Goal: Task Accomplishment & Management: Manage account settings

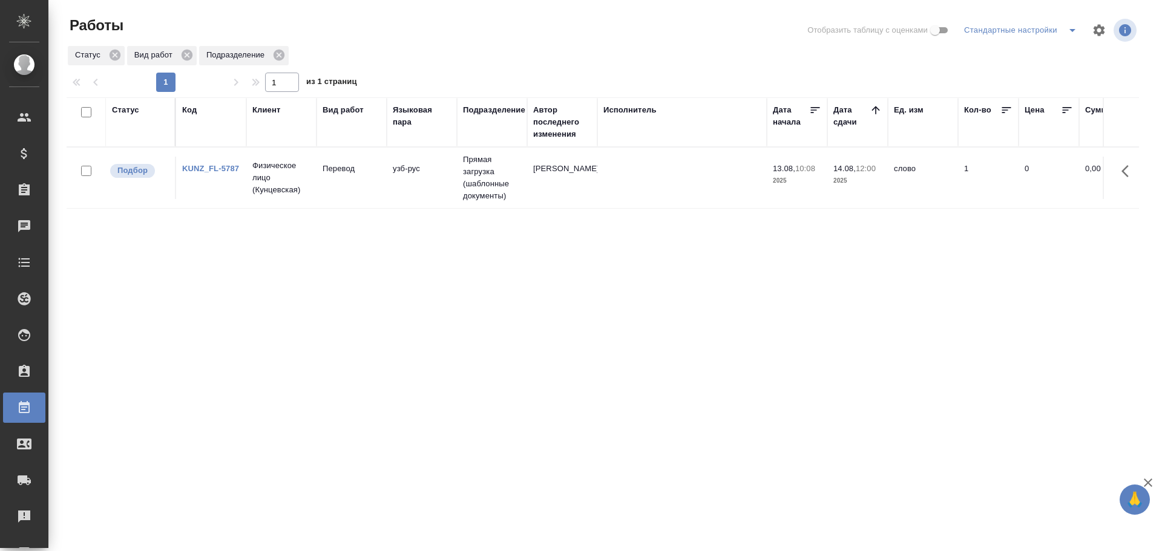
click at [366, 192] on td "Перевод" at bounding box center [352, 178] width 70 height 42
click at [375, 202] on tr "Подбор KUNZ_FL-5788 Физическое лицо (Кунцевская) Перевод узб-рус Прямая загрузк…" at bounding box center [1118, 178] width 2102 height 61
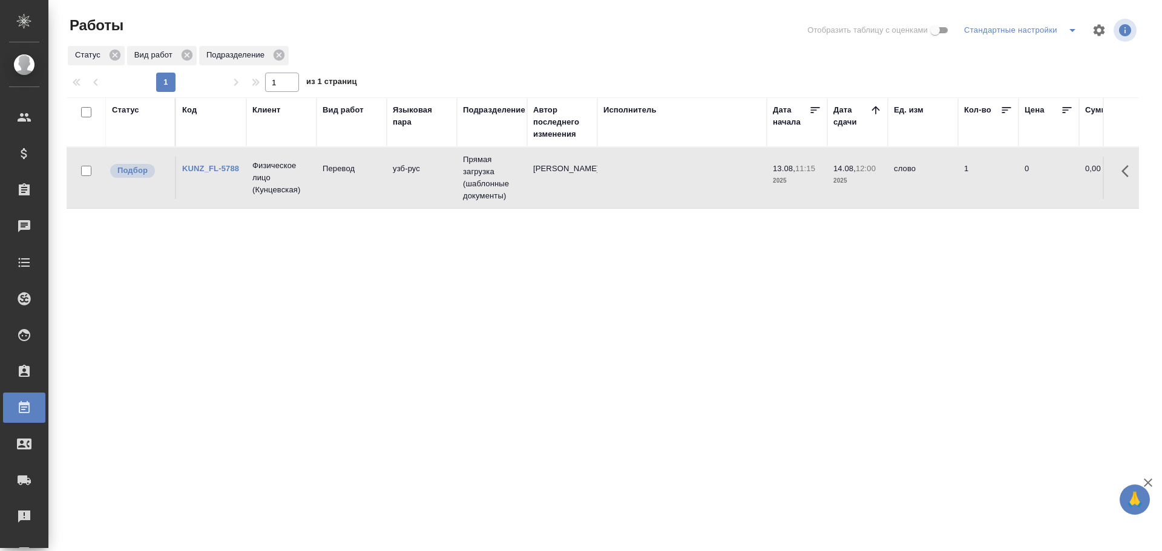
click at [375, 202] on tr "Подбор KUNZ_FL-5788 Физическое лицо (Кунцевская) Перевод узб-рус Прямая загрузк…" at bounding box center [1118, 178] width 2102 height 61
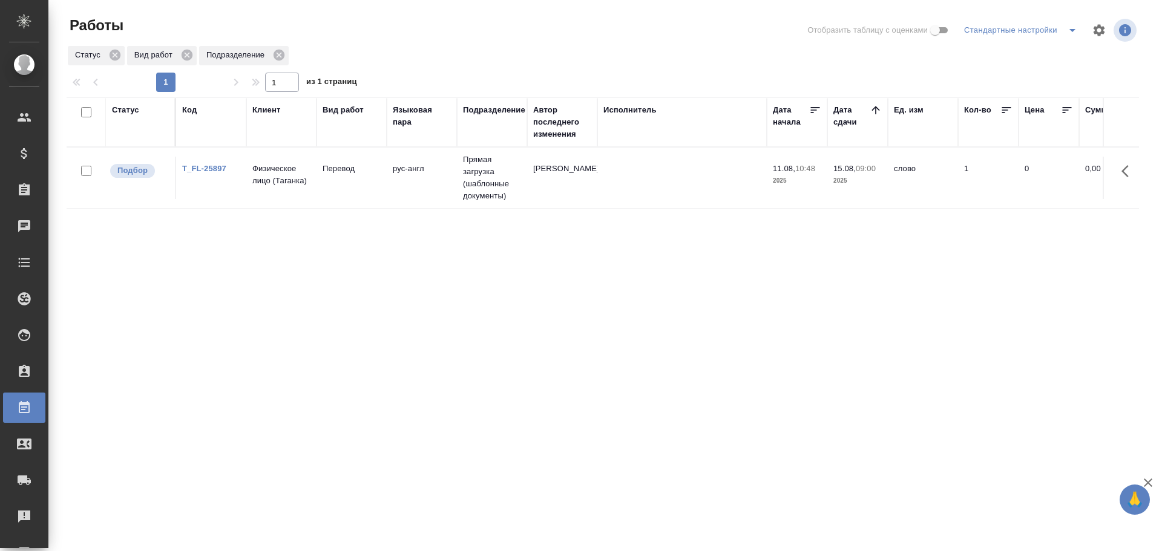
click at [306, 191] on td "Физическое лицо (Таганка)" at bounding box center [281, 178] width 70 height 42
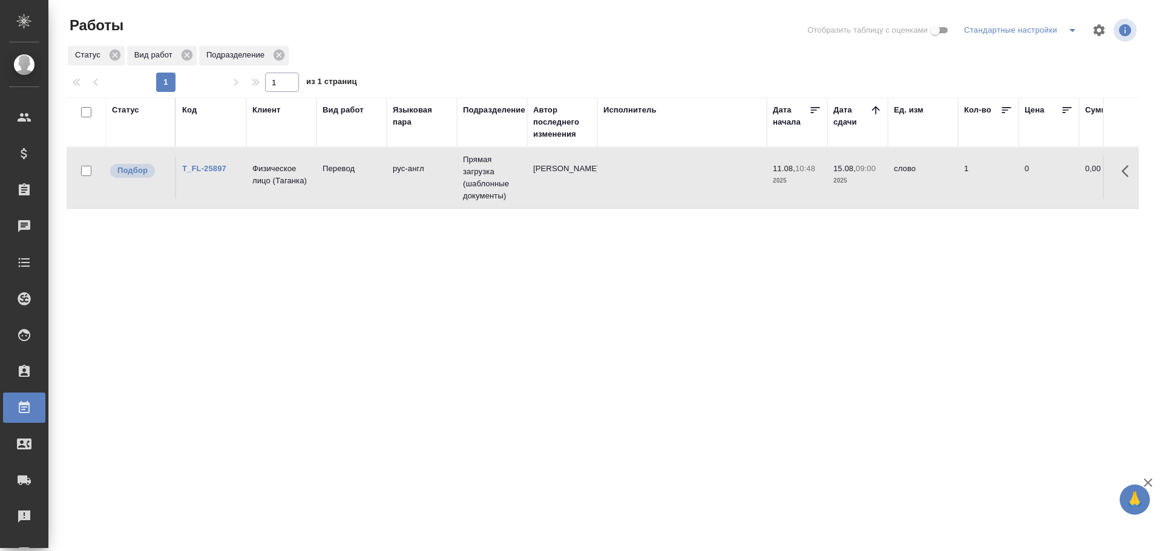
click at [306, 191] on td "Физическое лицо (Таганка)" at bounding box center [281, 178] width 70 height 42
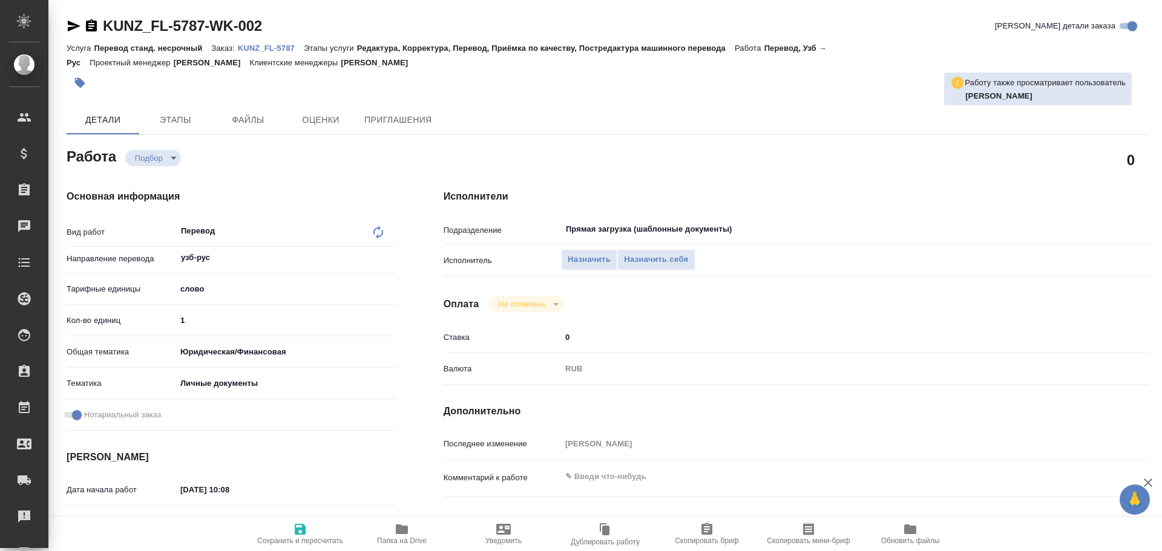
type textarea "x"
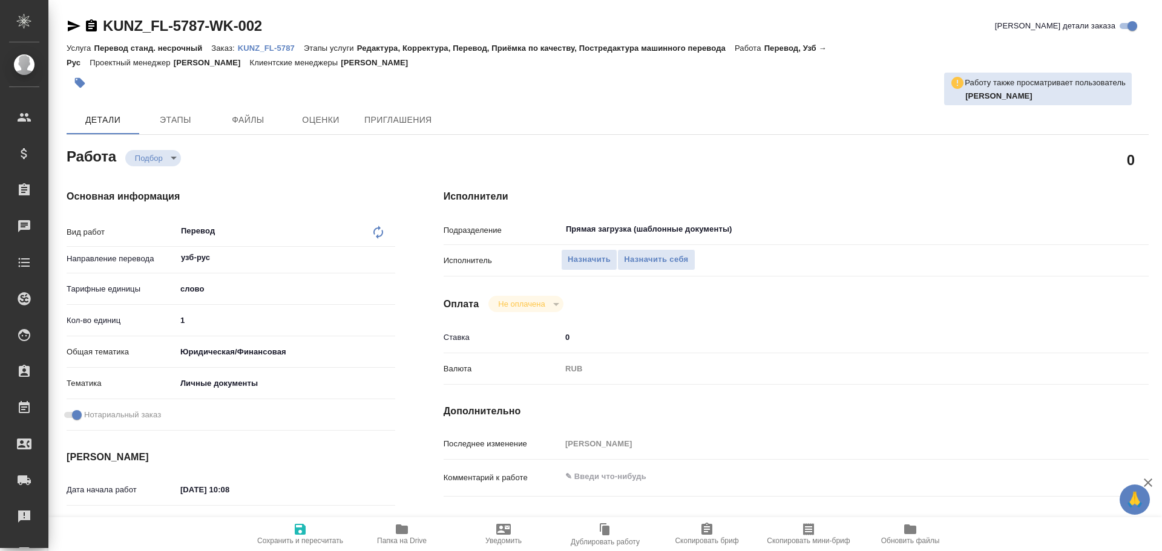
type textarea "x"
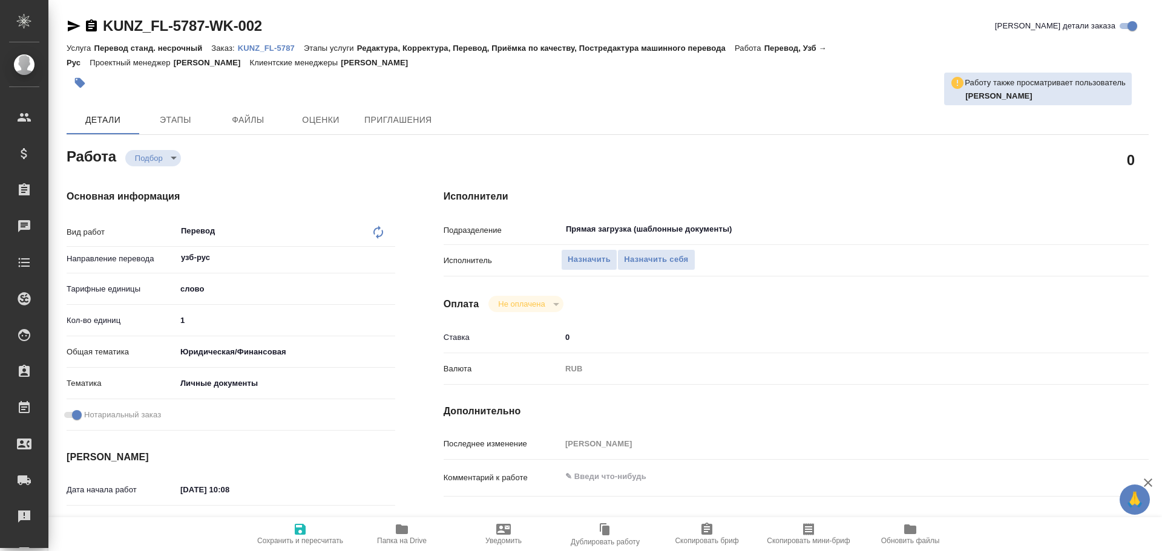
type textarea "x"
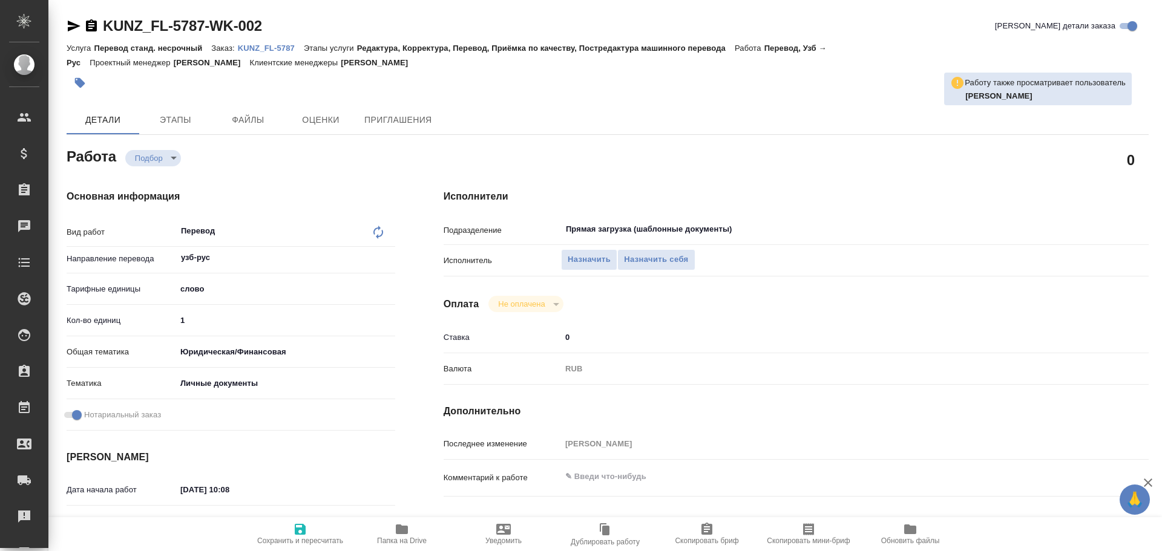
type textarea "x"
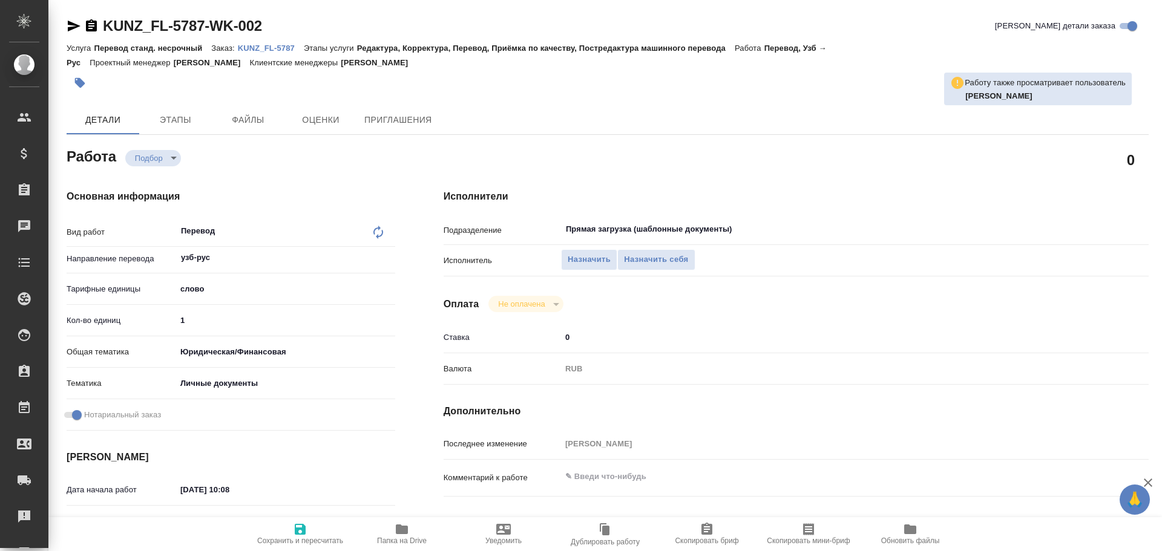
type textarea "x"
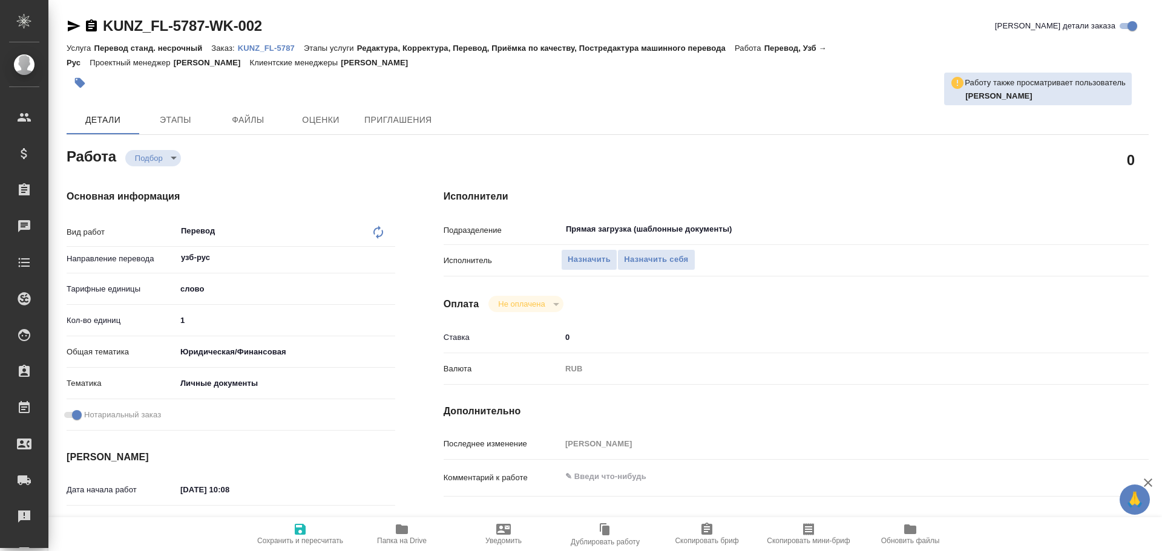
scroll to position [481, 0]
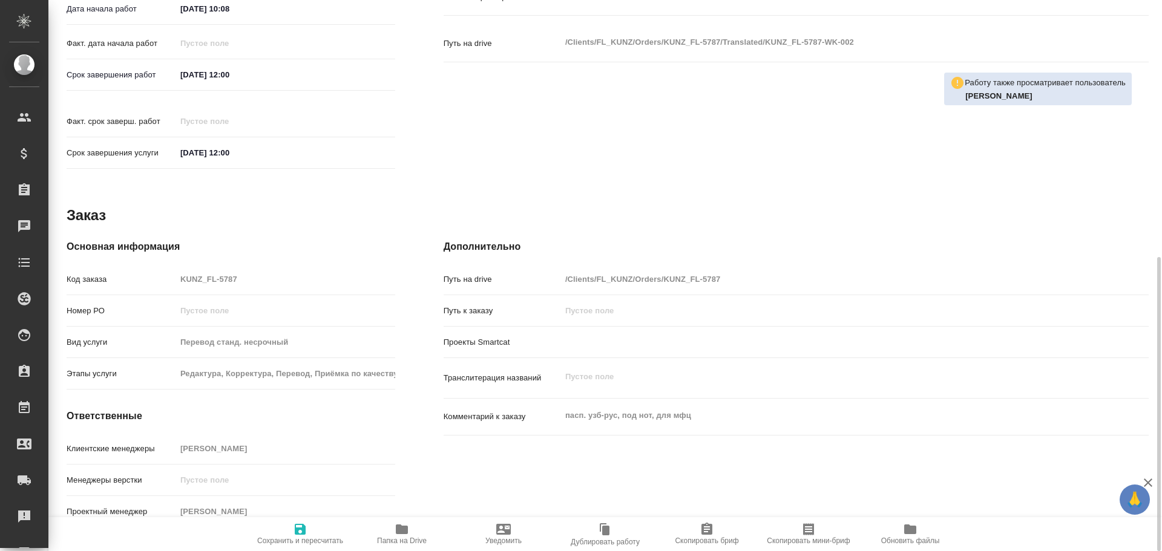
type textarea "x"
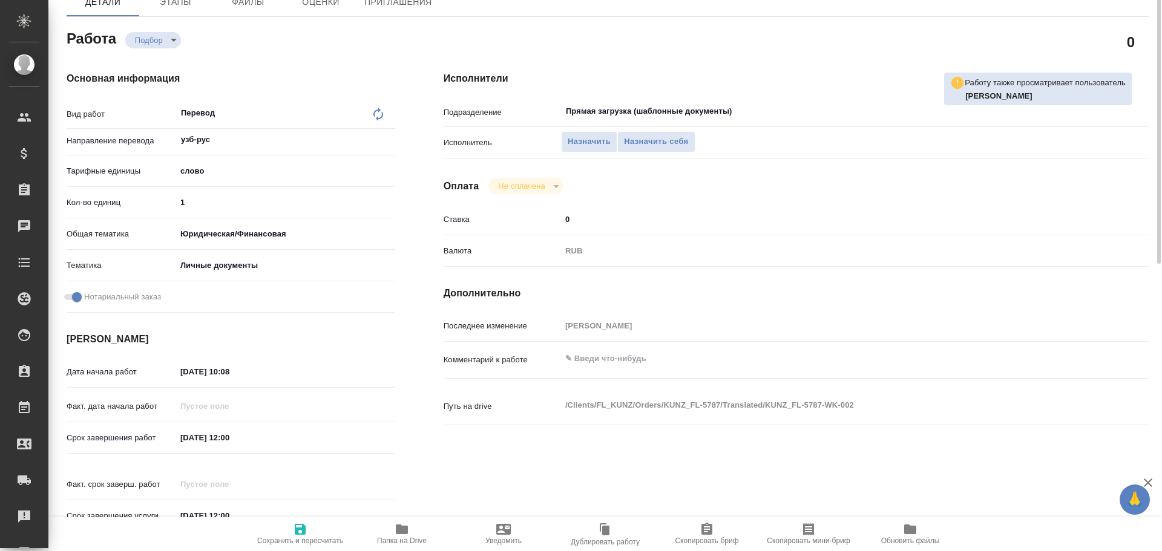
scroll to position [58, 0]
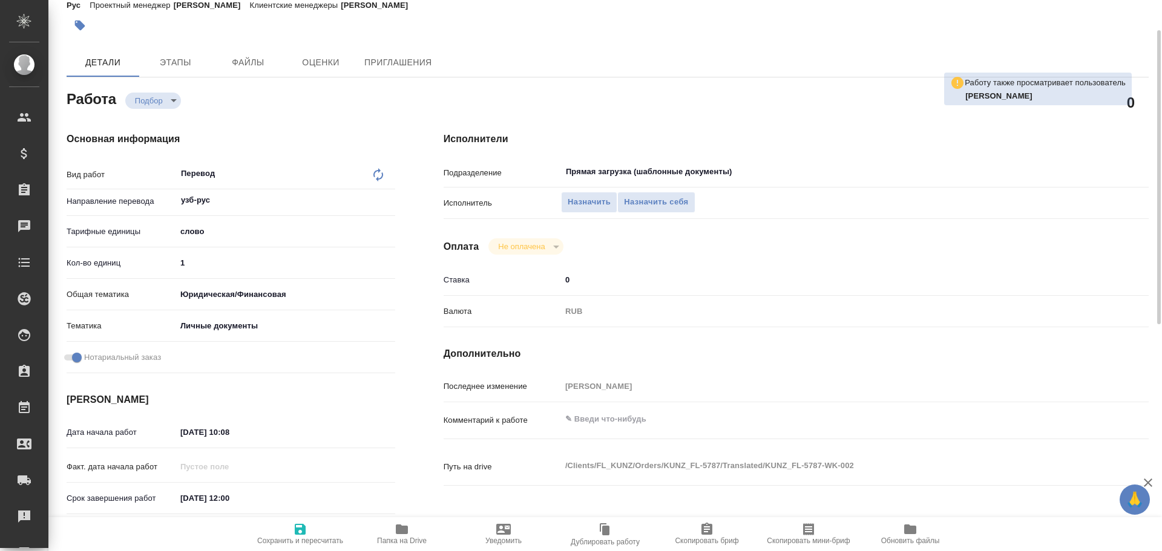
type textarea "x"
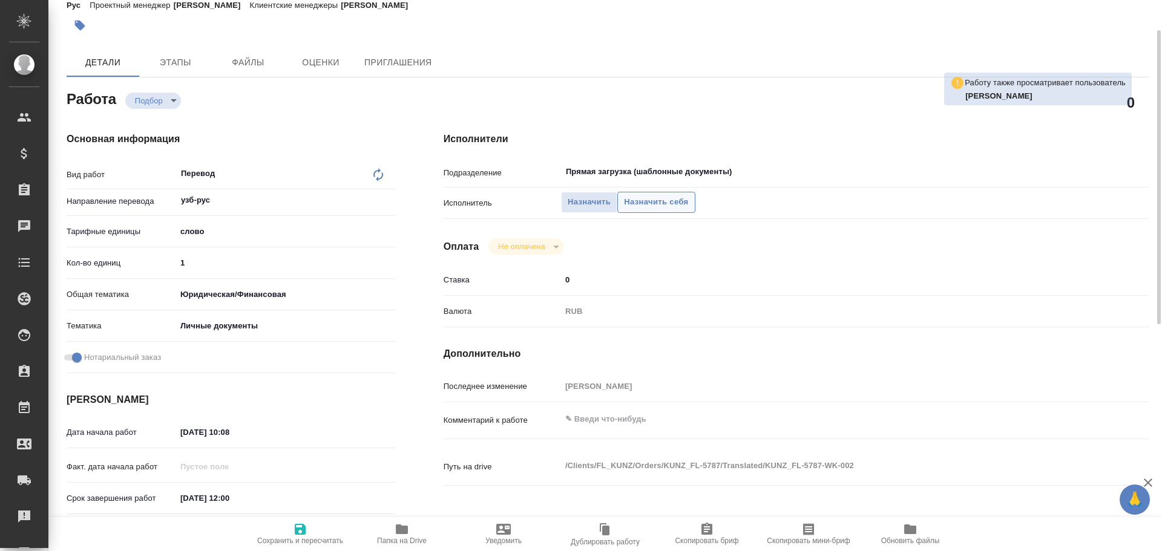
click at [649, 207] on span "Назначить себя" at bounding box center [656, 203] width 64 height 14
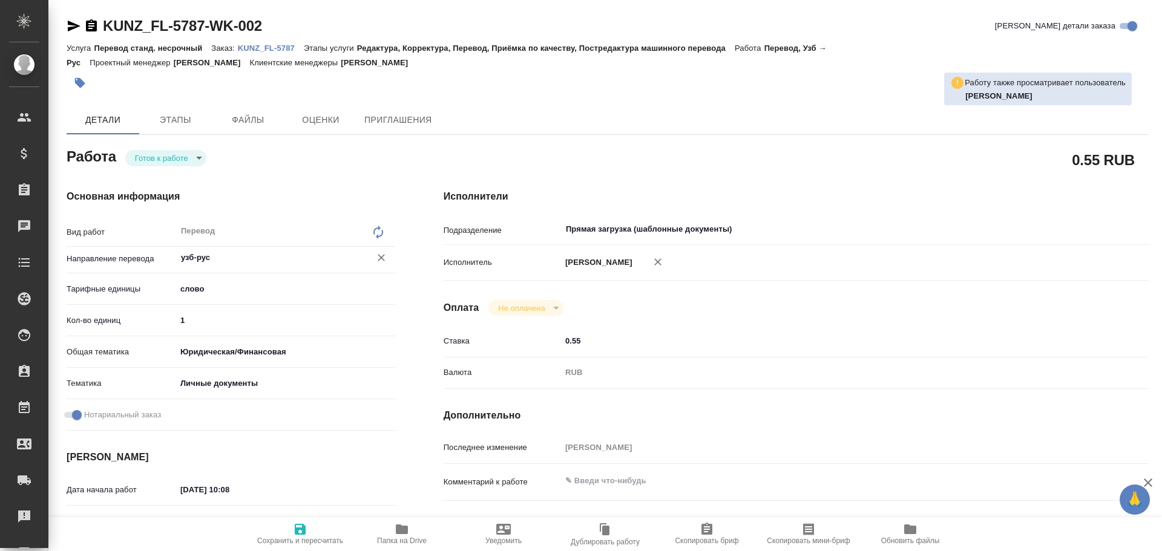
type textarea "x"
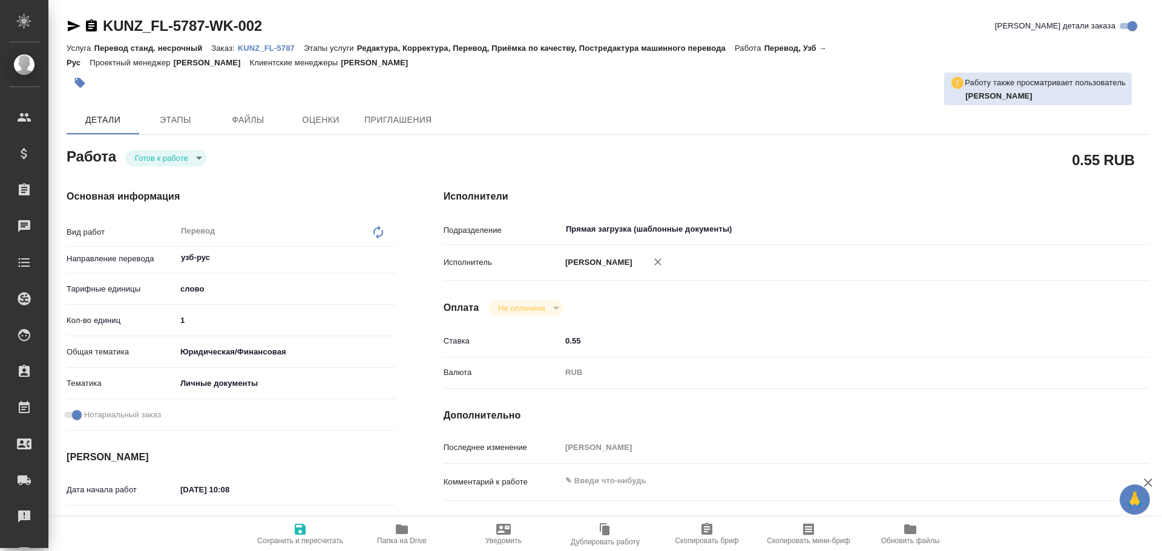
type textarea "x"
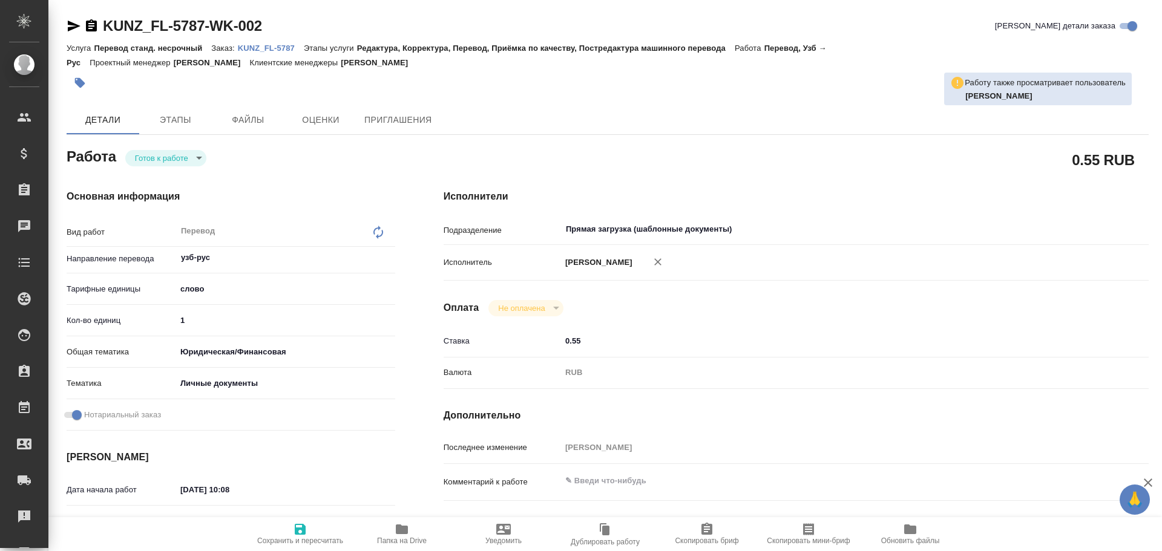
click at [171, 158] on body "🙏 .cls-1 fill:#fff; AWATERA Gusev Alexandr Клиенты Спецификации Заказы Чаты Tod…" at bounding box center [581, 275] width 1162 height 551
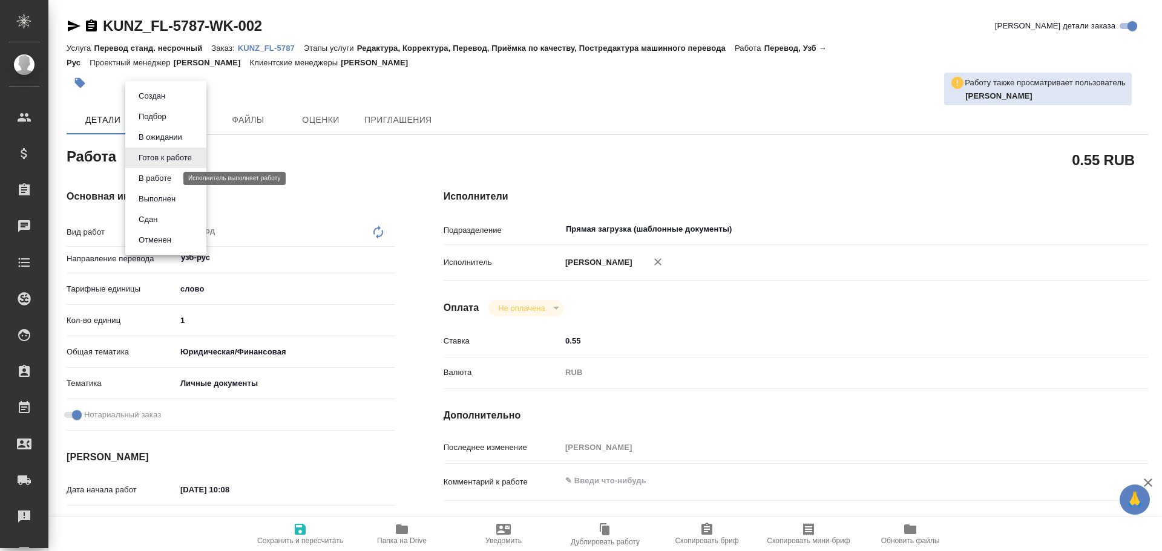
type textarea "x"
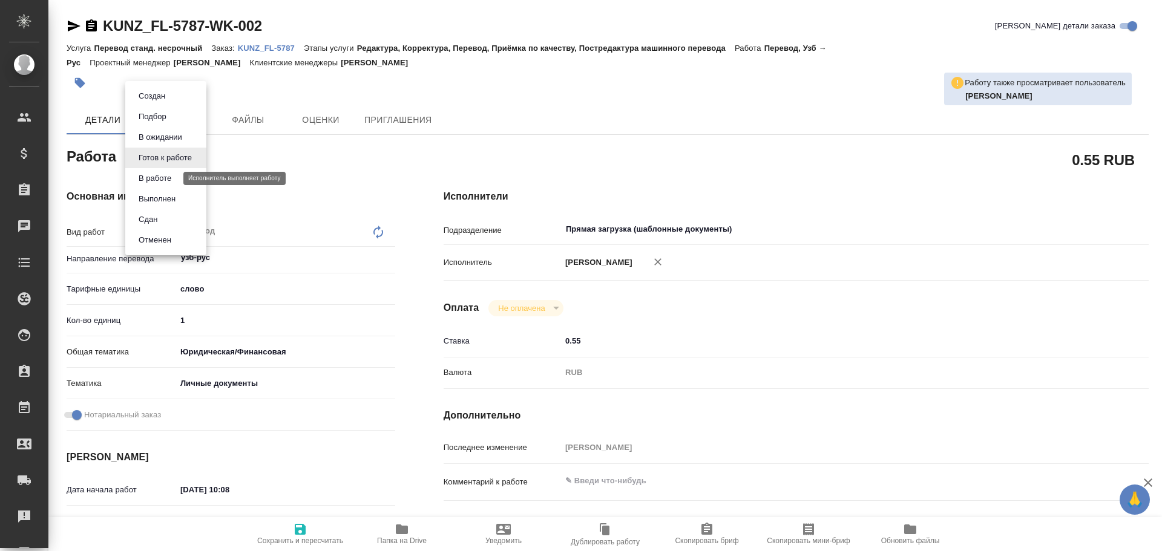
click at [162, 177] on button "В работе" at bounding box center [155, 178] width 40 height 13
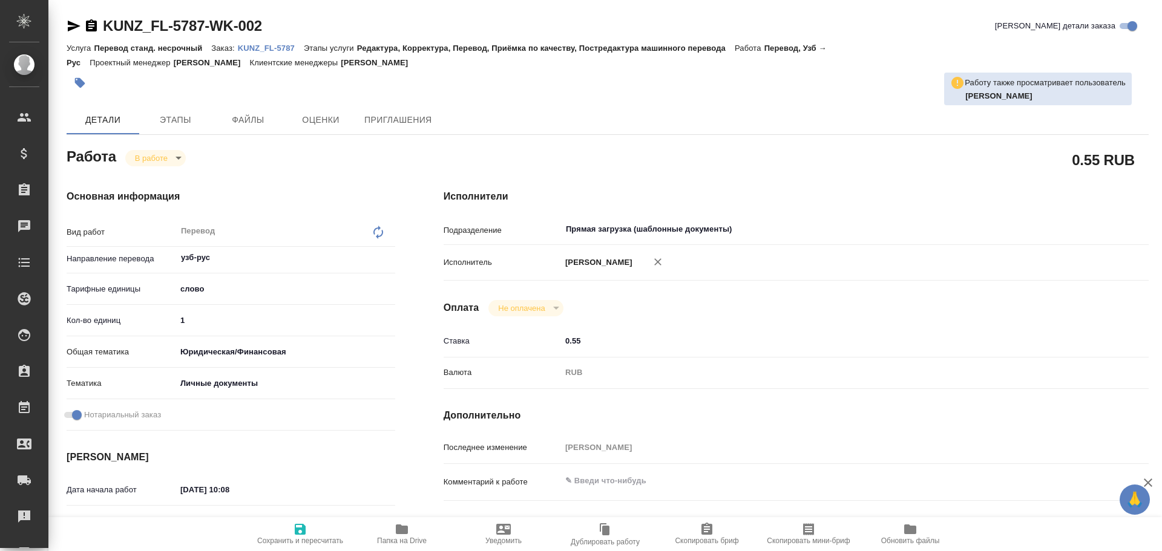
type textarea "x"
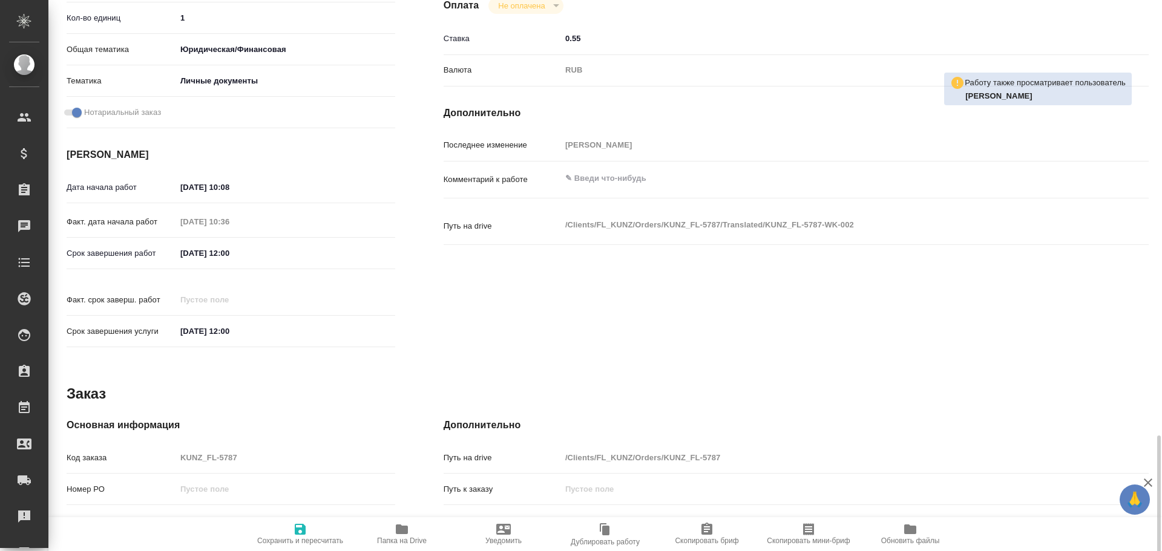
scroll to position [481, 0]
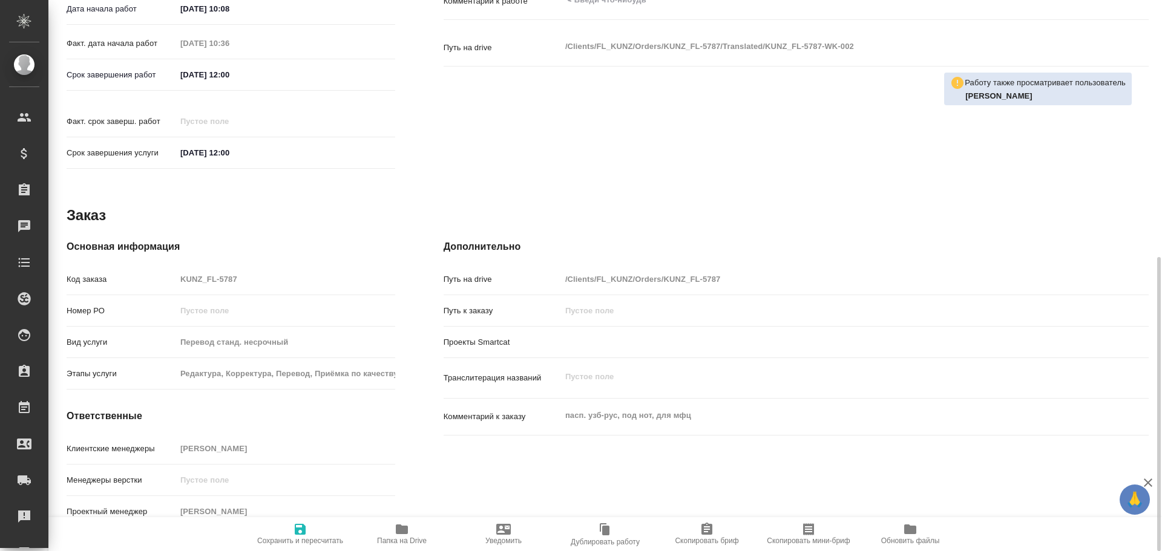
type textarea "x"
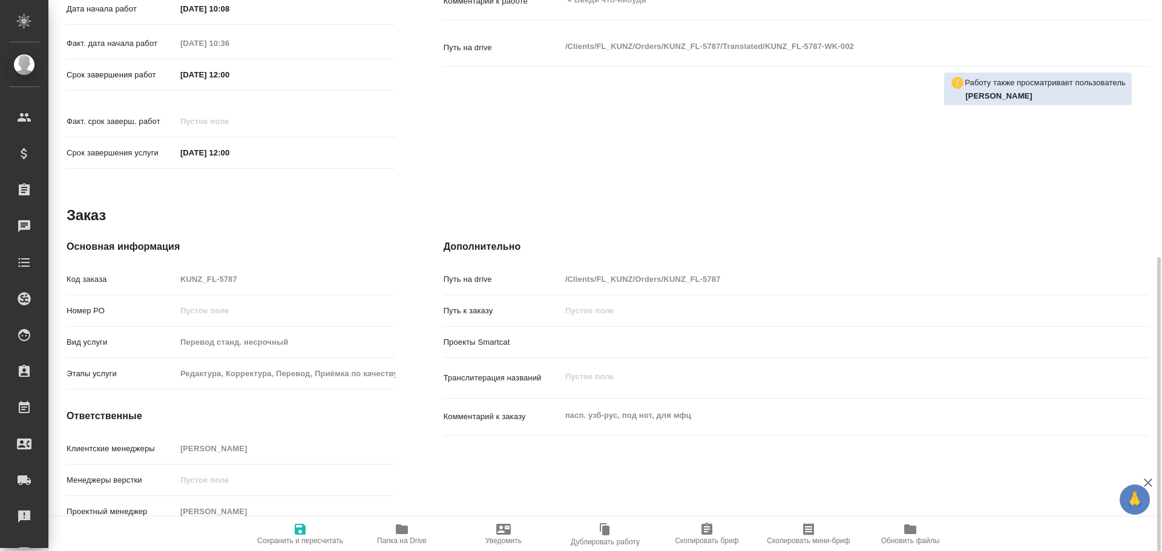
click at [386, 536] on span "Папка на Drive" at bounding box center [401, 533] width 87 height 23
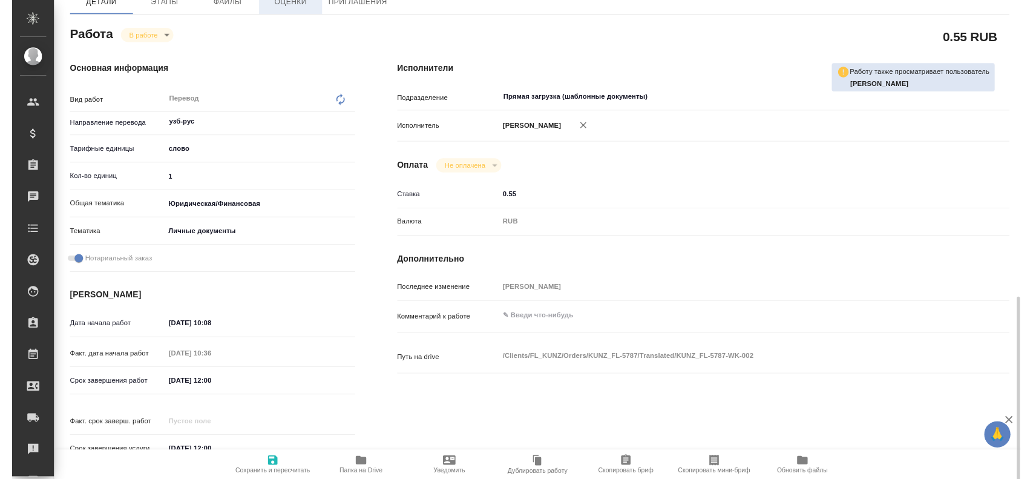
scroll to position [0, 0]
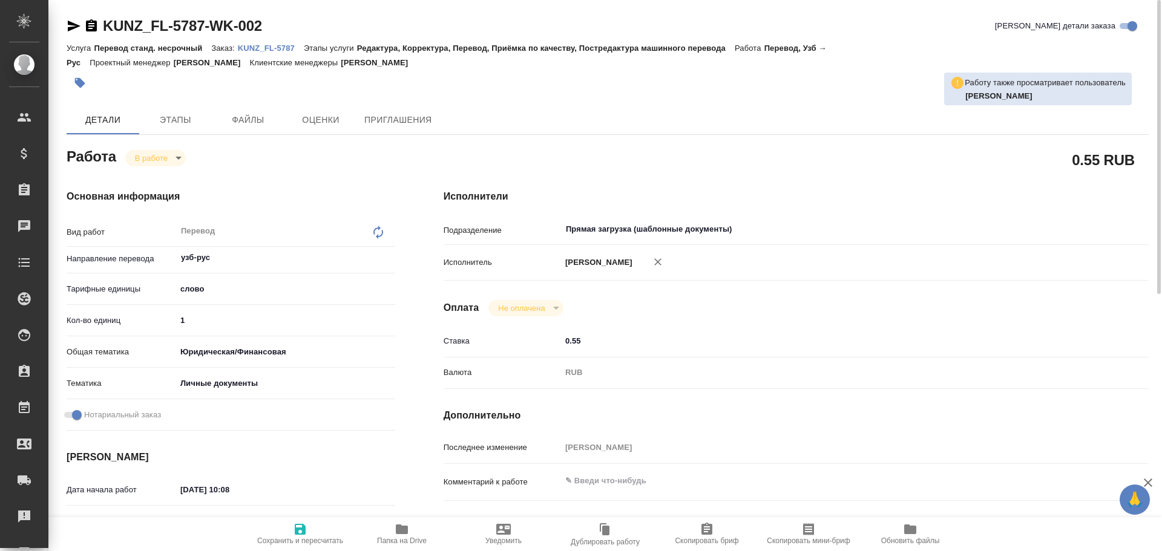
type textarea "x"
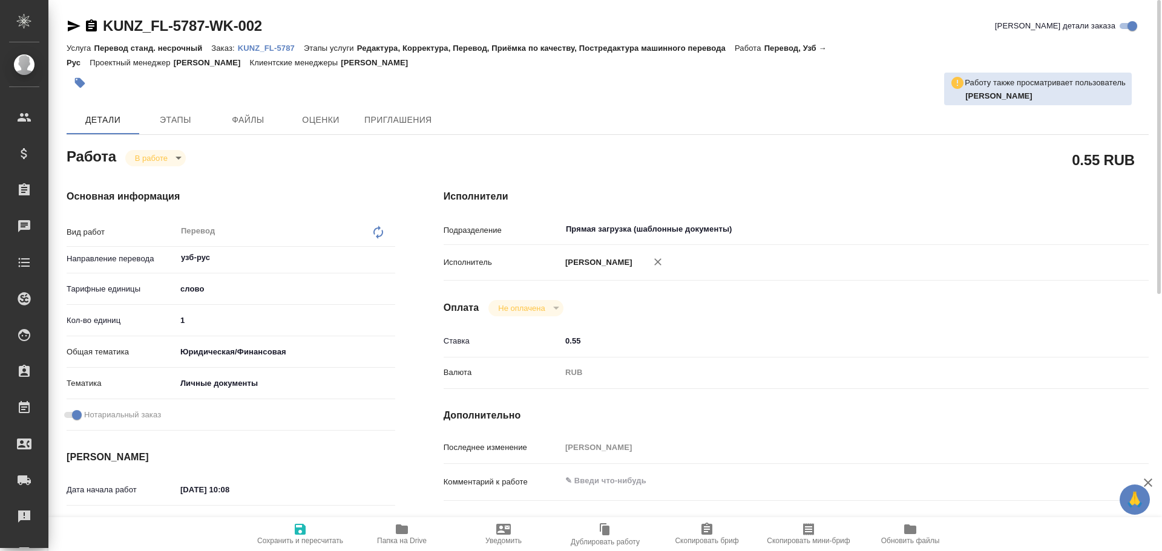
type textarea "x"
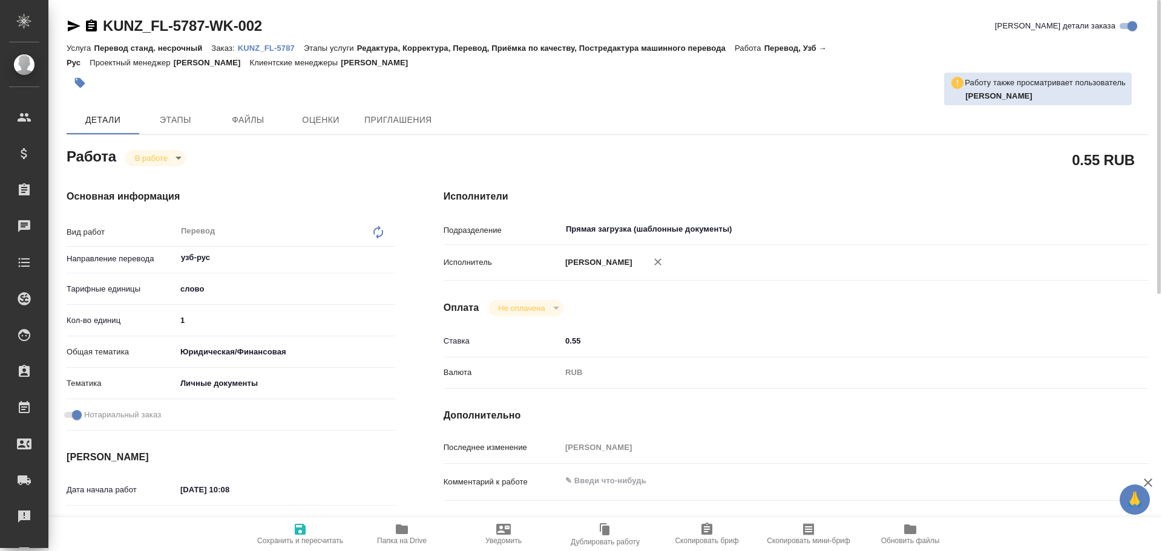
type textarea "x"
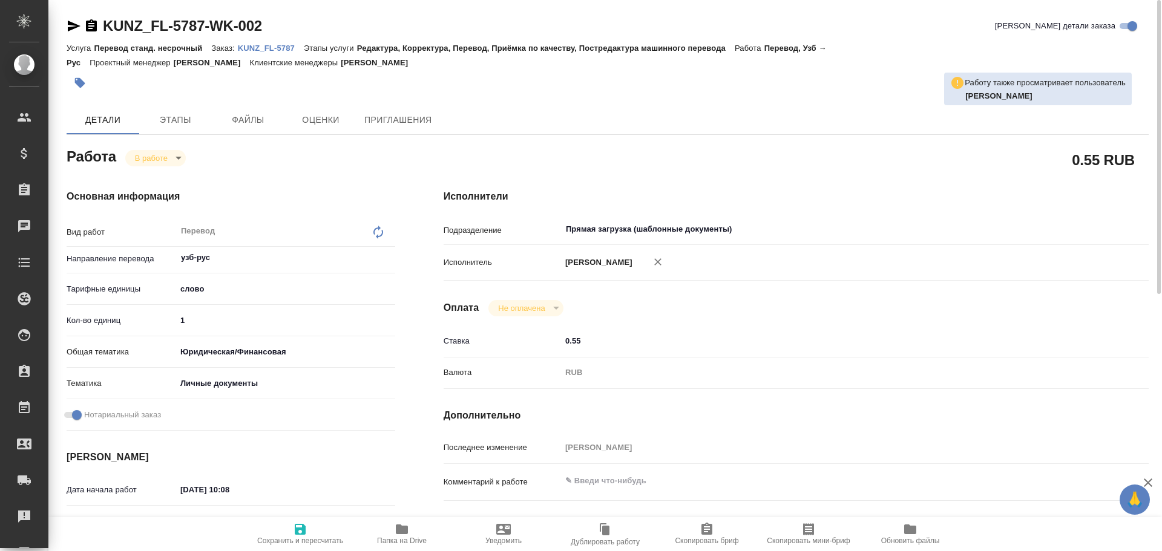
type textarea "x"
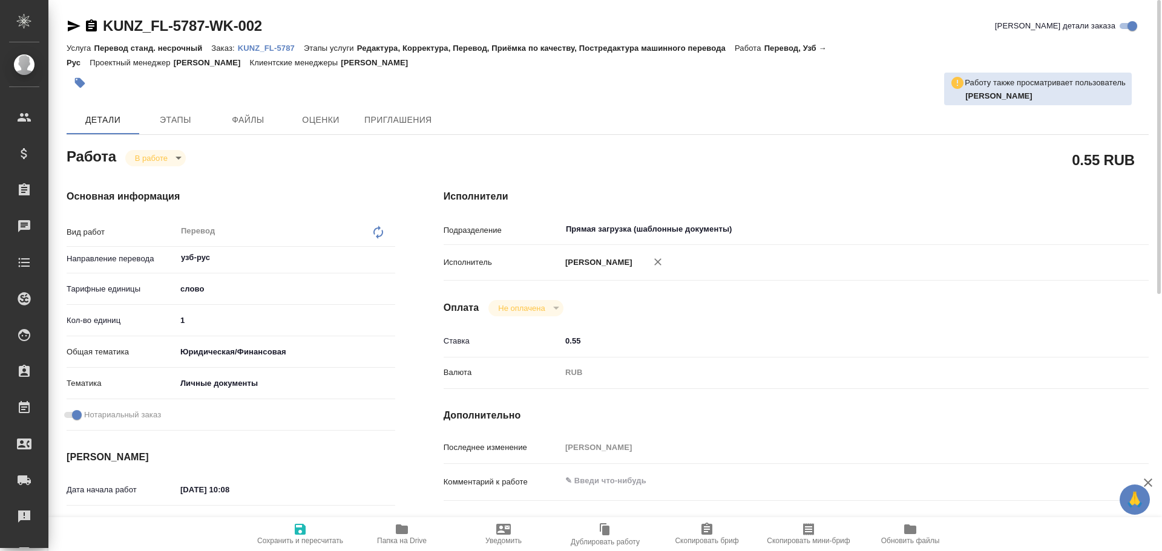
type textarea "x"
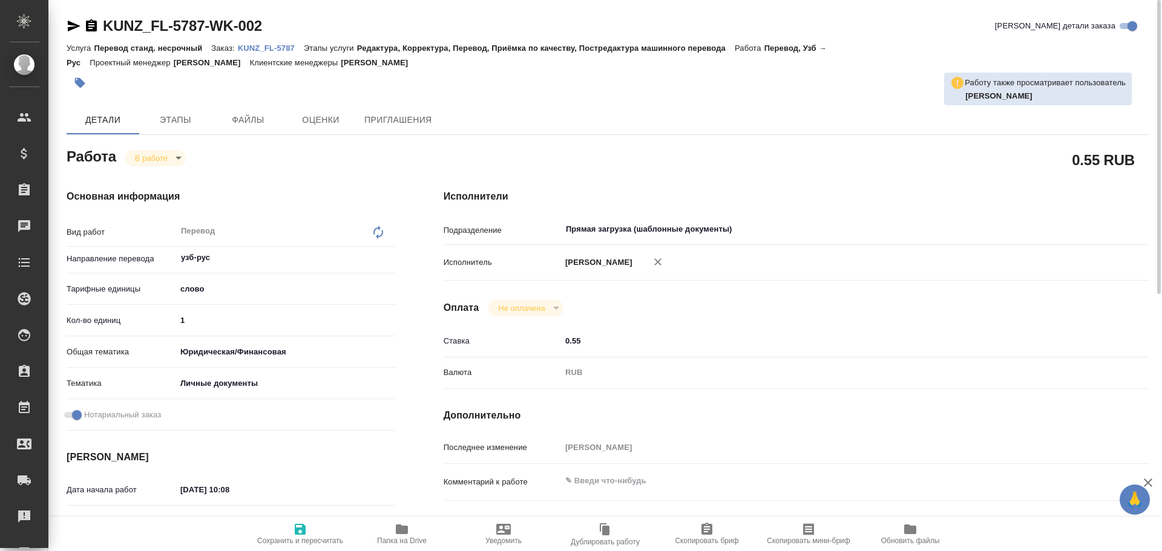
type textarea "x"
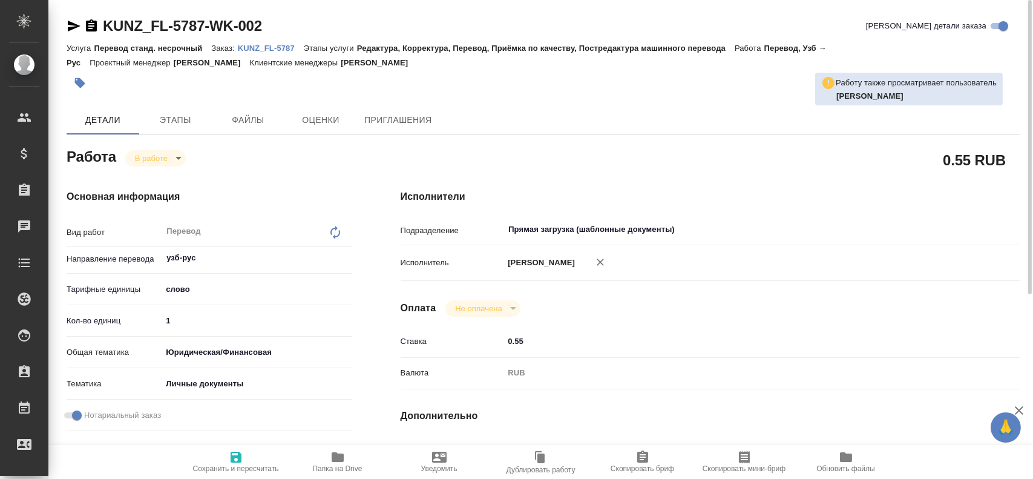
type textarea "x"
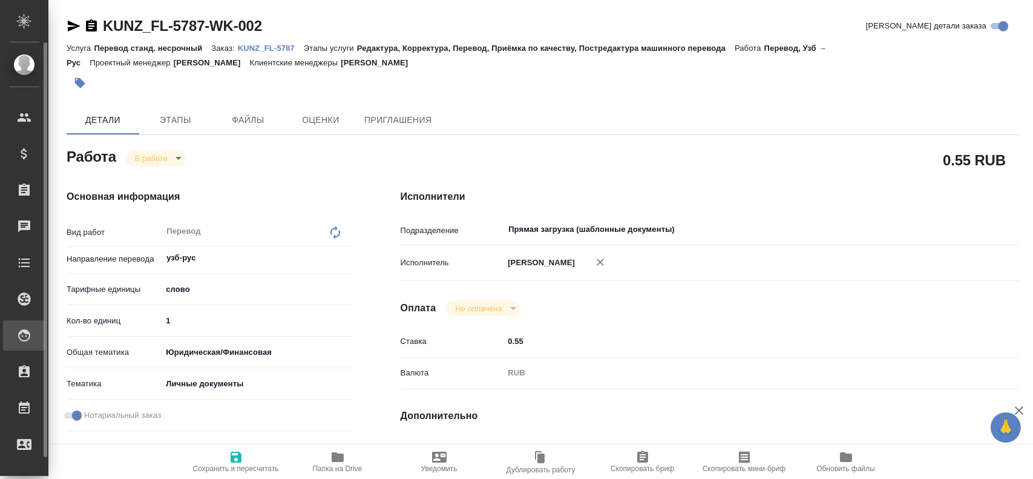
type textarea "x"
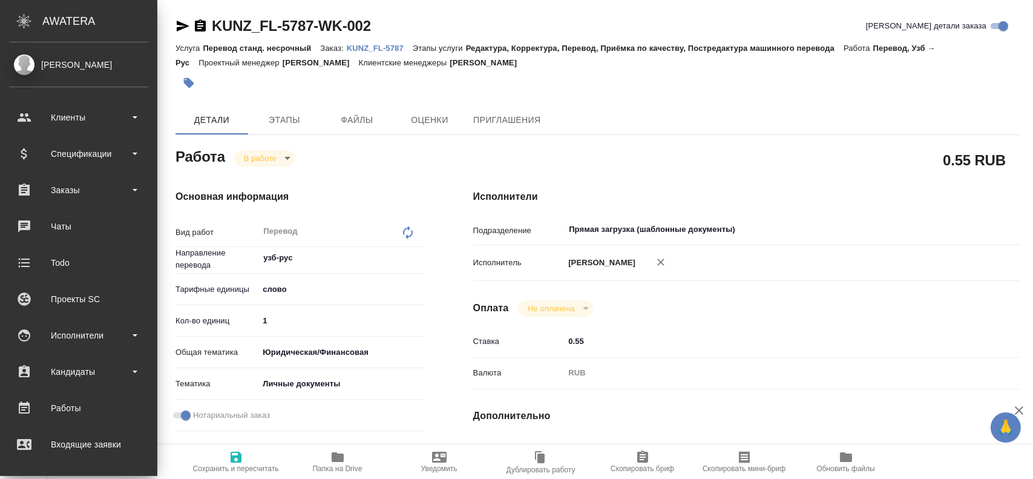
type textarea "x"
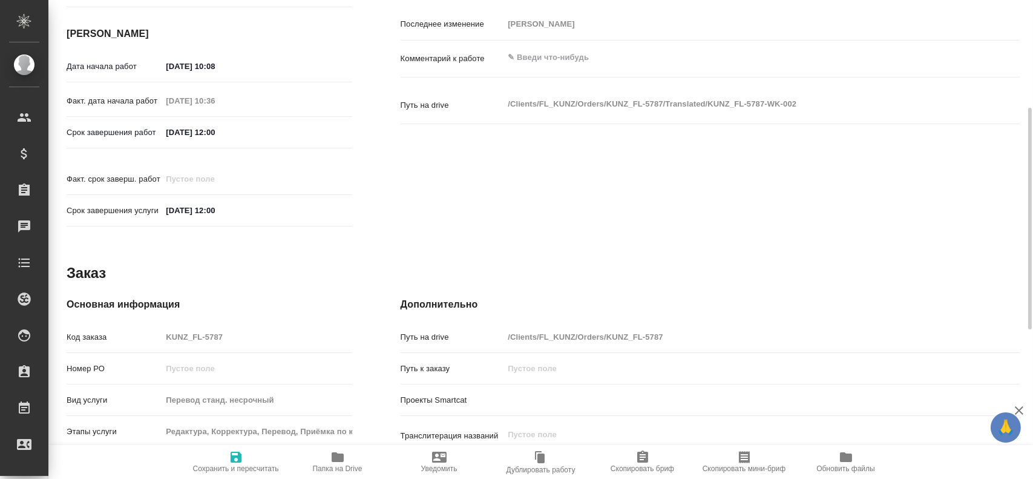
scroll to position [563, 0]
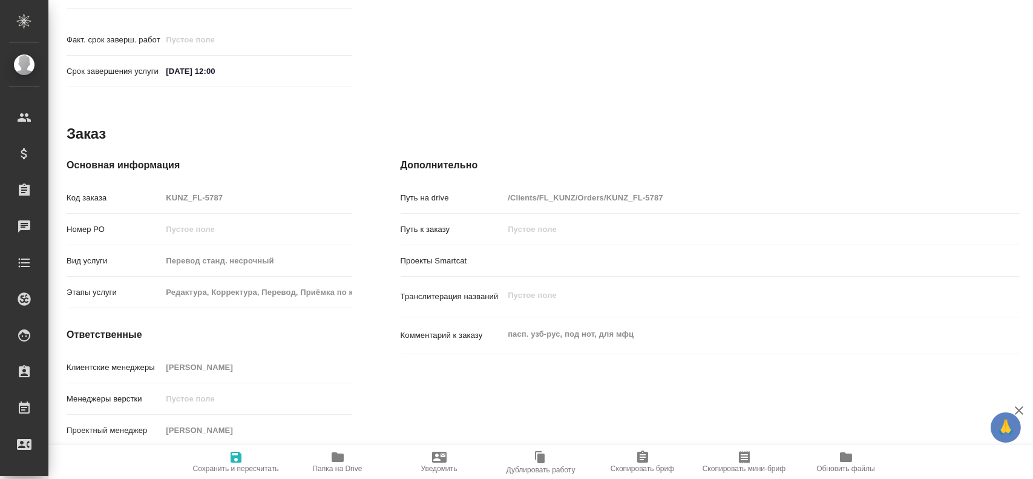
click at [339, 459] on icon "button" at bounding box center [338, 457] width 12 height 10
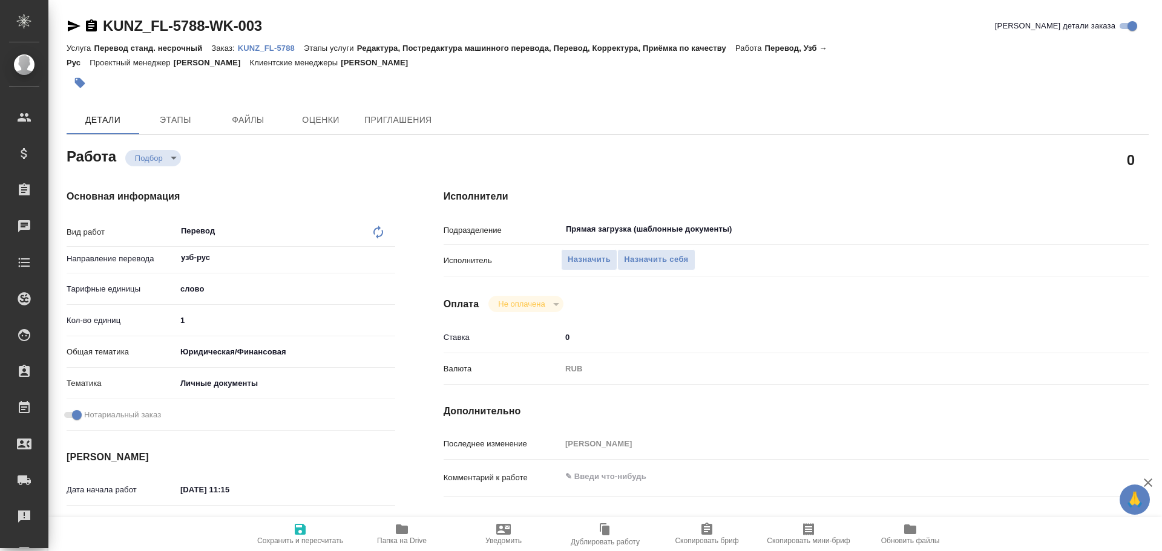
type textarea "x"
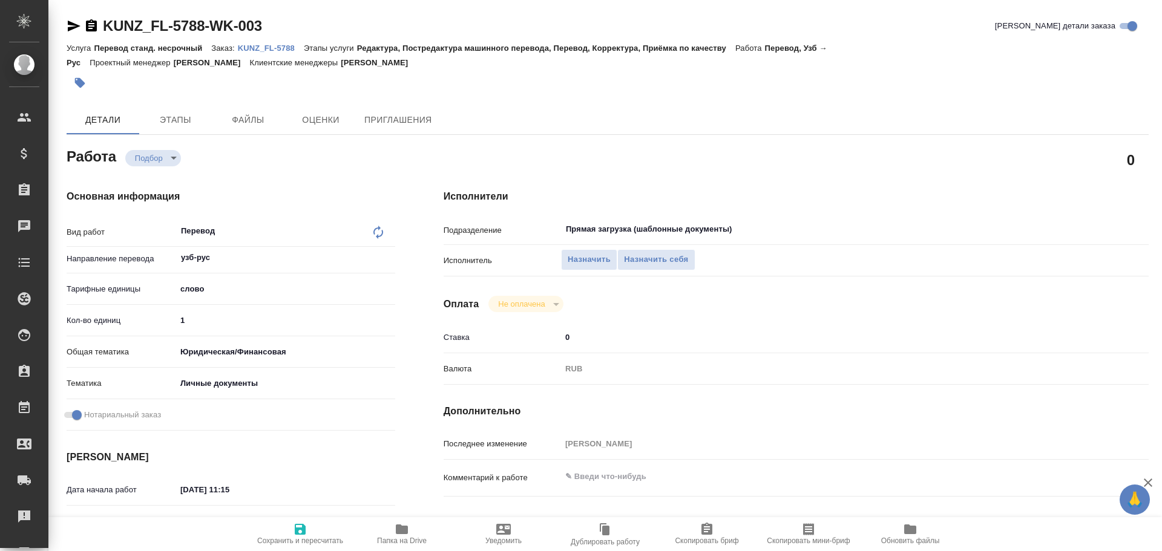
type textarea "x"
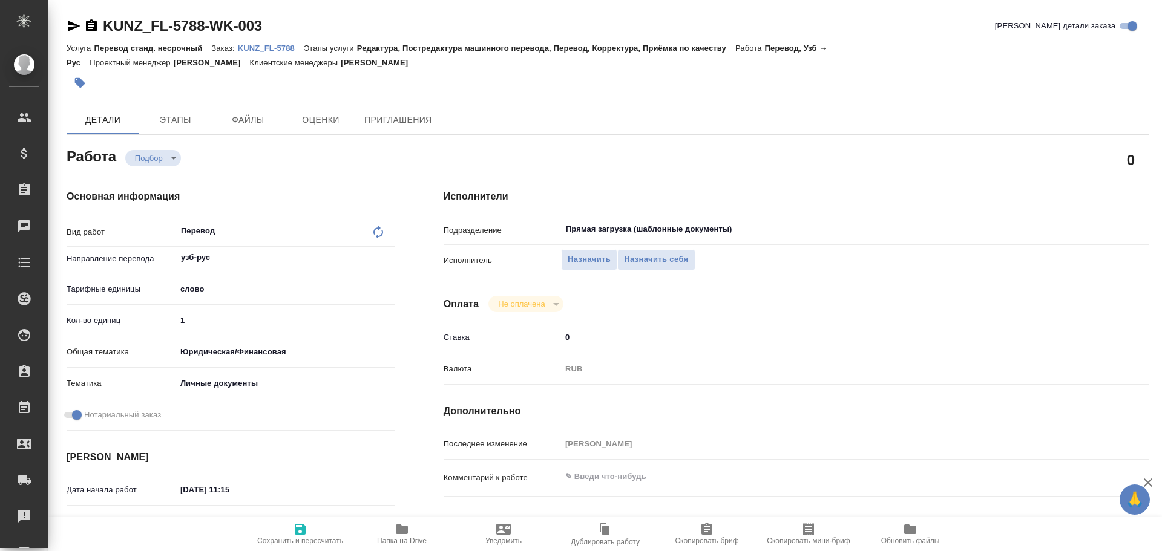
type textarea "x"
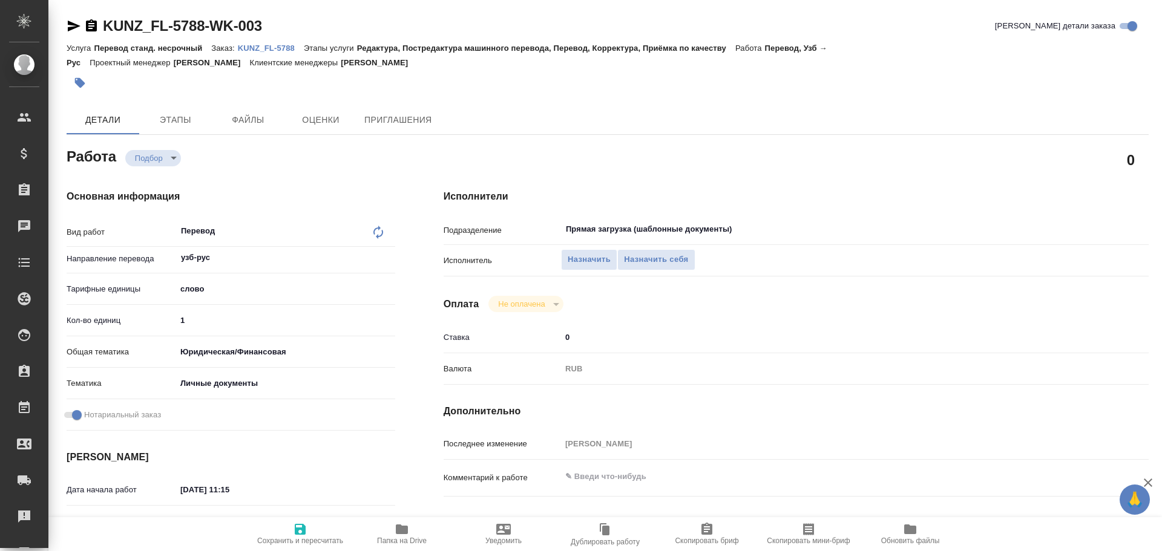
type textarea "x"
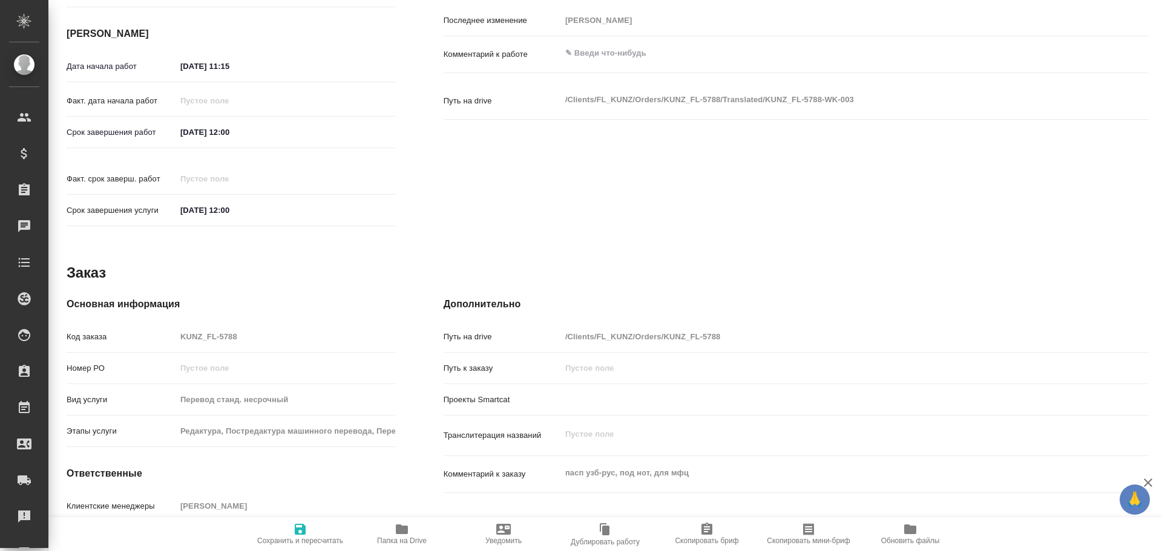
type textarea "x"
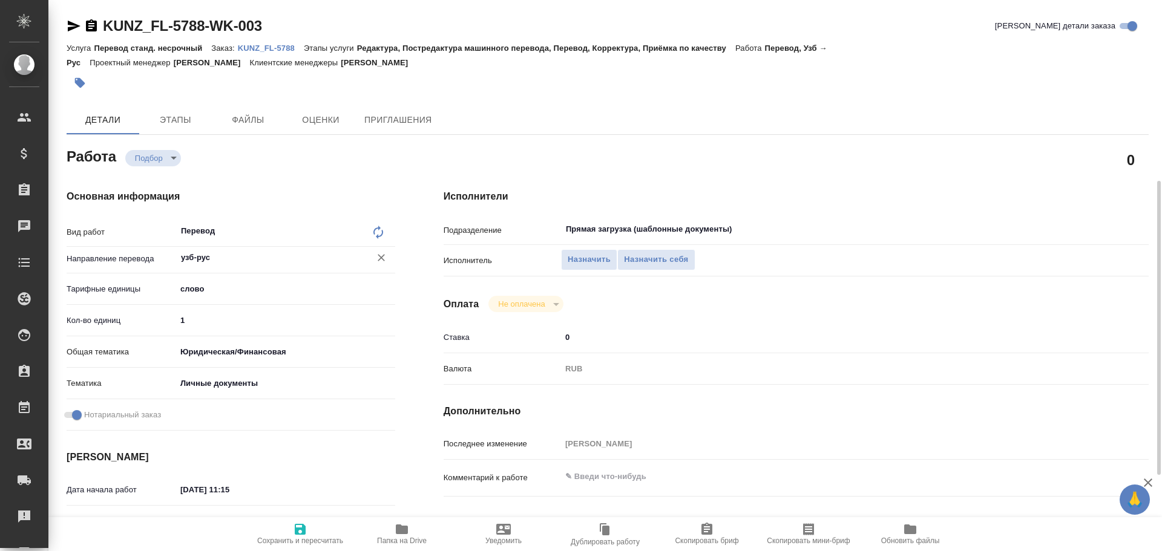
type textarea "x"
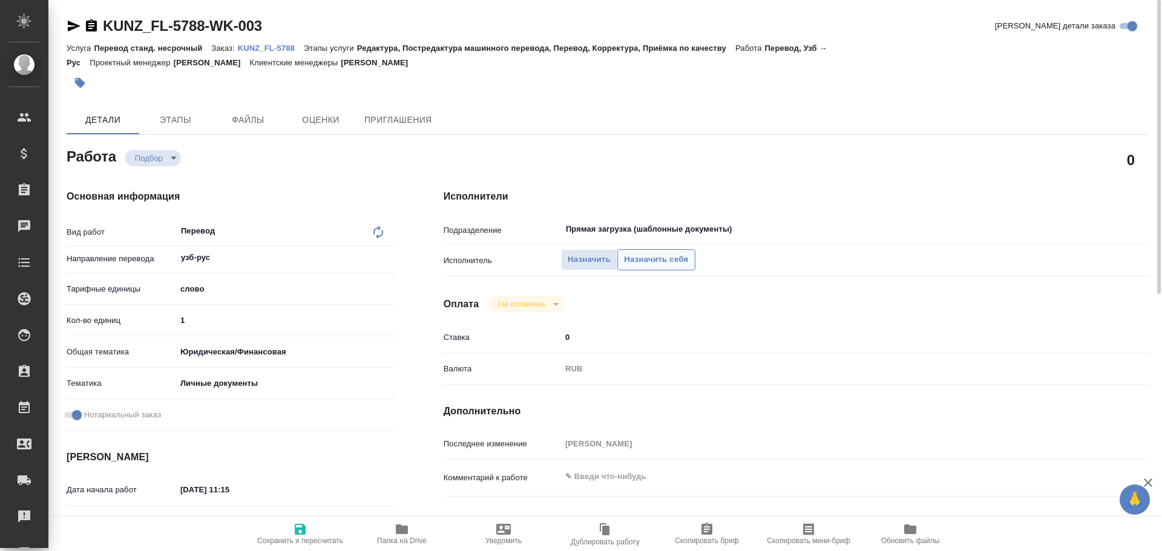
type textarea "x"
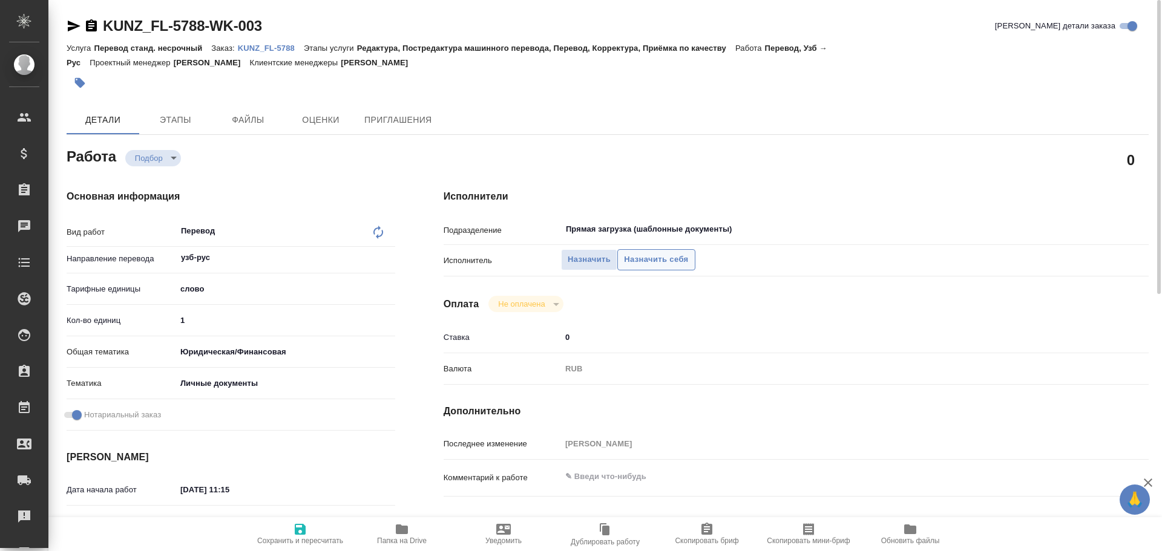
click at [648, 262] on span "Назначить себя" at bounding box center [656, 260] width 64 height 14
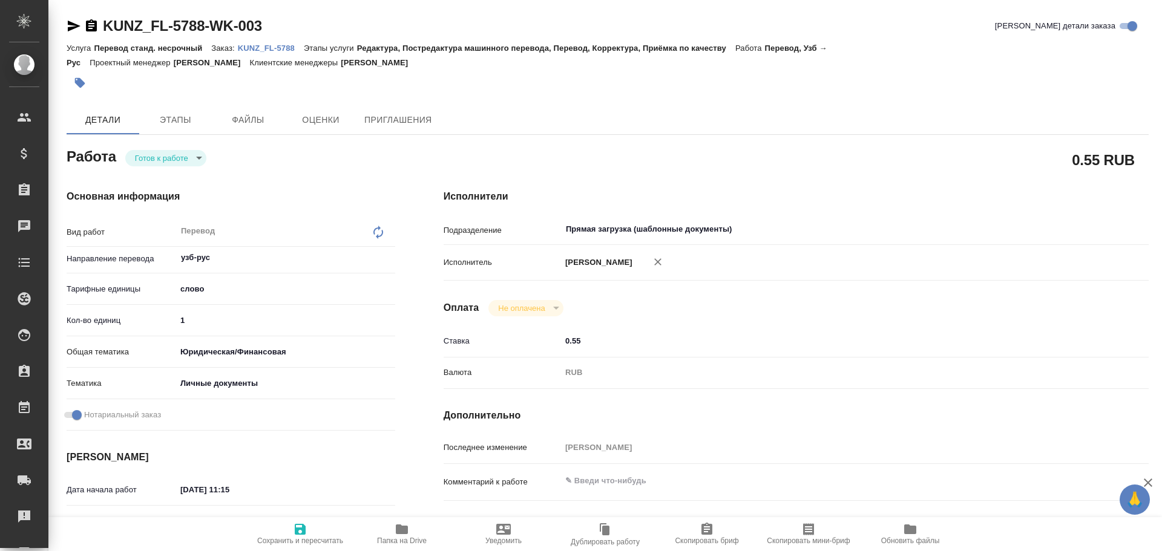
type textarea "x"
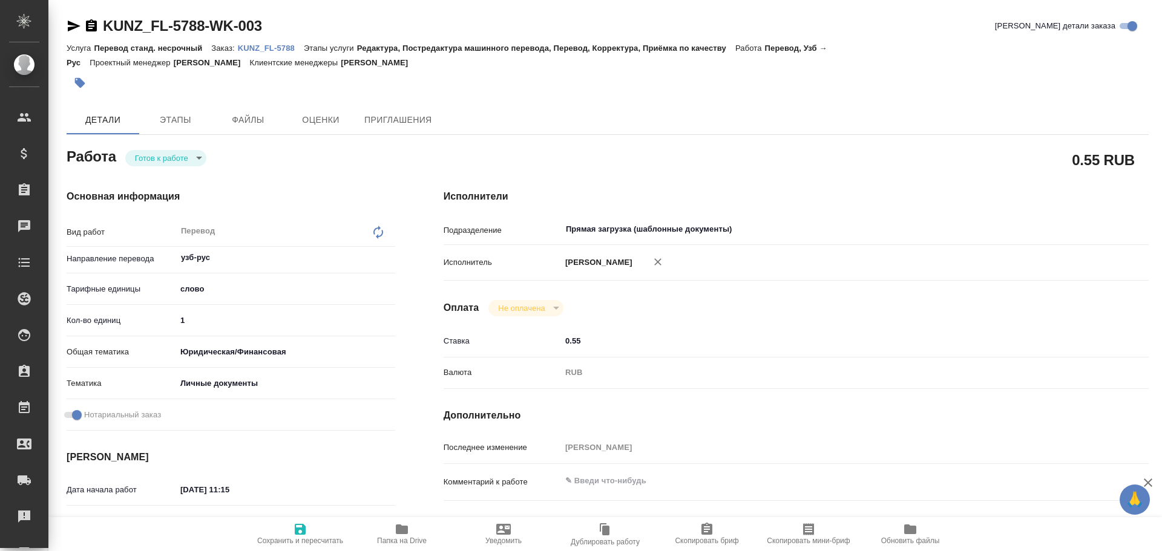
type textarea "x"
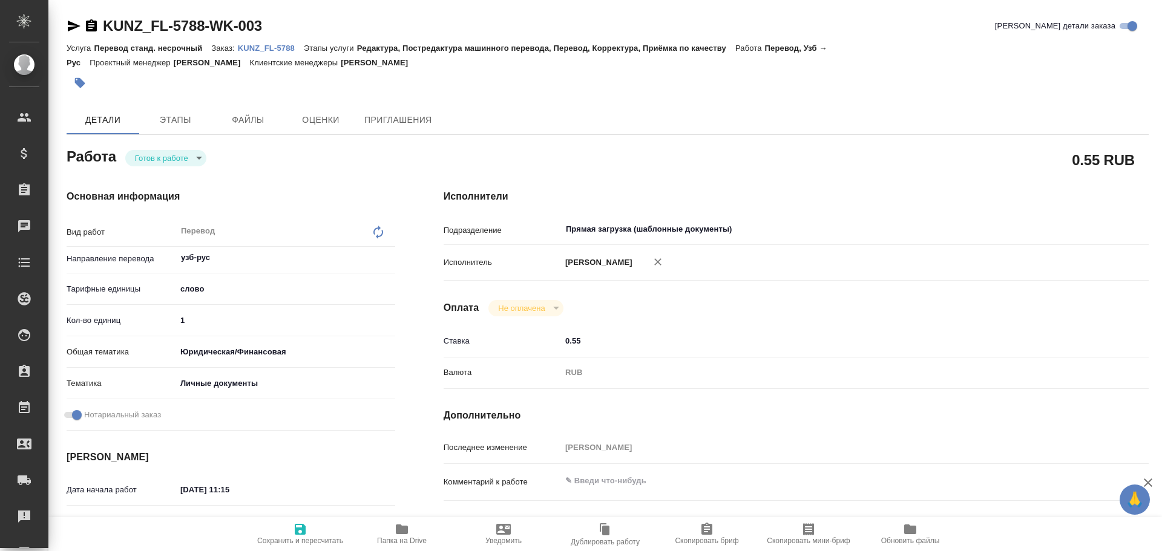
type textarea "x"
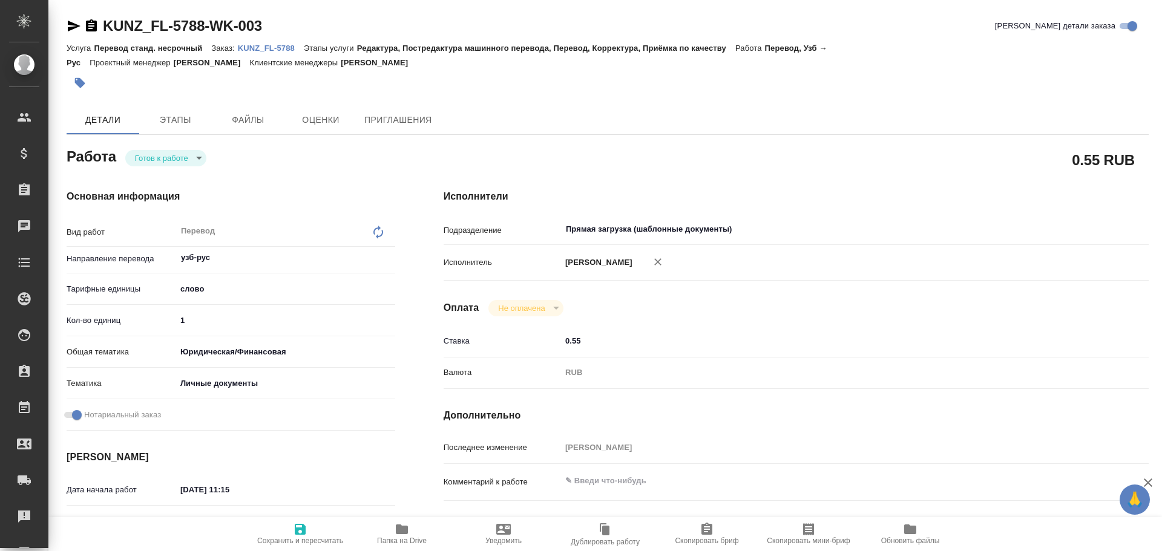
type textarea "x"
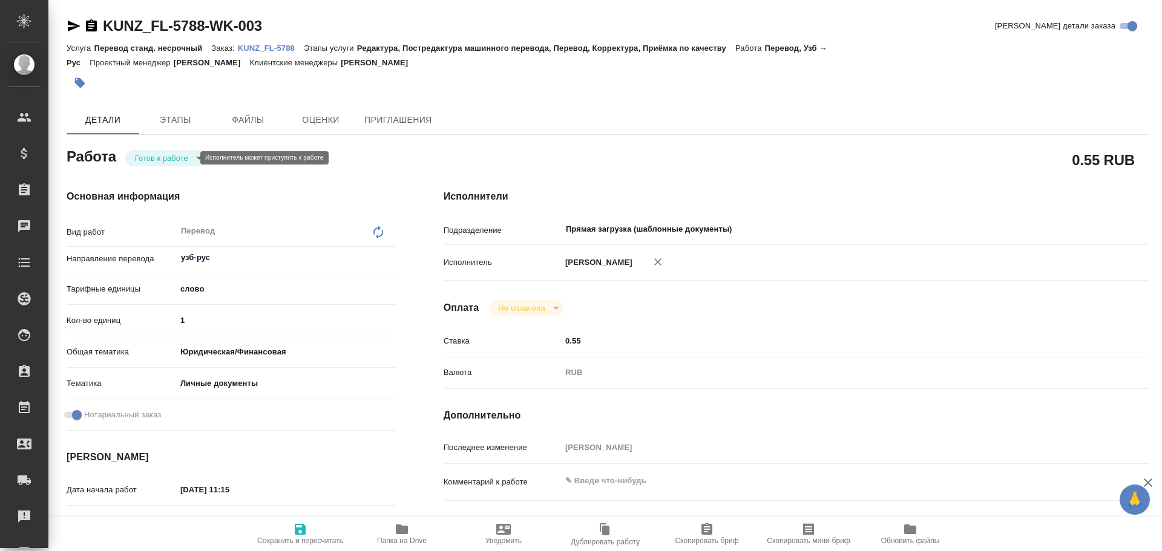
click at [152, 159] on body "🙏 .cls-1 fill:#fff; AWATERA [PERSON_NAME] Спецификации Заказы Чаты Todo Проекты…" at bounding box center [581, 275] width 1162 height 551
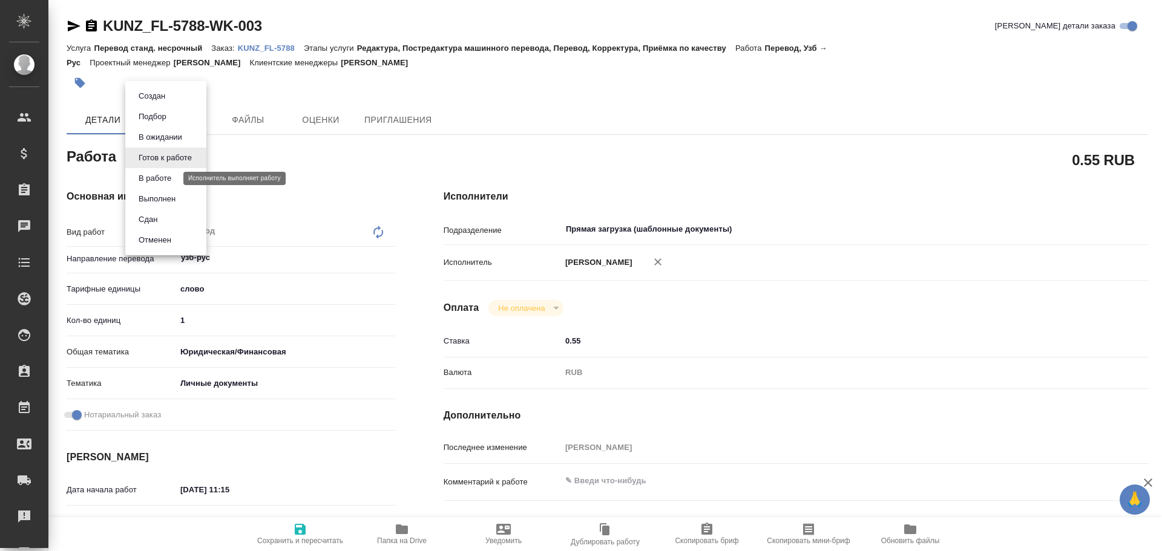
type textarea "x"
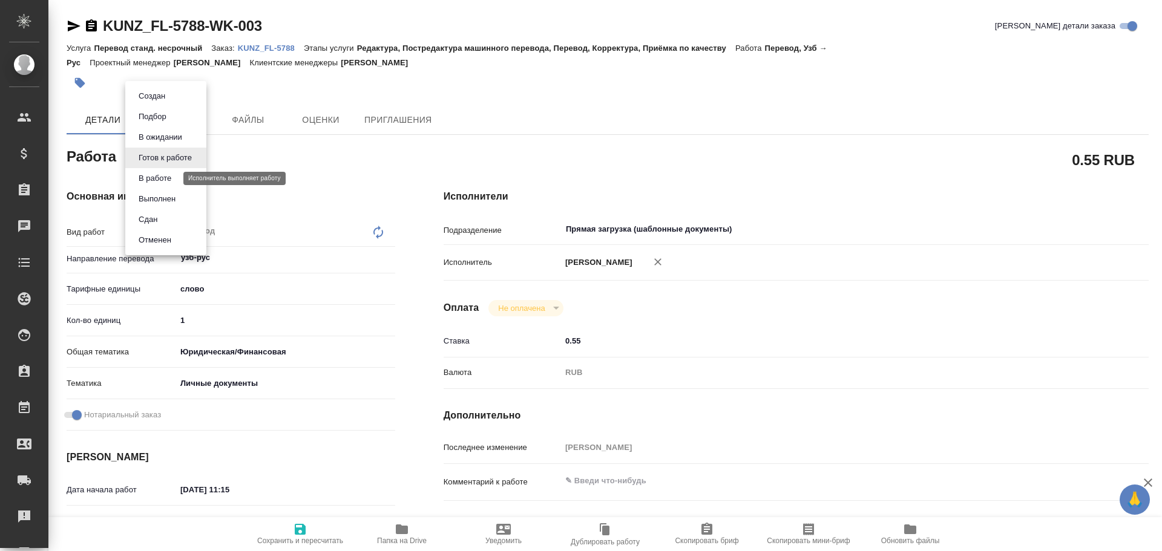
click at [147, 180] on button "В работе" at bounding box center [155, 178] width 40 height 13
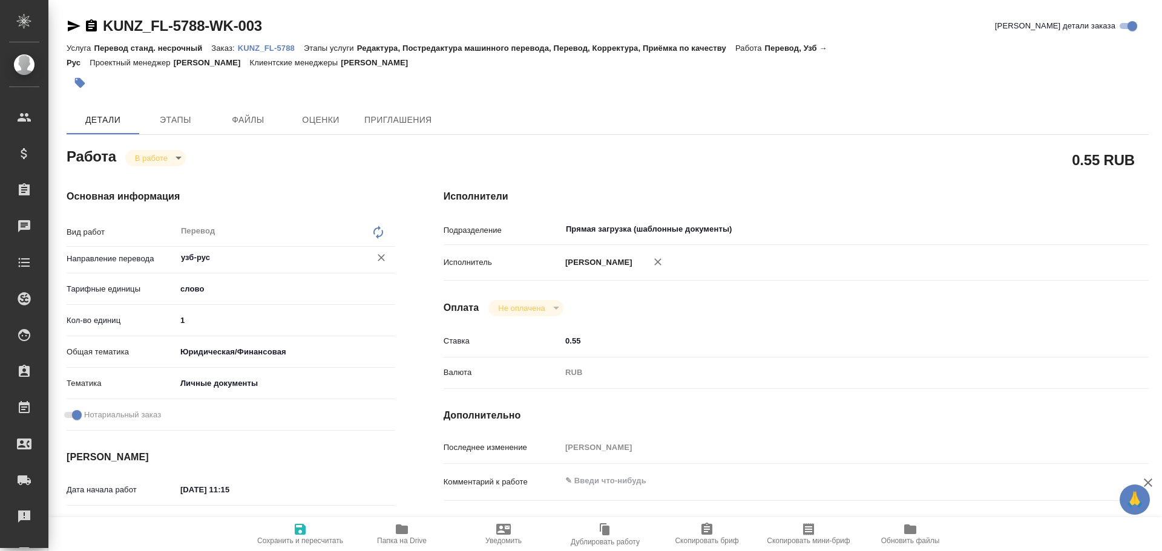
type textarea "x"
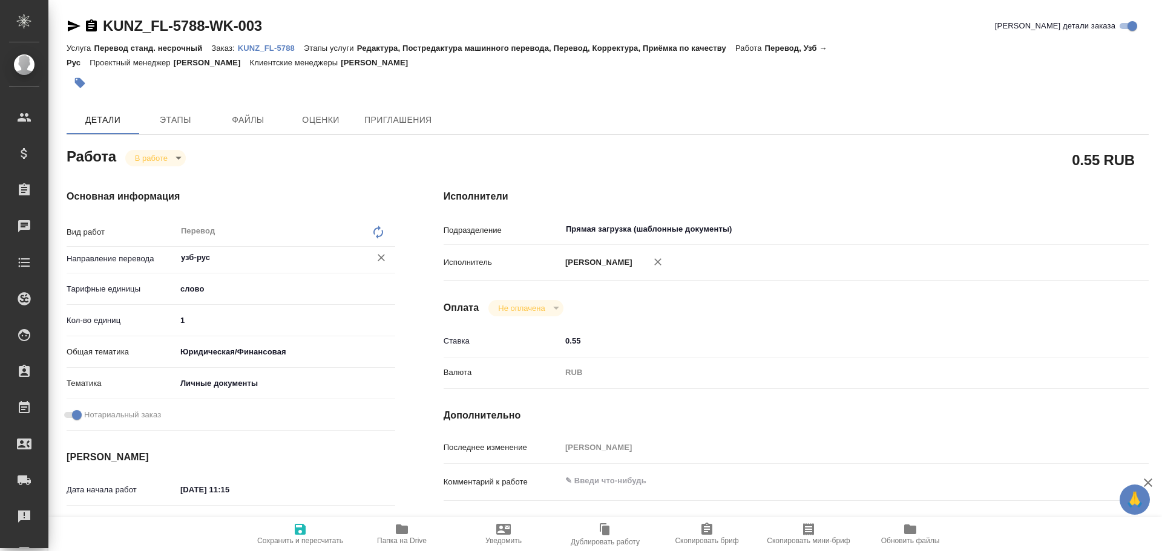
type textarea "x"
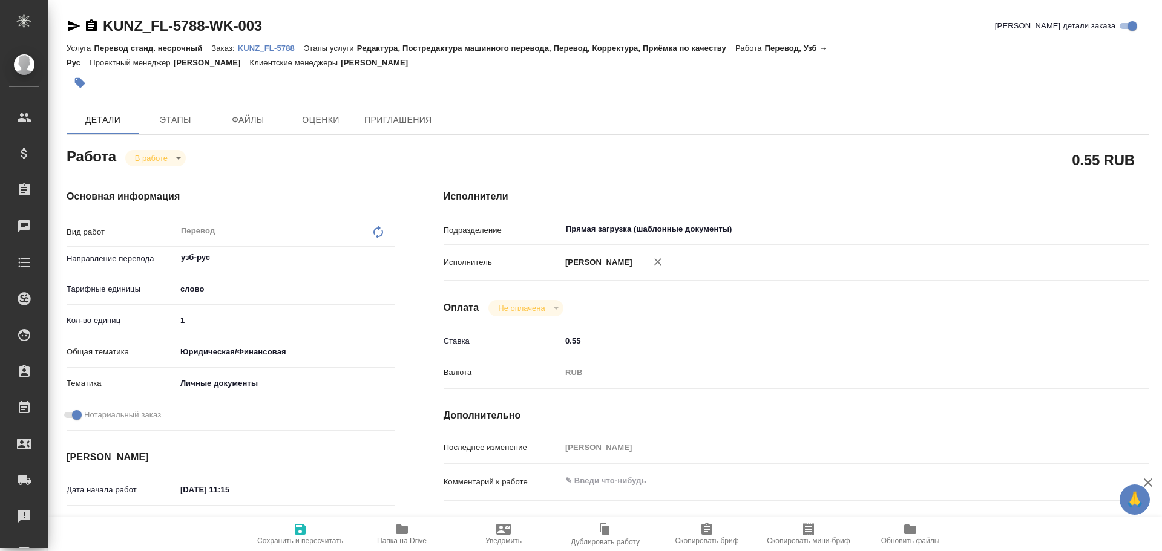
type textarea "x"
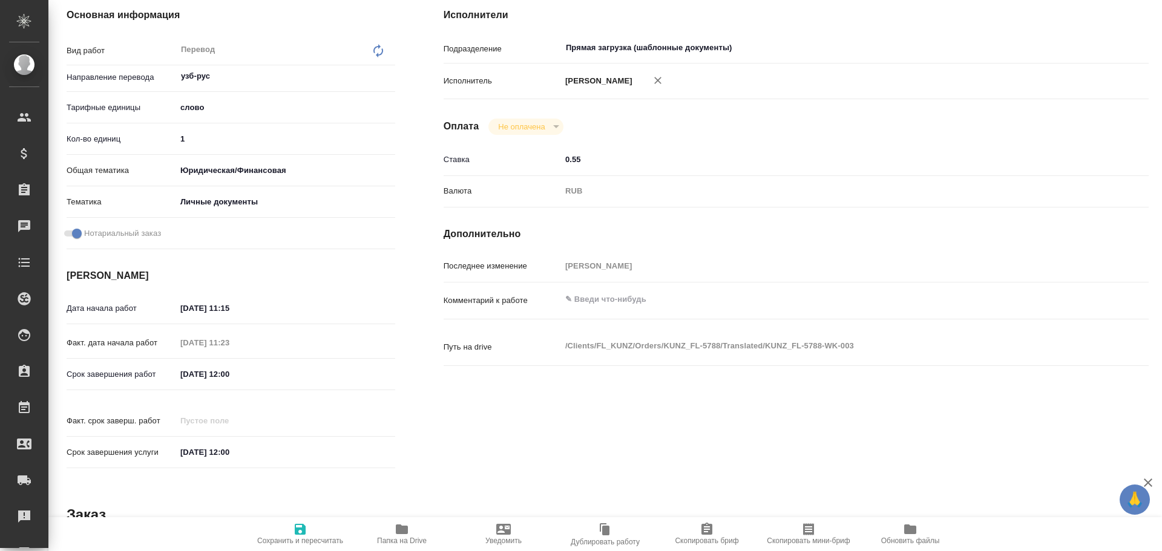
scroll to position [303, 0]
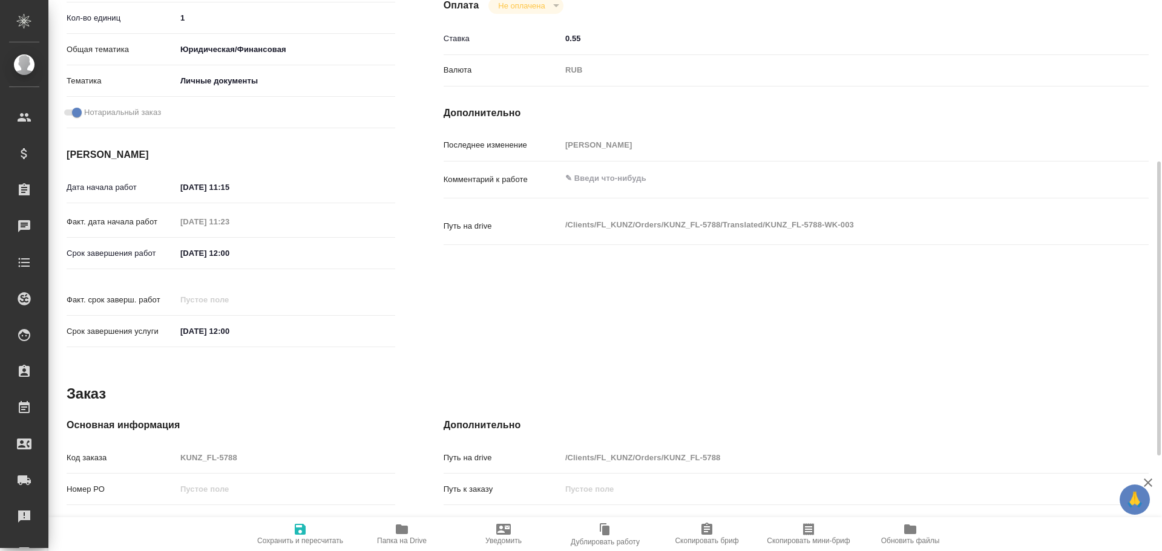
type textarea "x"
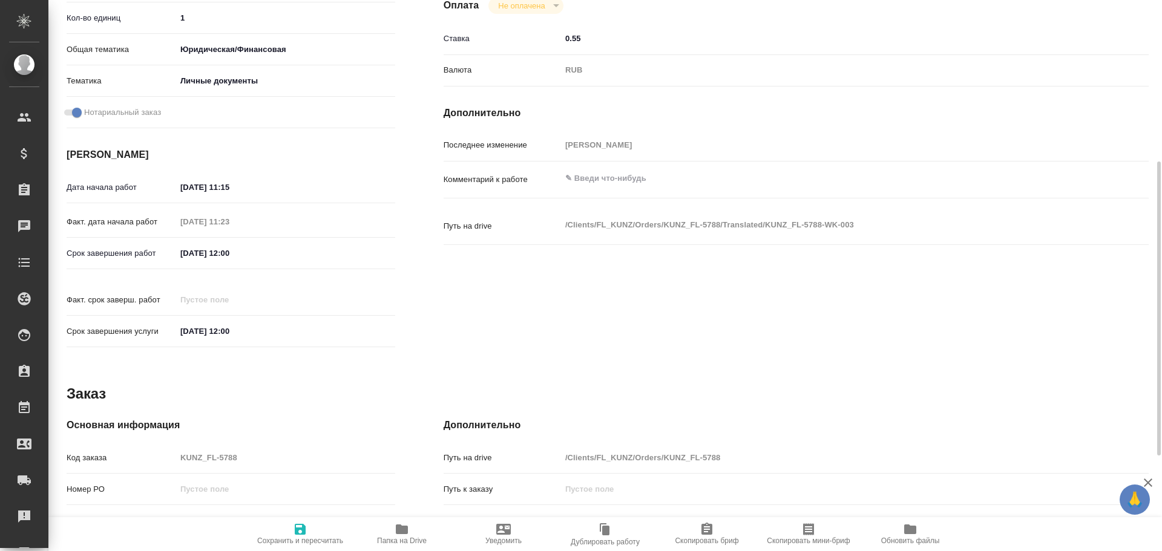
click at [404, 531] on icon "button" at bounding box center [402, 530] width 12 height 10
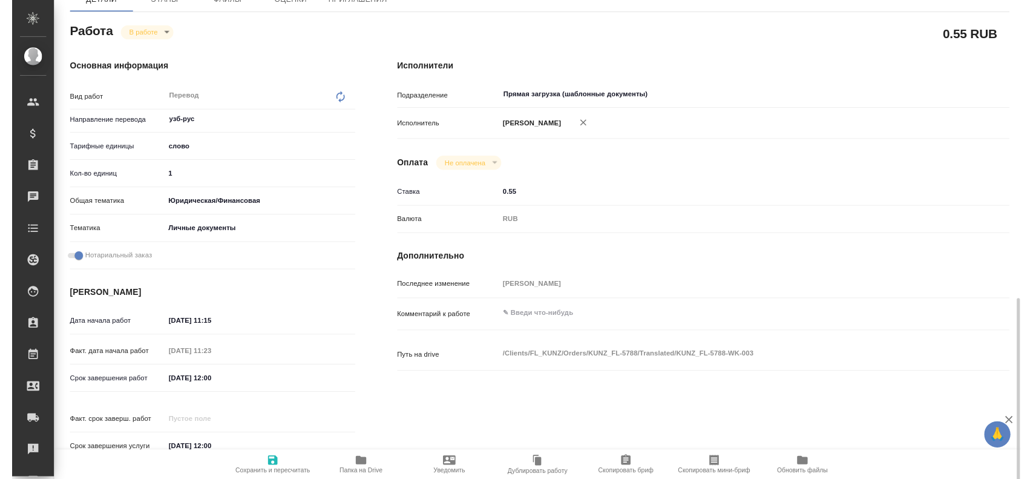
scroll to position [0, 0]
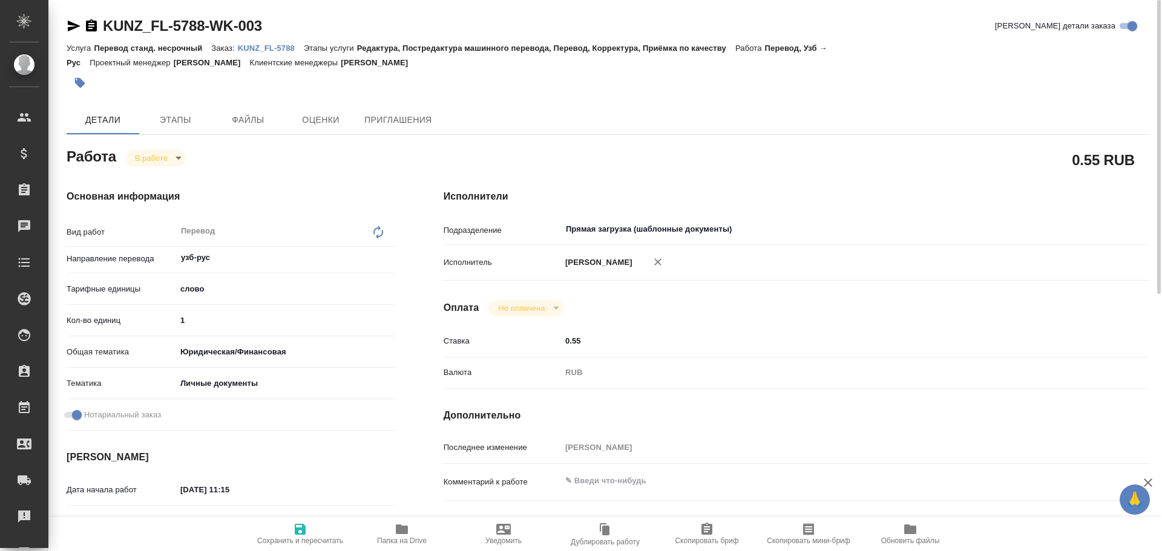
click at [202, 324] on input "1" at bounding box center [285, 321] width 219 height 18
type textarea "x"
type input "10"
type textarea "x"
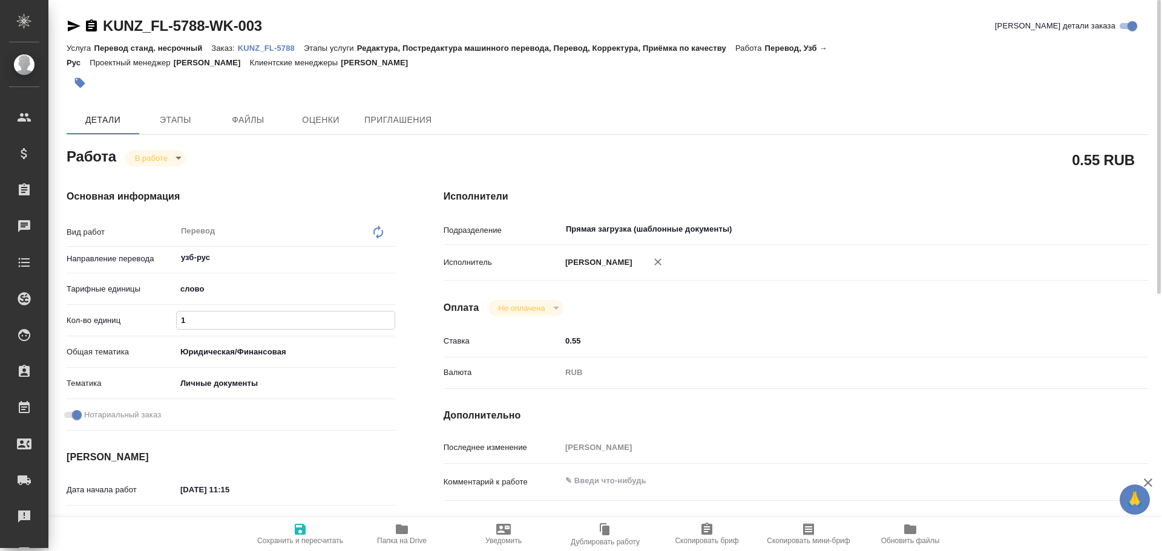
type textarea "x"
type input "100"
type textarea "x"
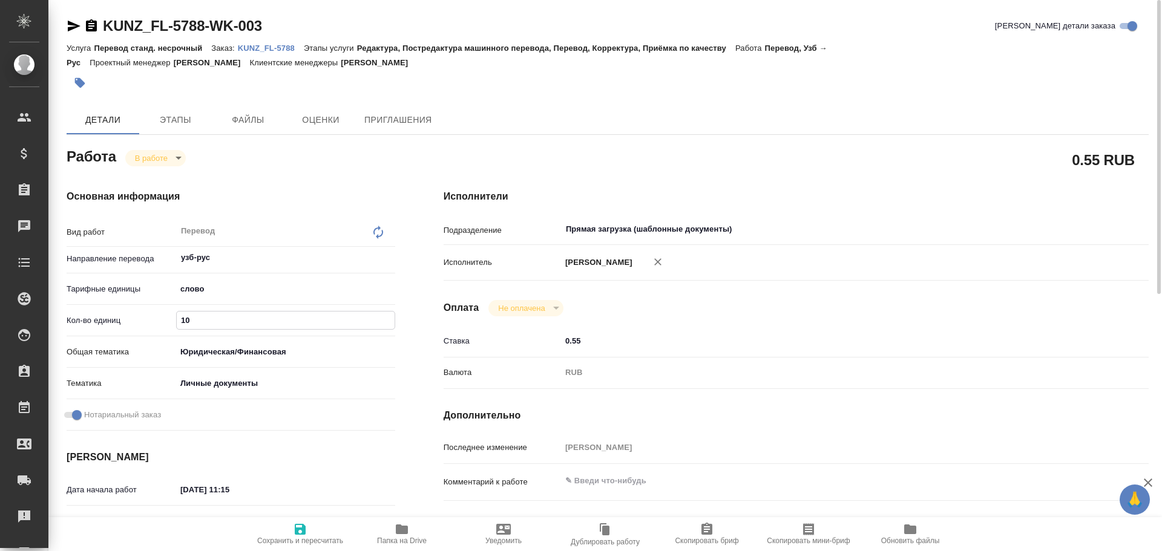
type textarea "x"
type input "100"
click at [289, 539] on span "Сохранить и пересчитать" at bounding box center [300, 541] width 86 height 8
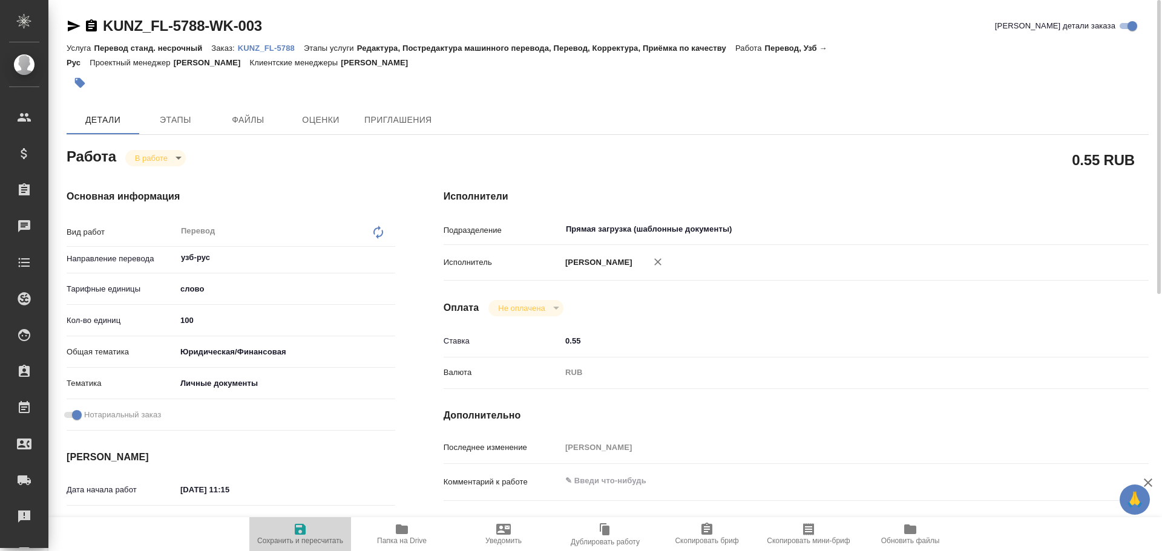
type textarea "x"
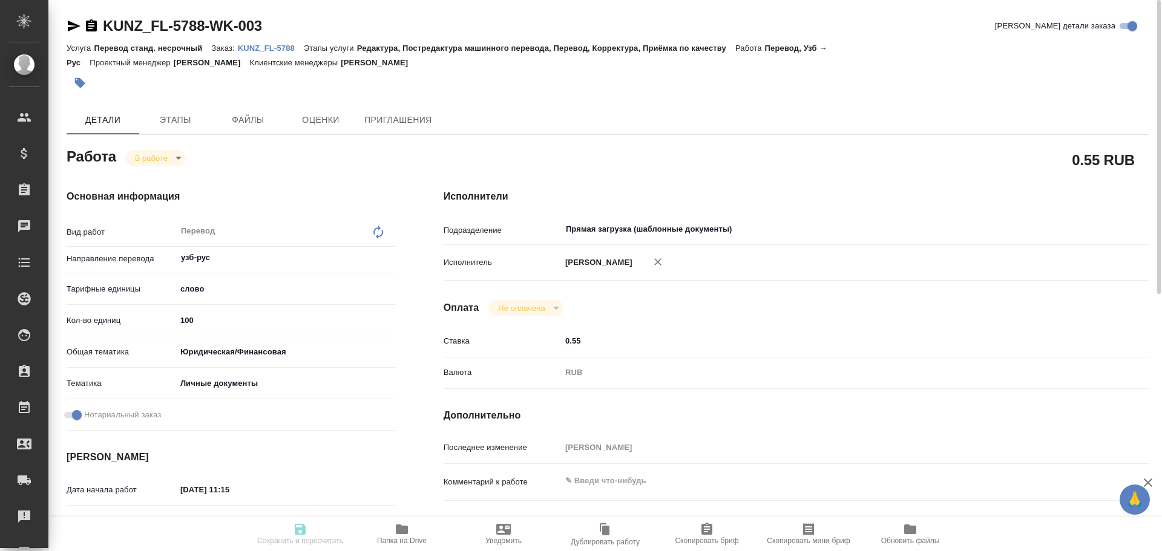
type textarea "x"
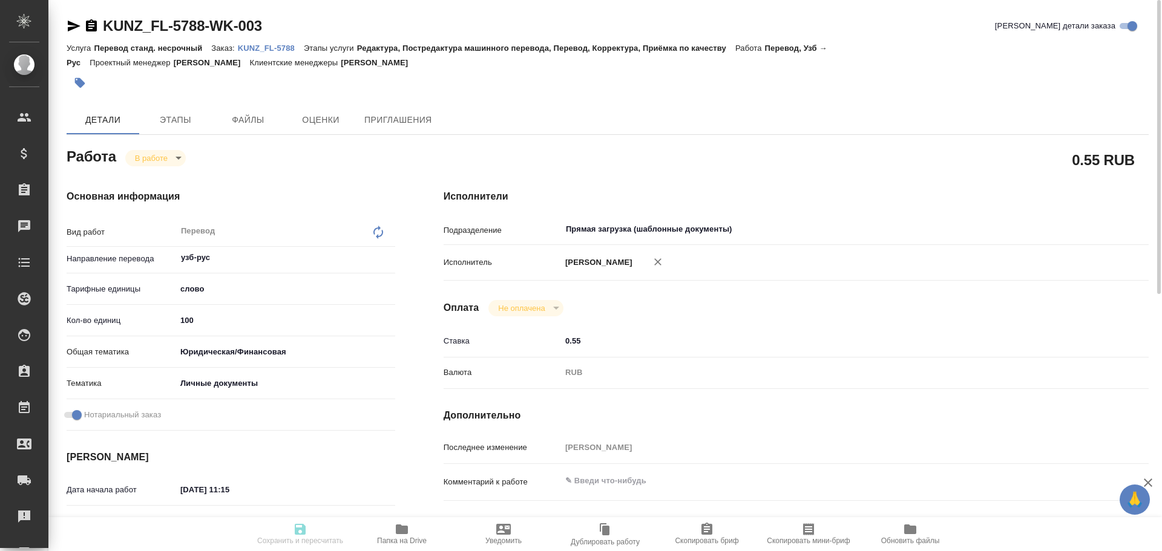
type input "inProgress"
type textarea "Перевод"
type textarea "x"
type input "узб-рус"
type input "5a8b1489cc6b4906c91bfd90"
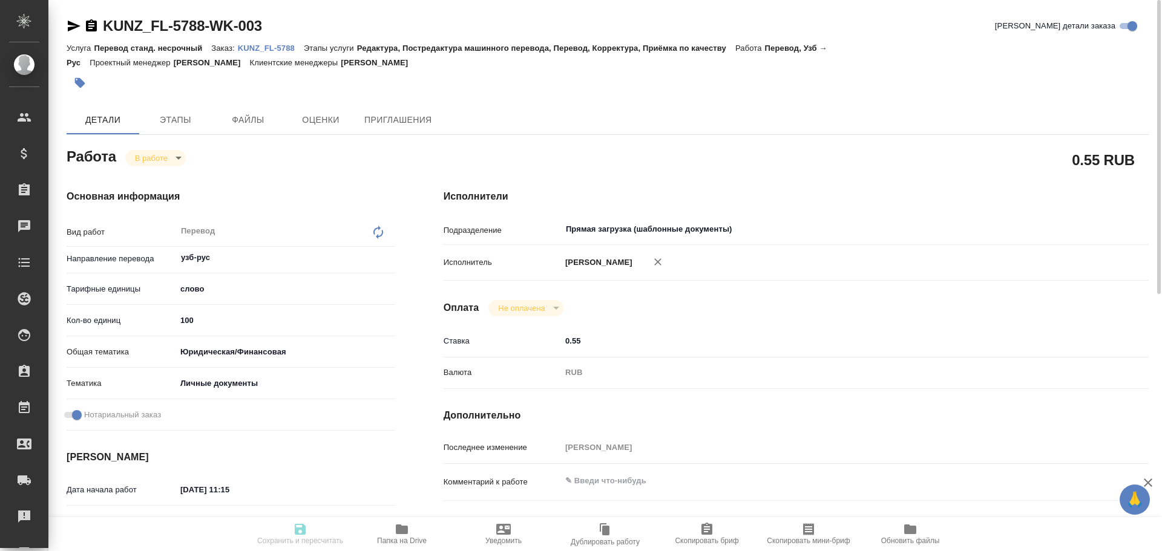
type input "100"
type input "yr-fn"
type input "5a8b8b956a9677013d343cfe"
checkbox input "true"
type input "13.08.2025 11:15"
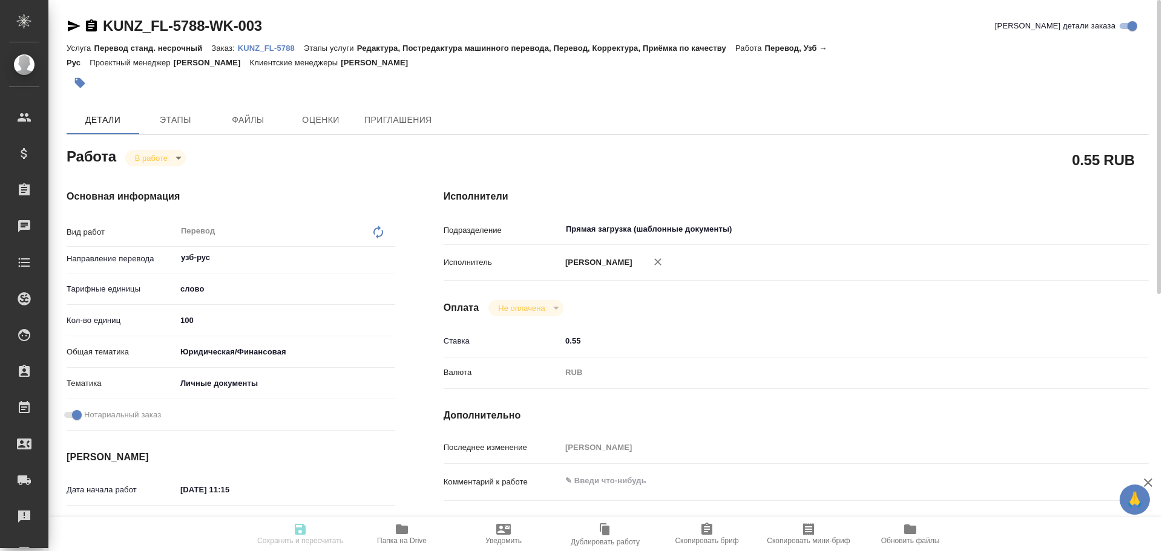
type input "13.08.2025 11:23"
type input "[DATE] 12:00"
type input "Прямая загрузка (шаблонные документы)"
type input "notPayed"
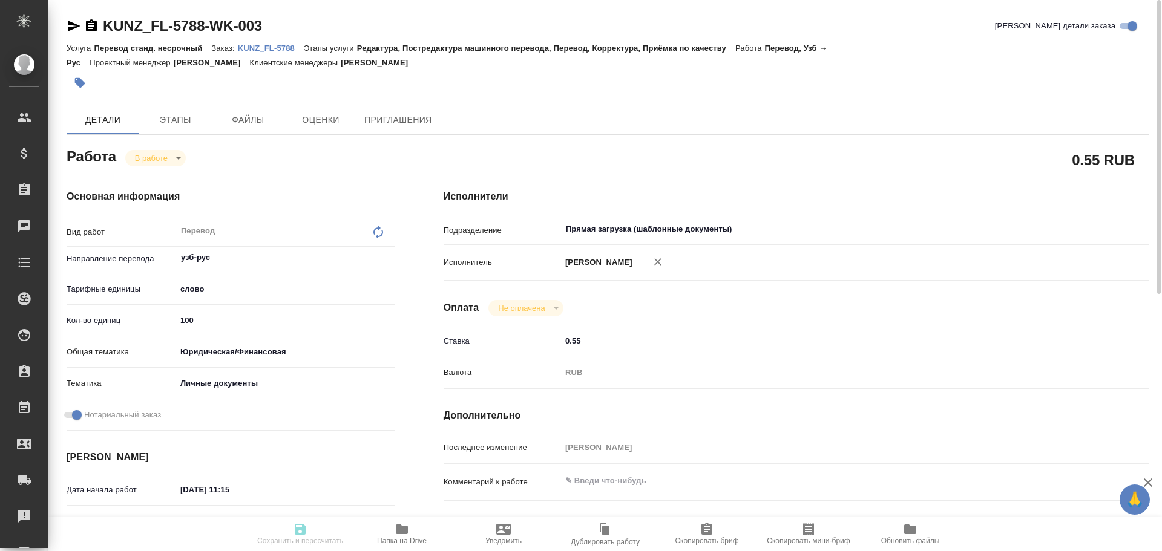
type input "0.55"
type input "RUB"
type input "[PERSON_NAME]"
type textarea "x"
type textarea "/Clients/FL_KUNZ/Orders/KUNZ_FL-5788/Translated/KUNZ_FL-5788-WK-003"
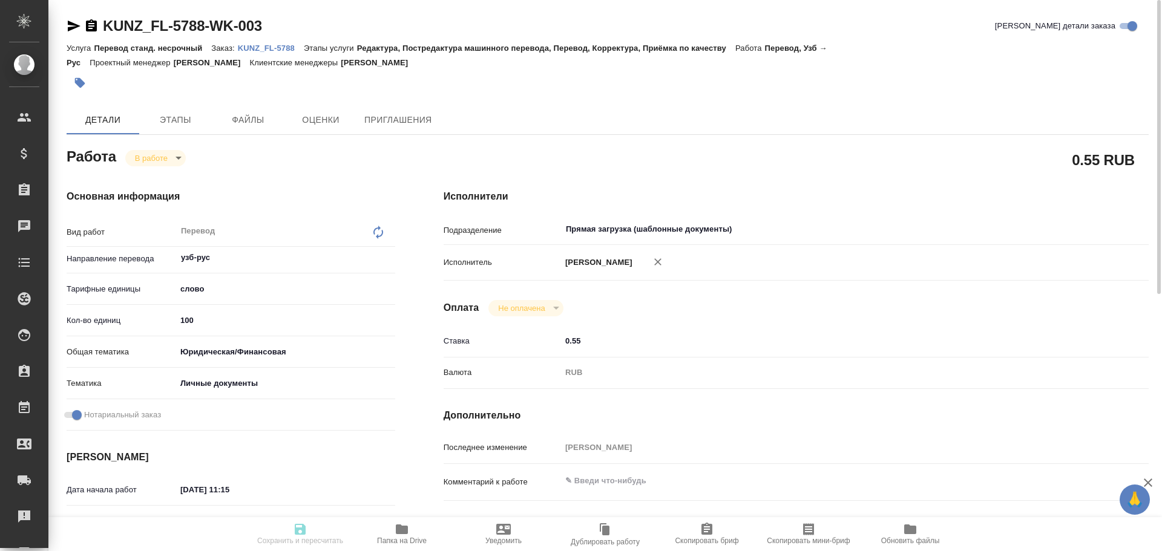
type textarea "x"
type input "KUNZ_FL-5788"
type input "Перевод станд. несрочный"
type input "Редактура, Постредактура машинного перевода, Перевод, Корректура, Приёмка по ка…"
type input "[PERSON_NAME]"
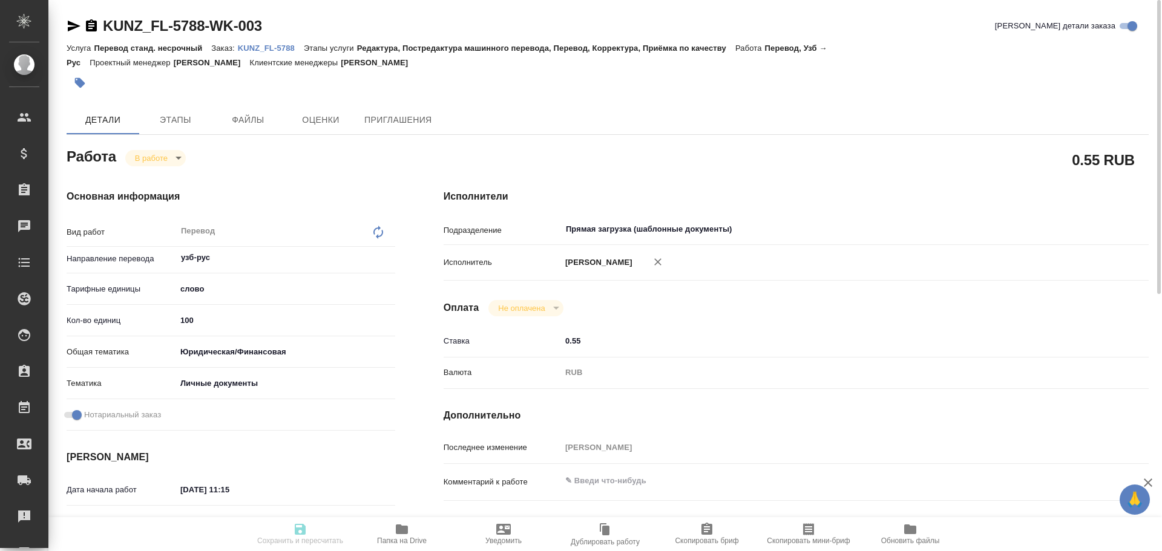
type input "/Clients/FL_KUNZ/Orders/KUNZ_FL-5788"
type textarea "x"
type textarea "пасп узб-рус, под нот, для мфц"
type textarea "x"
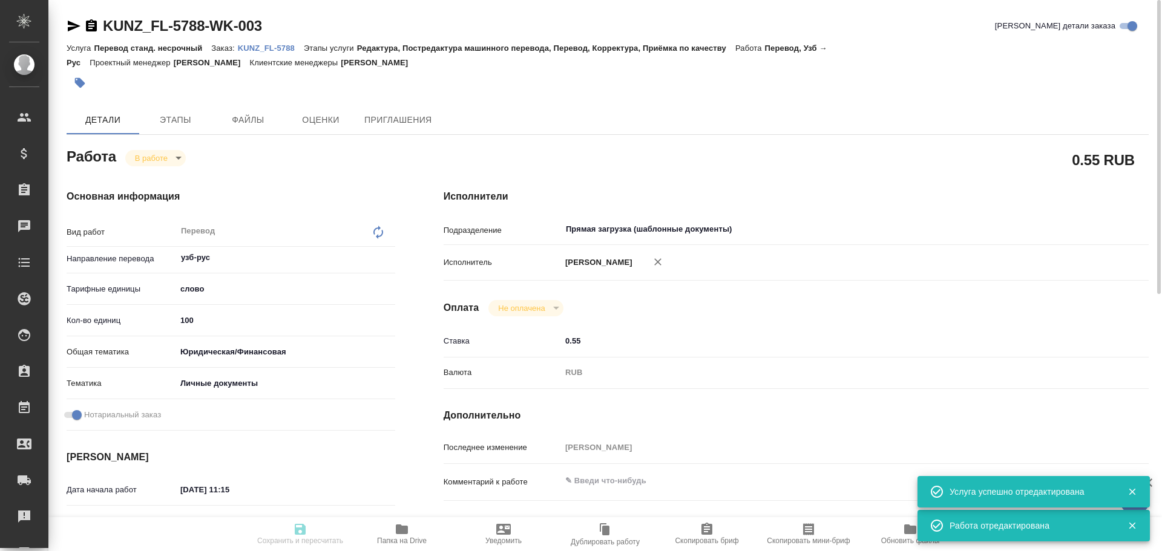
type textarea "x"
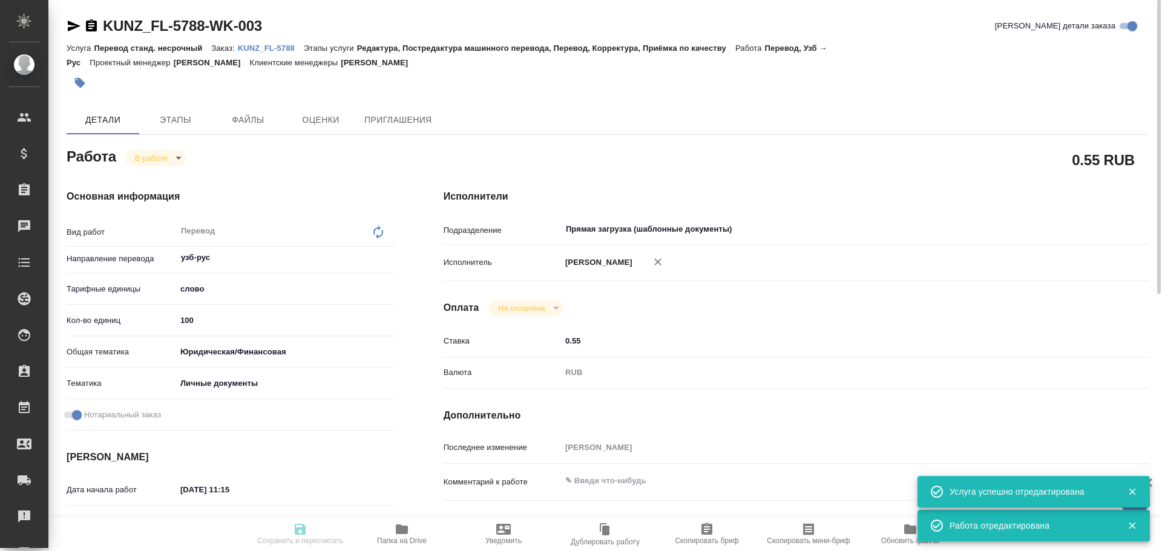
type textarea "x"
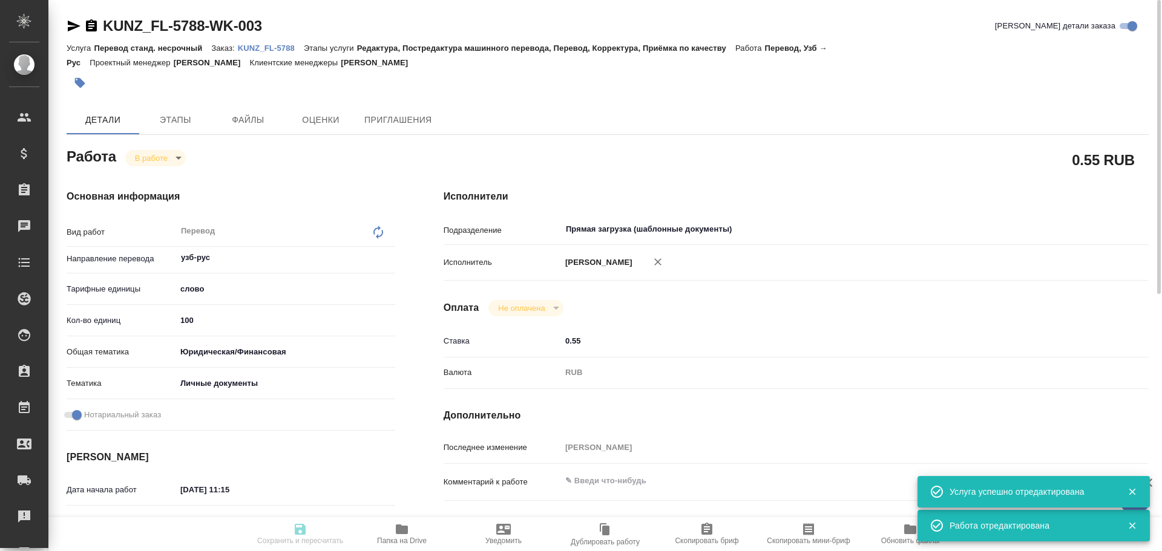
type textarea "x"
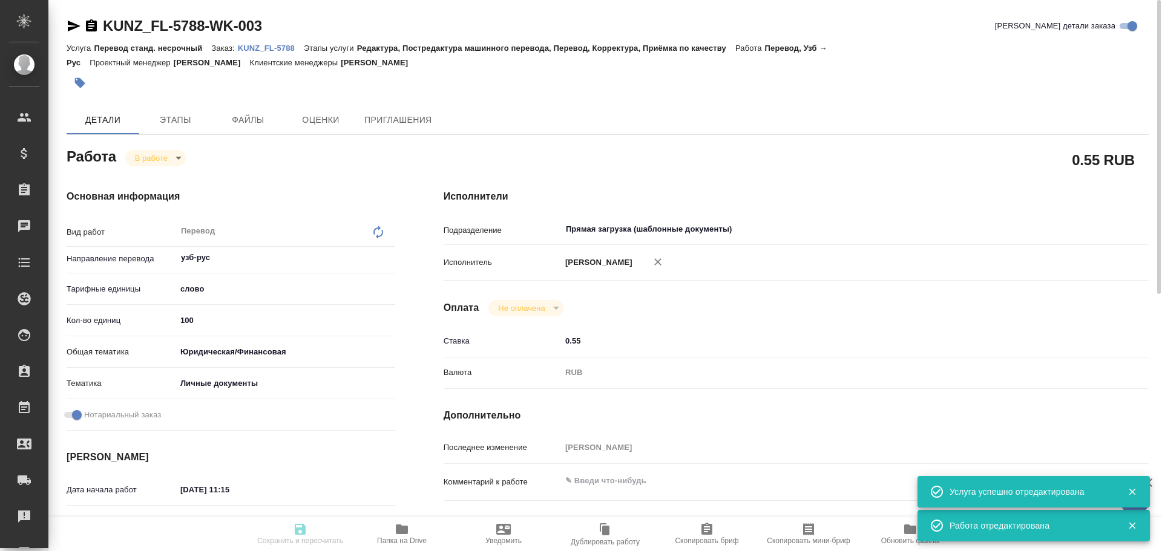
type textarea "x"
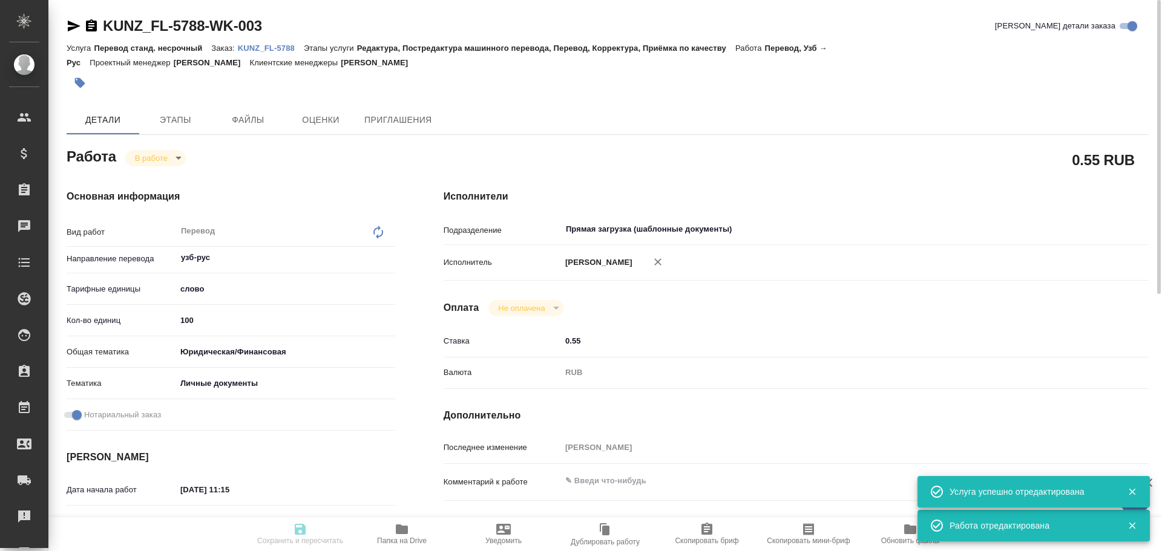
type textarea "x"
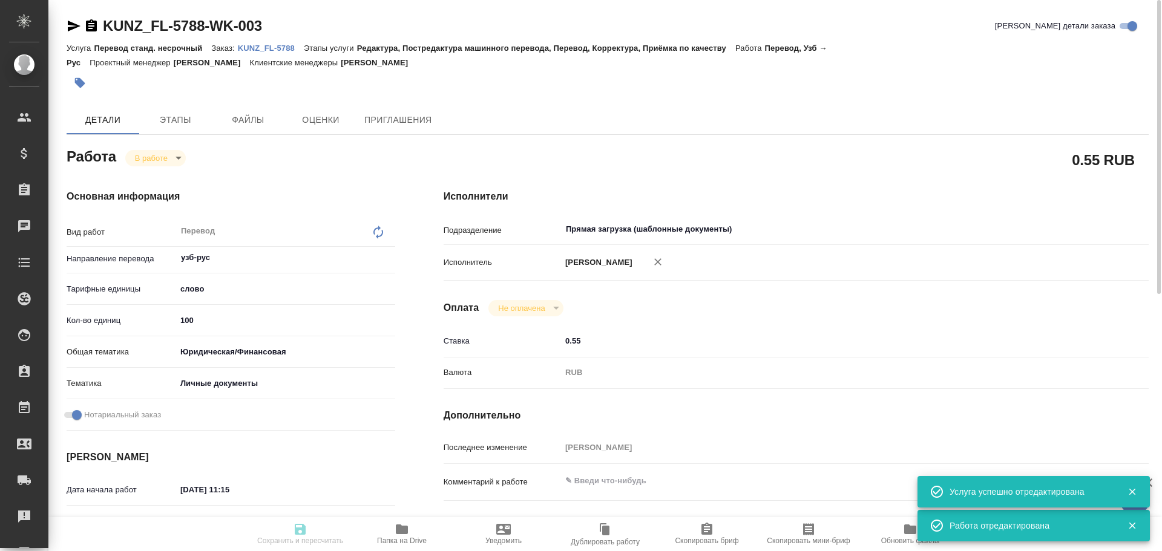
type input "inProgress"
type textarea "Перевод"
type textarea "x"
type input "узб-рус"
type input "5a8b1489cc6b4906c91bfd90"
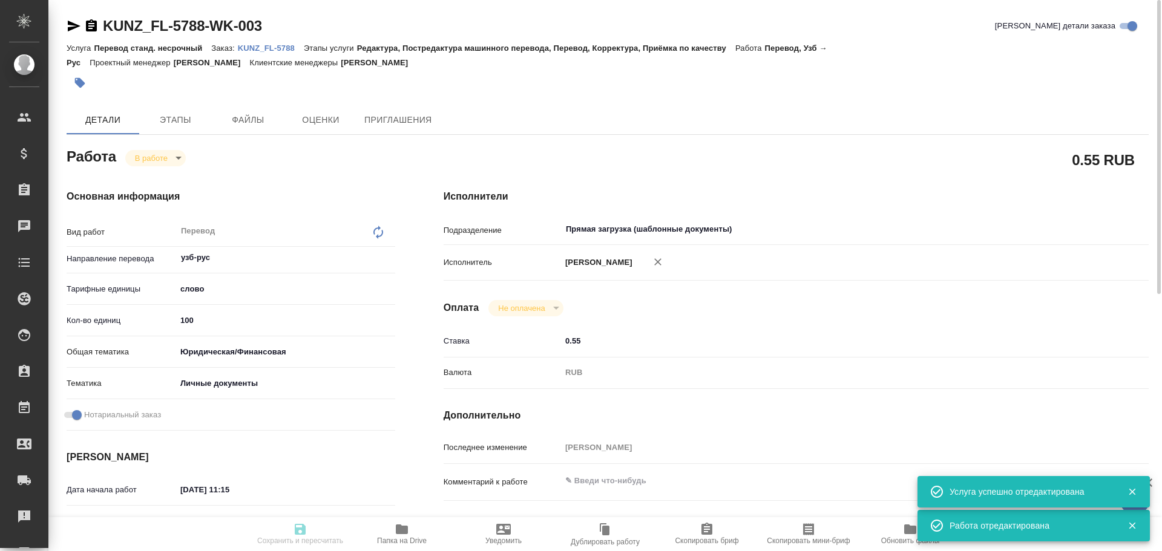
type input "100"
type input "yr-fn"
type input "5a8b8b956a9677013d343cfe"
checkbox input "true"
type input "13.08.2025 11:15"
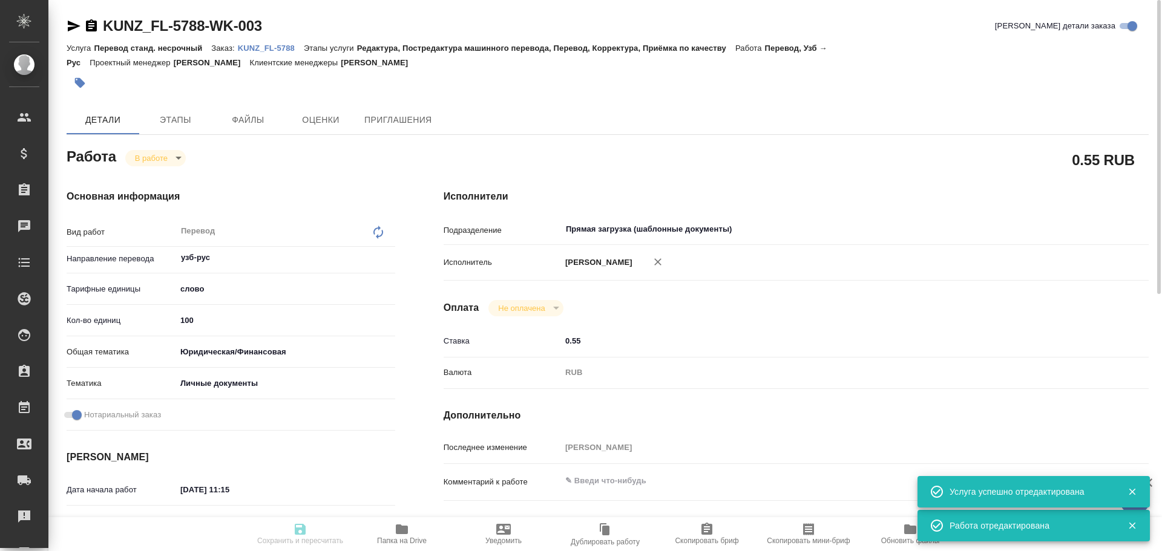
type input "13.08.2025 11:23"
type input "14.08.2025 12:00"
type input "Прямая загрузка (шаблонные документы)"
type input "notPayed"
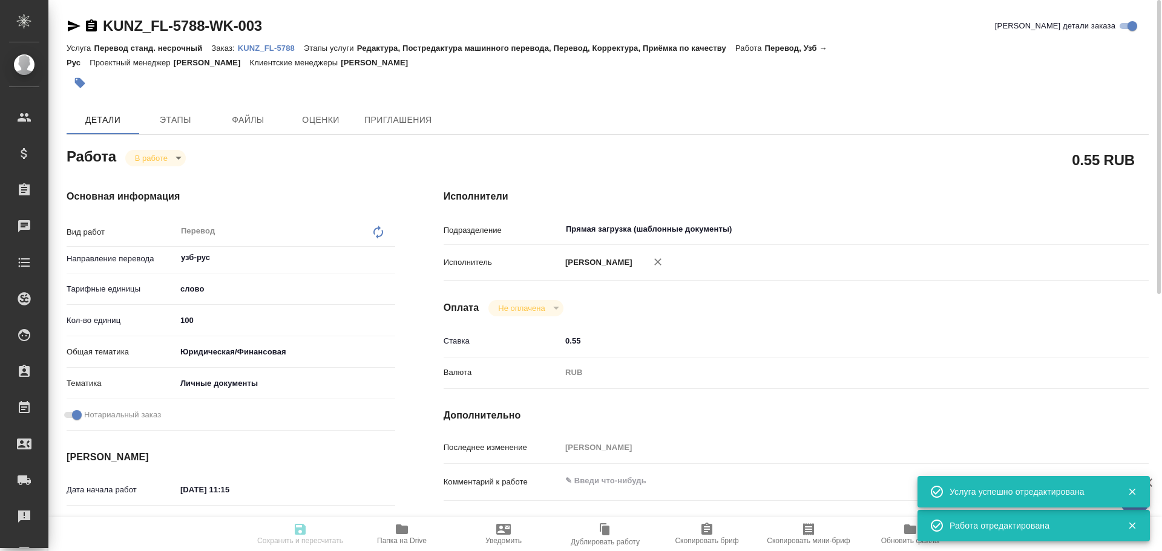
type input "0.55"
type input "RUB"
type input "Гусев Александр"
type textarea "x"
type textarea "/Clients/FL_KUNZ/Orders/KUNZ_FL-5788/Translated/KUNZ_FL-5788-WK-003"
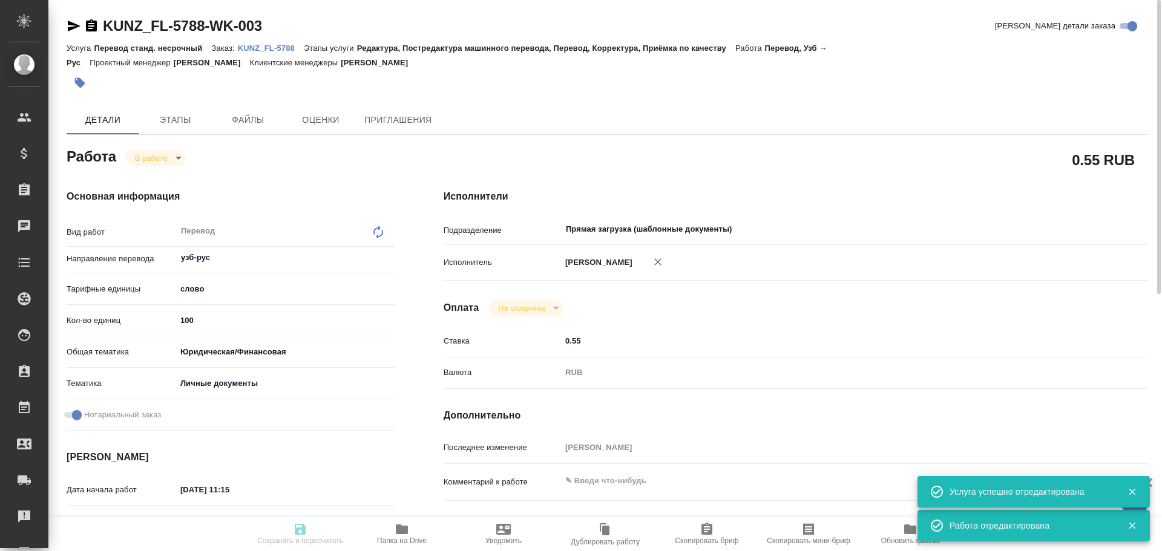
type textarea "x"
type input "KUNZ_FL-5788"
type input "Перевод станд. несрочный"
type input "Редактура, Постредактура машинного перевода, Перевод, Корректура, Приёмка по ка…"
type input "Веселова Юлия"
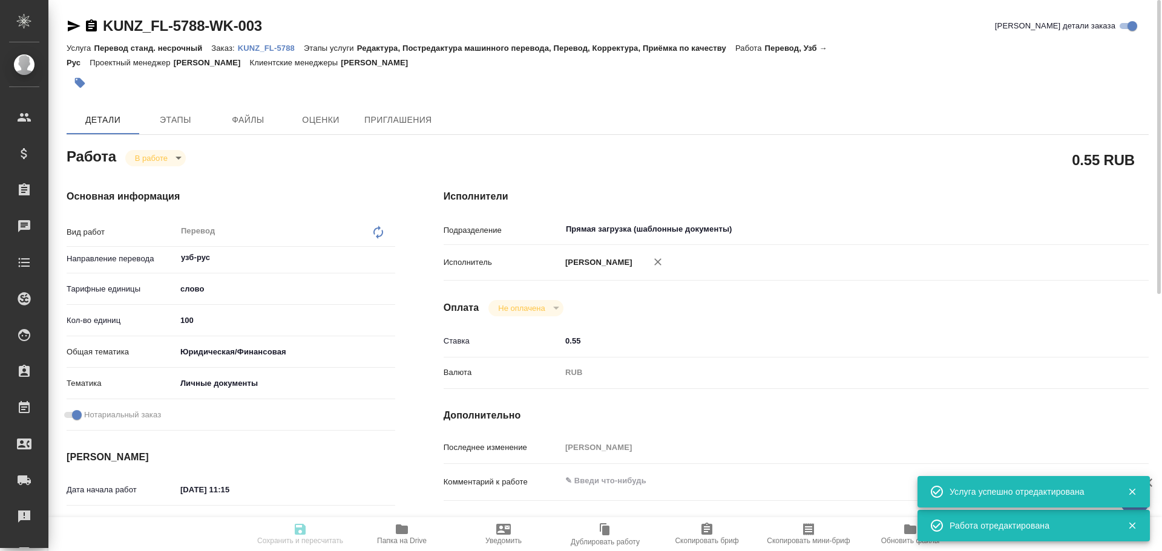
type input "/Clients/FL_KUNZ/Orders/KUNZ_FL-5788"
type textarea "x"
type textarea "пасп узб-рус, под нот, для мфц"
type textarea "x"
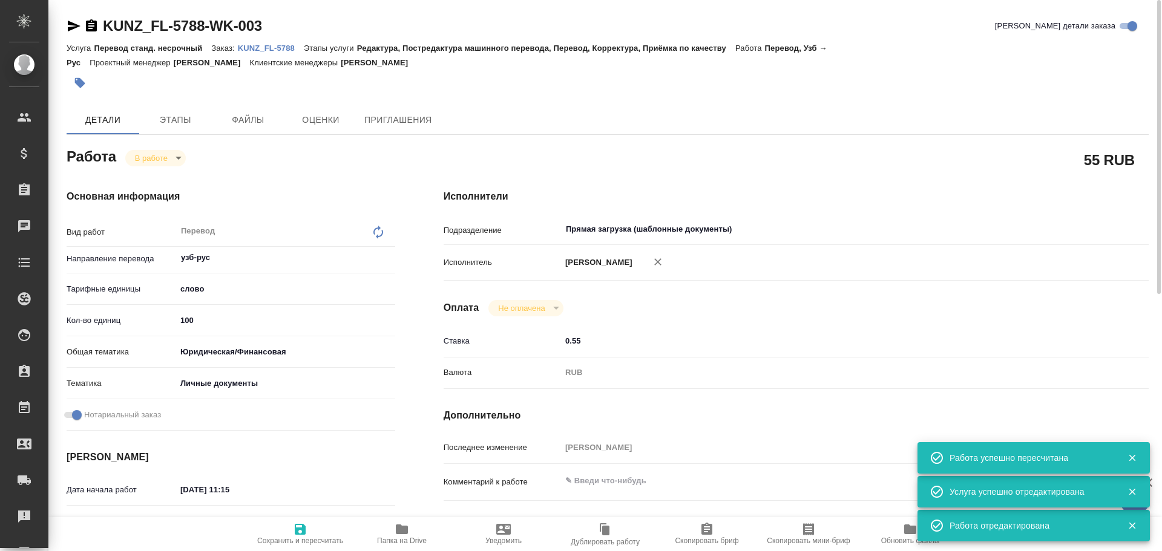
type textarea "x"
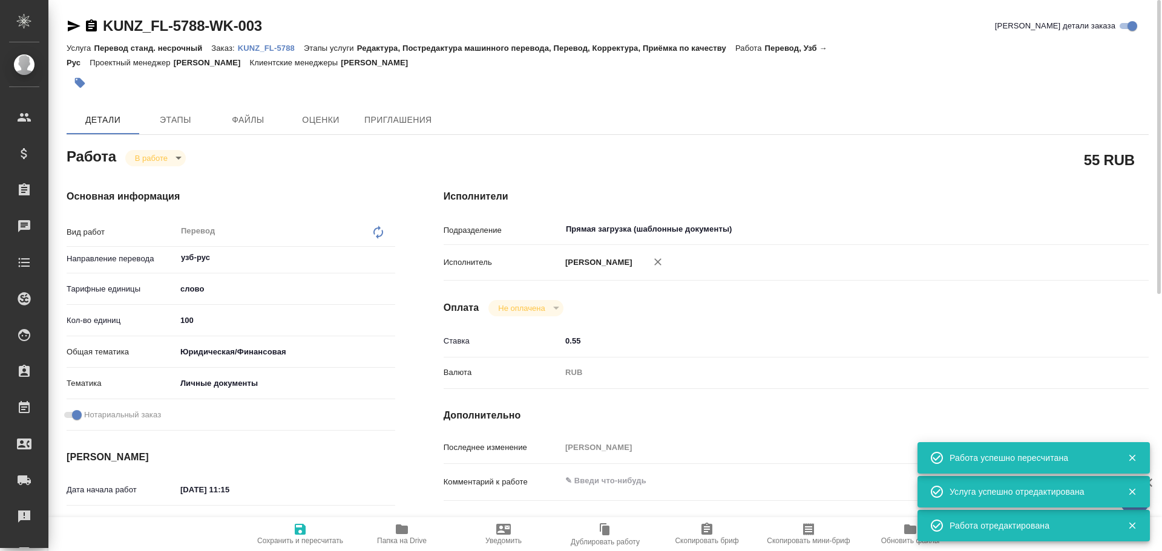
type textarea "x"
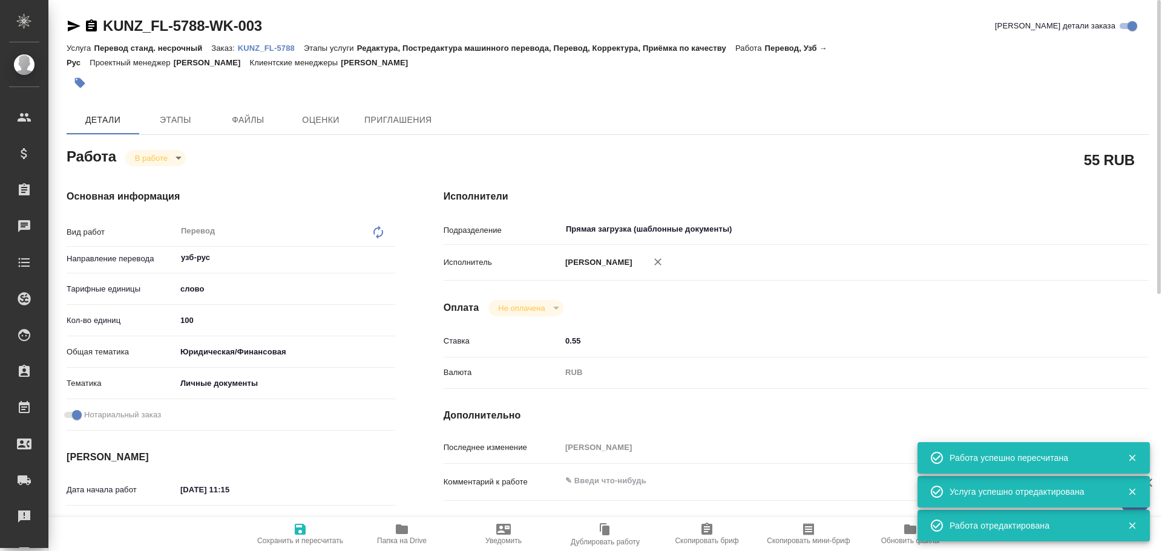
type textarea "x"
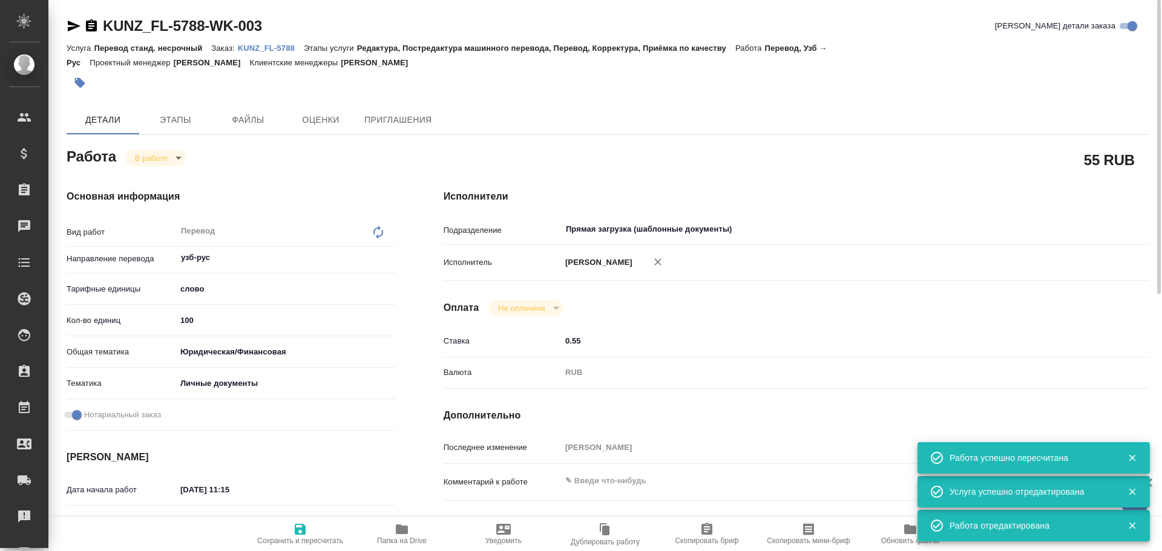
type textarea "x"
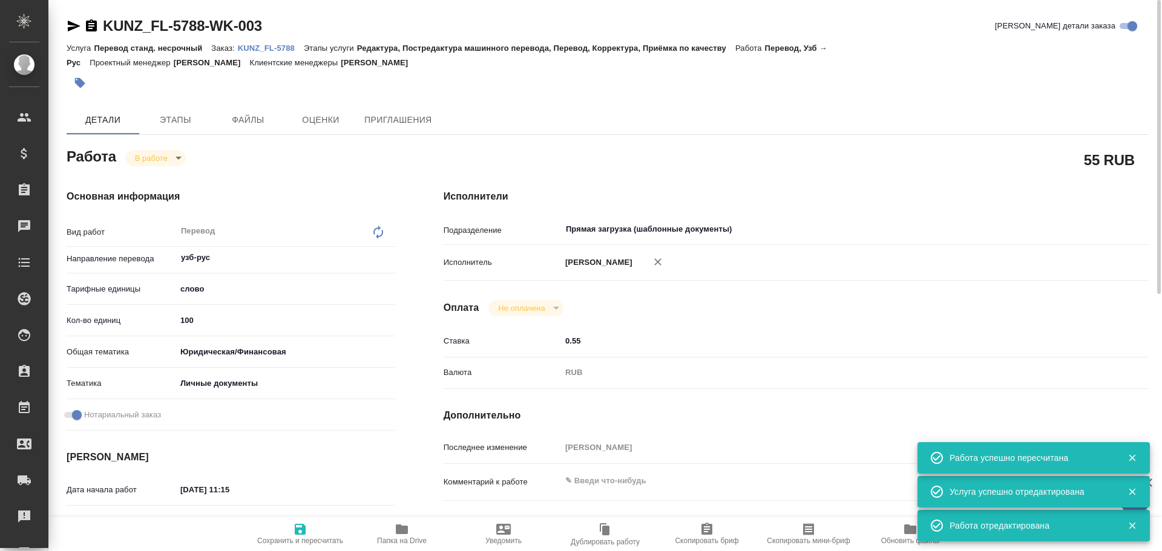
type textarea "x"
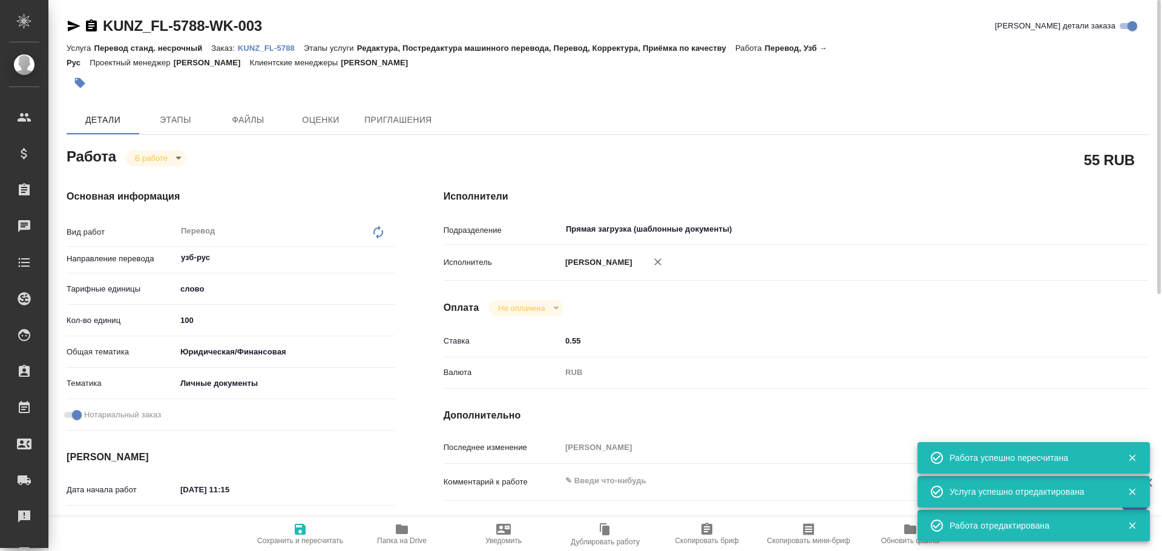
click at [156, 157] on body "🙏 .cls-1 fill:#fff; AWATERA Gusev Alexandr Клиенты Спецификации Заказы 0 Чаты T…" at bounding box center [581, 275] width 1162 height 551
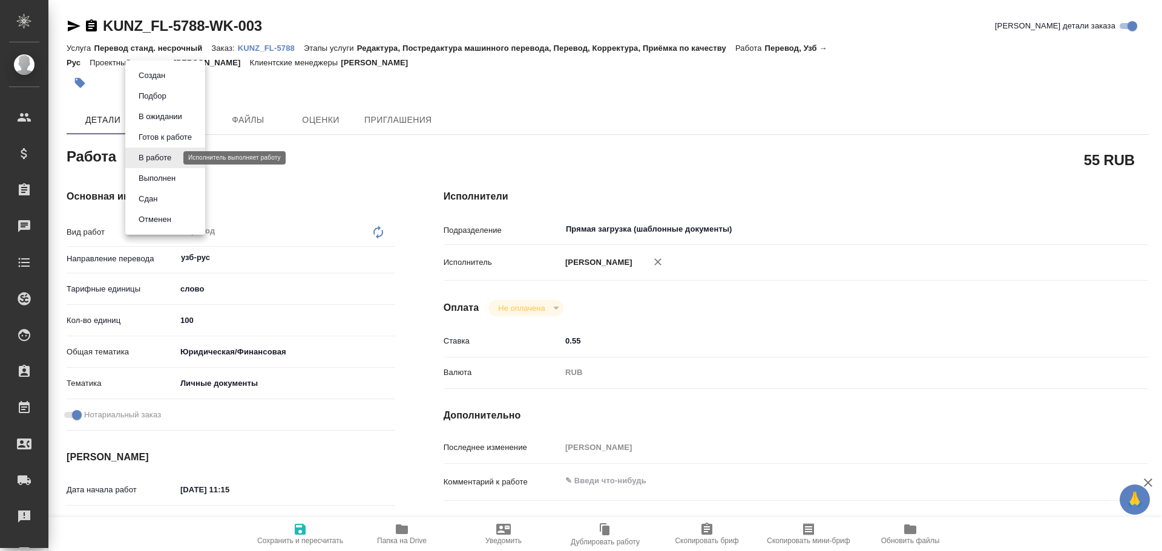
click at [156, 160] on button "В работе" at bounding box center [155, 157] width 40 height 13
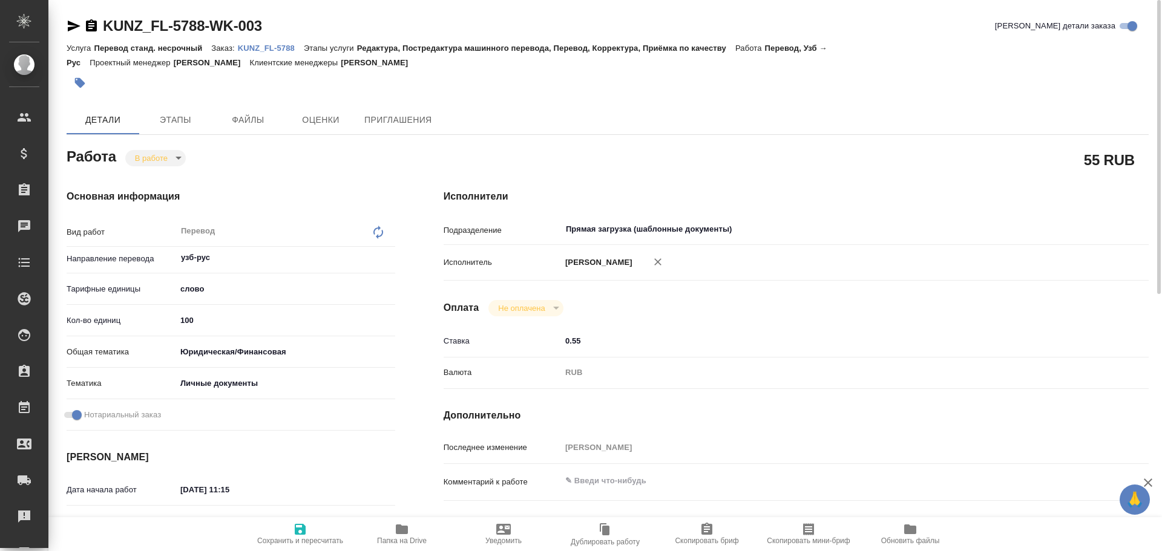
type textarea "x"
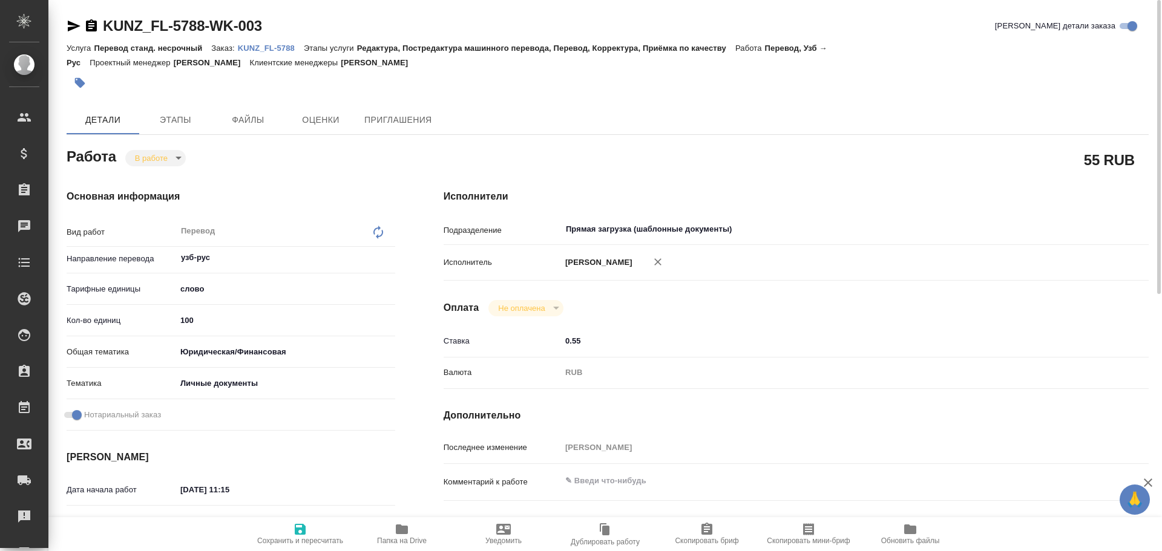
type textarea "x"
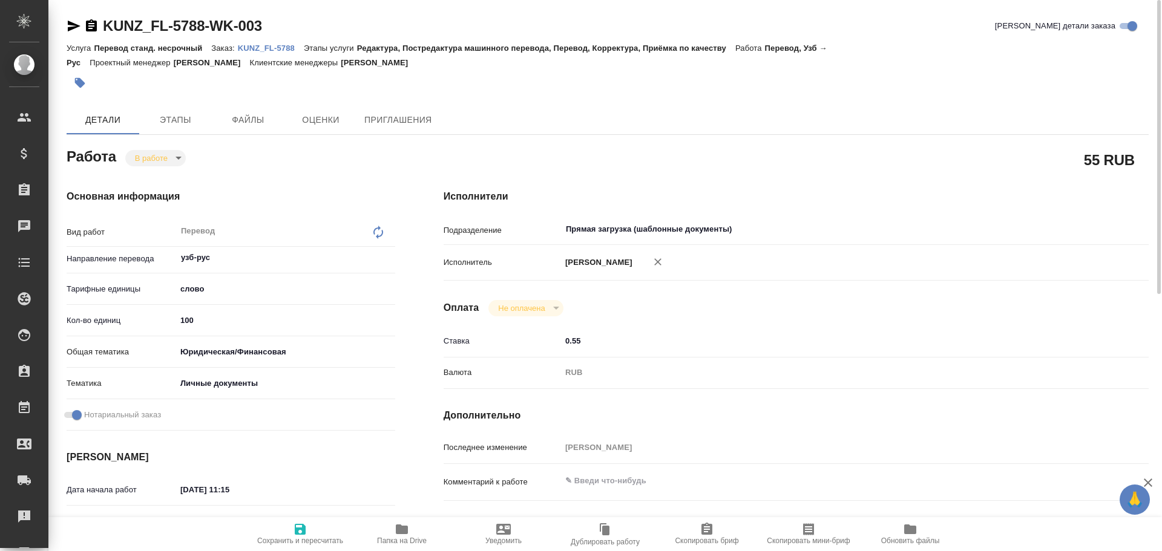
type textarea "x"
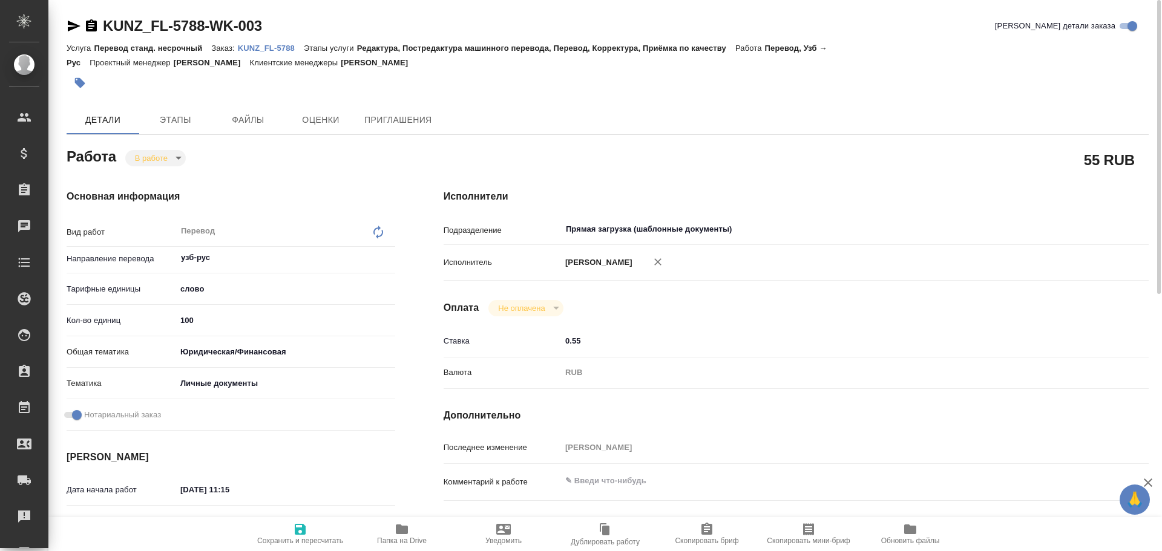
type textarea "x"
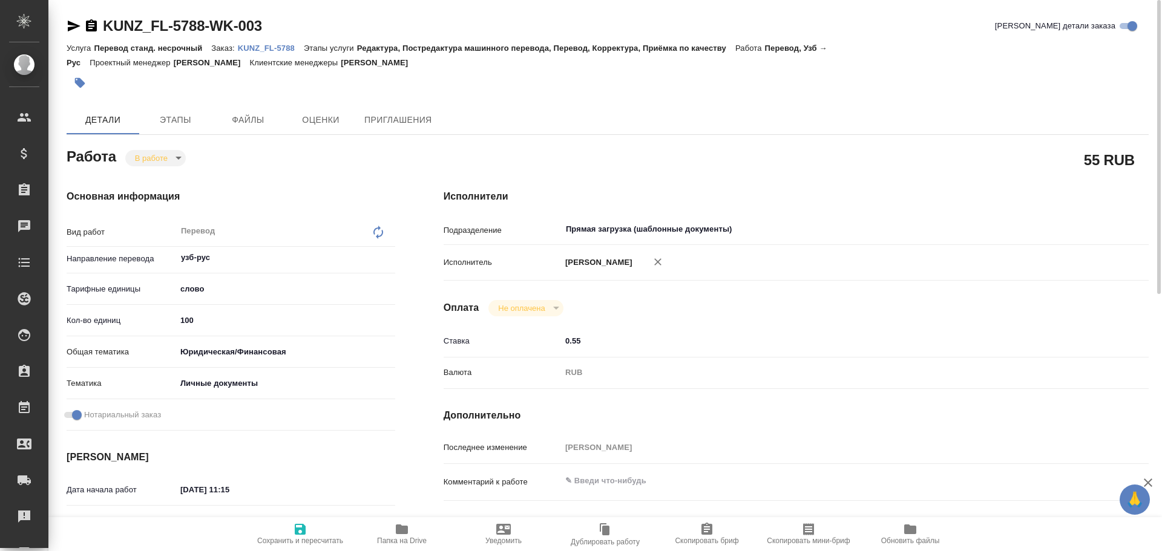
type textarea "x"
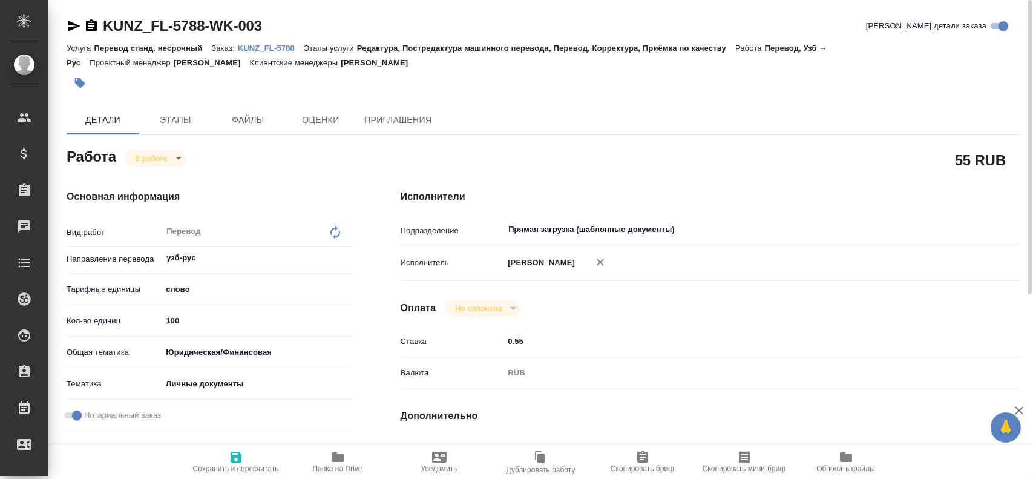
click at [346, 462] on span "Папка на Drive" at bounding box center [337, 461] width 87 height 23
click at [156, 162] on body "🙏 .cls-1 fill:#fff; AWATERA Gusev Alexandr Клиенты Спецификации Заказы 0 Чаты T…" at bounding box center [516, 239] width 1033 height 479
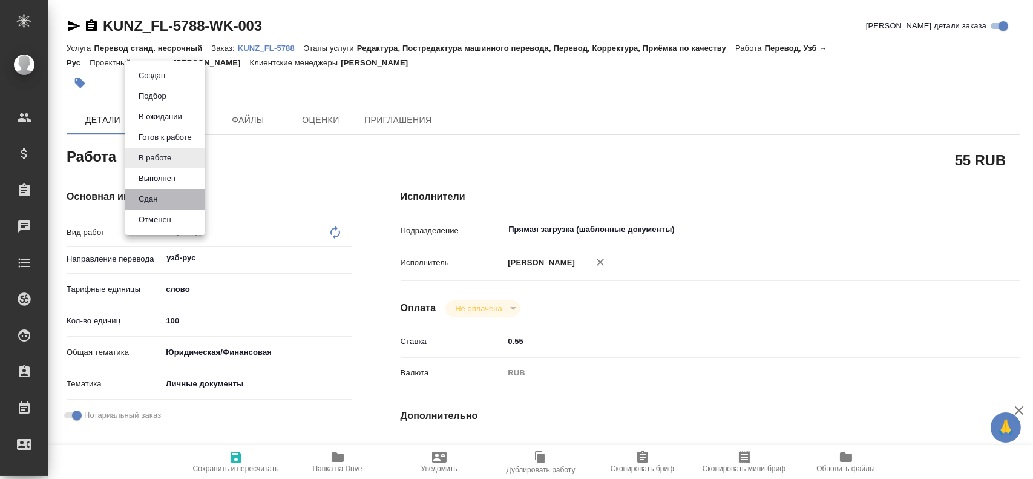
click at [169, 206] on li "Сдан" at bounding box center [165, 199] width 80 height 21
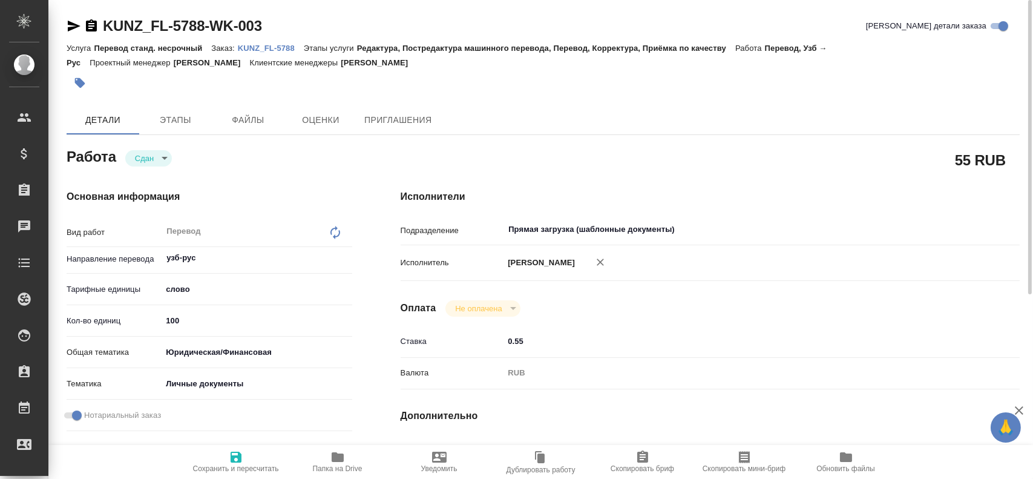
click at [236, 453] on icon "button" at bounding box center [236, 457] width 15 height 15
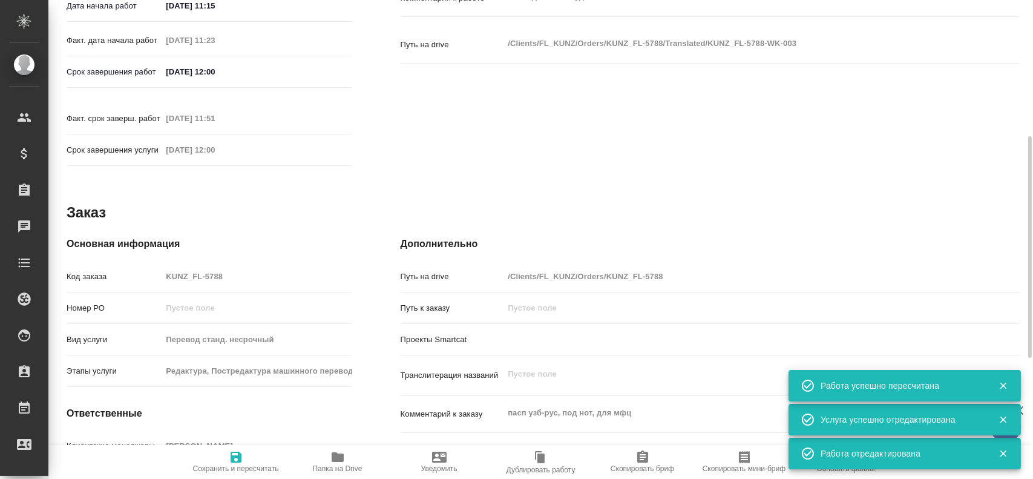
scroll to position [545, 0]
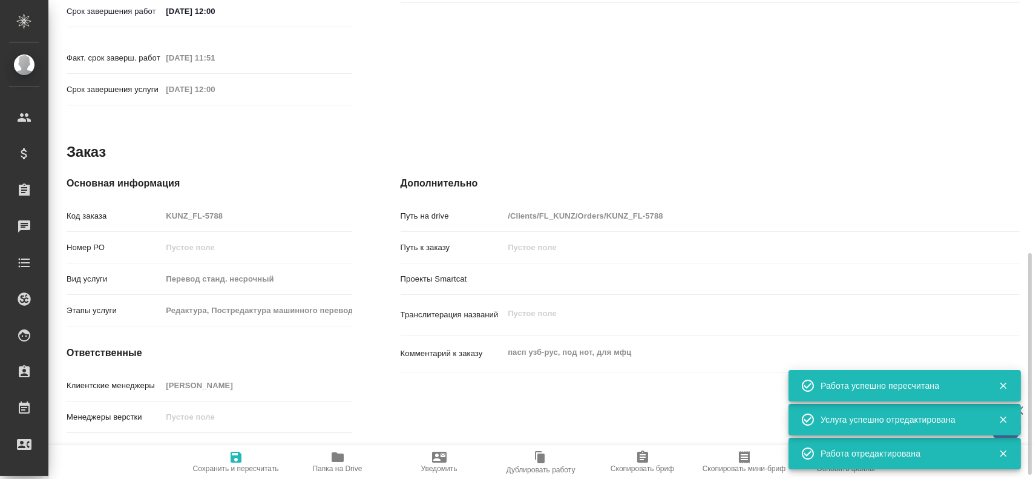
click at [130, 205] on div "Код заказа KUNZ_FL-5788" at bounding box center [210, 215] width 286 height 21
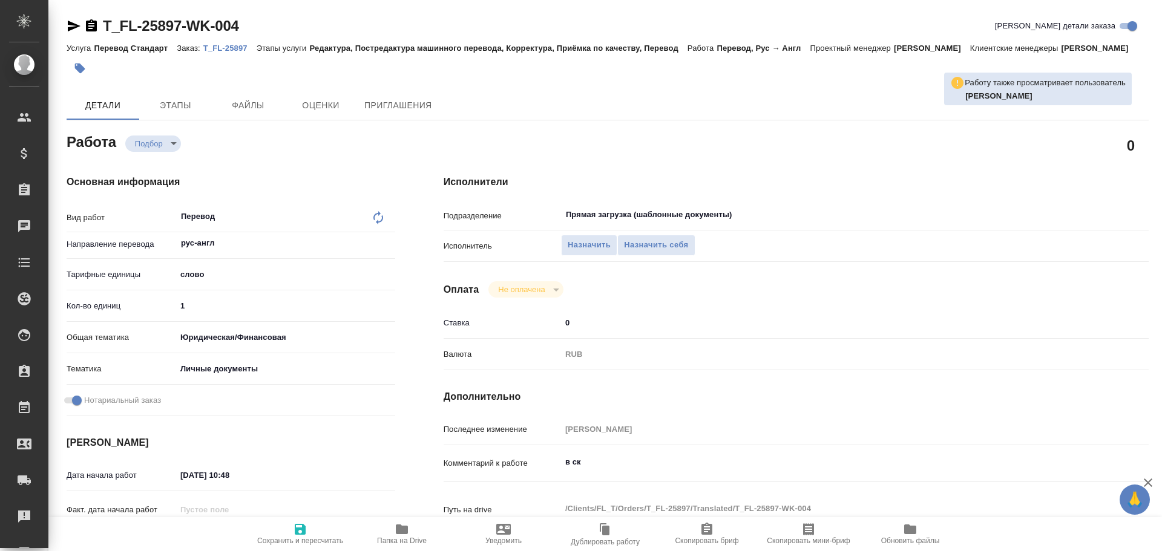
type textarea "x"
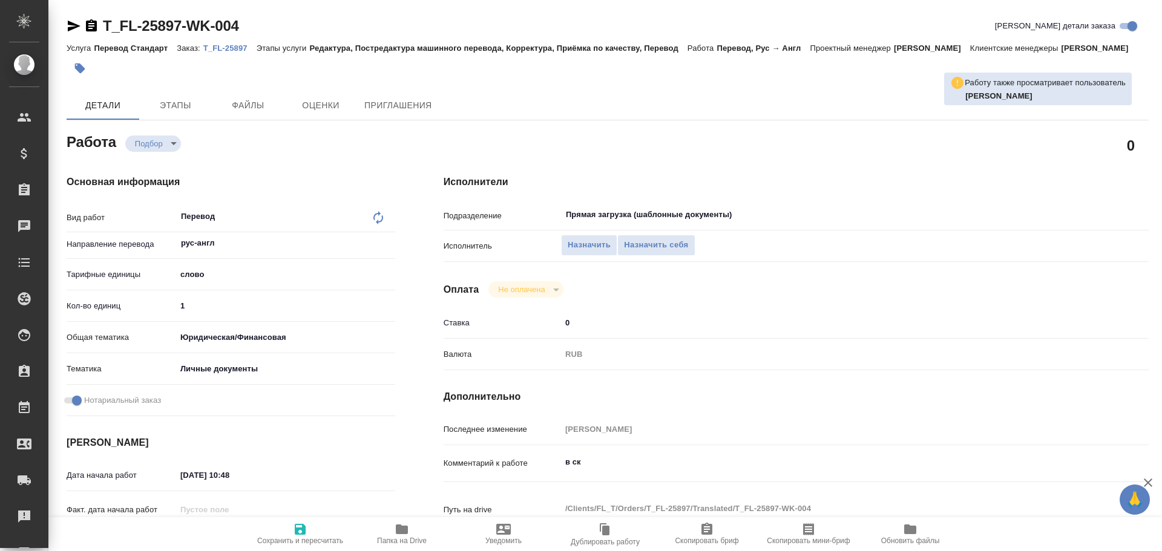
type textarea "x"
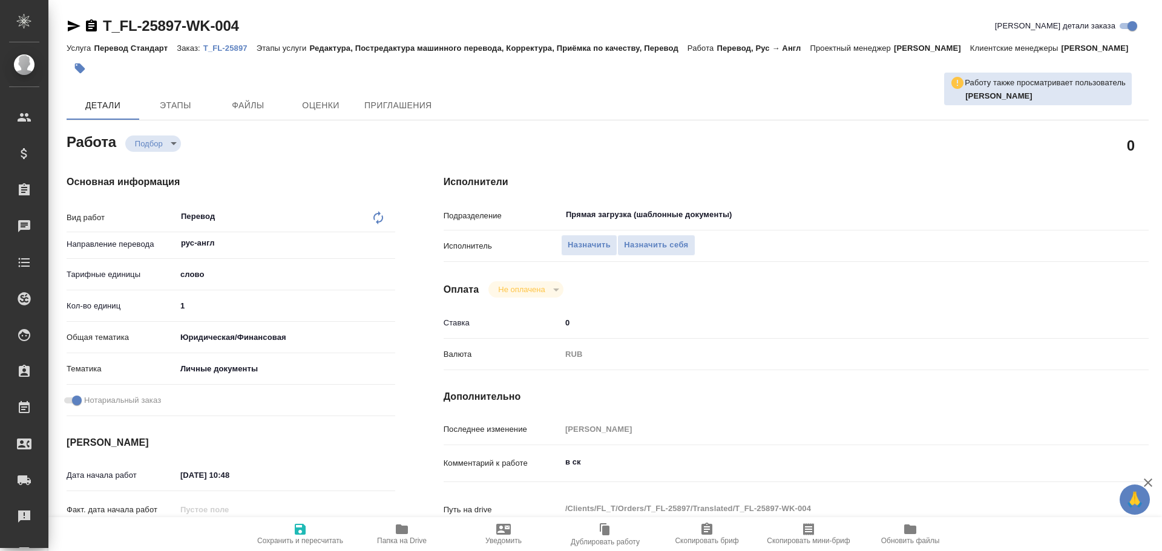
type textarea "x"
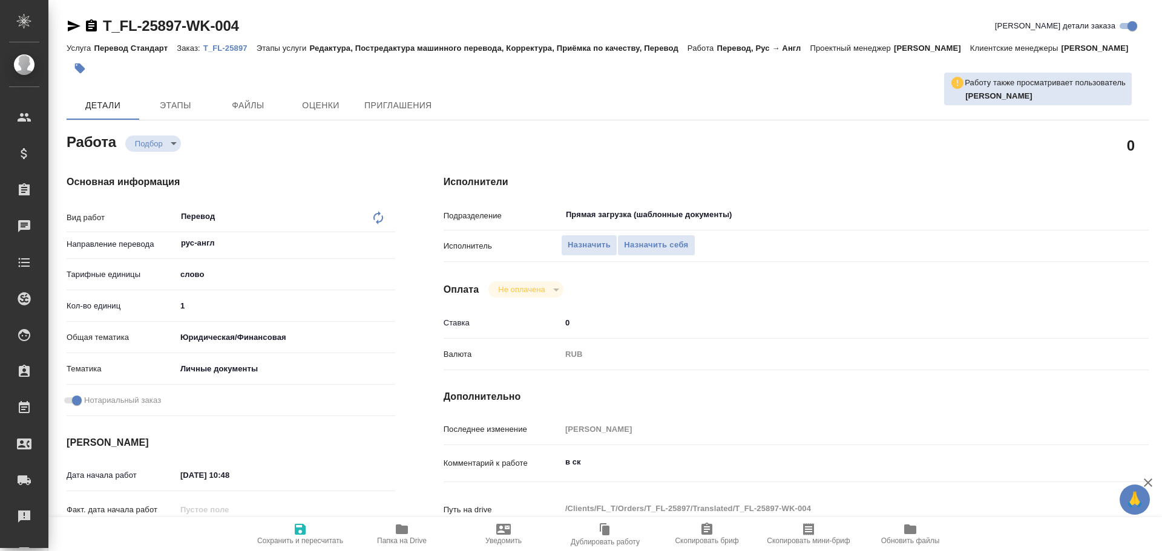
type textarea "x"
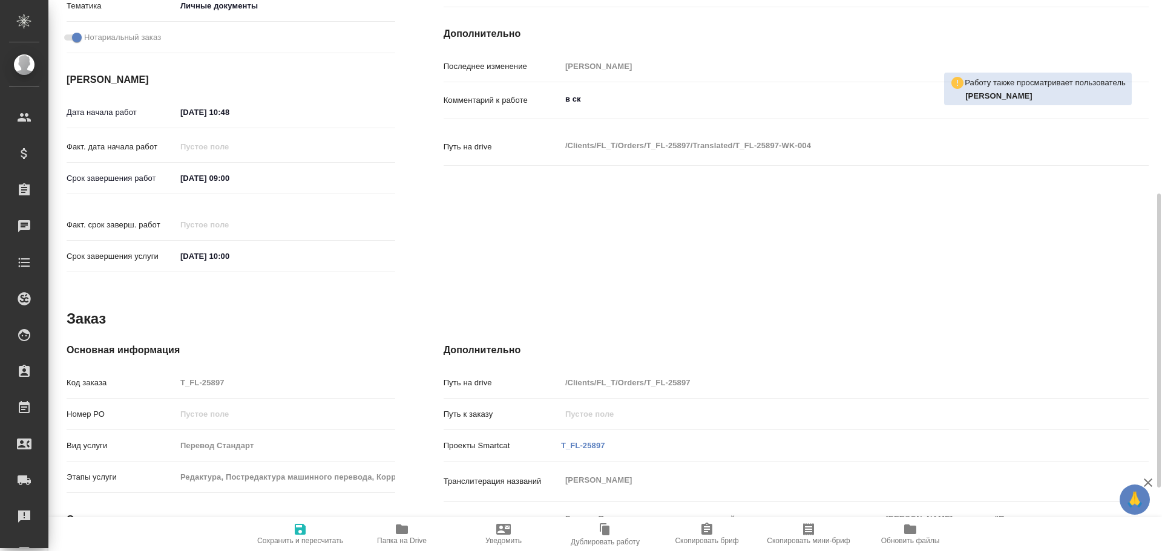
type textarea "x"
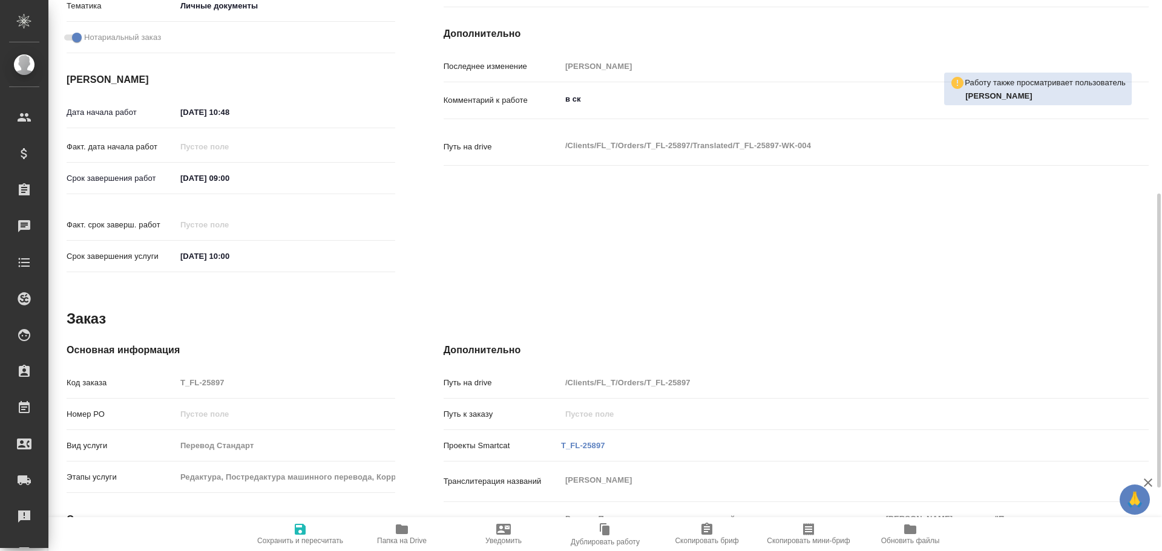
scroll to position [481, 0]
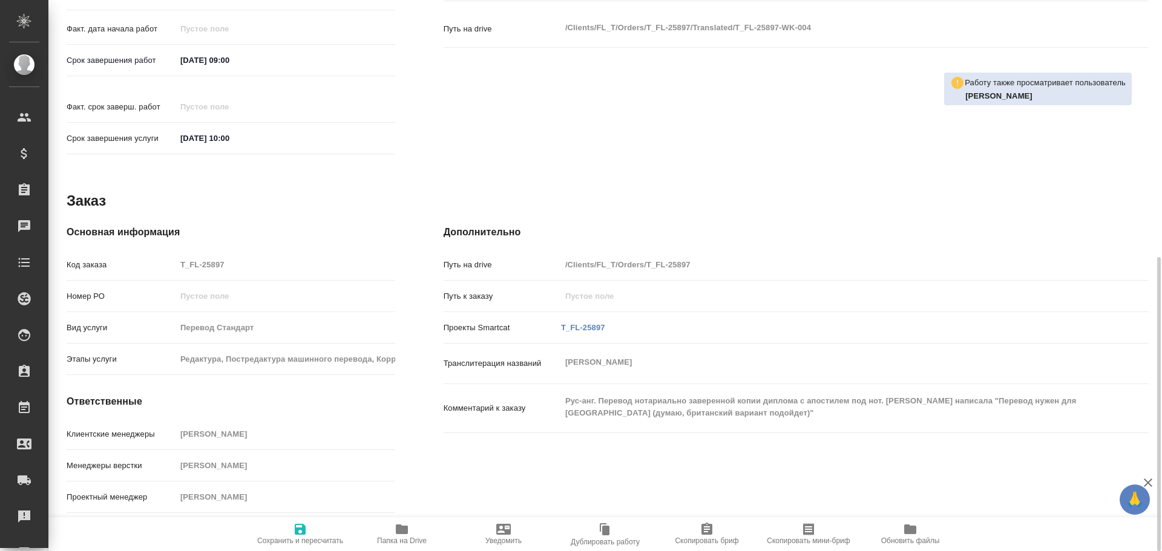
type textarea "x"
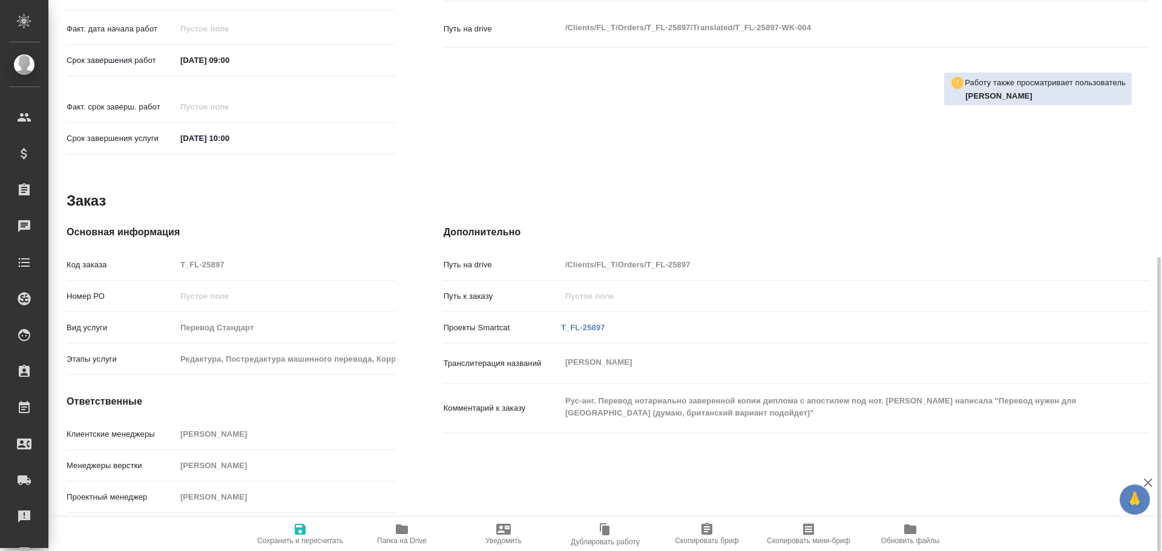
type textarea "x"
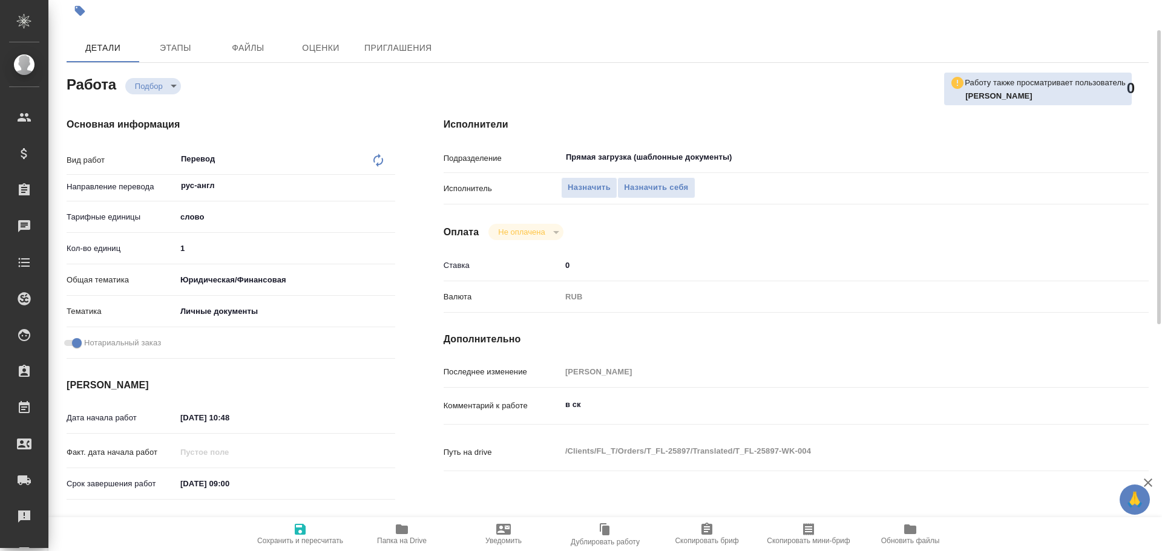
scroll to position [0, 0]
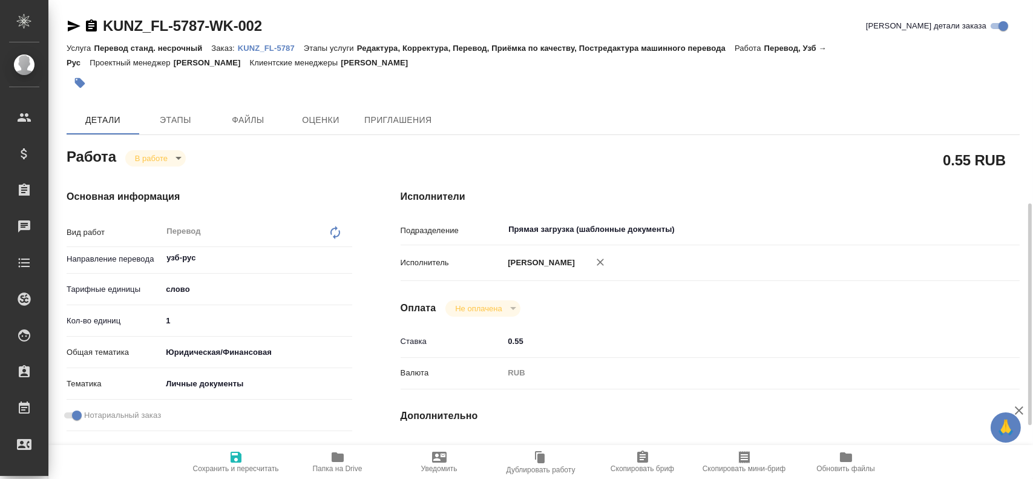
scroll to position [18, 0]
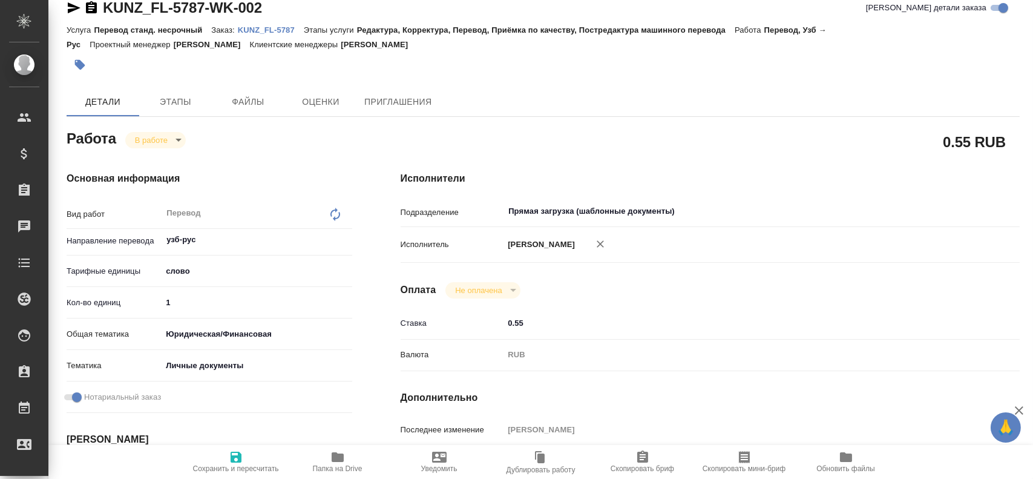
click at [194, 302] on input "1" at bounding box center [257, 303] width 190 height 18
type input "125"
click at [236, 459] on icon "button" at bounding box center [236, 457] width 15 height 15
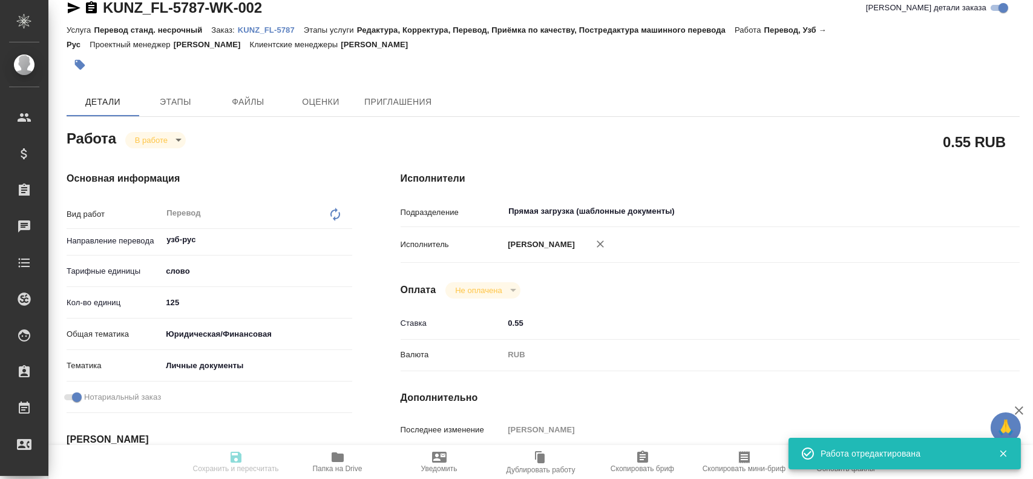
type input "inProgress"
type input "узб-рус"
type input "5a8b1489cc6b4906c91bfd90"
type input "125"
type input "yr-fn"
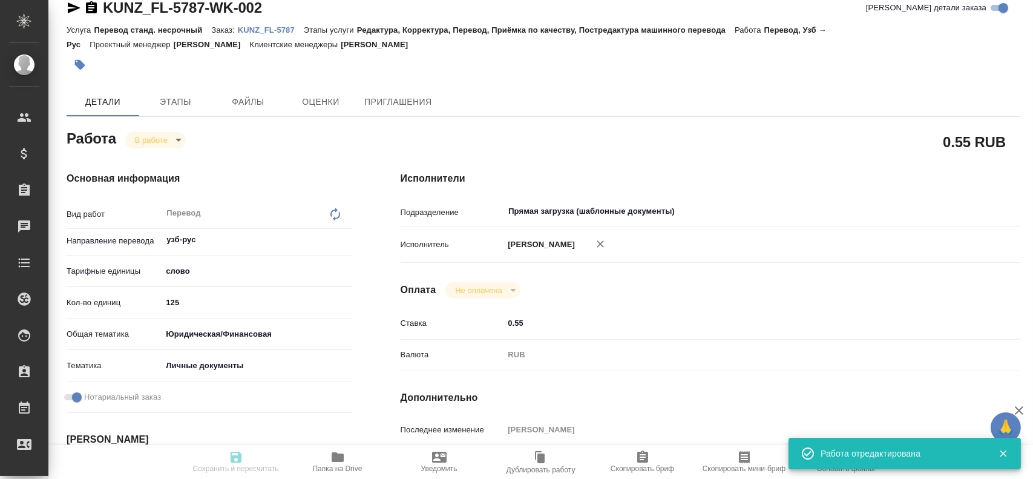
type input "5a8b8b956a9677013d343cfe"
checkbox input "true"
type input "13.08.2025 10:08"
type input "13.08.2025 10:36"
type input "14.08.2025 12:00"
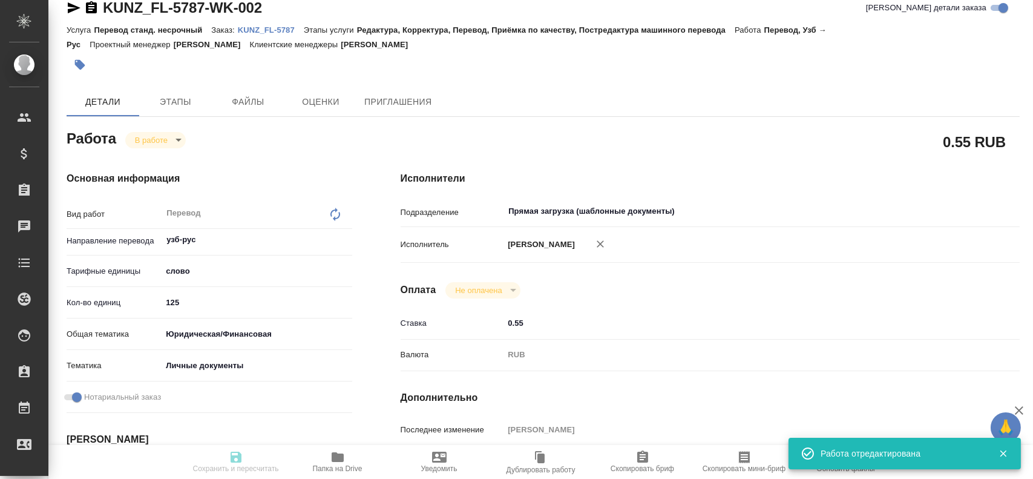
type input "14.08.2025 12:00"
type input "Прямая загрузка (шаблонные документы)"
type input "notPayed"
type input "0.55"
type input "RUB"
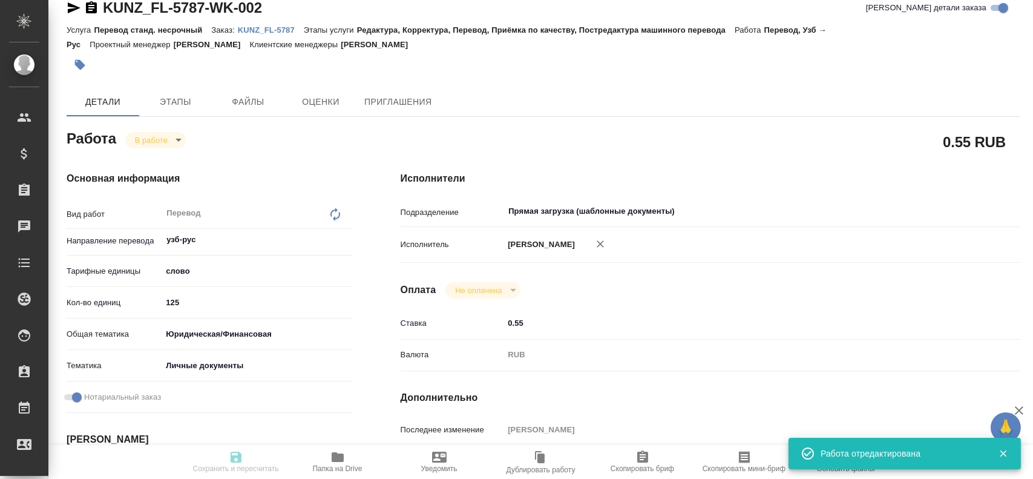
type input "[PERSON_NAME]"
type input "KUNZ_FL-5787"
type input "Перевод станд. несрочный"
type input "Редактура, Корректура, Перевод, Приёмка по качеству, Постредактура машинного пе…"
type input "Веселова Юлия"
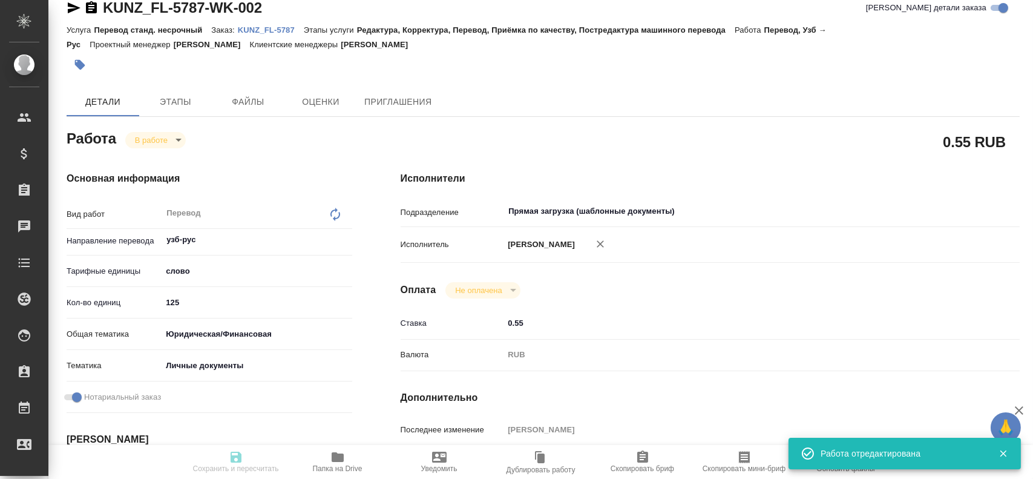
type input "/Clients/FL_KUNZ/Orders/KUNZ_FL-5787"
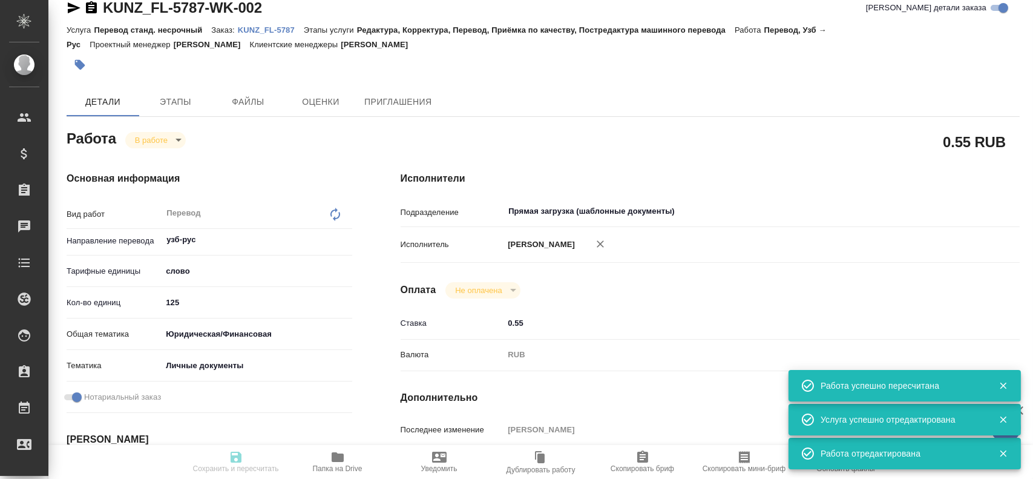
type input "inProgress"
type input "узб-рус"
type input "5a8b1489cc6b4906c91bfd90"
type input "125"
type input "yr-fn"
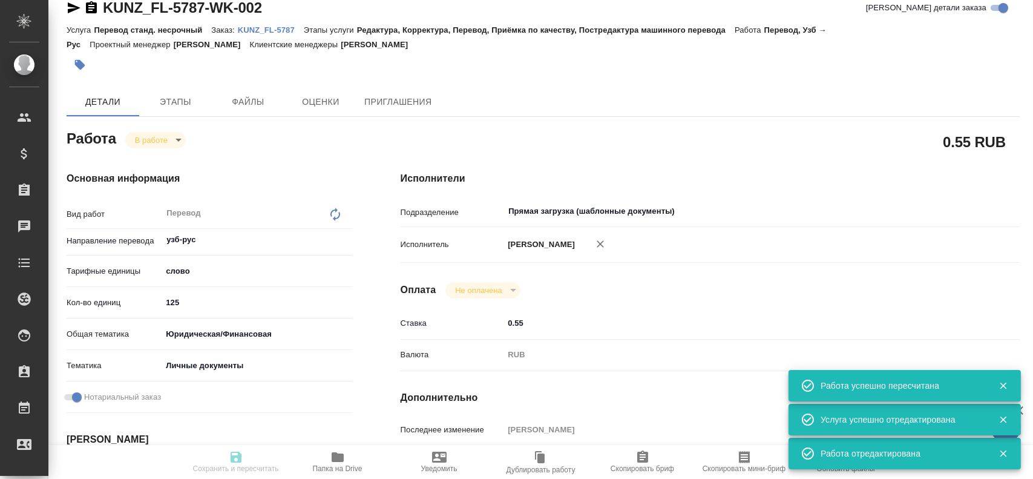
type input "5a8b8b956a9677013d343cfe"
checkbox input "true"
type input "13.08.2025 10:08"
type input "13.08.2025 10:36"
type input "14.08.2025 12:00"
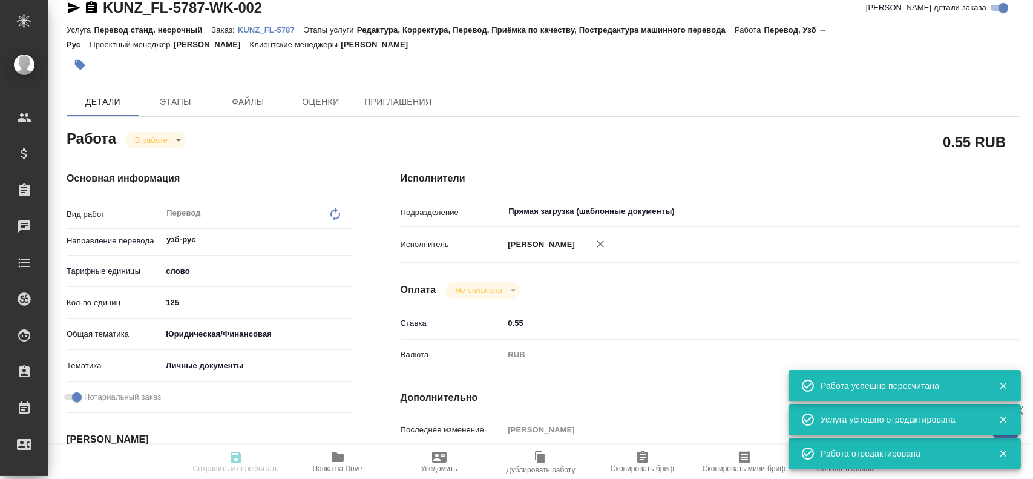
type input "14.08.2025 12:00"
type input "Прямая загрузка (шаблонные документы)"
type input "notPayed"
type input "0.55"
type input "RUB"
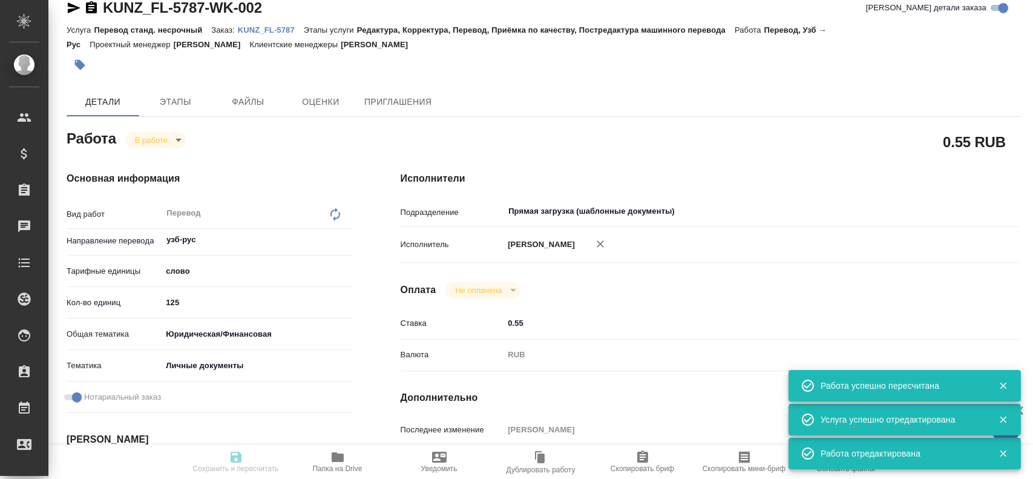
type input "Гусев Александр"
type input "KUNZ_FL-5787"
type input "Перевод станд. несрочный"
type input "Редактура, Корректура, Перевод, Приёмка по качеству, Постредактура машинного пе…"
type input "Веселова Юлия"
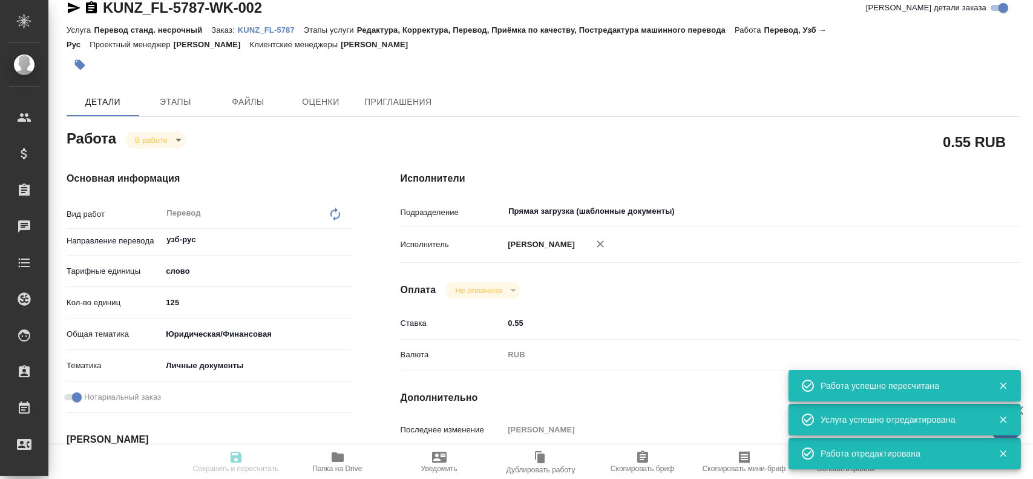
type input "/Clients/FL_KUNZ/Orders/KUNZ_FL-5787"
click at [137, 135] on body "🙏 .cls-1 fill:#fff; AWATERA Gusev Alexandr Клиенты Спецификации Заказы 0 Чаты T…" at bounding box center [516, 239] width 1033 height 479
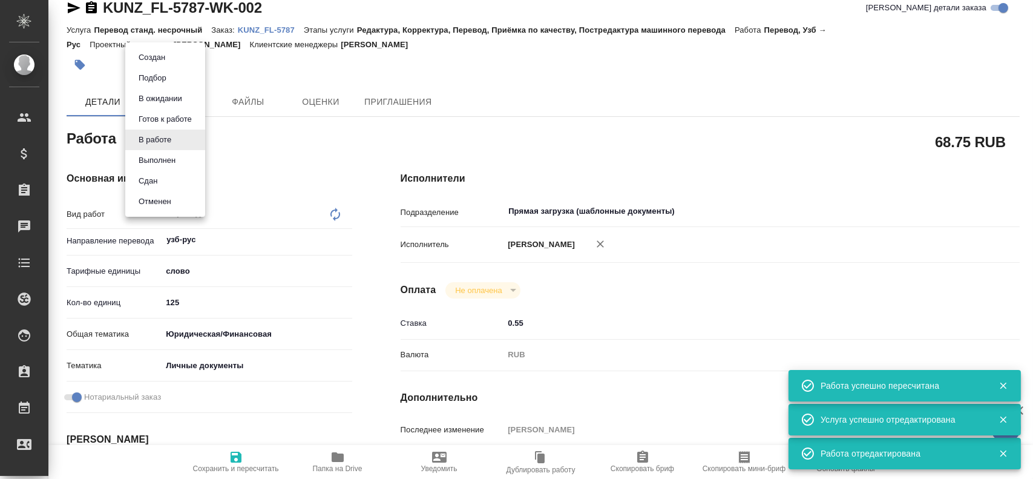
click at [140, 188] on li "Сдан" at bounding box center [165, 181] width 80 height 21
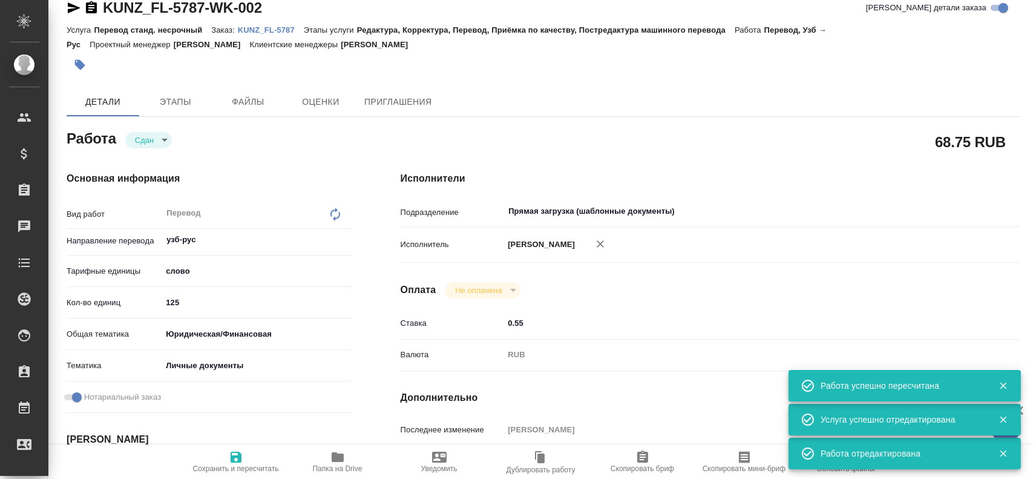
type textarea "x"
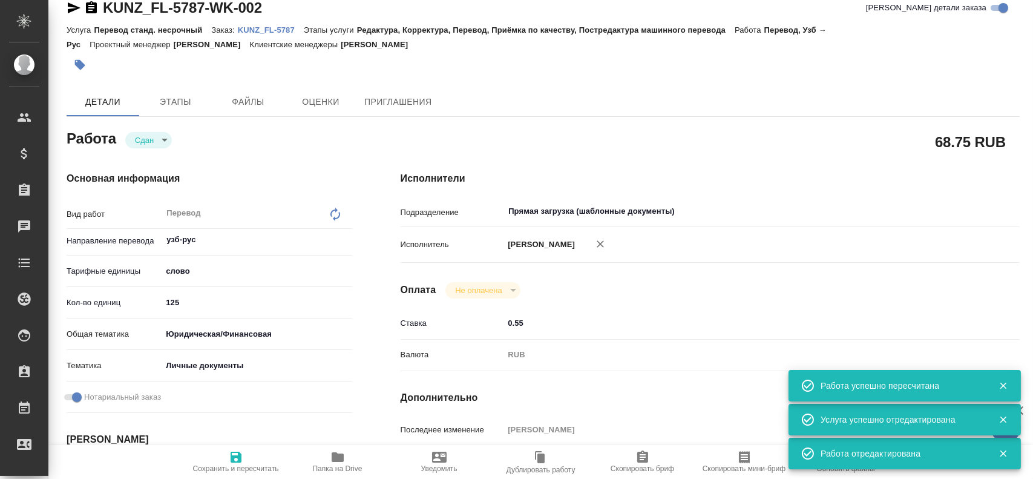
type textarea "x"
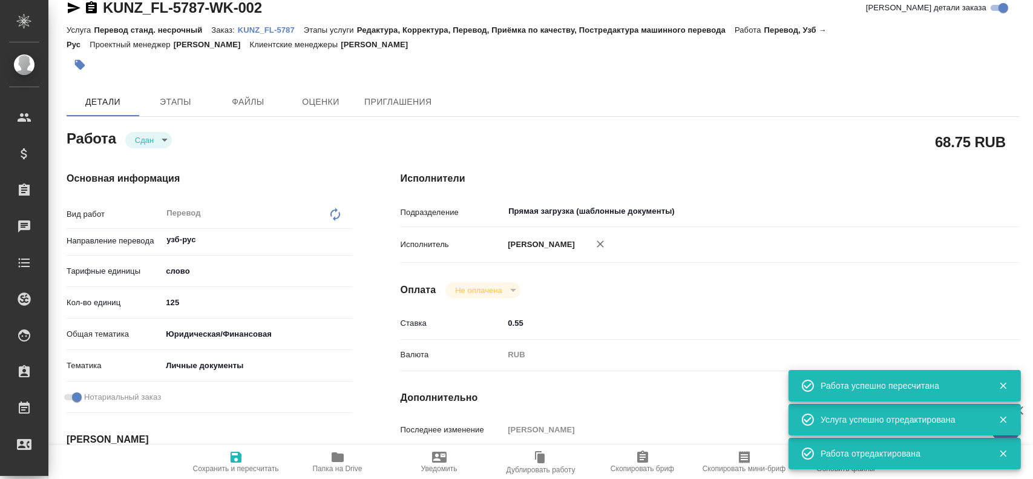
type textarea "x"
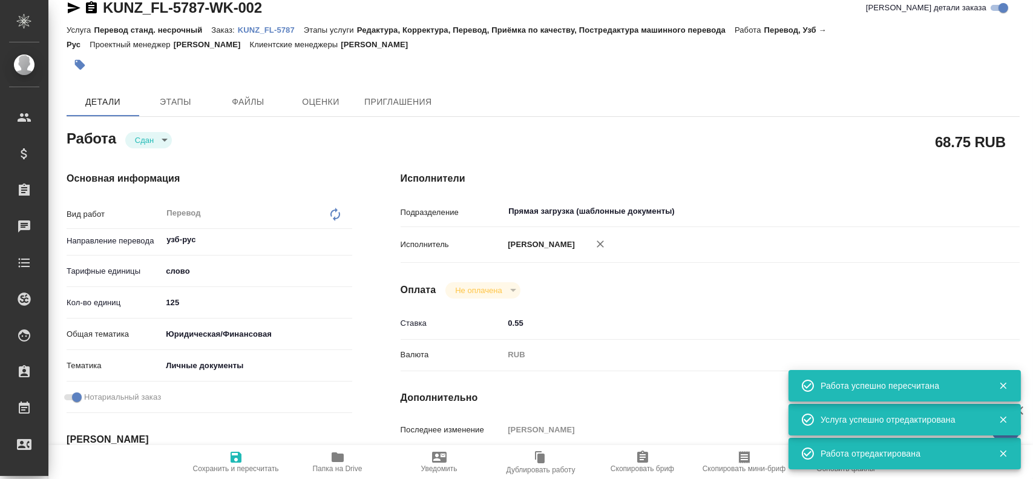
type textarea "x"
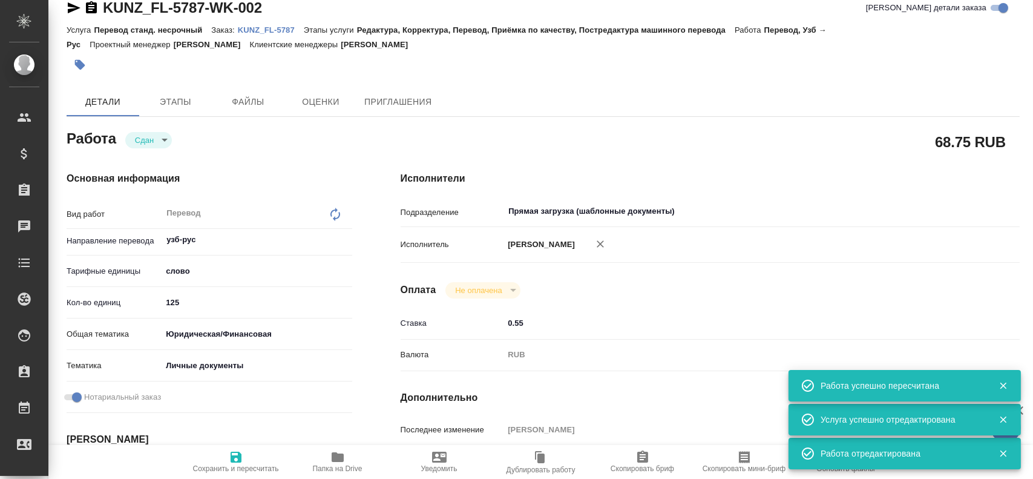
click at [234, 455] on icon "button" at bounding box center [236, 457] width 15 height 15
type textarea "x"
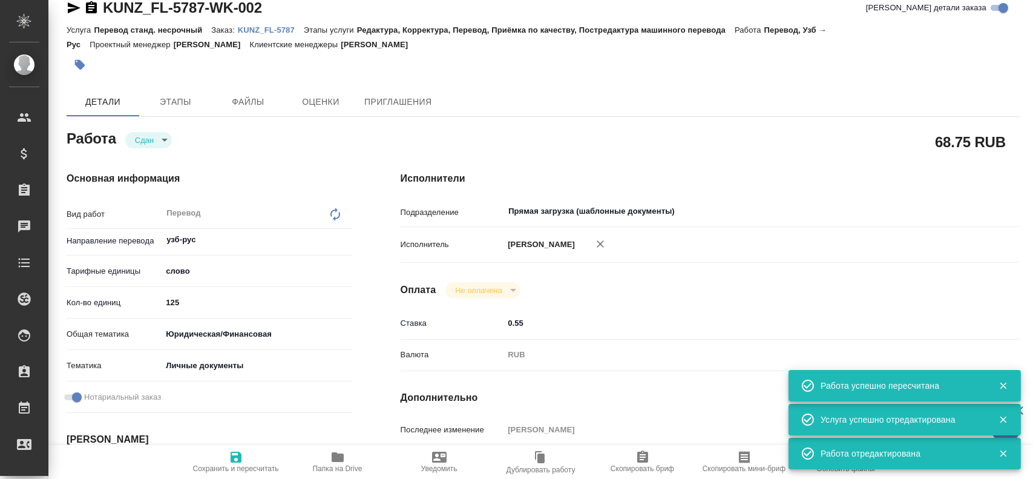
type textarea "x"
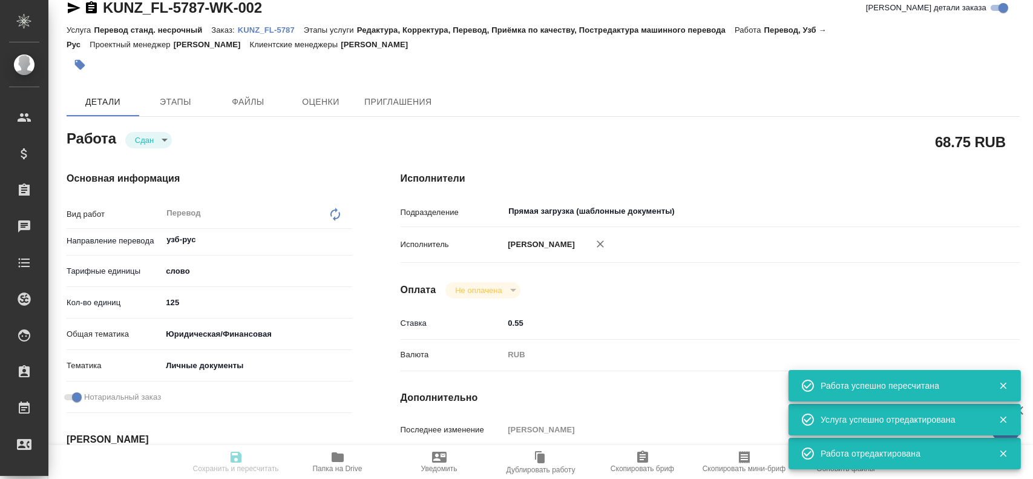
type textarea "x"
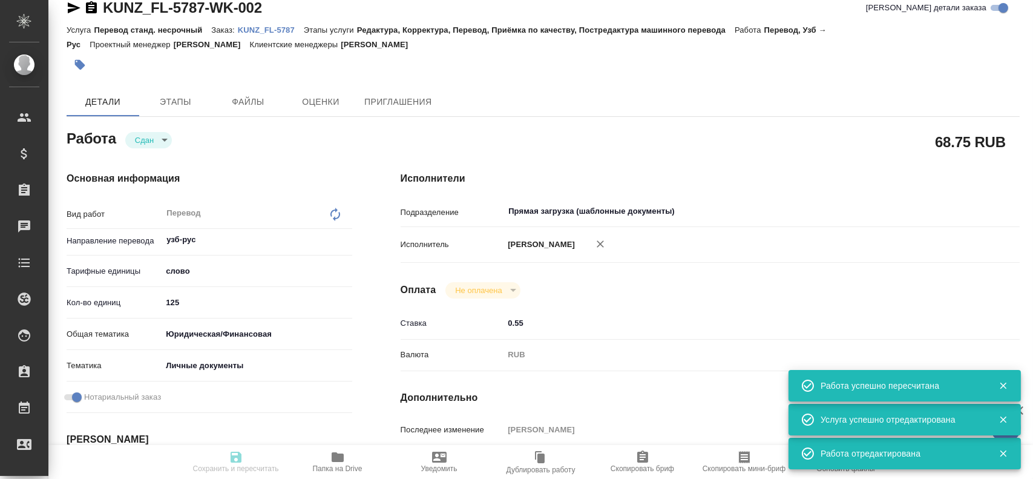
type textarea "x"
type input "closed"
type textarea "Перевод"
type textarea "x"
type input "узб-рус"
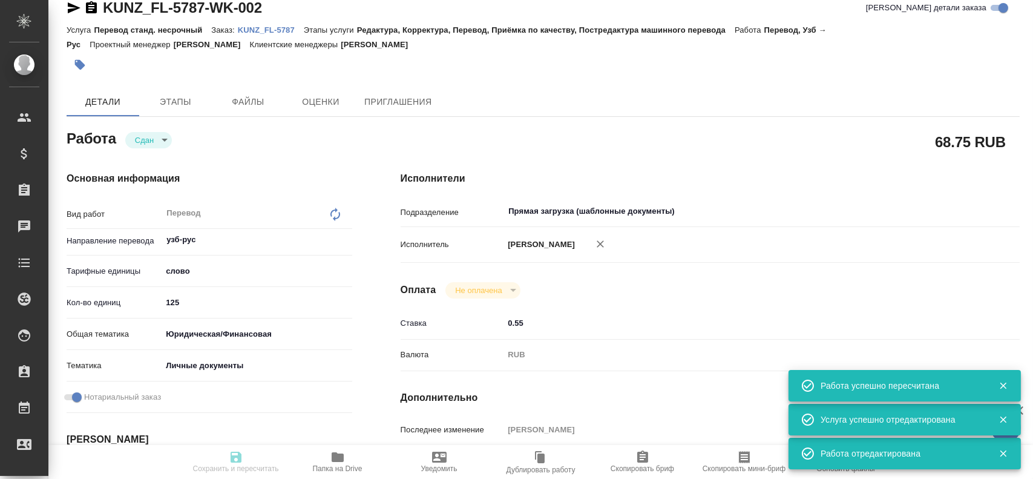
type input "5a8b1489cc6b4906c91bfd90"
type input "125"
type input "yr-fn"
type input "5a8b8b956a9677013d343cfe"
checkbox input "true"
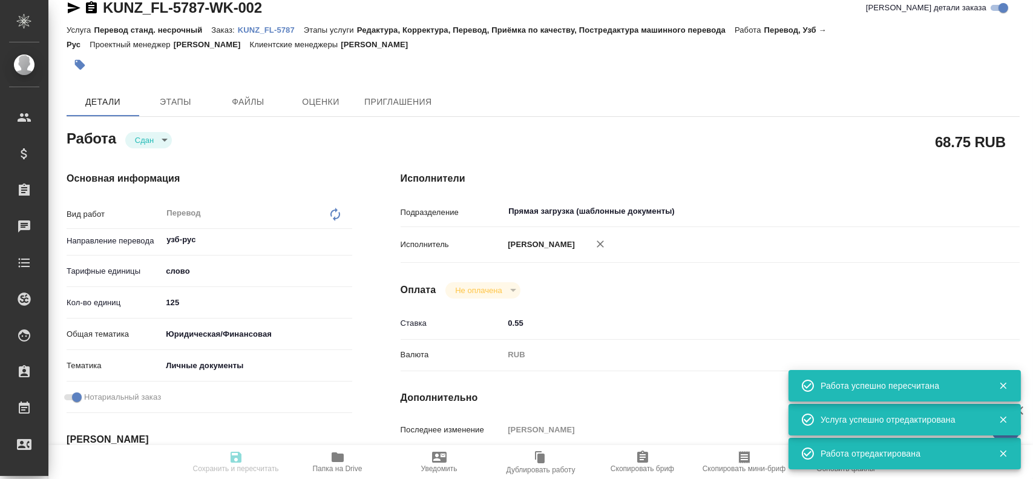
type input "13.08.2025 10:08"
type input "13.08.2025 10:36"
type input "14.08.2025 12:00"
type input "13.08.2025 11:25"
type input "14.08.2025 12:00"
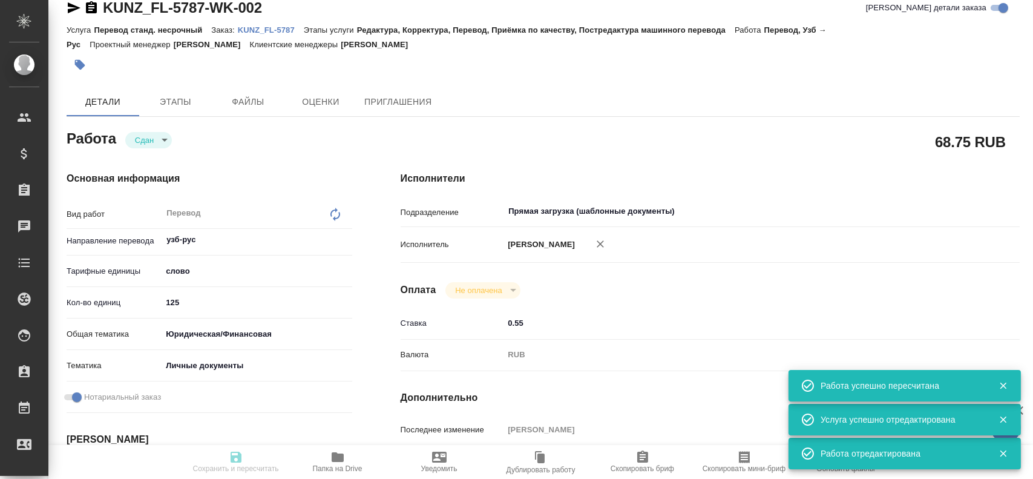
type input "Прямая загрузка (шаблонные документы)"
type input "notPayed"
type input "0.55"
type input "RUB"
type input "[PERSON_NAME]"
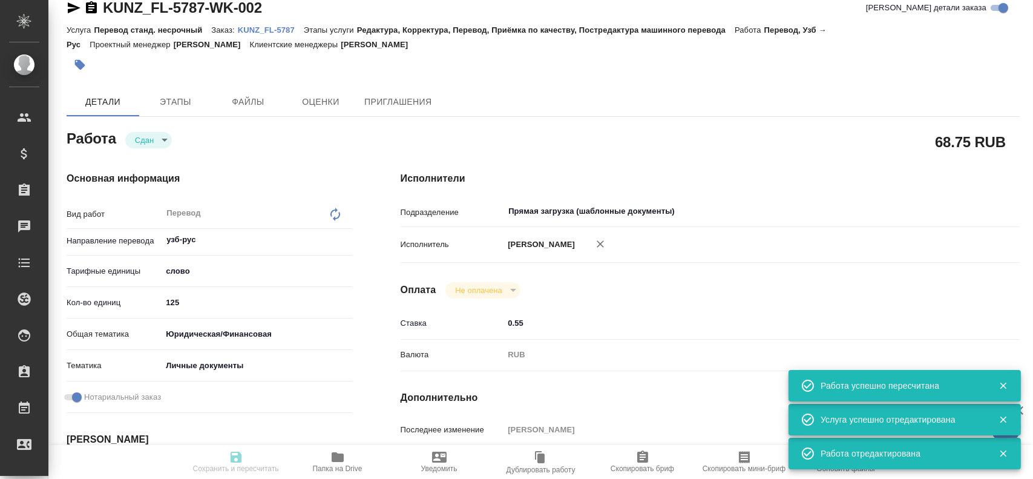
type textarea "x"
type textarea "/Clients/FL_KUNZ/Orders/KUNZ_FL-5787/Translated/KUNZ_FL-5787-WK-002"
type textarea "x"
type input "KUNZ_FL-5787"
type input "Перевод станд. несрочный"
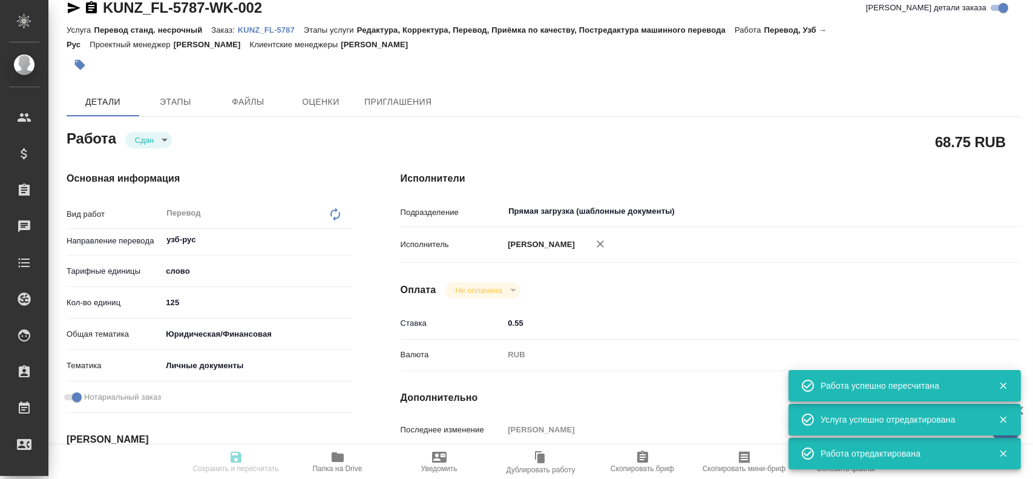
type input "Редактура, Корректура, Перевод, Приёмка по качеству, Постредактура машинного пе…"
type input "Веселова Юлия"
type input "/Clients/FL_KUNZ/Orders/KUNZ_FL-5787"
type textarea "x"
type textarea "пасп. узб-рус, под нот, для мфц"
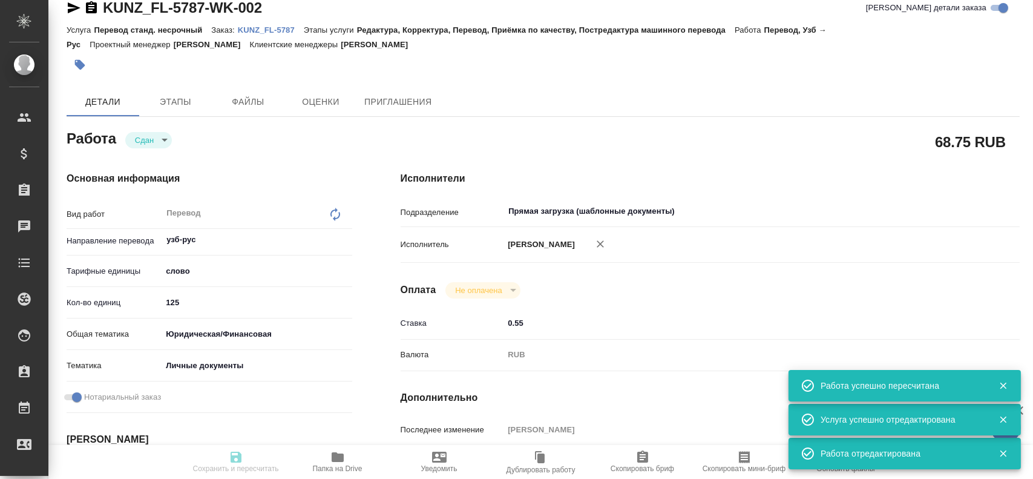
type textarea "x"
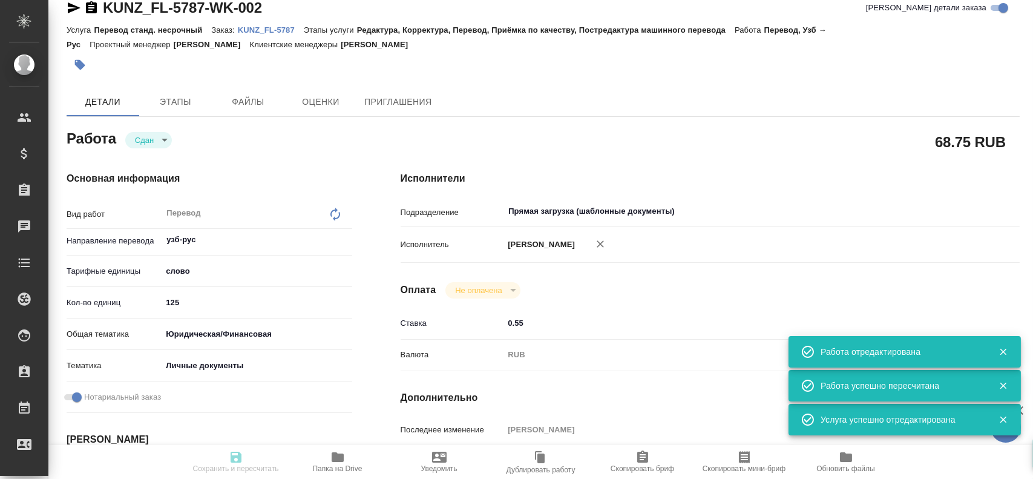
type textarea "x"
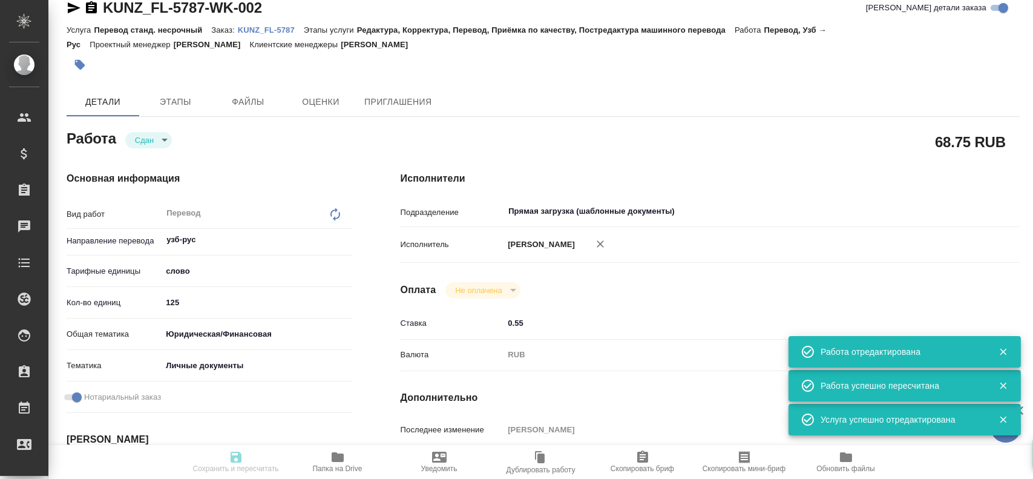
type textarea "x"
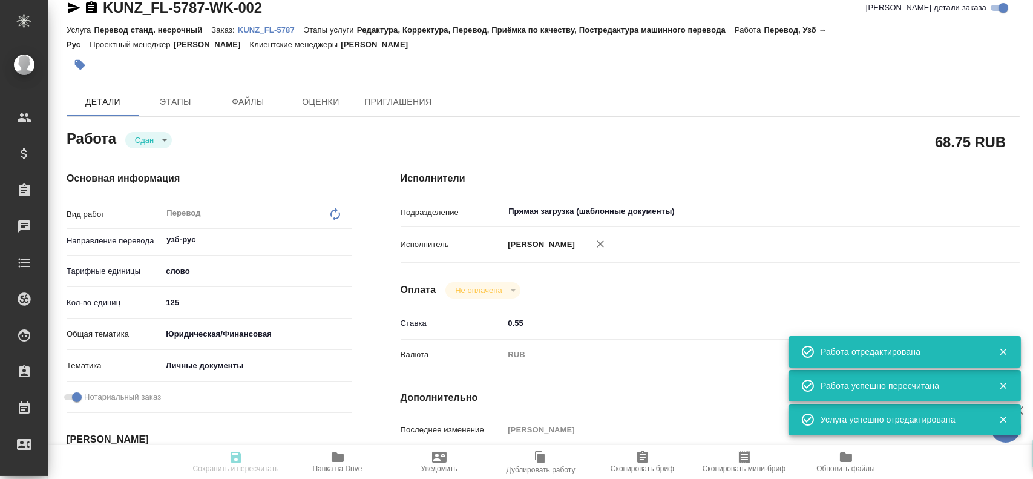
type textarea "x"
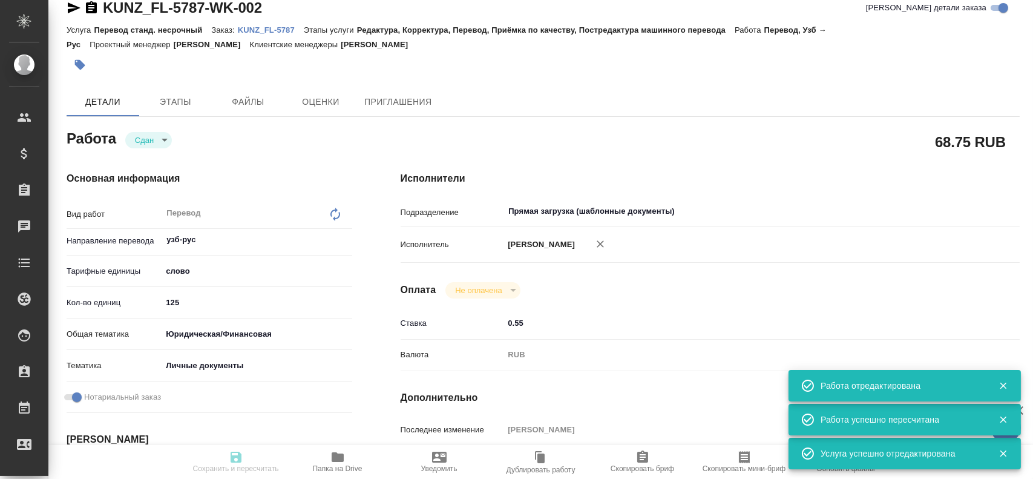
type input "closed"
type textarea "Перевод"
type textarea "x"
type input "узб-рус"
type input "5a8b1489cc6b4906c91bfd90"
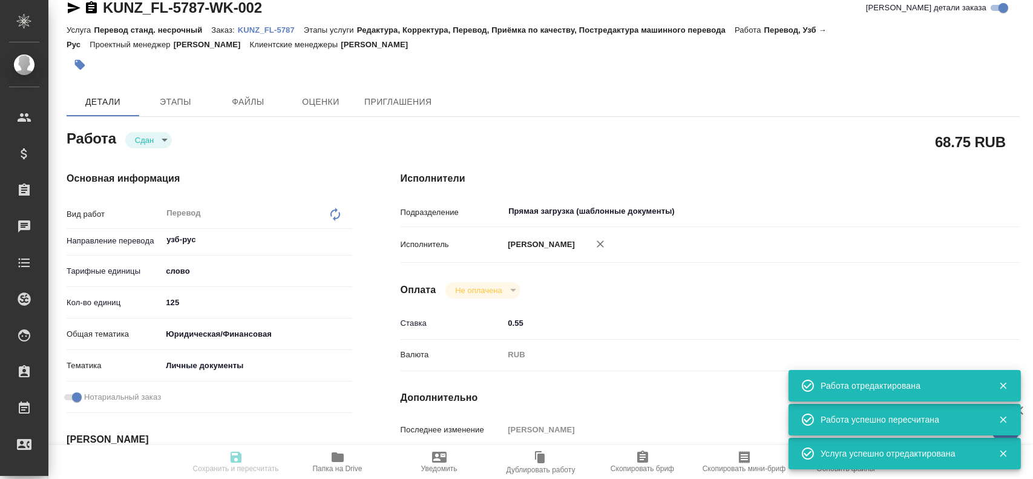
type input "125"
type input "yr-fn"
type input "5a8b8b956a9677013d343cfe"
checkbox input "true"
type input "13.08.2025 10:08"
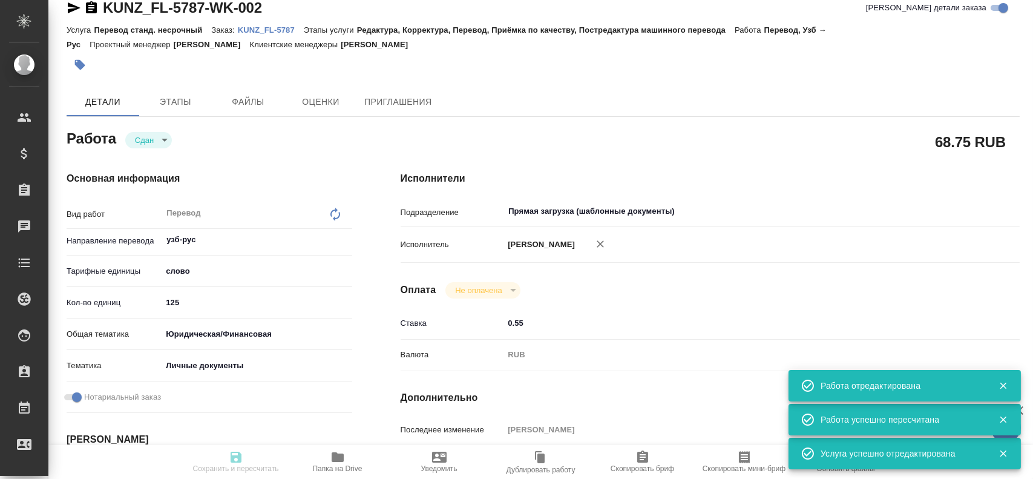
type input "13.08.2025 10:36"
type input "14.08.2025 12:00"
type input "13.08.2025 11:25"
type input "14.08.2025 12:00"
type input "Прямая загрузка (шаблонные документы)"
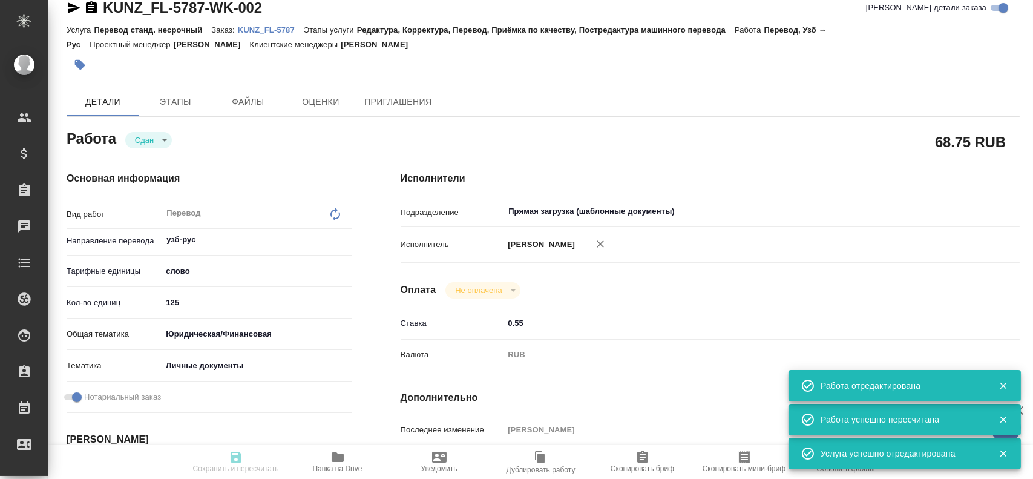
type input "notPayed"
type input "0.55"
type input "RUB"
type input "[PERSON_NAME]"
type textarea "x"
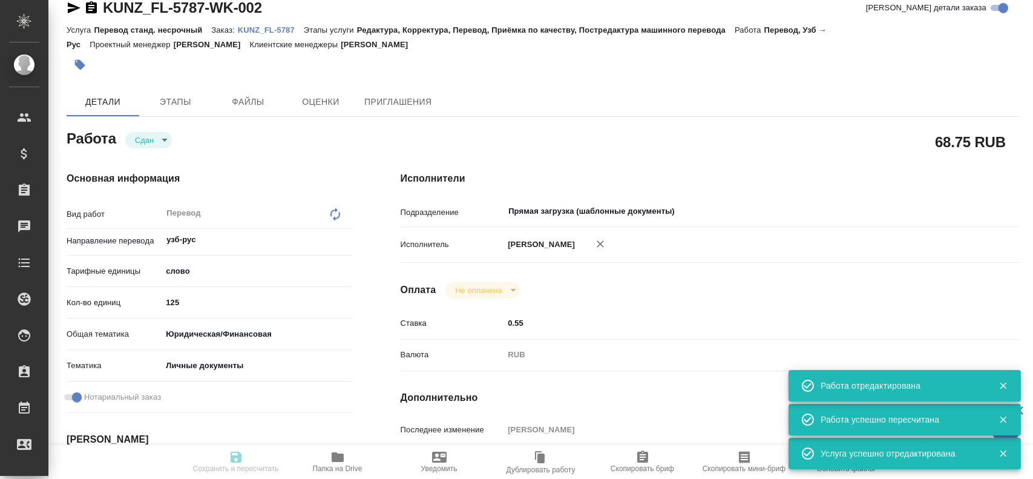
type textarea "/Clients/FL_KUNZ/Orders/KUNZ_FL-5787/Translated/KUNZ_FL-5787-WK-002"
type textarea "x"
type input "KUNZ_FL-5787"
type input "Перевод станд. несрочный"
type input "Редактура, Корректура, Перевод, Приёмка по качеству, Постредактура машинного пе…"
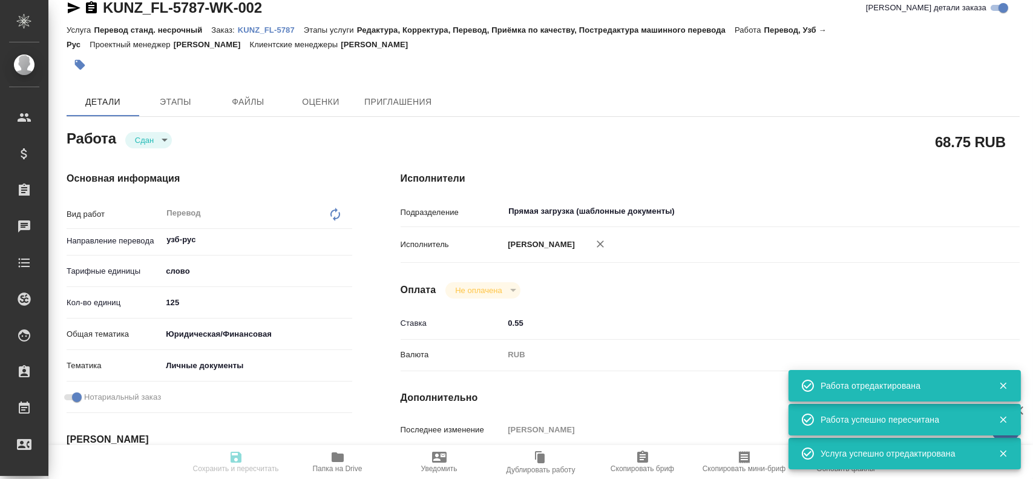
type input "Веселова Юлия"
type input "/Clients/FL_KUNZ/Orders/KUNZ_FL-5787"
type textarea "x"
type textarea "пасп. узб-рус, под нот, для мфц"
type textarea "x"
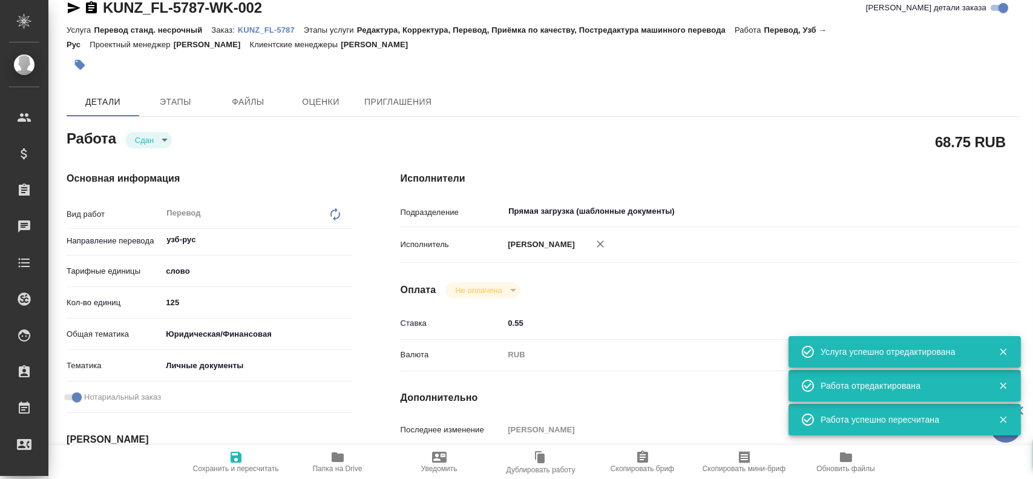
type textarea "x"
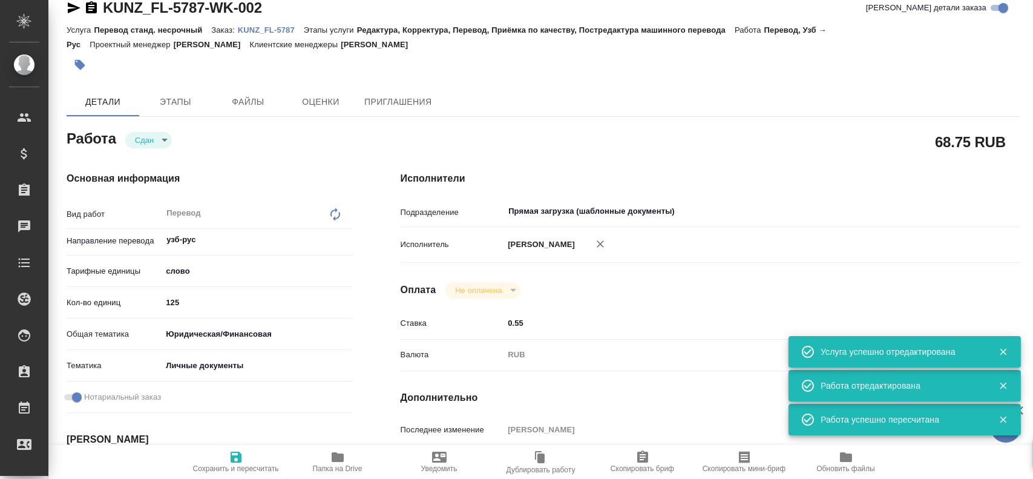
type textarea "x"
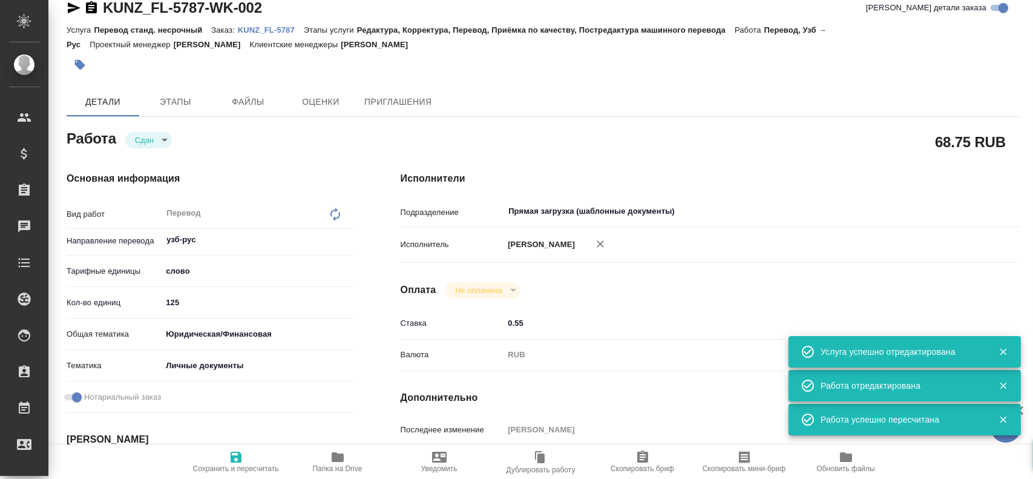
type textarea "x"
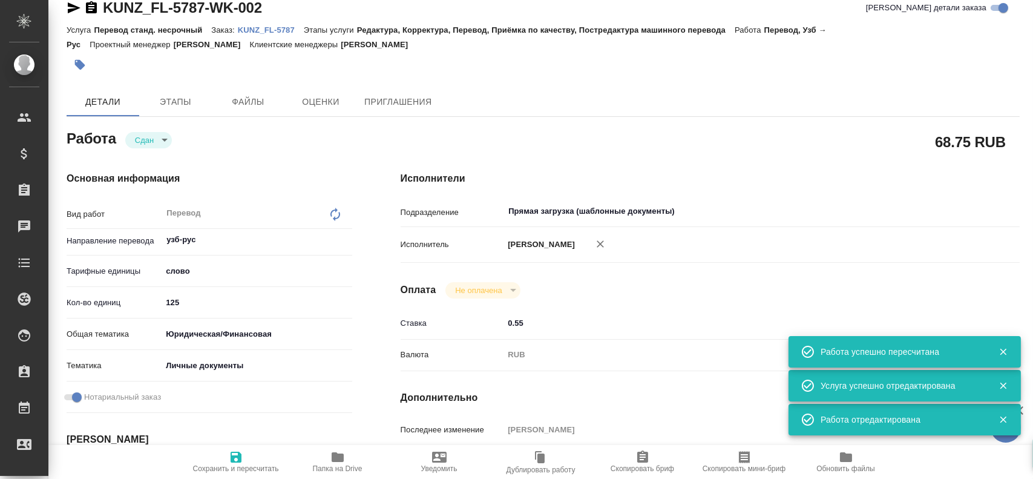
type textarea "x"
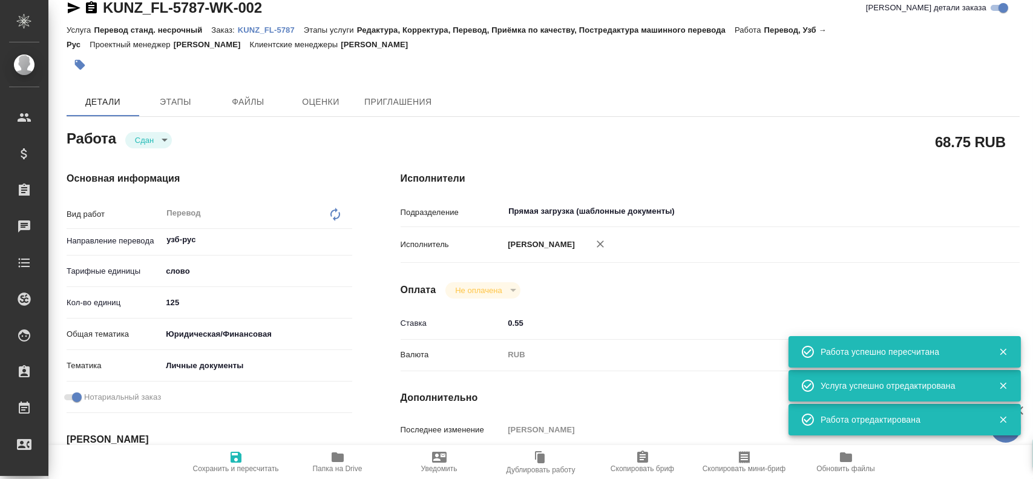
scroll to position [200, 0]
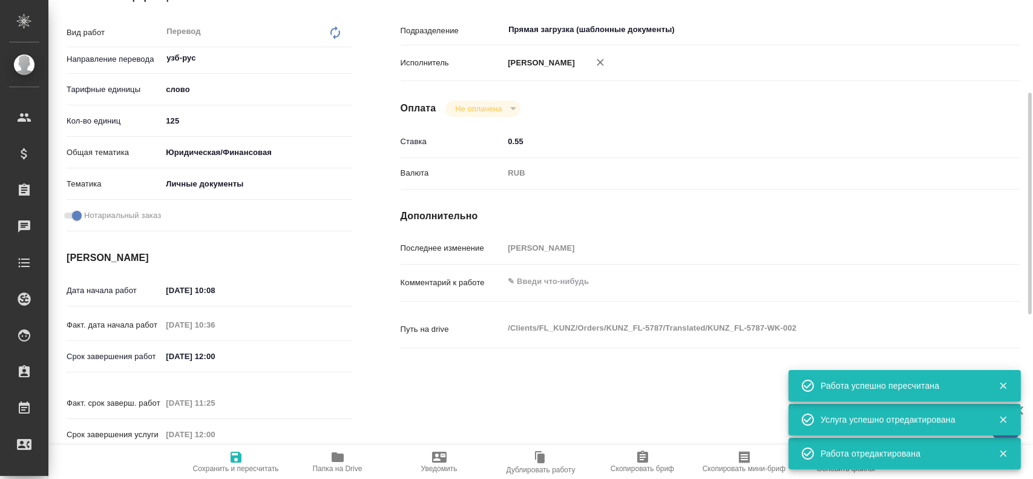
type textarea "x"
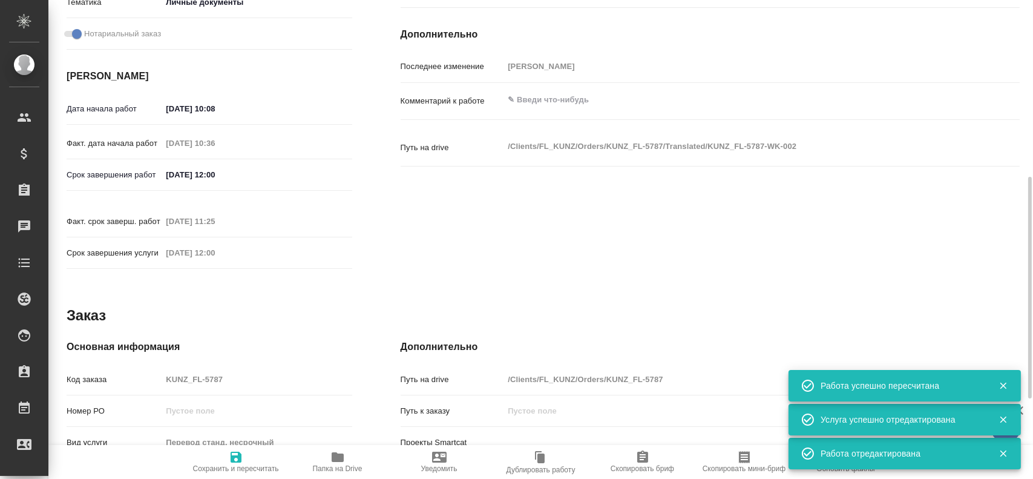
scroll to position [442, 0]
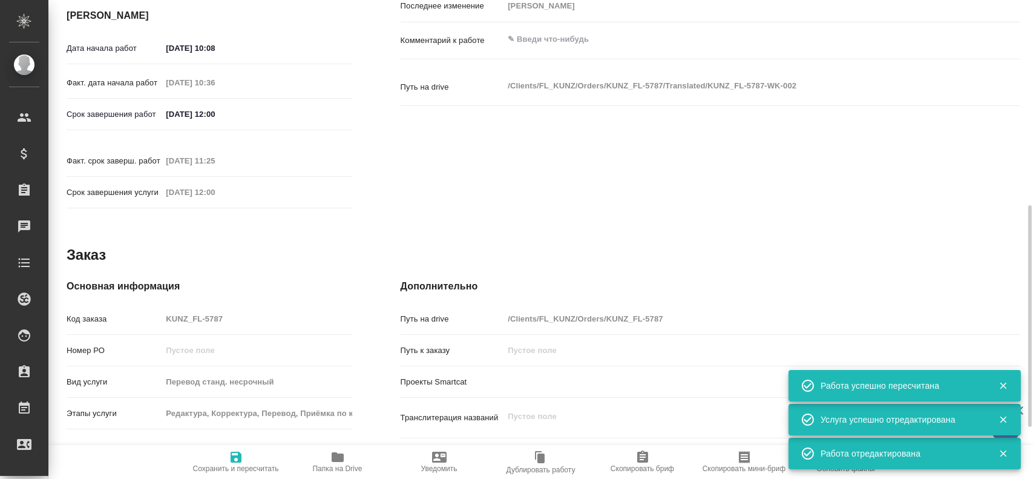
click at [148, 308] on div "Код заказа KUNZ_FL-5787" at bounding box center [210, 318] width 286 height 21
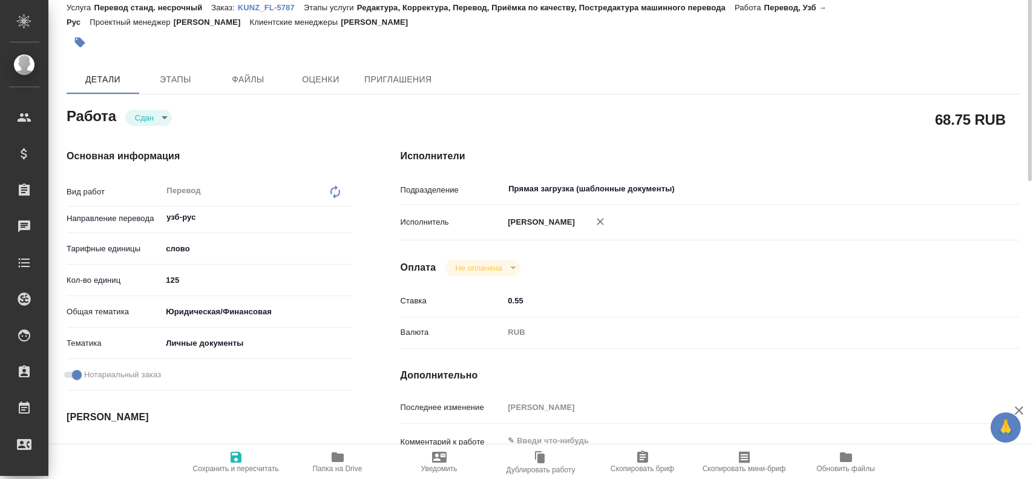
scroll to position [0, 0]
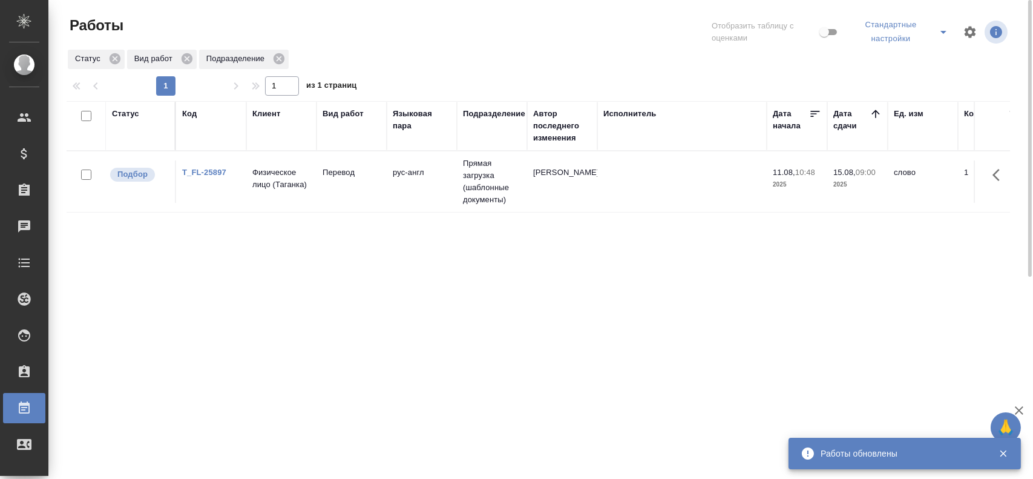
click at [495, 34] on icon "split button" at bounding box center [943, 32] width 15 height 15
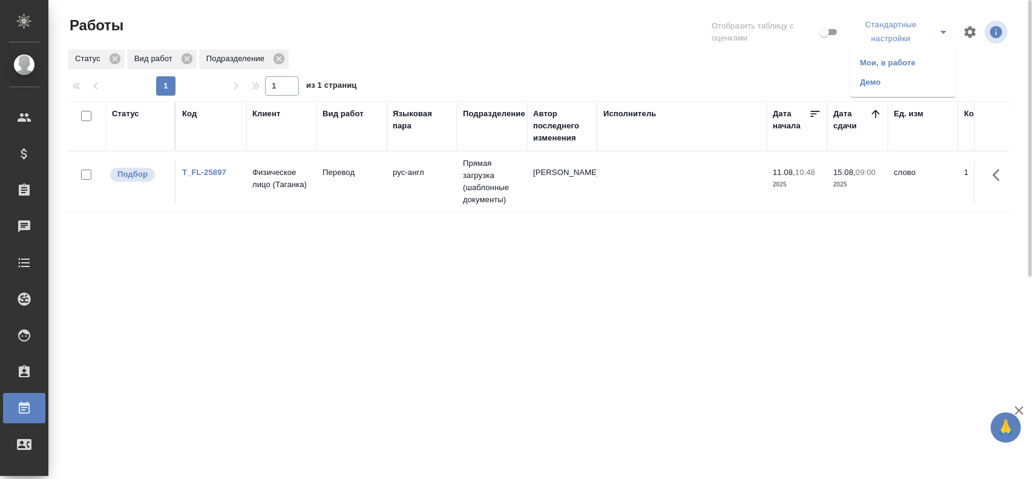
click at [495, 65] on li "Мои, в работе" at bounding box center [902, 62] width 105 height 19
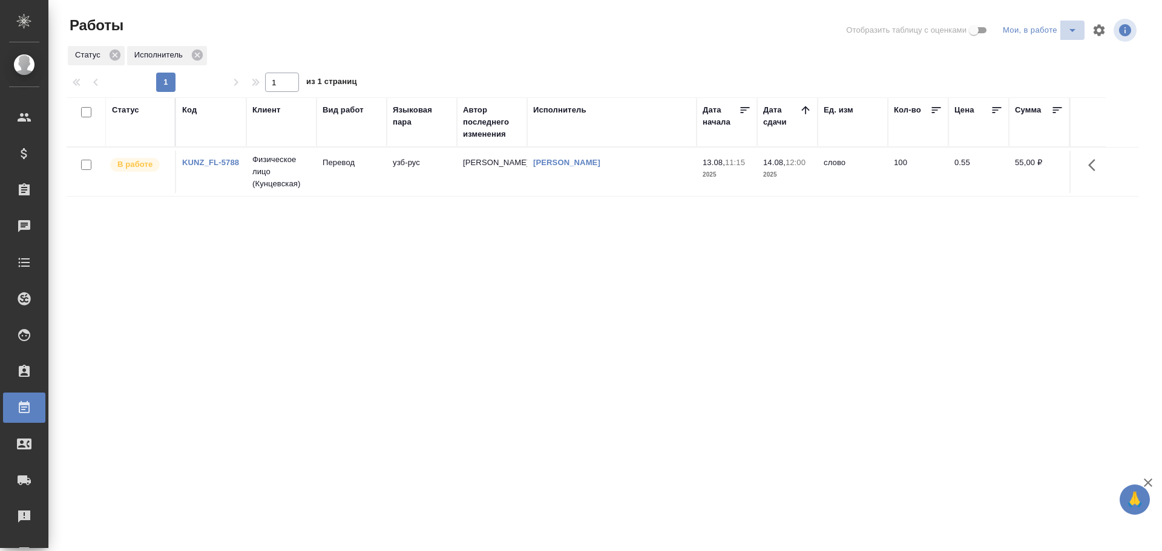
click at [1079, 31] on icon "split button" at bounding box center [1072, 30] width 15 height 15
click at [1038, 53] on li "Стандартные настройки" at bounding box center [1042, 54] width 116 height 19
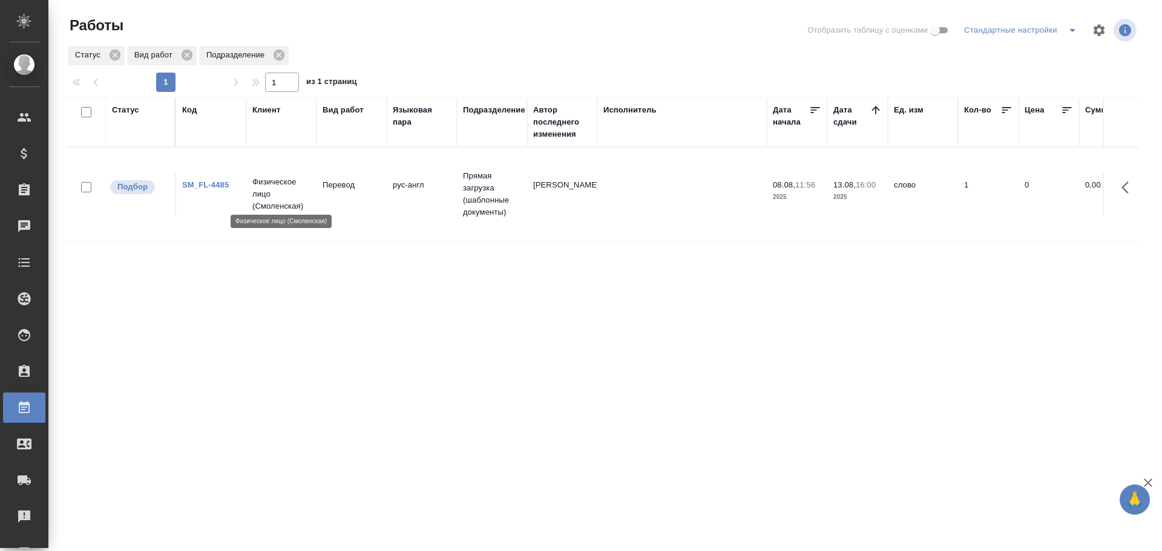
click at [307, 194] on p "Физическое лицо (Смоленская)" at bounding box center [281, 194] width 58 height 36
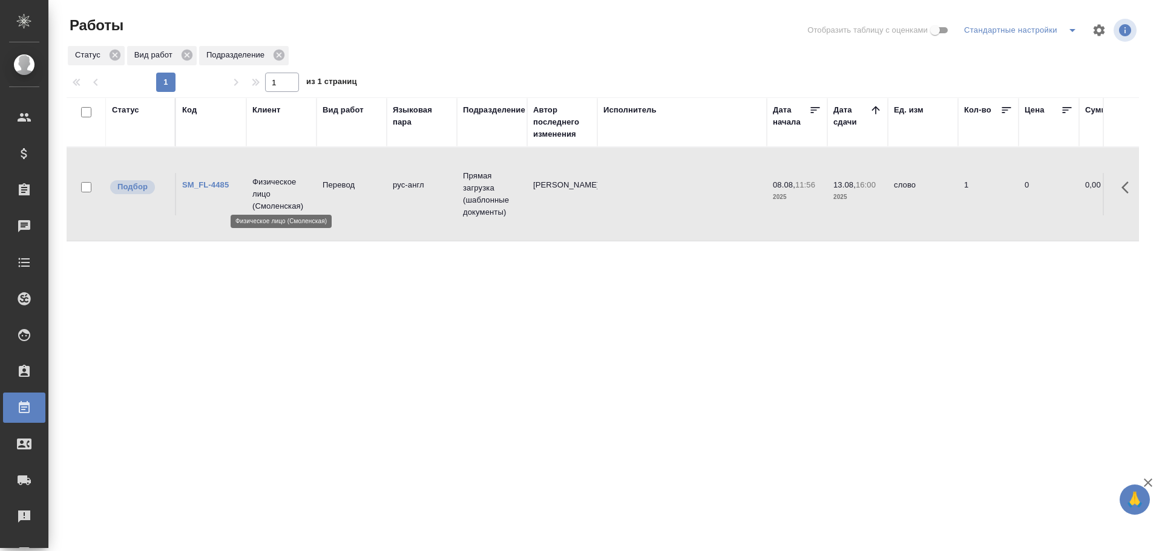
click at [307, 194] on p "Физическое лицо (Смоленская)" at bounding box center [281, 194] width 58 height 36
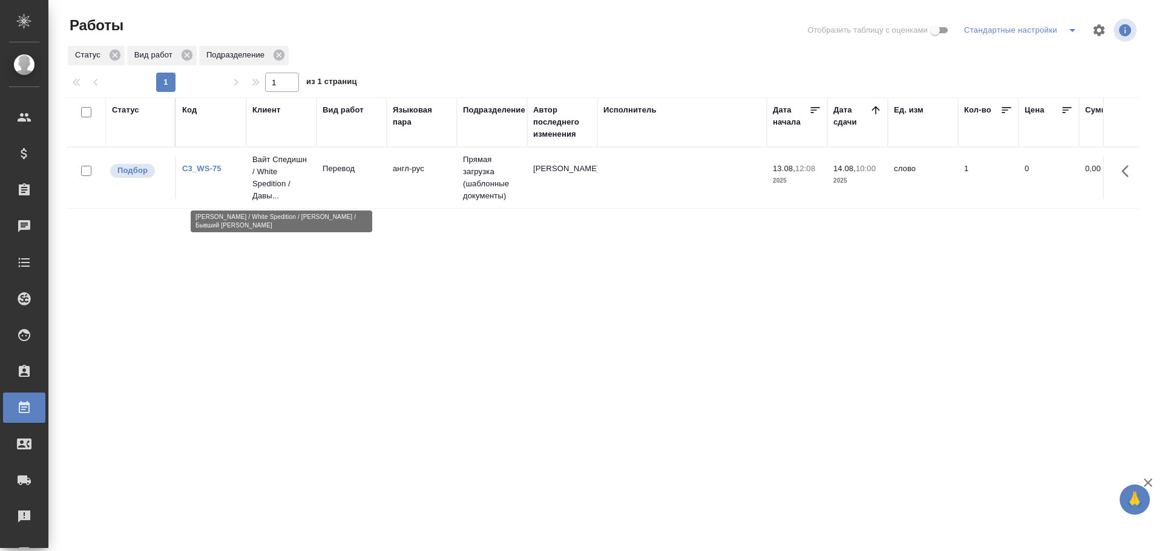
click at [295, 189] on p "Вайт Спедишн / White Spedition / Давы..." at bounding box center [281, 178] width 58 height 48
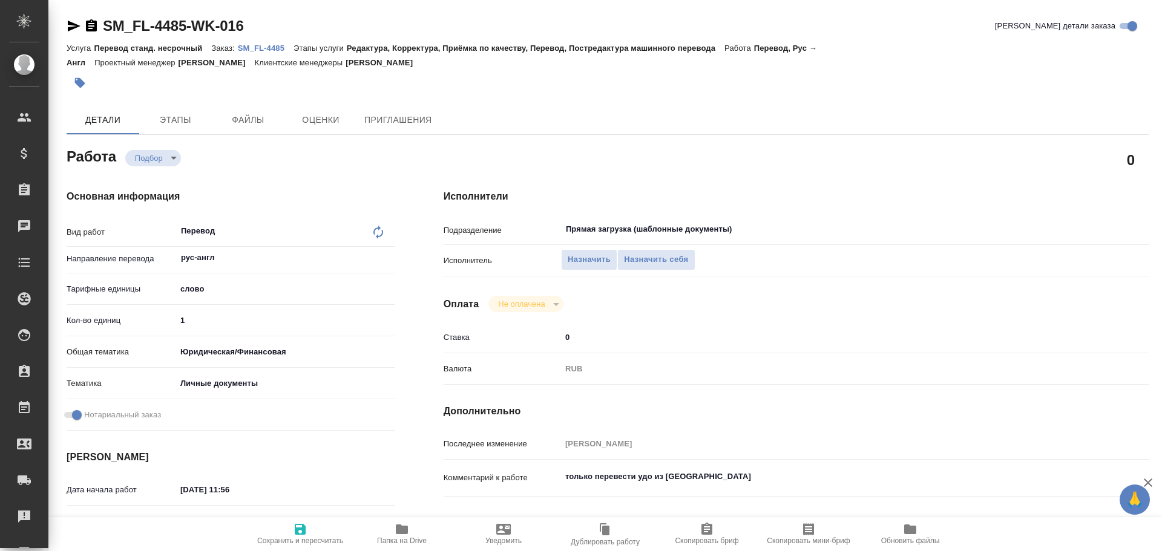
type textarea "x"
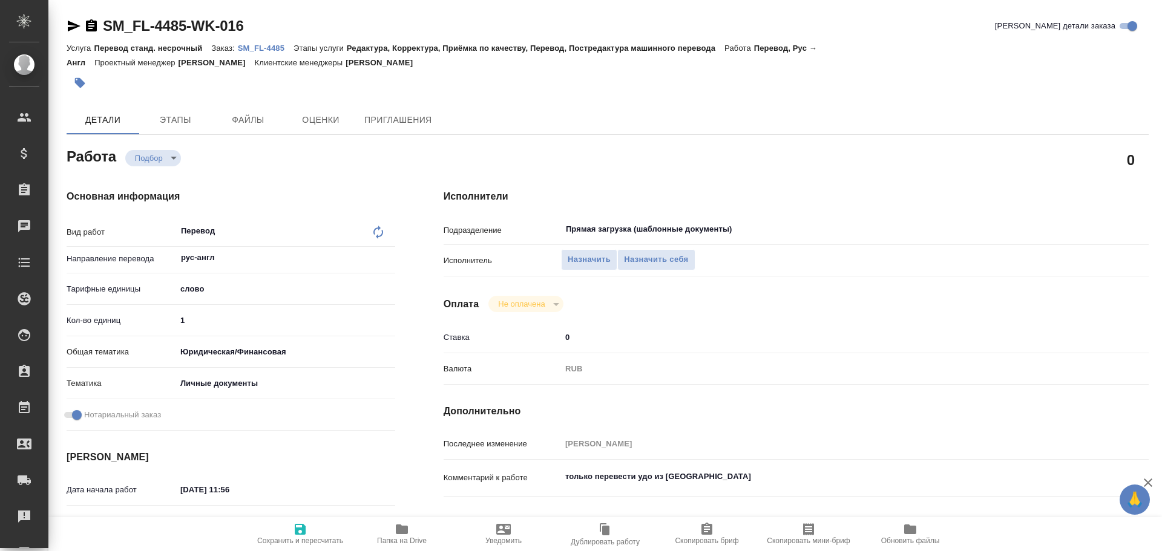
type textarea "x"
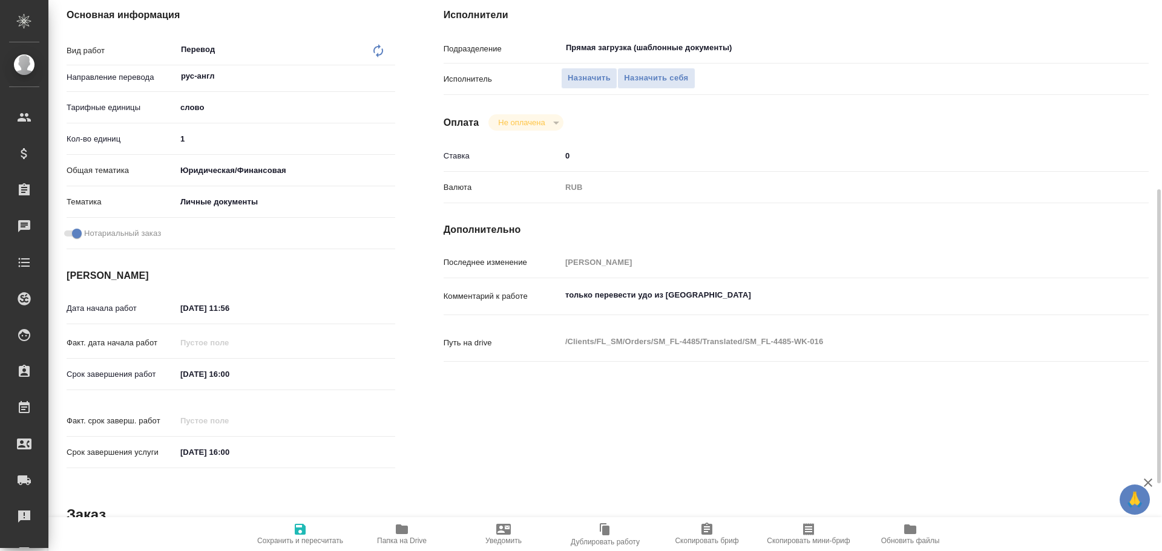
scroll to position [303, 0]
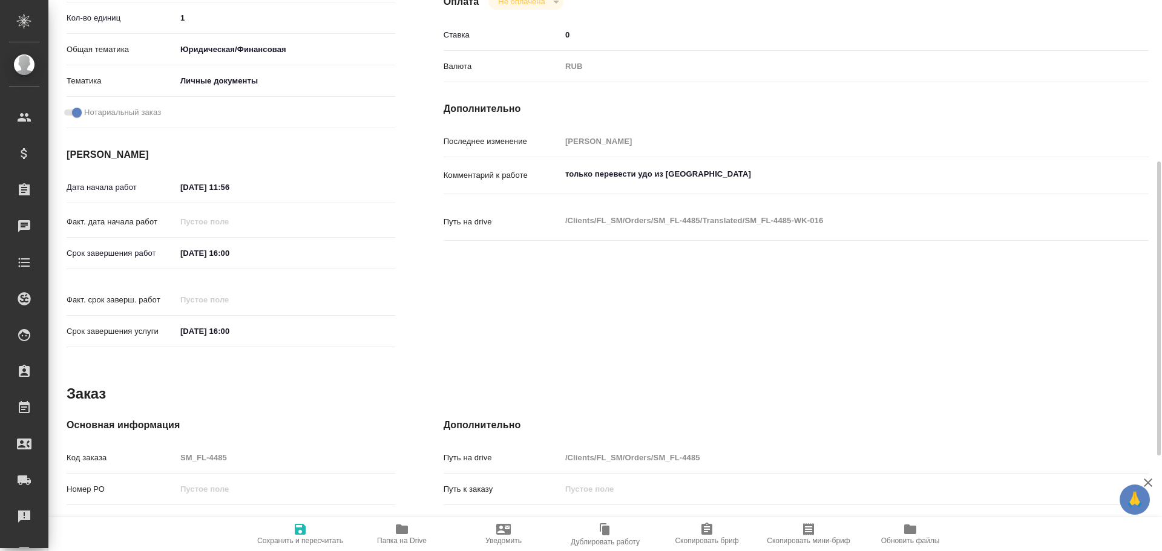
type textarea "x"
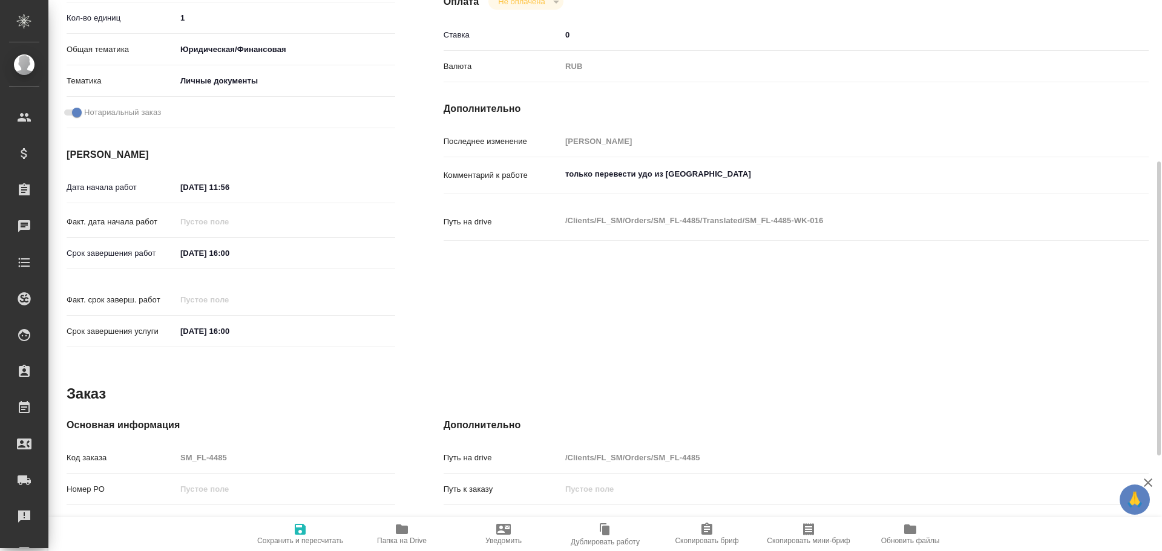
type textarea "x"
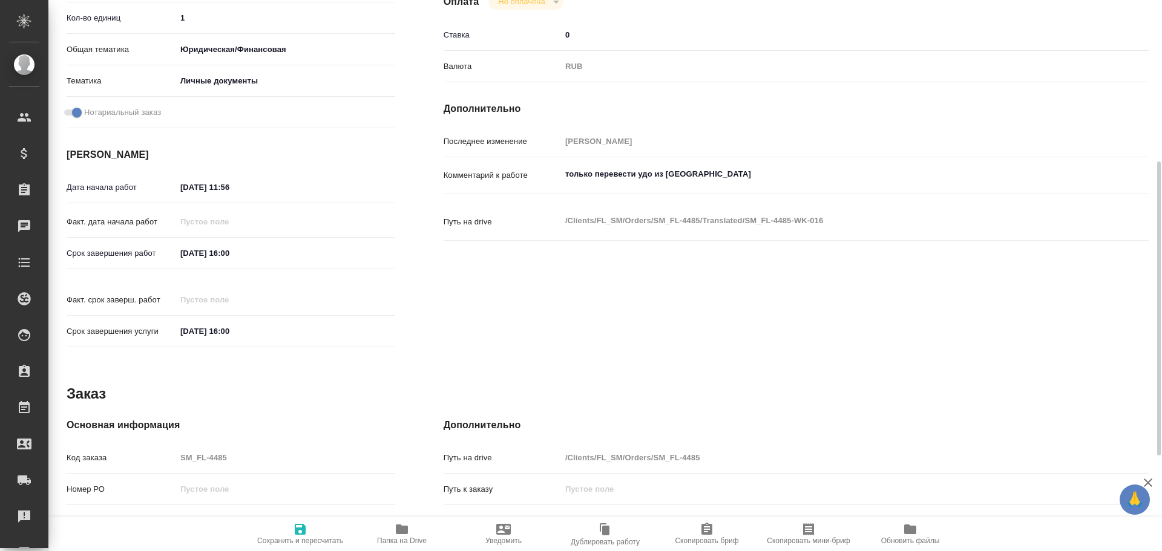
scroll to position [481, 0]
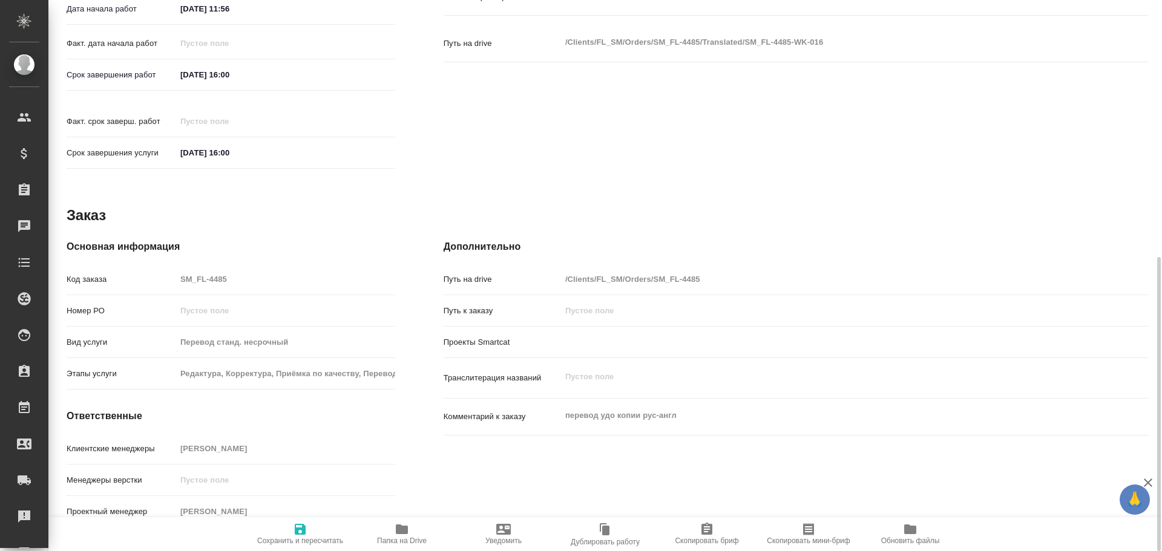
type textarea "x"
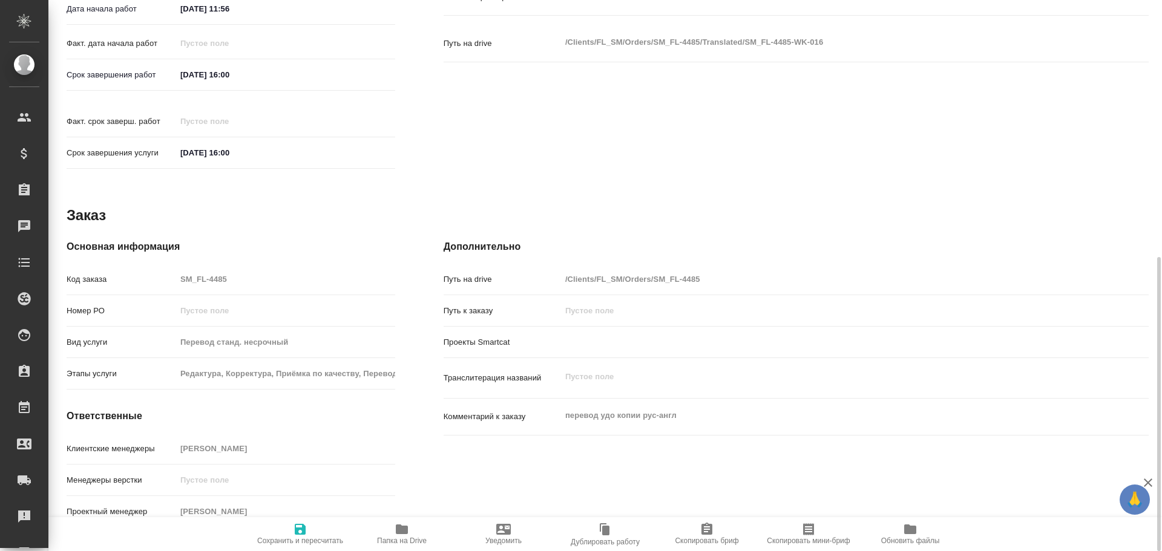
click at [401, 538] on span "Папка на Drive" at bounding box center [402, 541] width 50 height 8
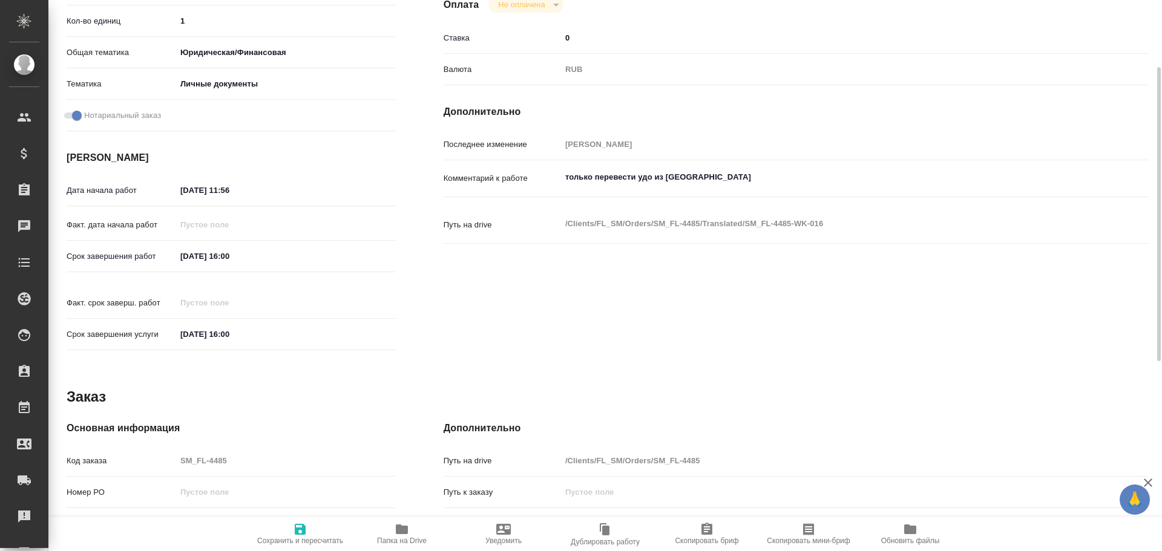
scroll to position [58, 0]
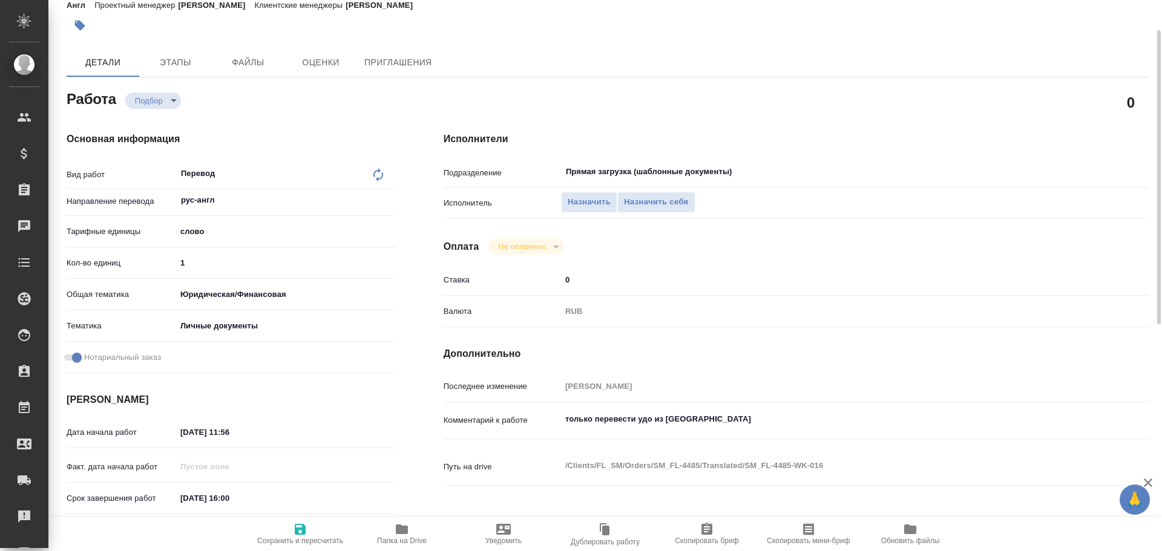
click at [200, 267] on input "1" at bounding box center [285, 263] width 219 height 18
type textarea "x"
type input "10"
type textarea "x"
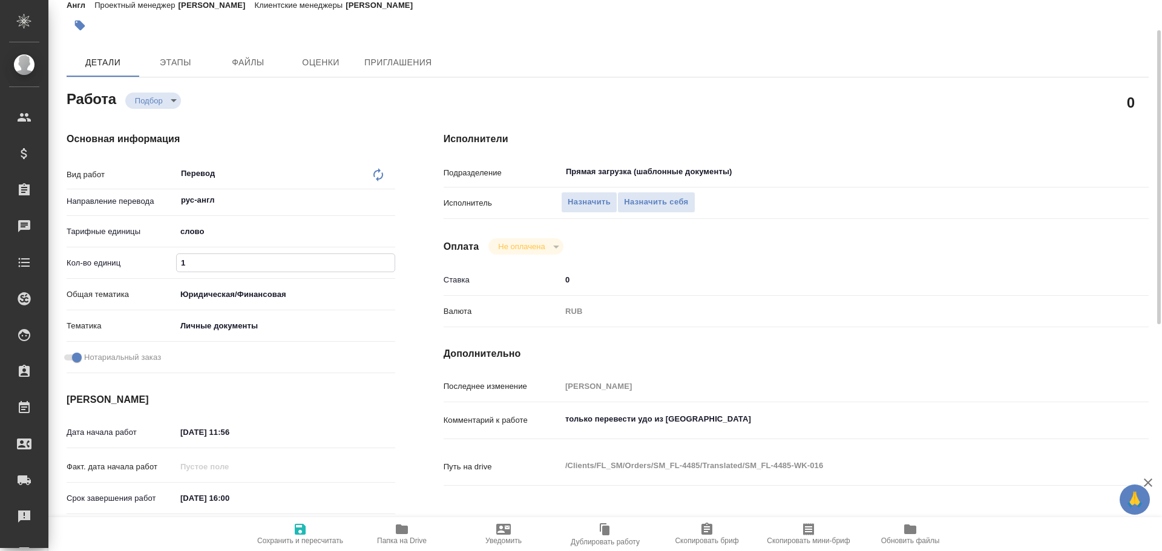
type textarea "x"
type input "100"
type textarea "x"
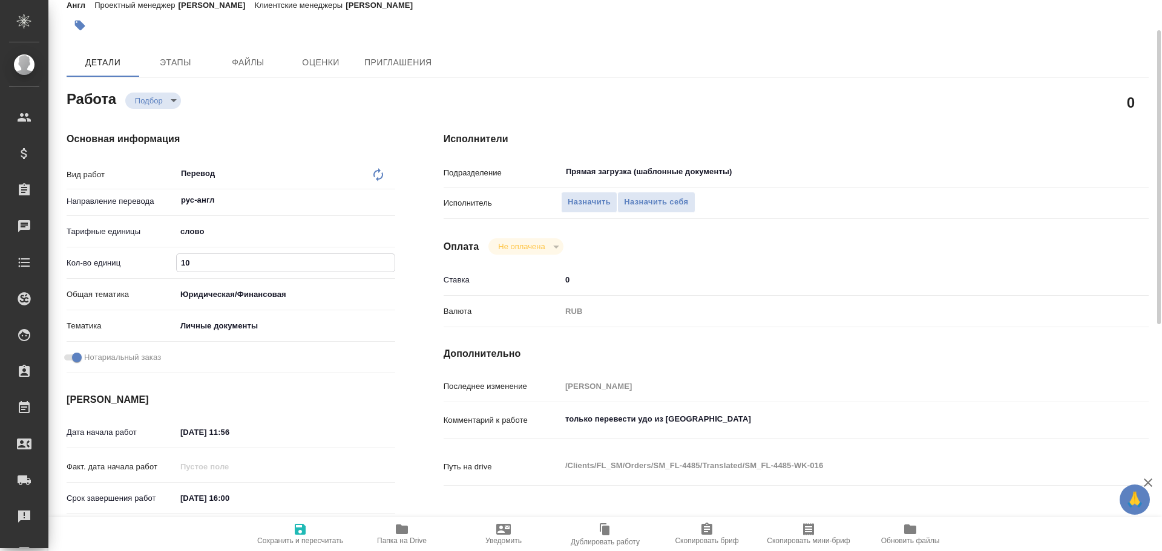
type textarea "x"
type input "100"
click at [298, 530] on icon "button" at bounding box center [300, 529] width 11 height 11
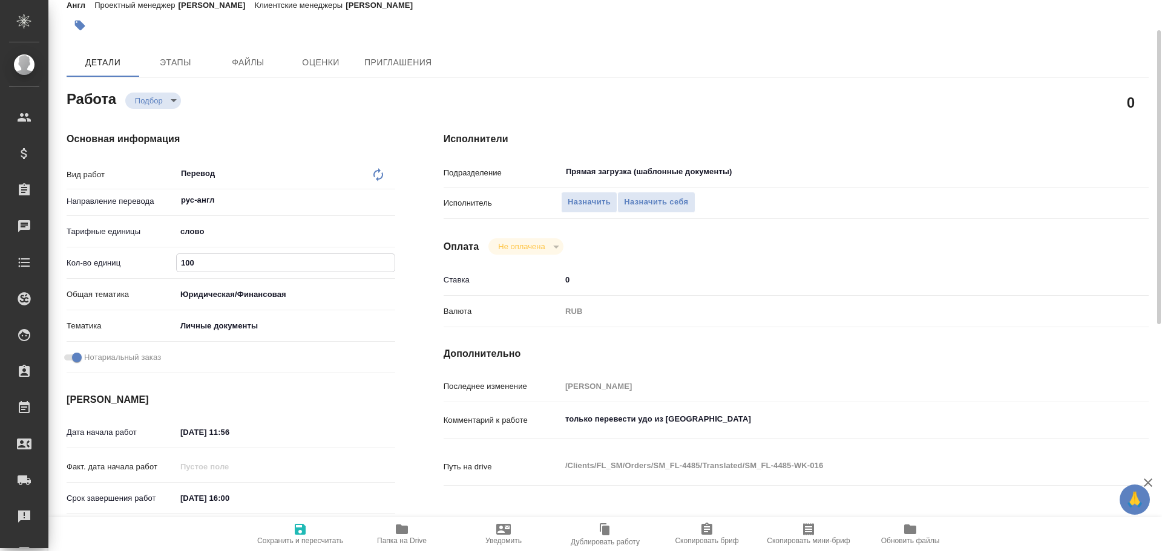
type textarea "x"
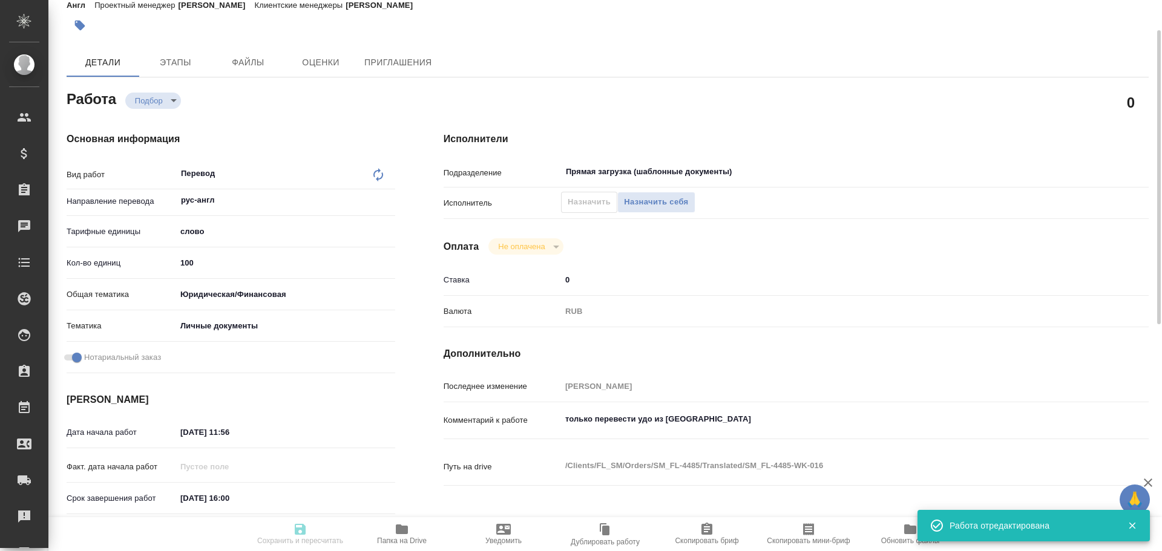
type textarea "x"
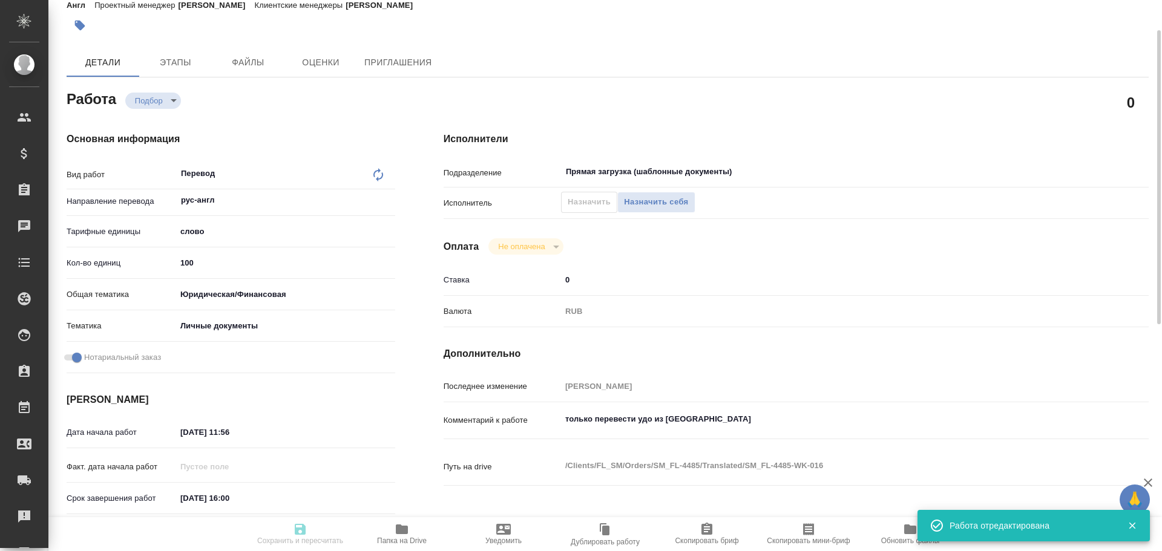
type input "recruiting"
type textarea "Перевод"
type textarea "x"
type input "рус-англ"
type input "5a8b1489cc6b4906c91bfd90"
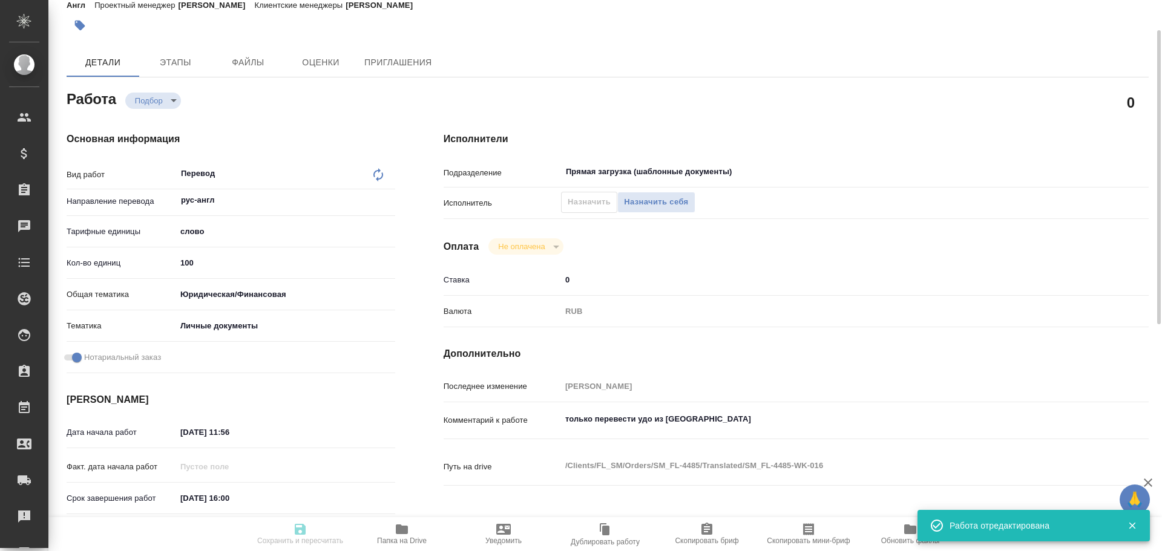
type input "100"
type input "yr-fn"
type input "5a8b8b956a9677013d343cfe"
checkbox input "true"
type input "[DATE] 11:56"
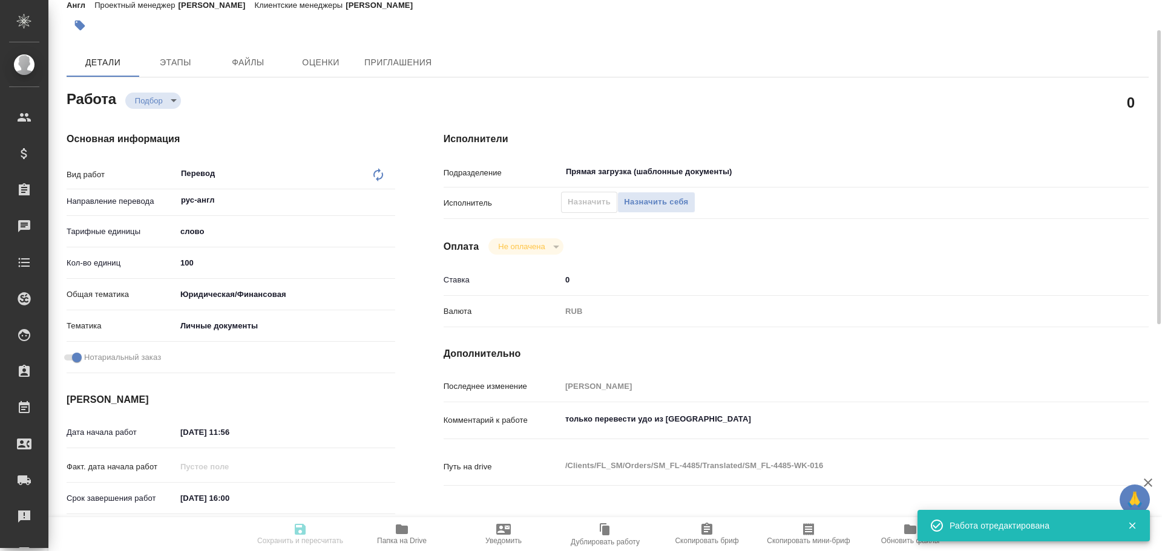
type input "[DATE] 16:00"
type input "Прямая загрузка (шаблонные документы)"
type input "notPayed"
type input "0"
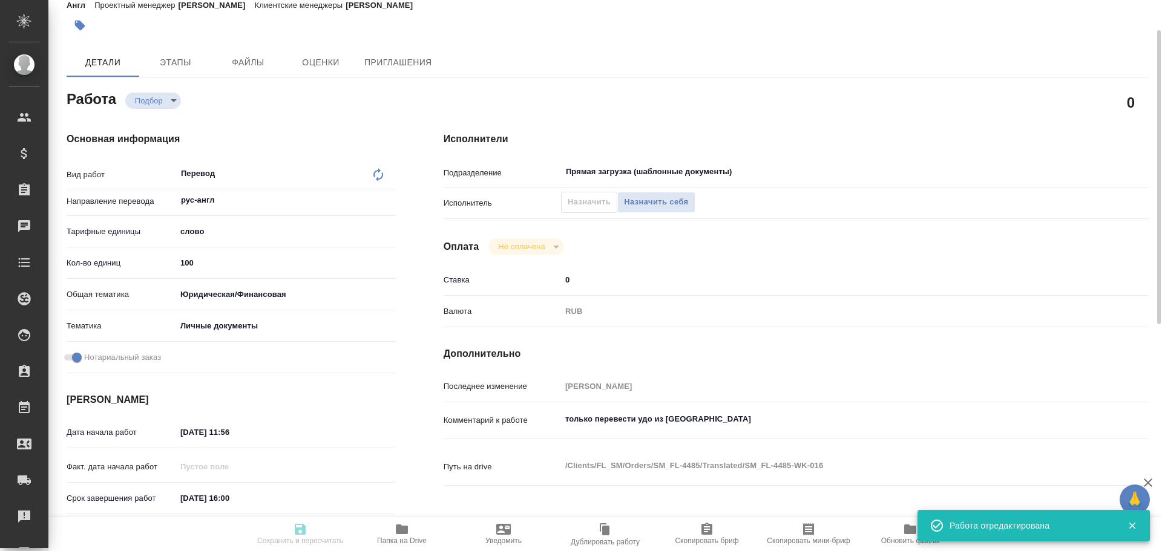
type input "RUB"
type input "[PERSON_NAME]"
type textarea "только перевести удо из [GEOGRAPHIC_DATA]"
type textarea "x"
type textarea "/Clients/FL_SM/Orders/SM_FL-4485/Translated/SM_FL-4485-WK-016"
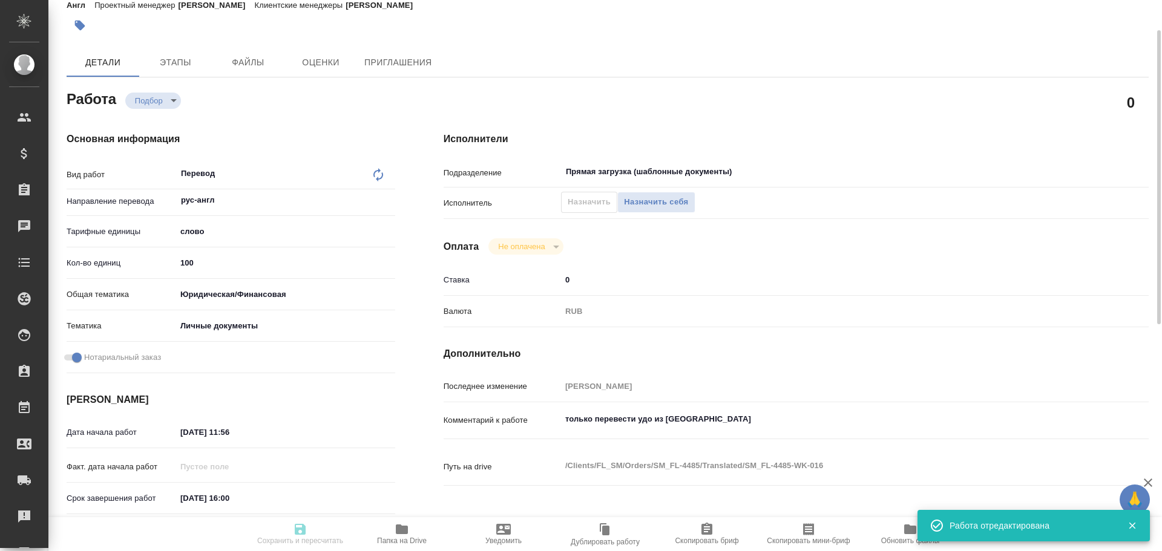
type textarea "x"
type input "SM_FL-4485"
type input "Перевод станд. несрочный"
type input "Редактура, Корректура, Приёмка по качеству, Перевод, Постредактура машинного пе…"
type input "[PERSON_NAME]"
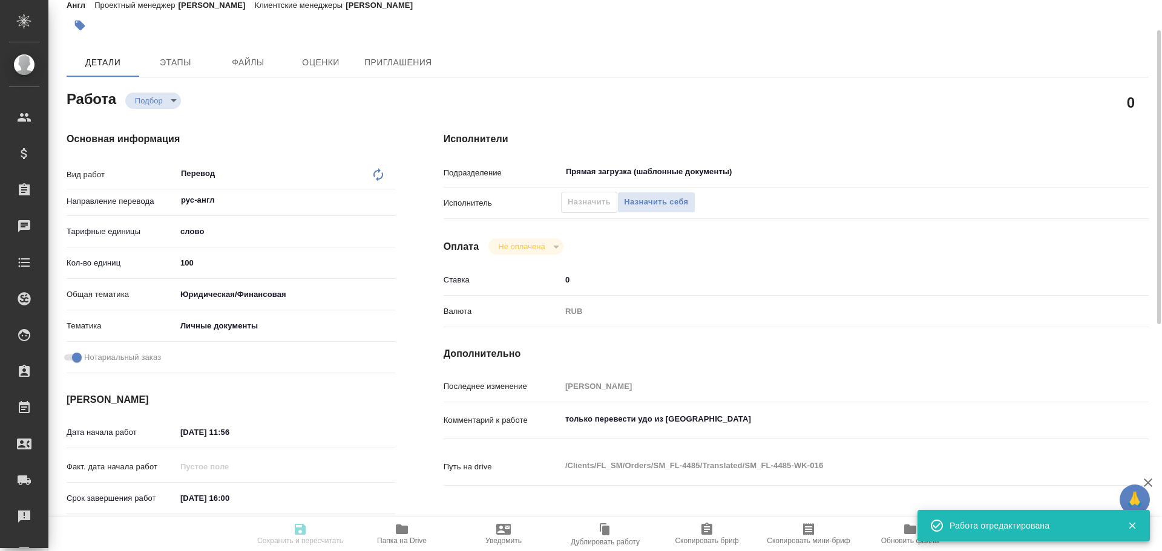
type input "/Clients/FL_SM/Orders/SM_FL-4485"
type textarea "x"
type textarea "перевод удо копии рус-англ"
type textarea "x"
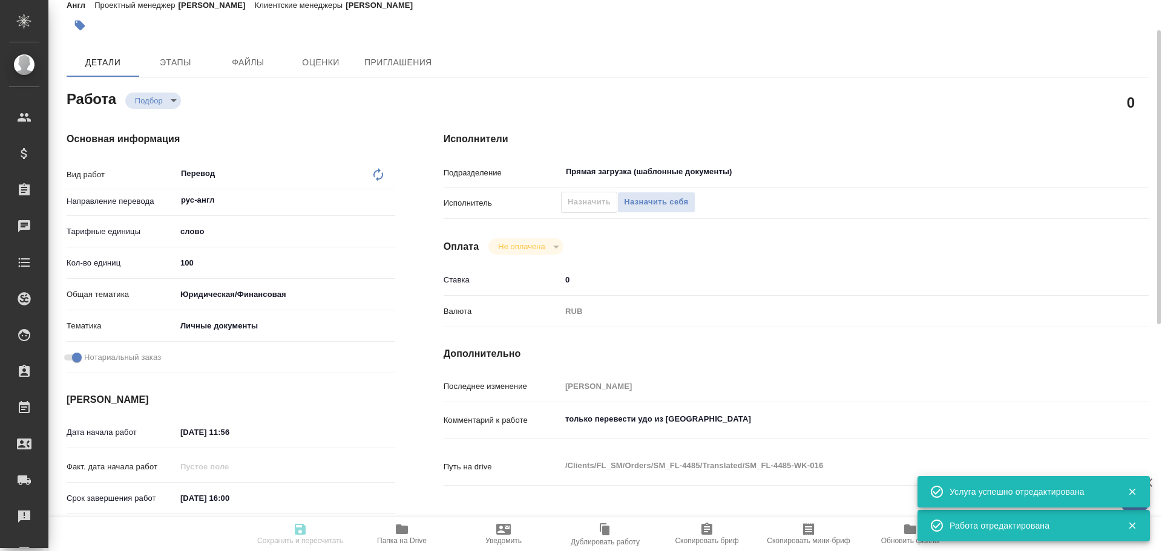
type textarea "x"
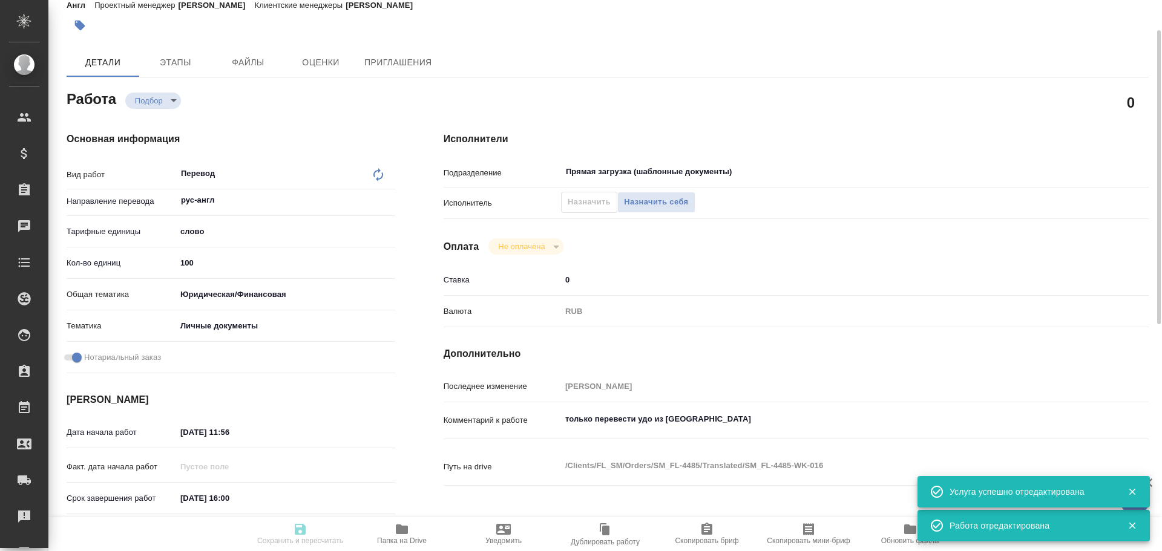
type textarea "x"
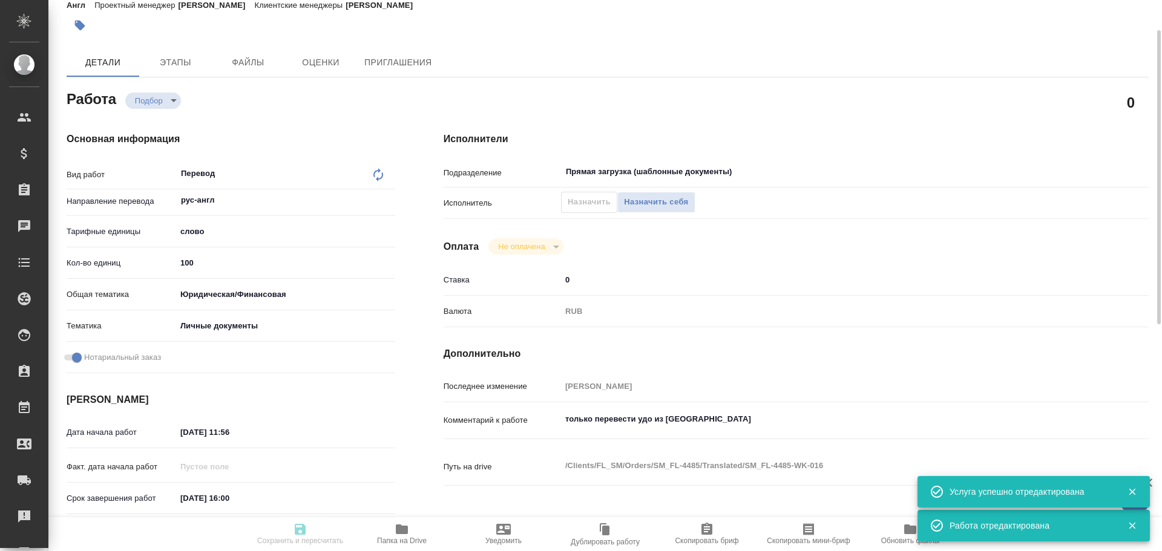
type textarea "x"
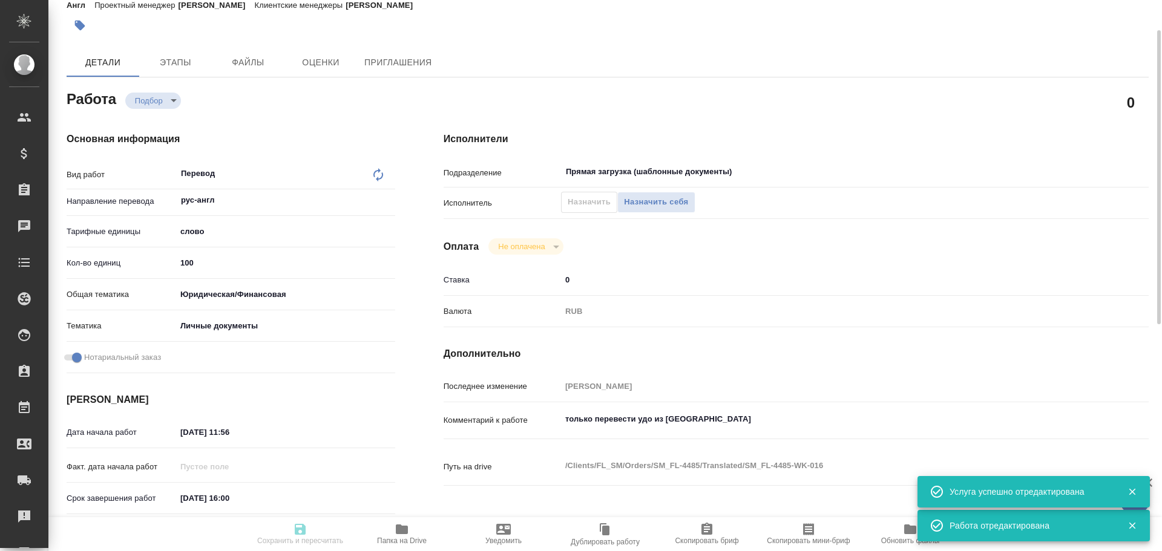
type textarea "x"
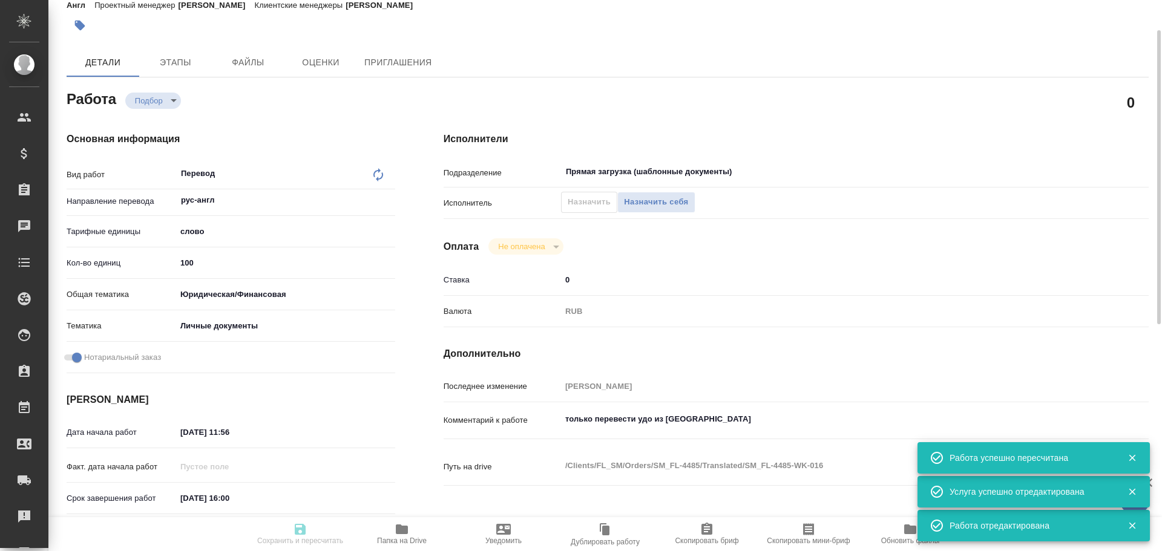
type input "recruiting"
type textarea "Перевод"
type textarea "x"
type input "рус-англ"
type input "5a8b1489cc6b4906c91bfd90"
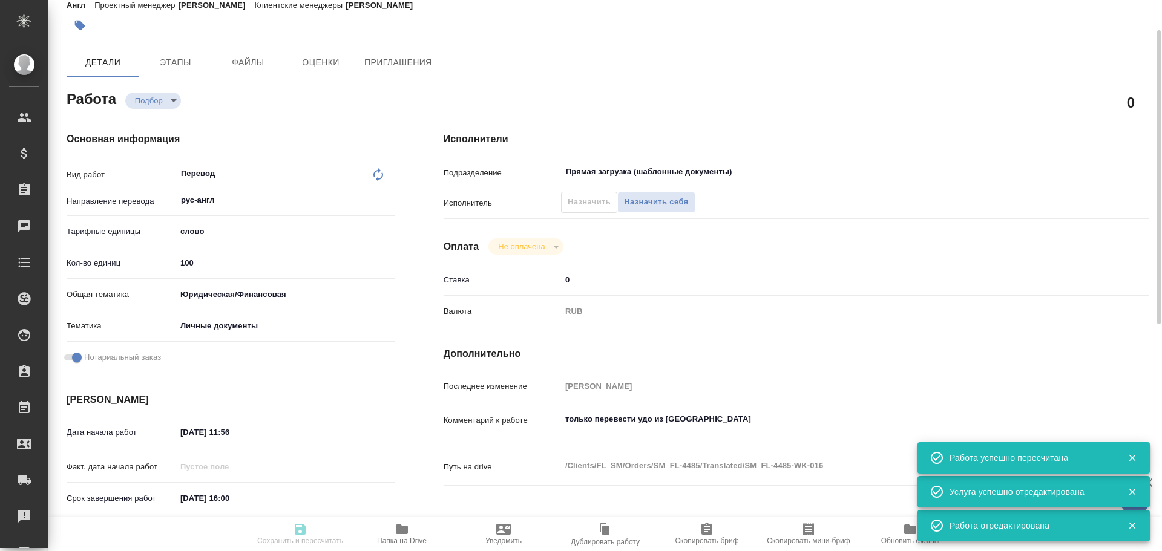
type input "100"
type input "yr-fn"
type input "5a8b8b956a9677013d343cfe"
checkbox input "true"
type input "[DATE] 11:56"
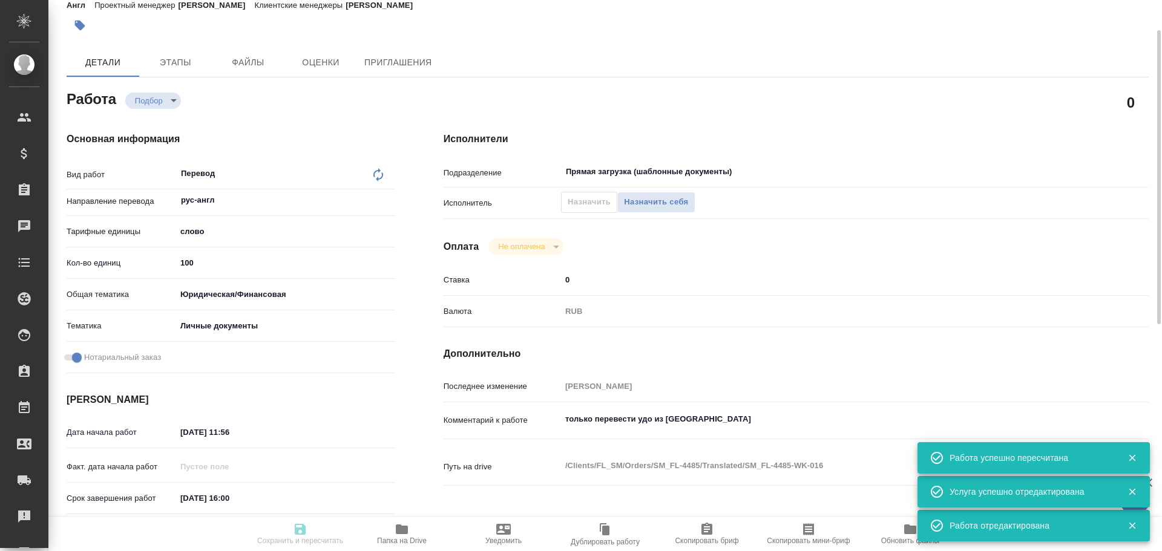
type input "[DATE] 16:00"
type input "Прямая загрузка (шаблонные документы)"
type input "notPayed"
type input "0"
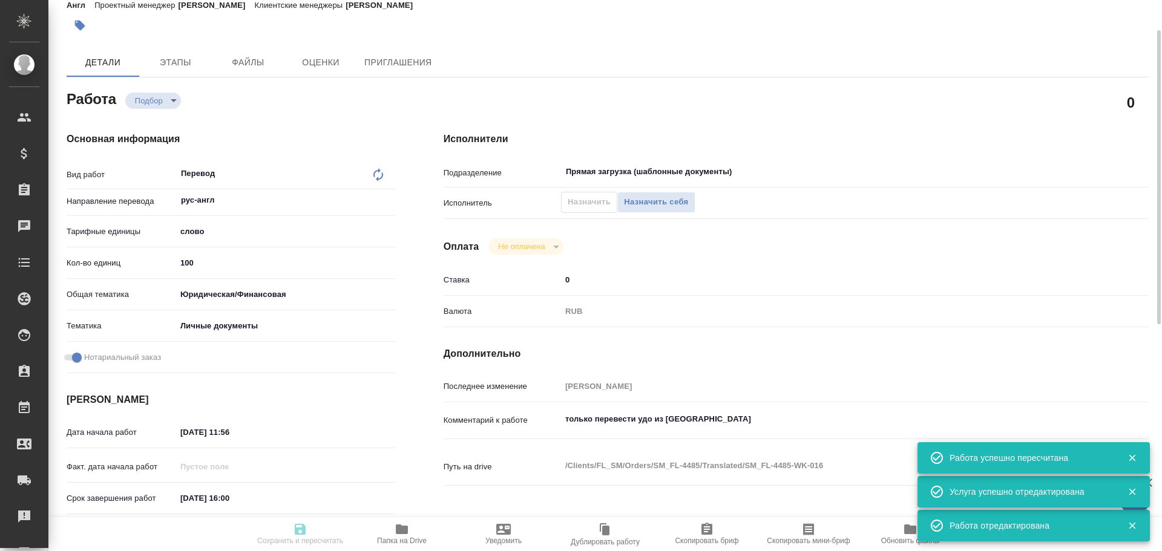
type input "RUB"
type input "[PERSON_NAME]"
type textarea "только перевести удо из [GEOGRAPHIC_DATA]"
type textarea "x"
type textarea "/Clients/FL_SM/Orders/SM_FL-4485/Translated/SM_FL-4485-WK-016"
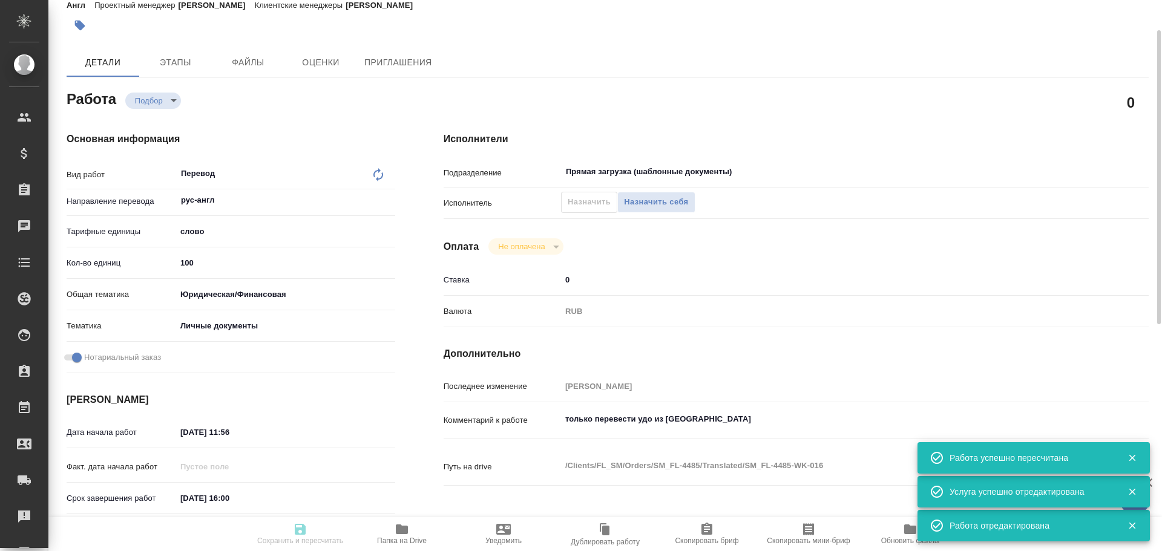
type textarea "x"
type input "SM_FL-4485"
type input "Перевод станд. несрочный"
type input "Редактура, Корректура, Приёмка по качеству, Перевод, Постредактура машинного пе…"
type input "[PERSON_NAME]"
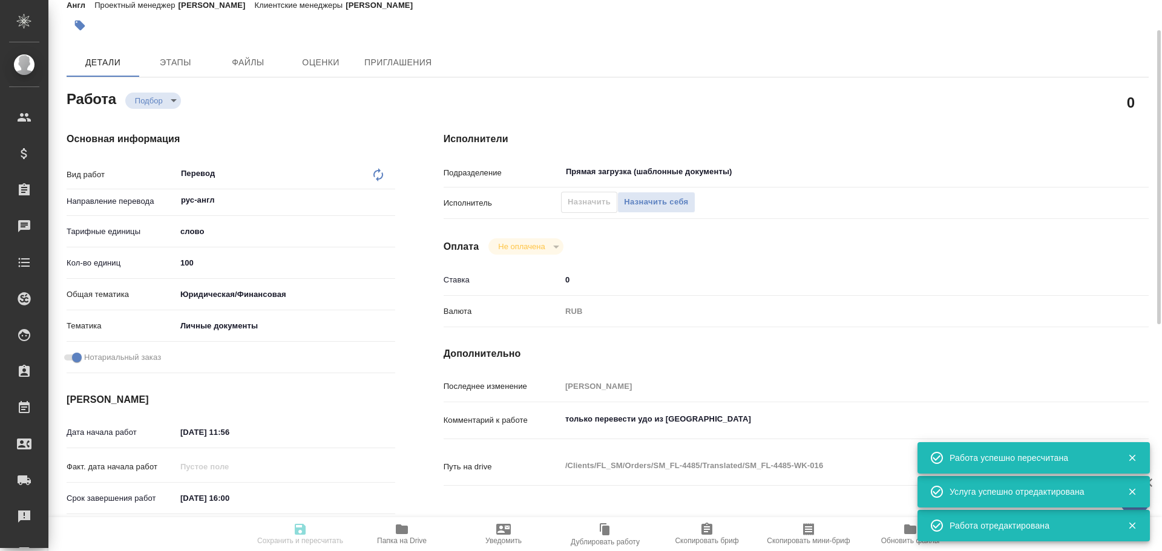
type input "/Clients/FL_SM/Orders/SM_FL-4485"
type textarea "x"
type textarea "перевод удо копии рус-англ"
type textarea "x"
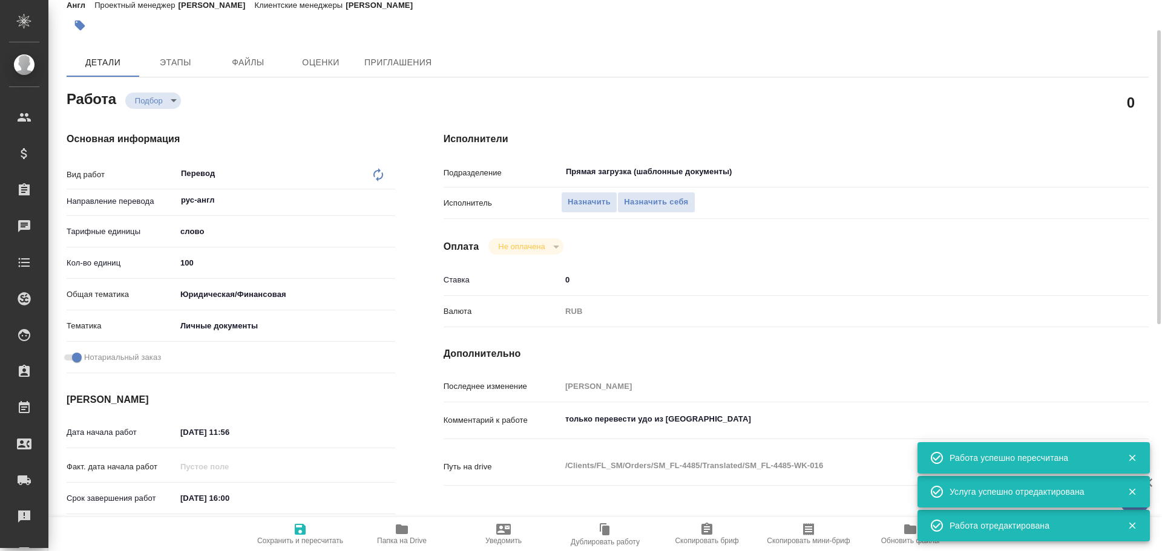
type textarea "x"
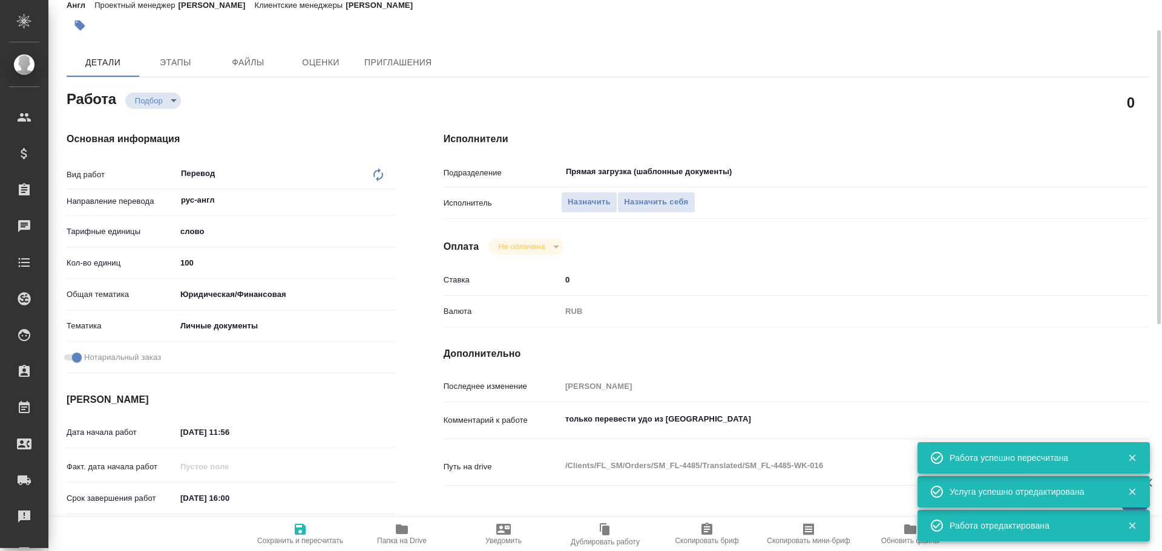
type textarea "x"
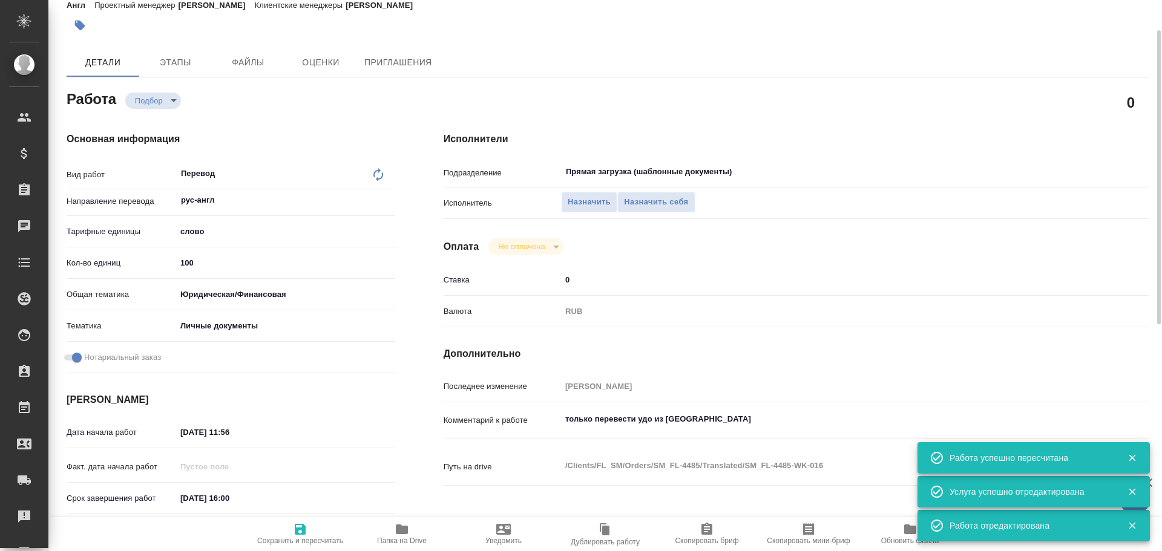
type textarea "x"
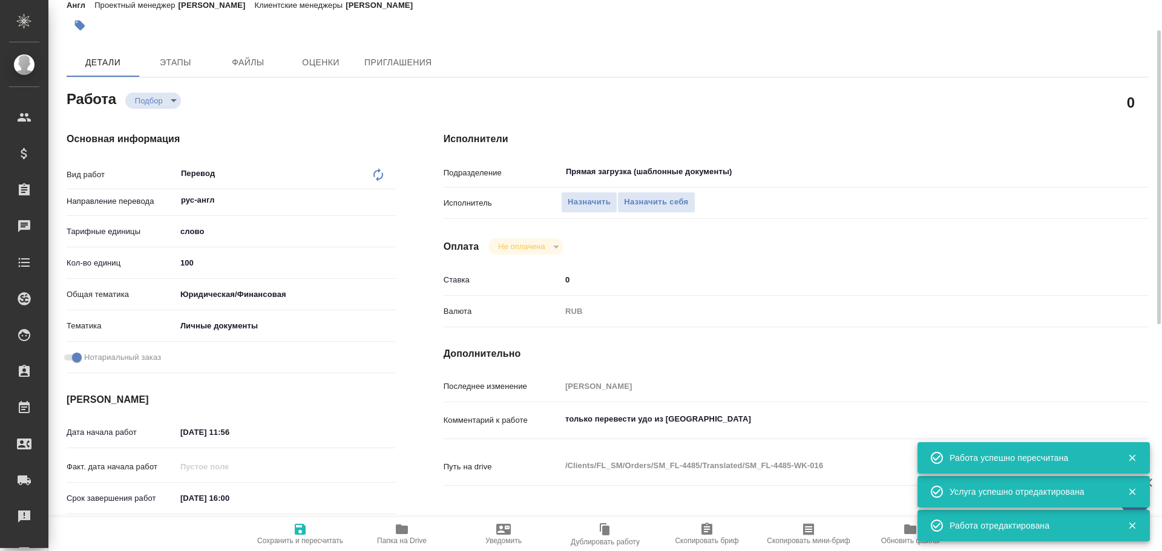
type textarea "x"
click at [663, 205] on span "Назначить себя" at bounding box center [656, 203] width 64 height 14
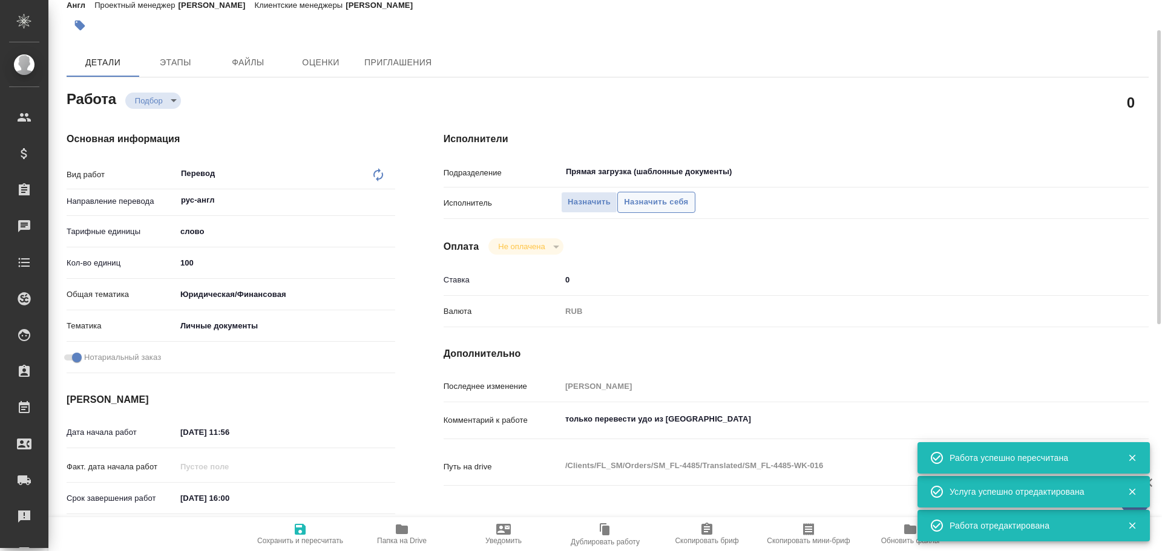
type textarea "x"
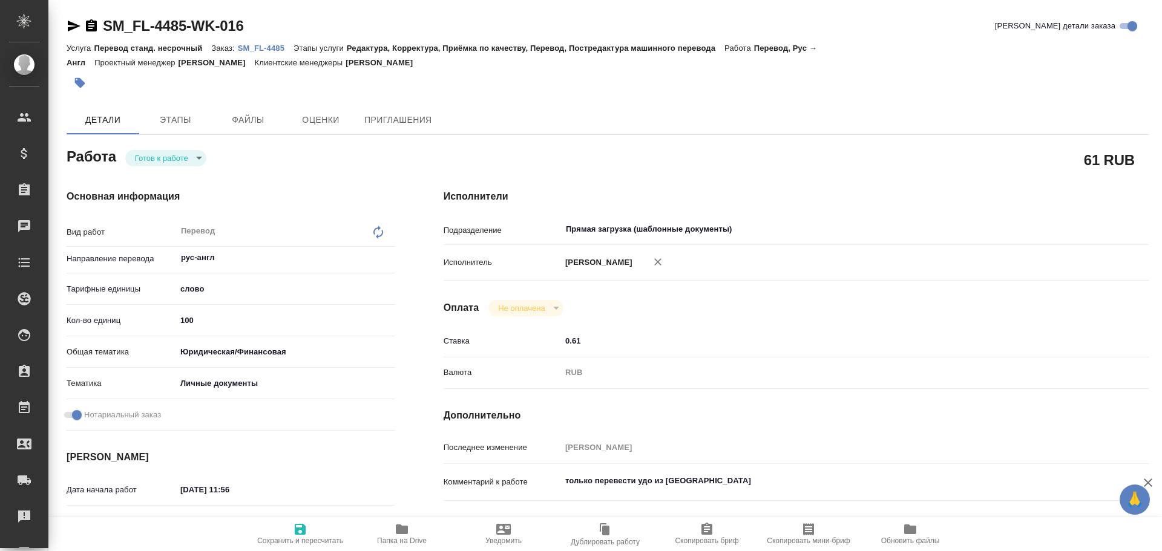
type textarea "x"
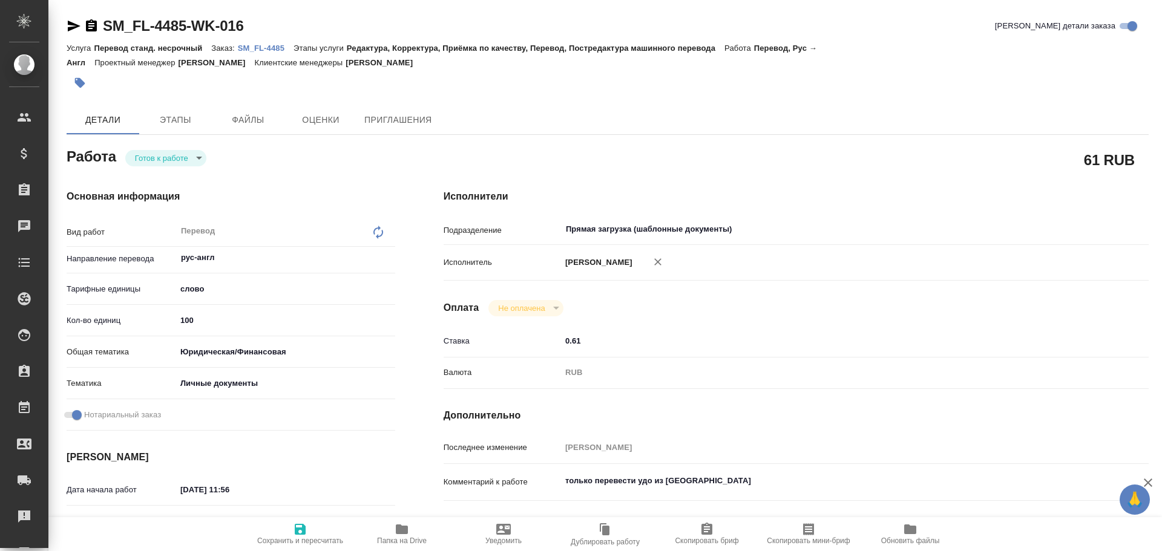
type textarea "x"
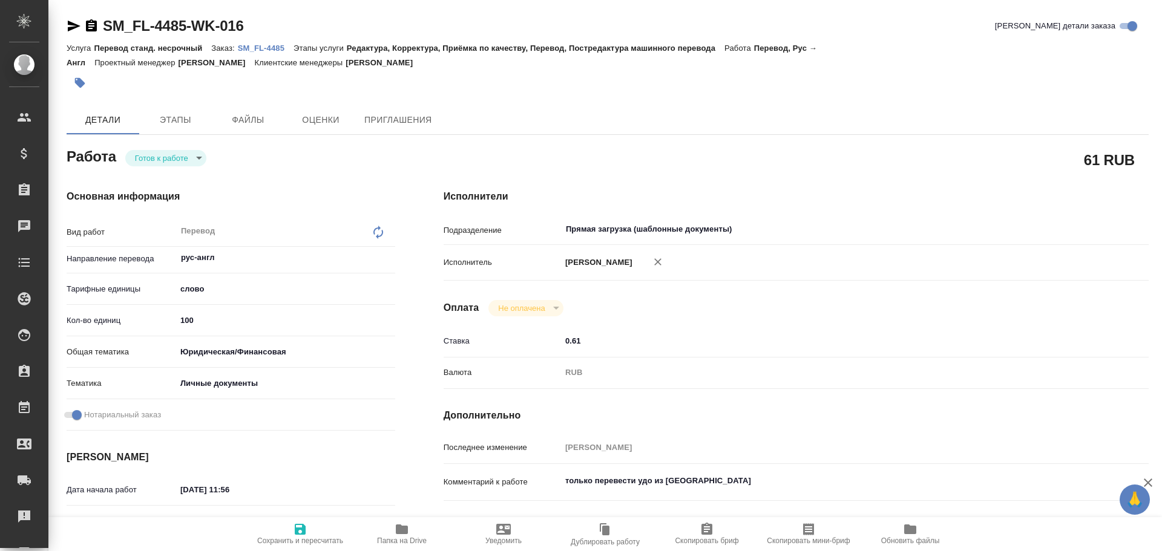
type textarea "x"
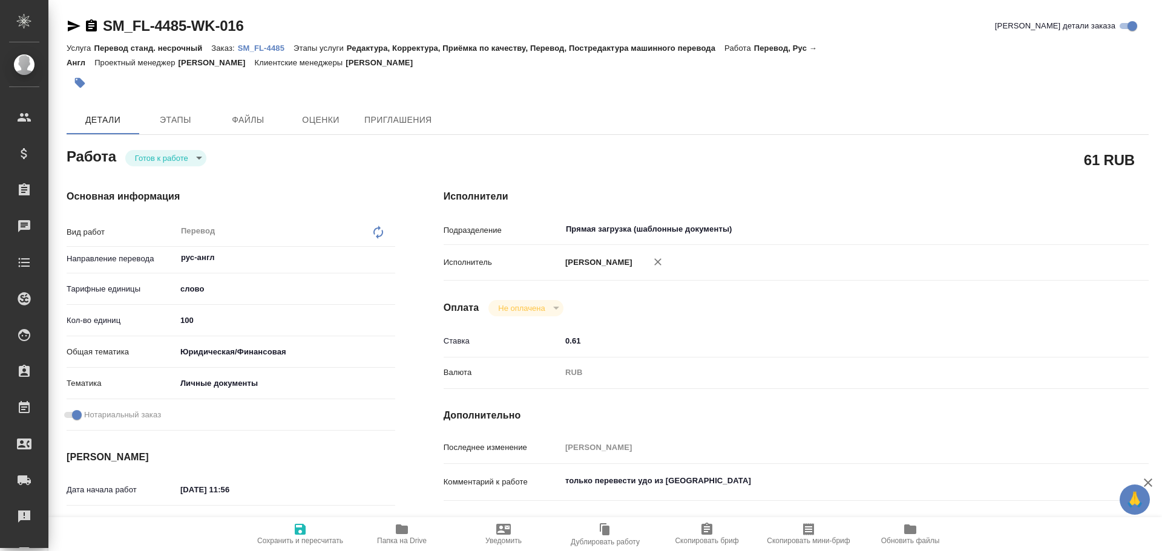
type textarea "x"
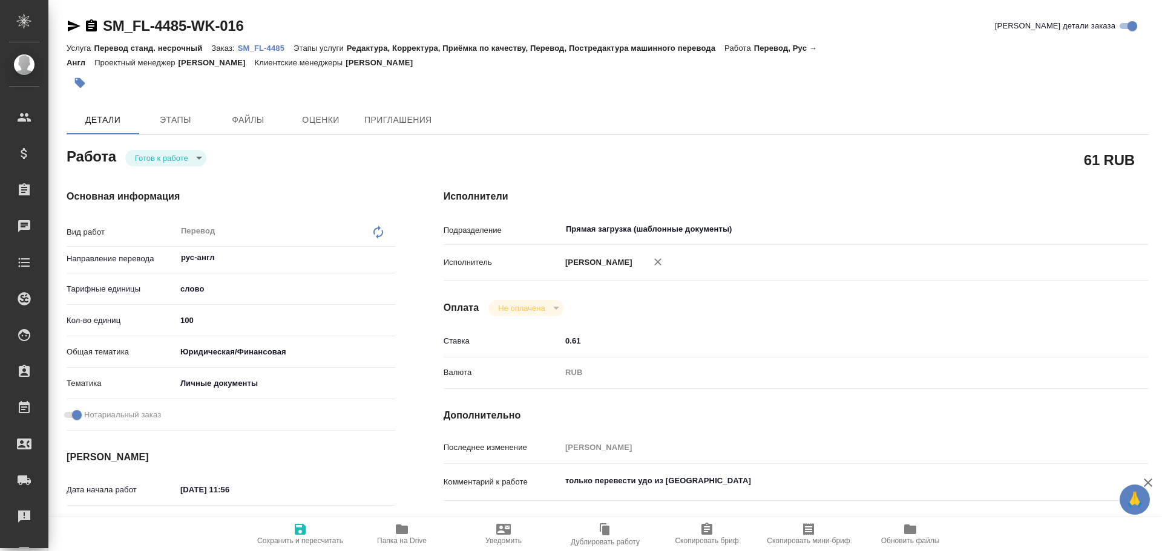
type textarea "x"
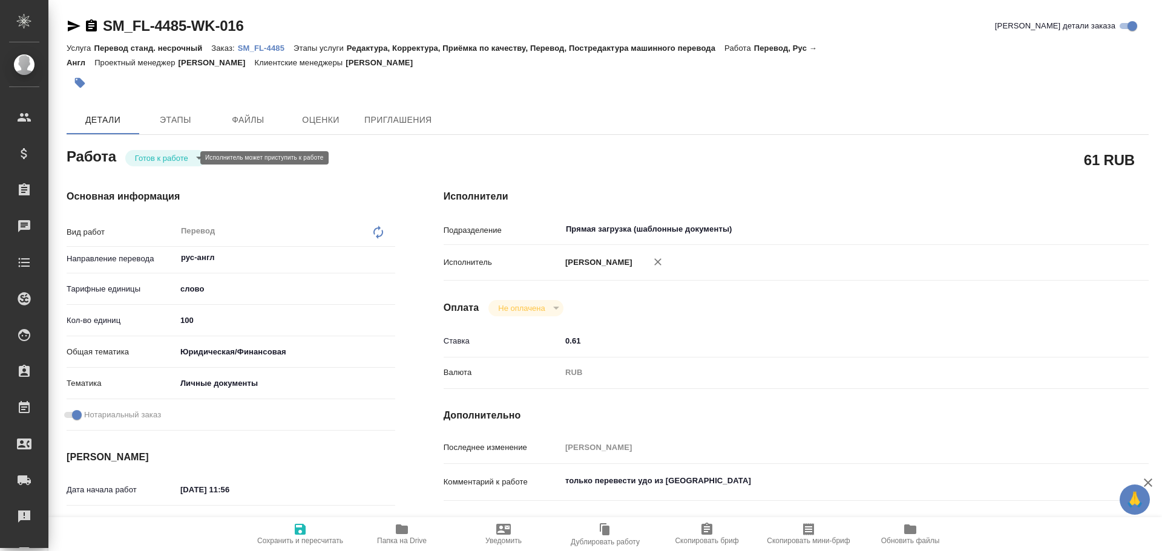
click at [151, 153] on body "🙏 .cls-1 fill:#fff; AWATERA Gusev Alexandr Клиенты Спецификации Заказы 0 Чаты T…" at bounding box center [581, 275] width 1162 height 551
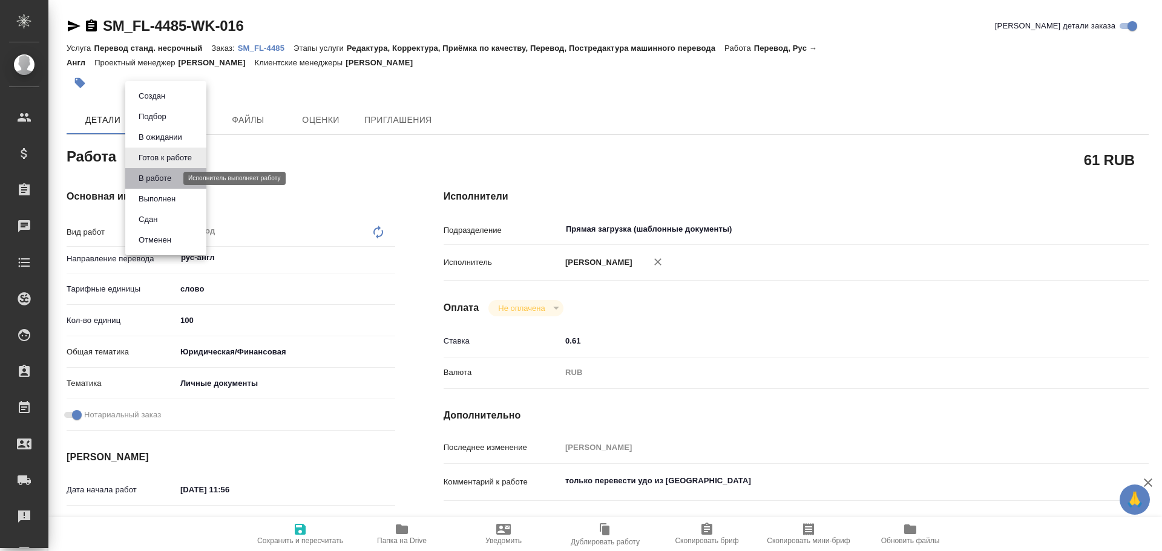
click at [150, 178] on button "В работе" at bounding box center [155, 178] width 40 height 13
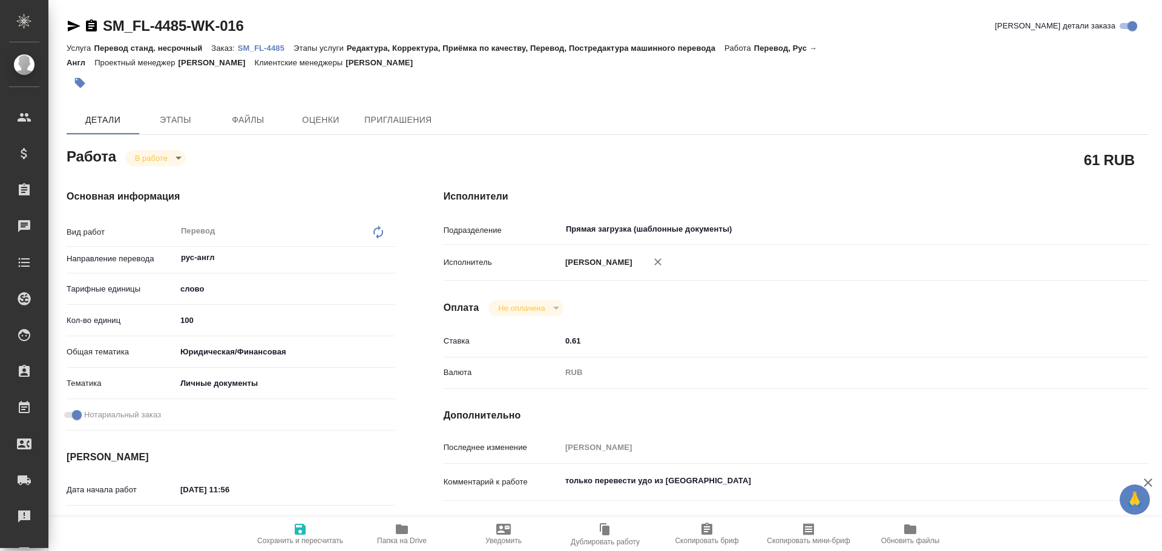
type textarea "x"
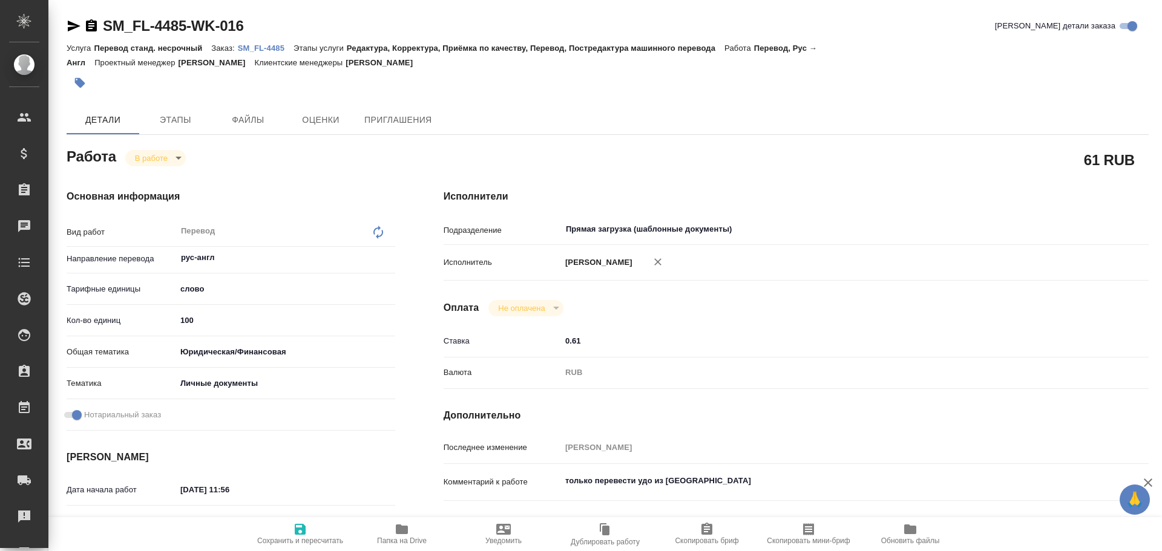
type textarea "x"
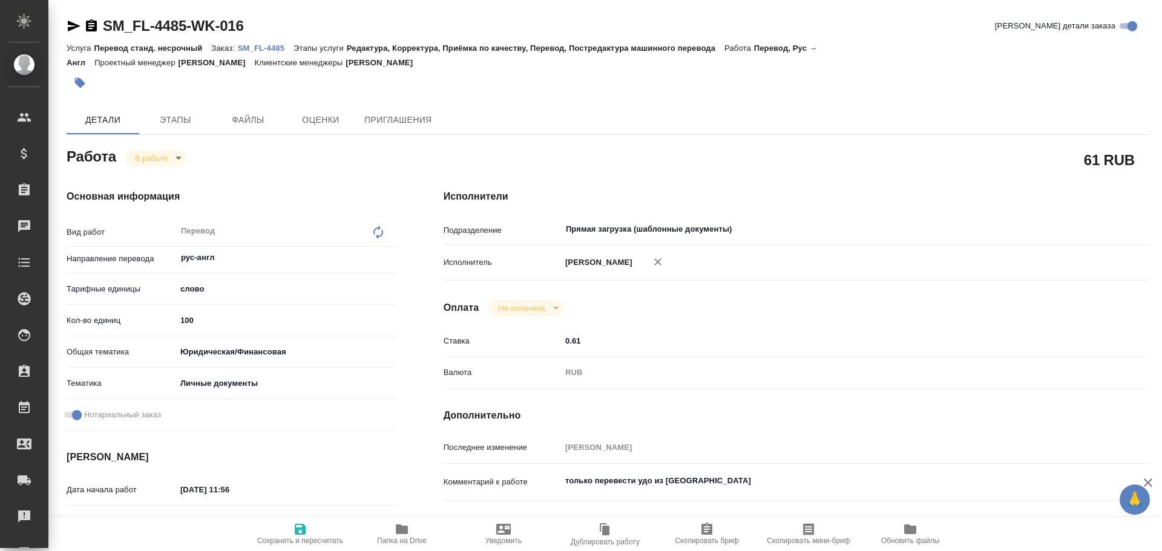
type textarea "x"
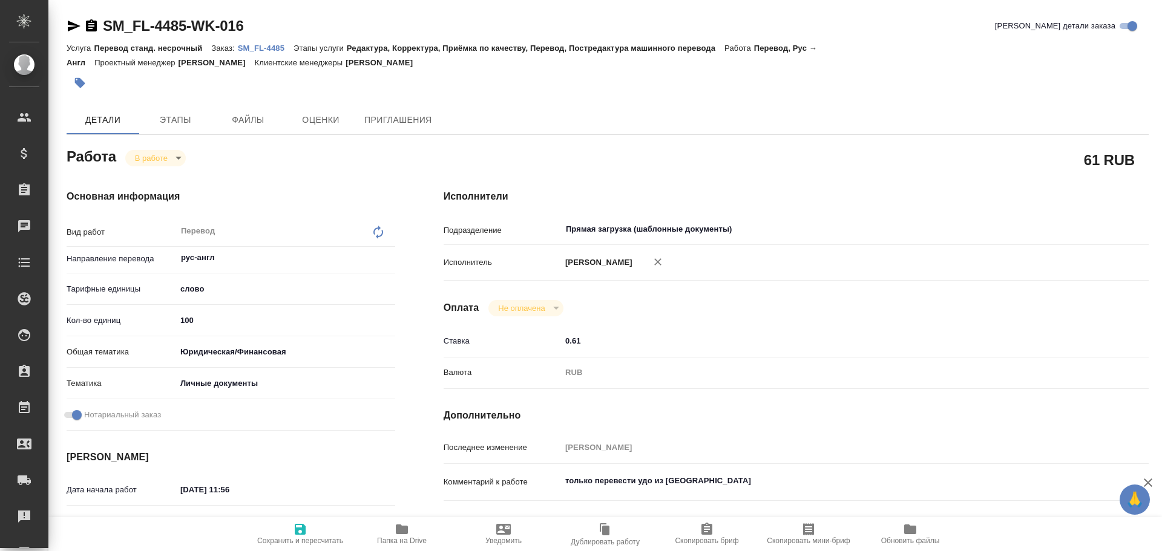
type textarea "x"
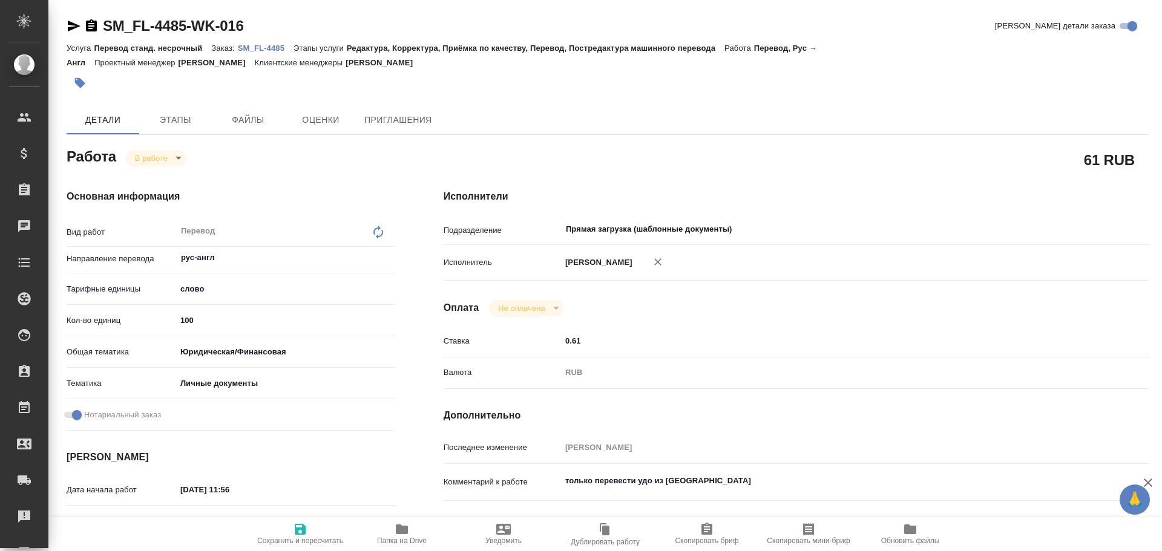
type textarea "x"
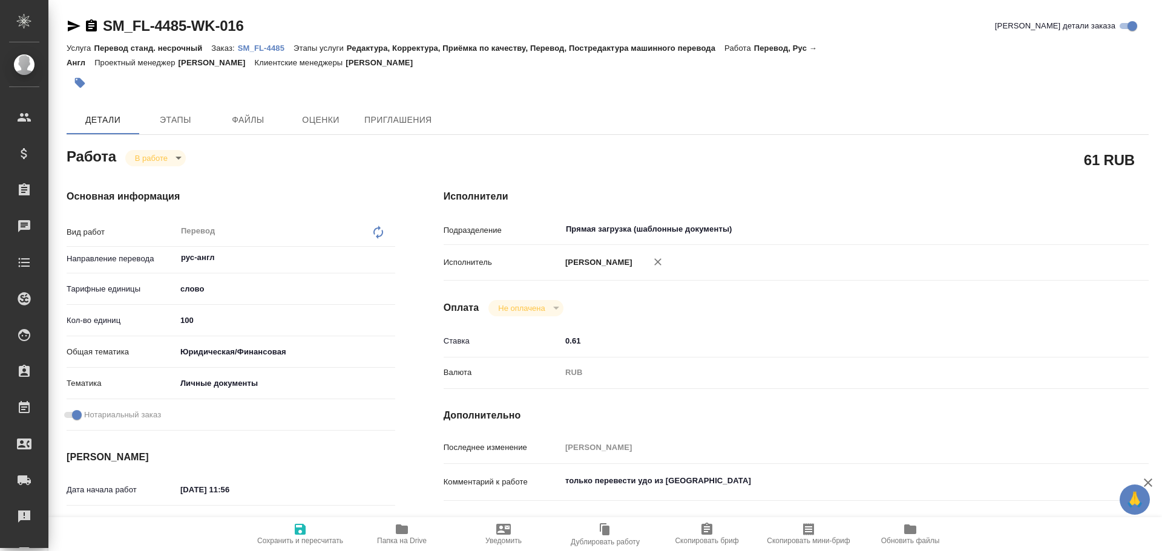
type textarea "x"
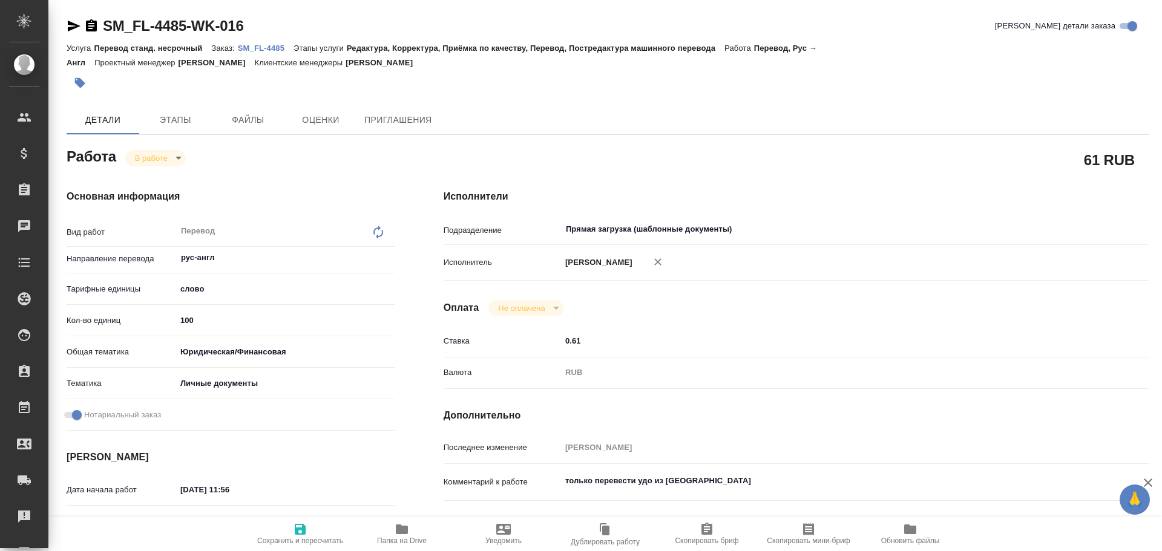
type textarea "x"
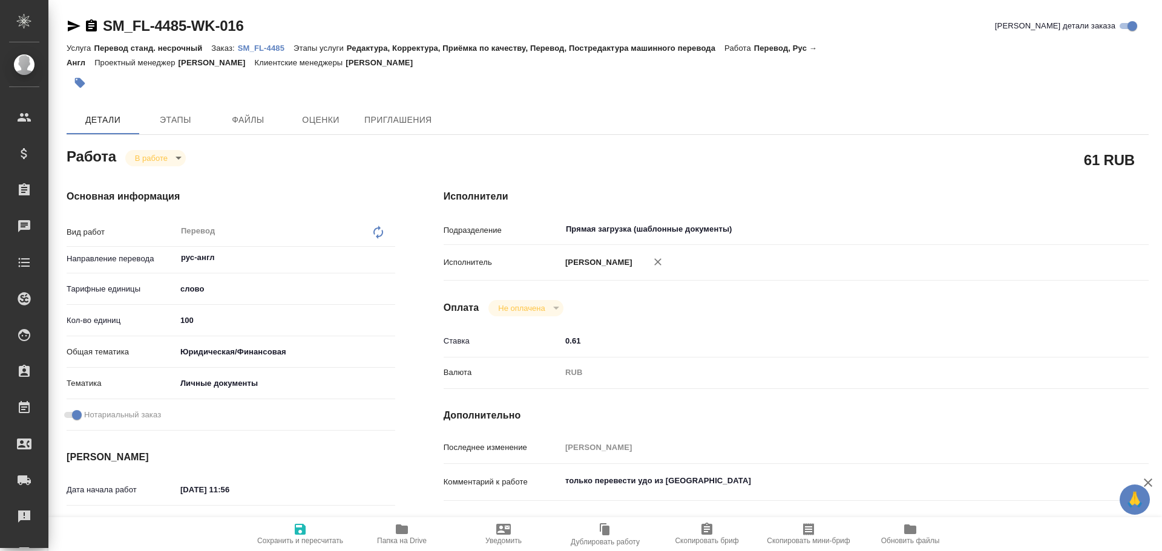
type textarea "x"
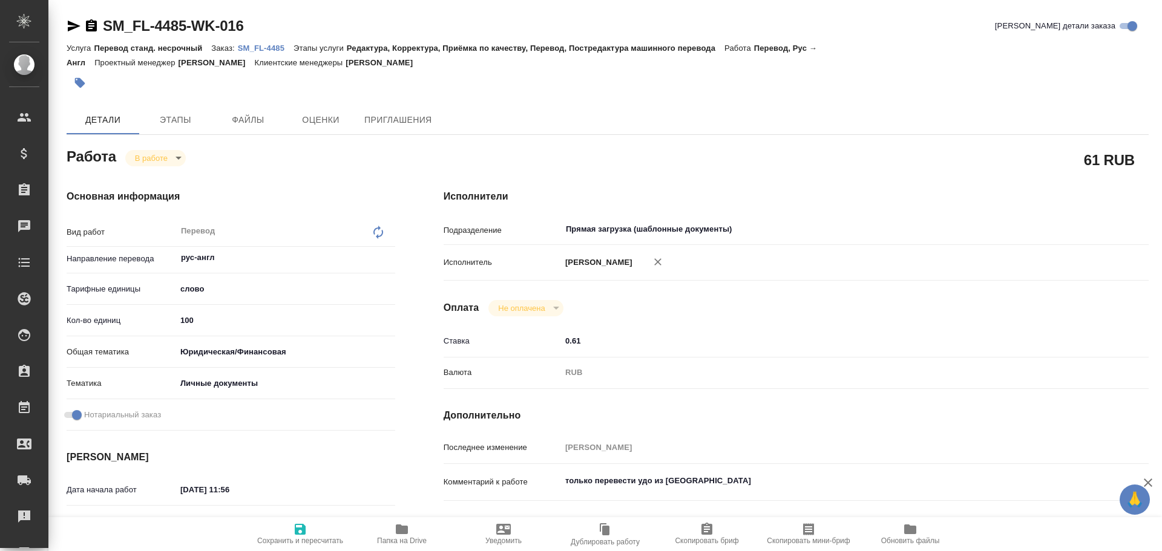
type textarea "x"
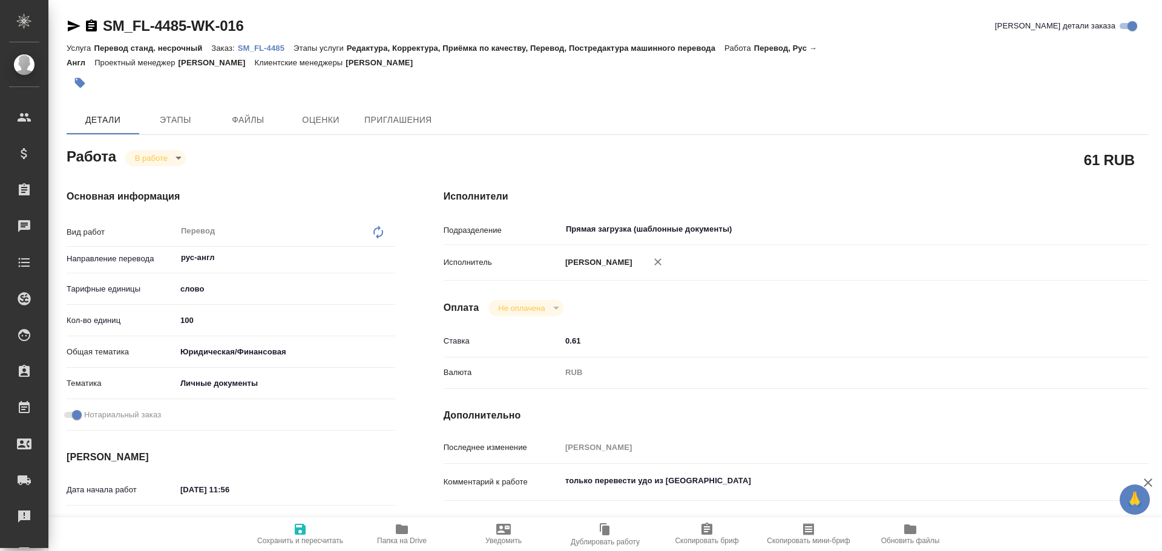
type textarea "x"
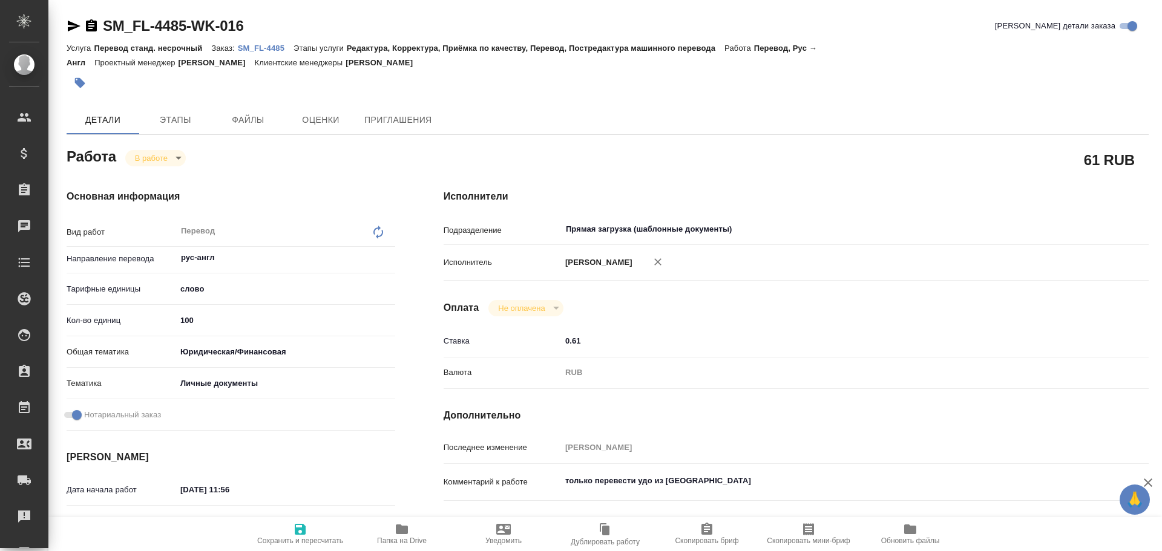
type textarea "x"
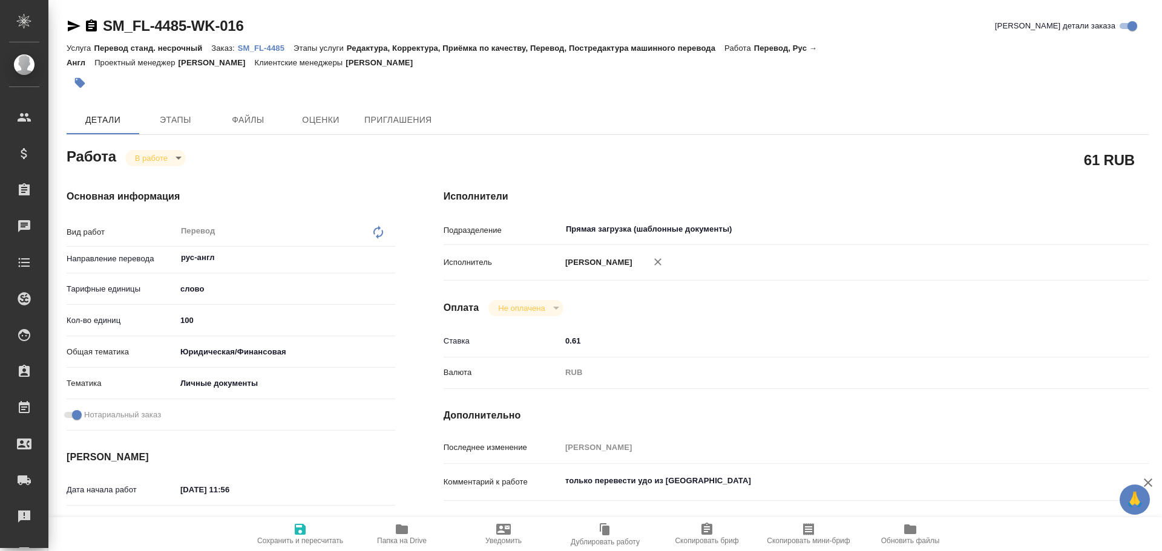
type textarea "x"
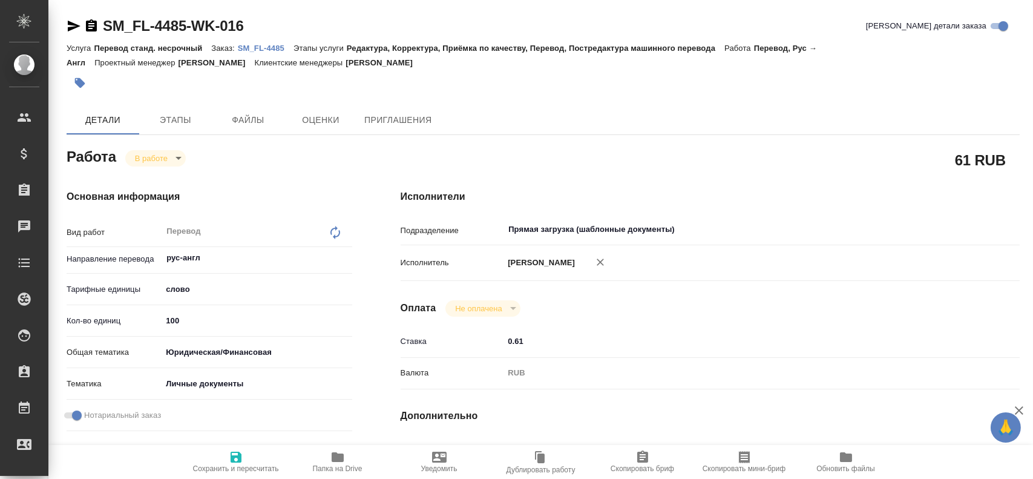
type textarea "x"
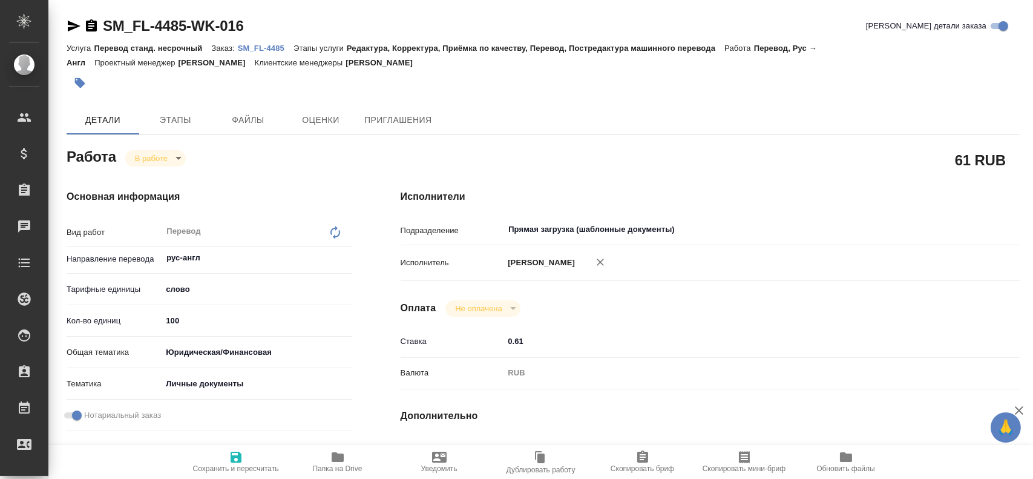
click at [343, 467] on span "Папка на Drive" at bounding box center [338, 468] width 50 height 8
type textarea "x"
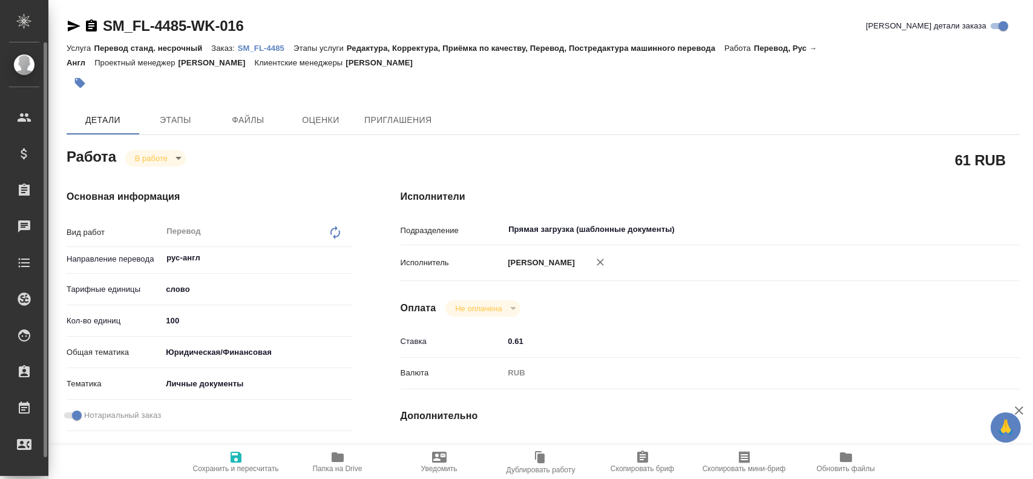
type textarea "x"
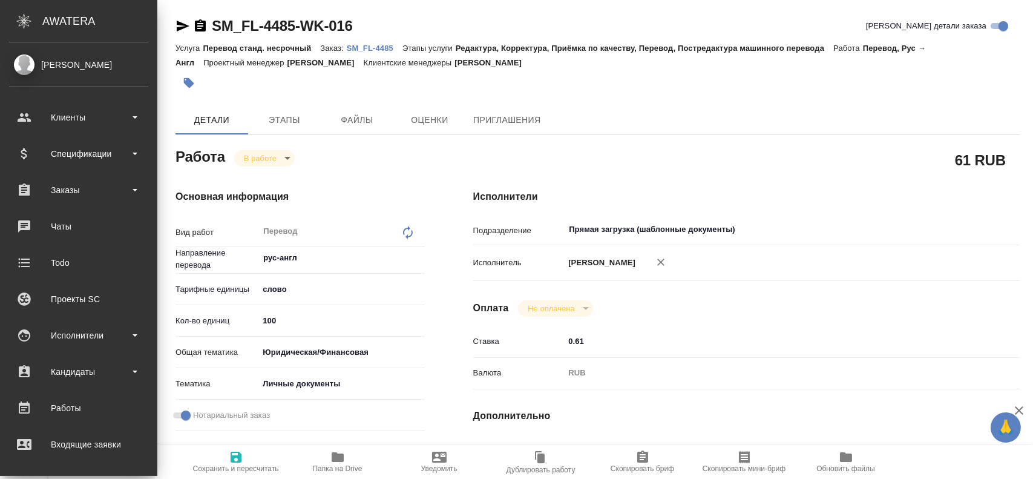
type textarea "x"
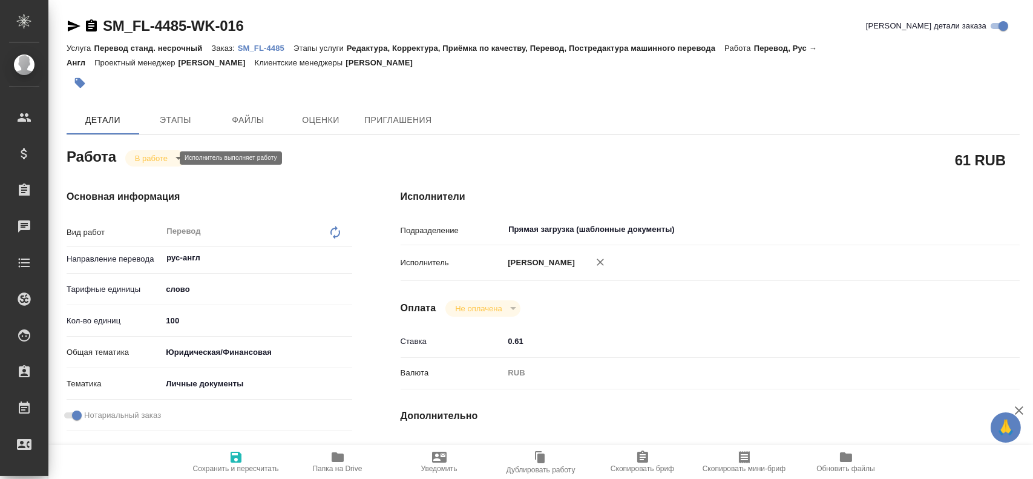
click at [138, 157] on body "🙏 .cls-1 fill:#fff; AWATERA Gusev Alexandr Клиенты Спецификации Заказы 0 Чаты T…" at bounding box center [516, 239] width 1033 height 479
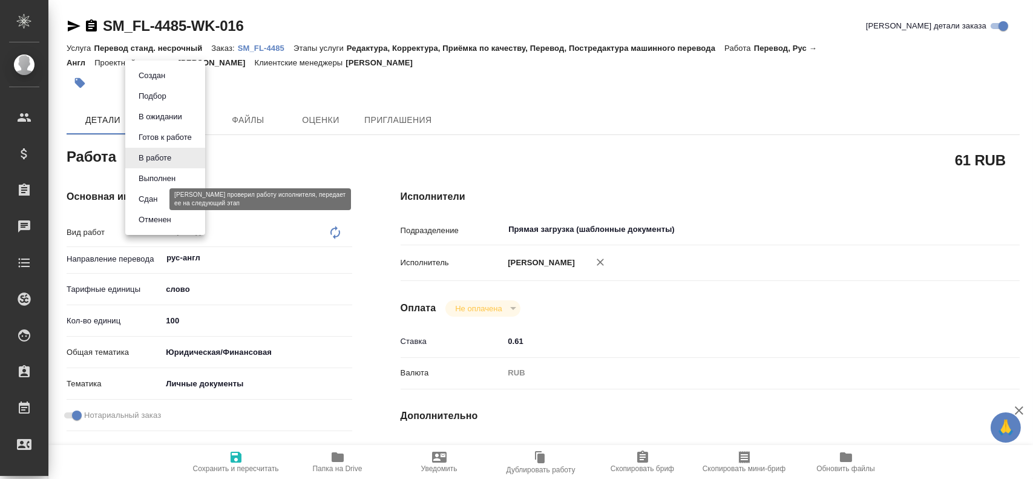
click at [142, 203] on button "Сдан" at bounding box center [148, 198] width 26 height 13
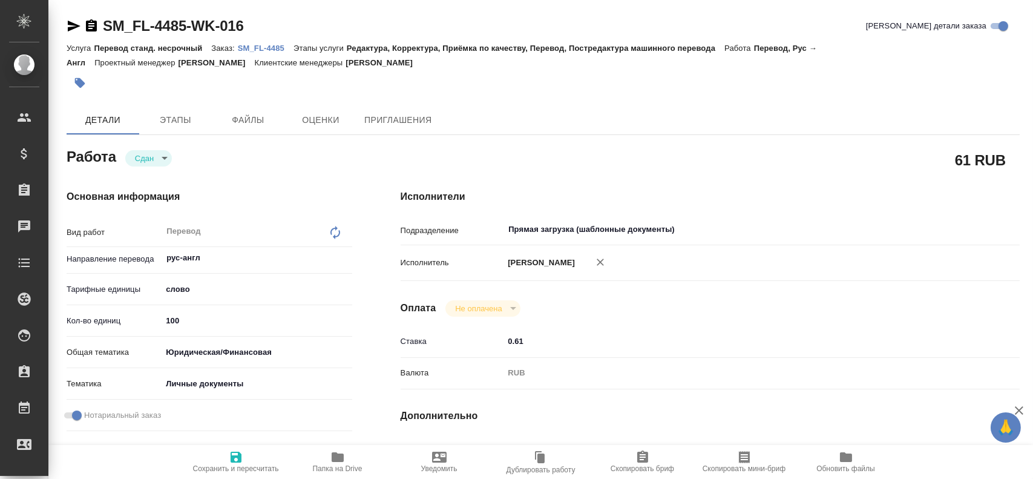
type textarea "x"
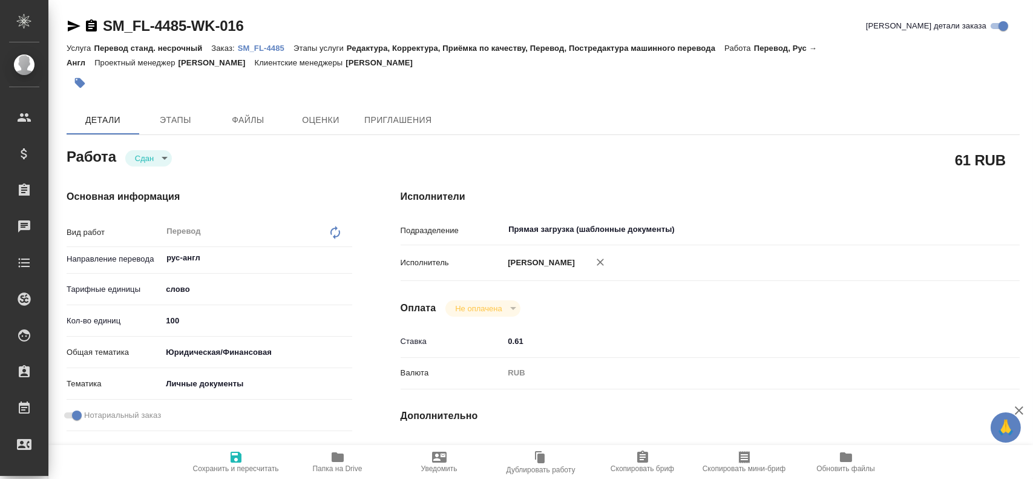
type textarea "x"
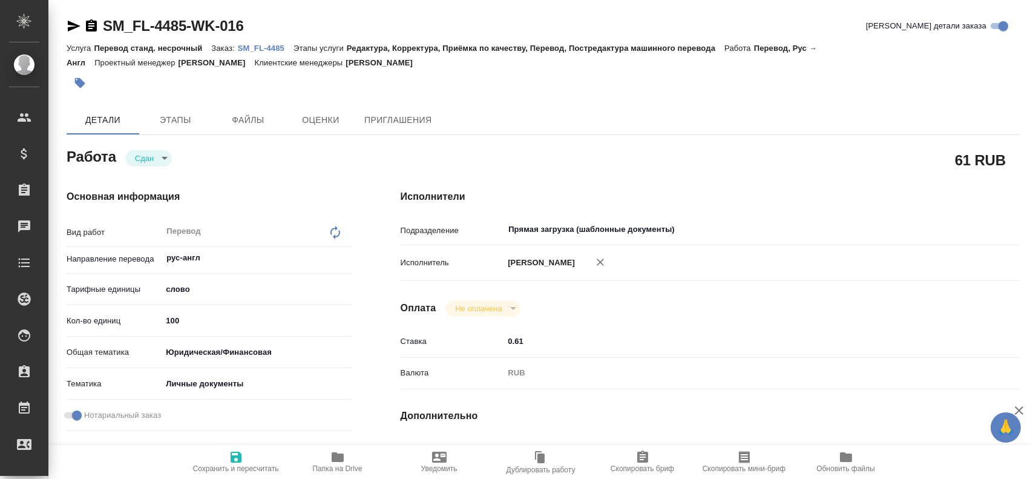
type textarea "x"
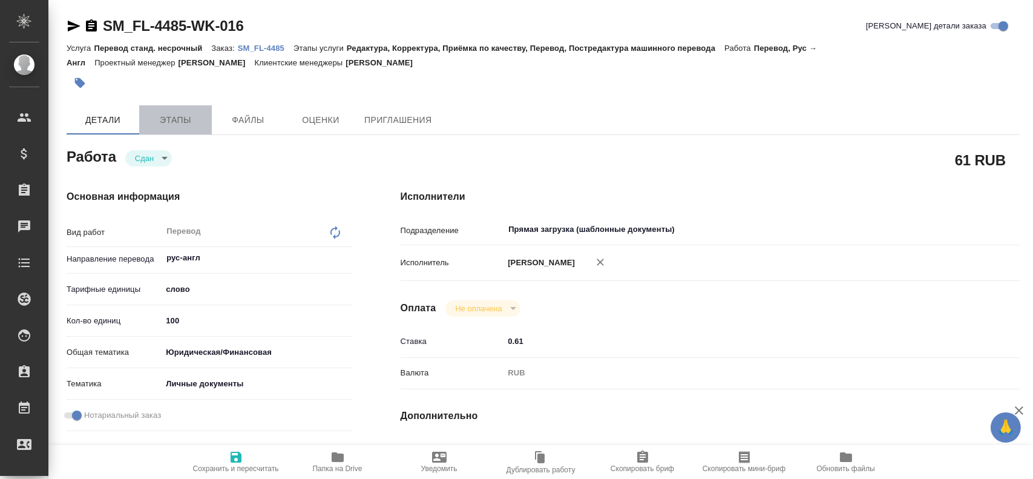
click at [163, 118] on span "Этапы" at bounding box center [175, 120] width 58 height 15
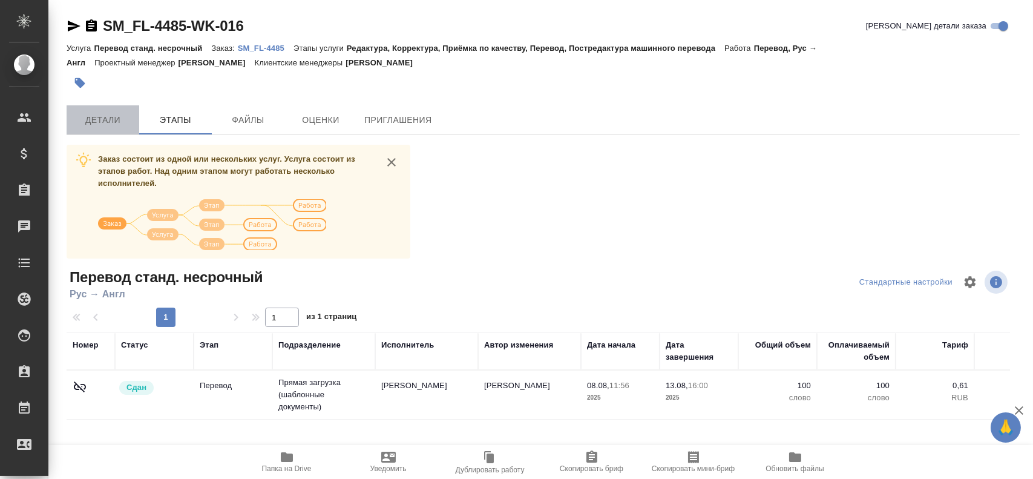
click at [120, 120] on span "Детали" at bounding box center [103, 120] width 58 height 15
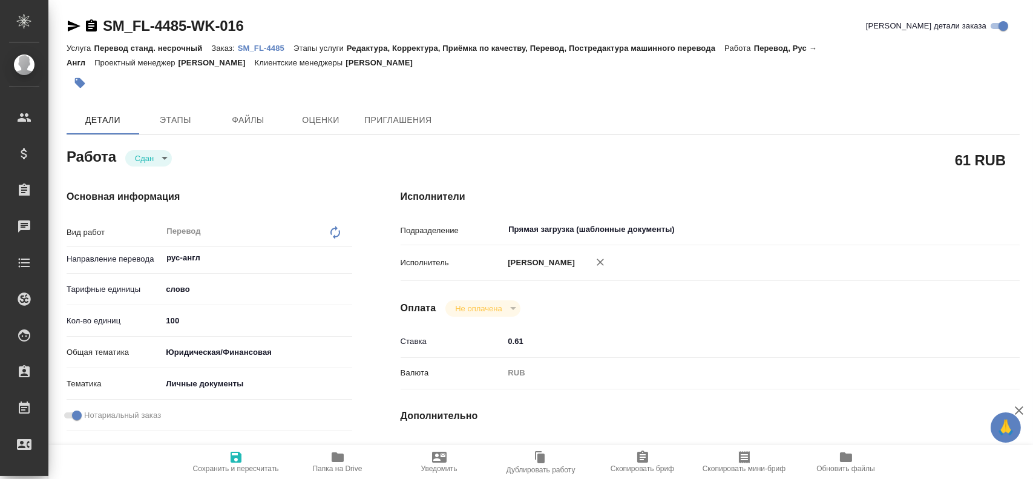
type textarea "x"
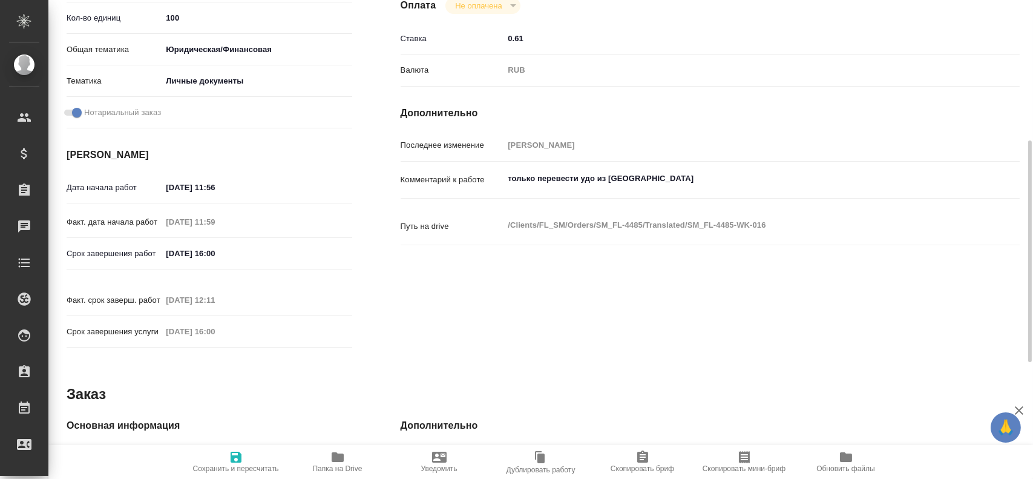
type textarea "x"
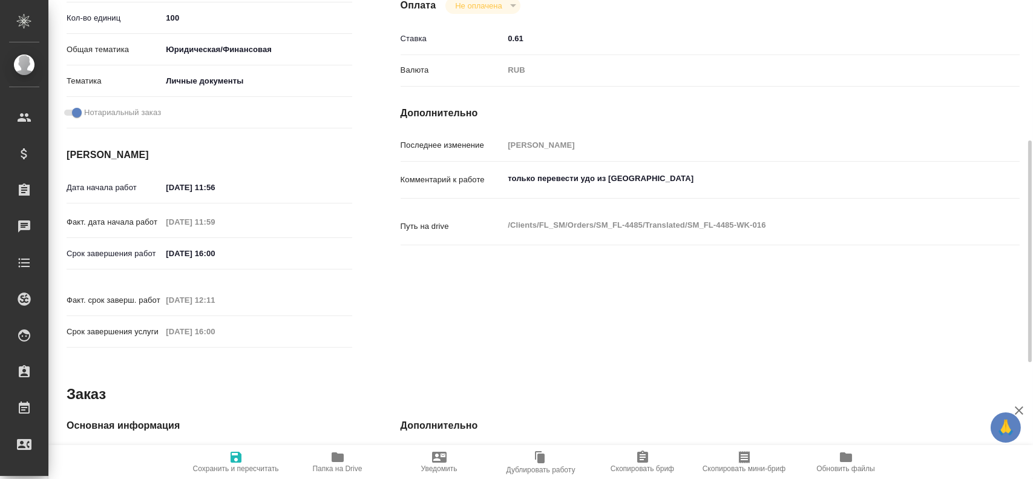
scroll to position [363, 0]
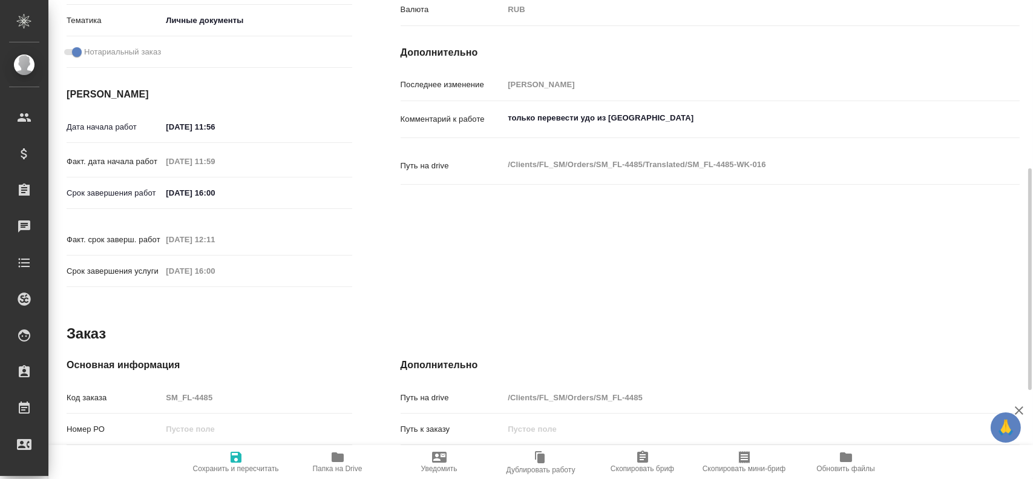
type textarea "x"
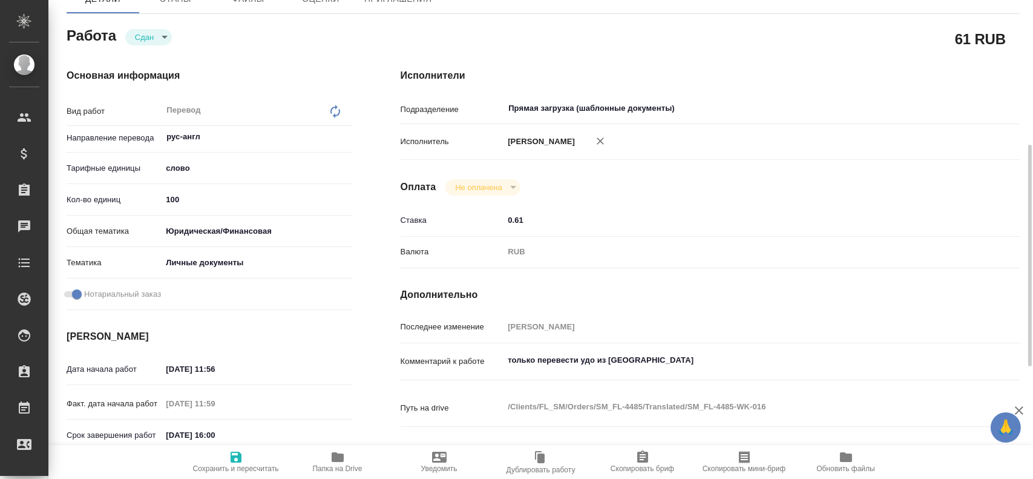
scroll to position [61, 0]
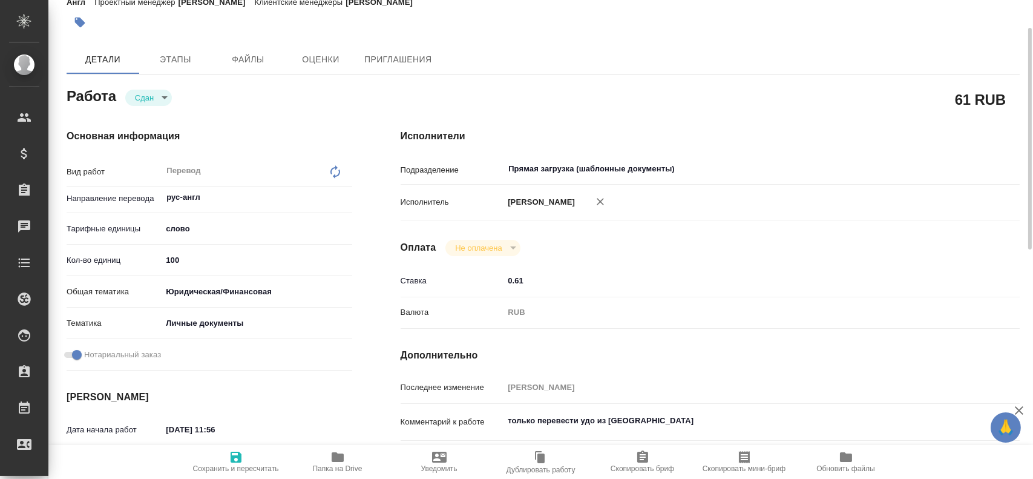
type textarea "x"
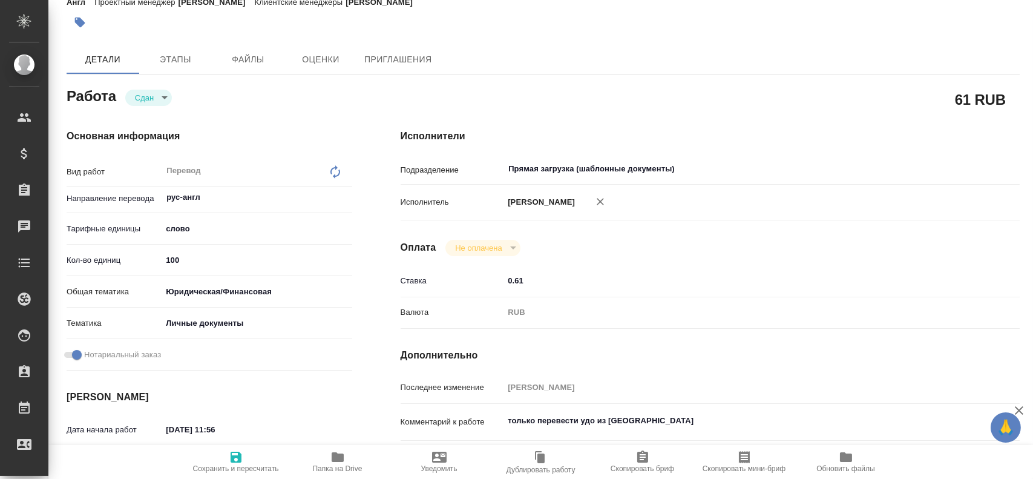
type textarea "x"
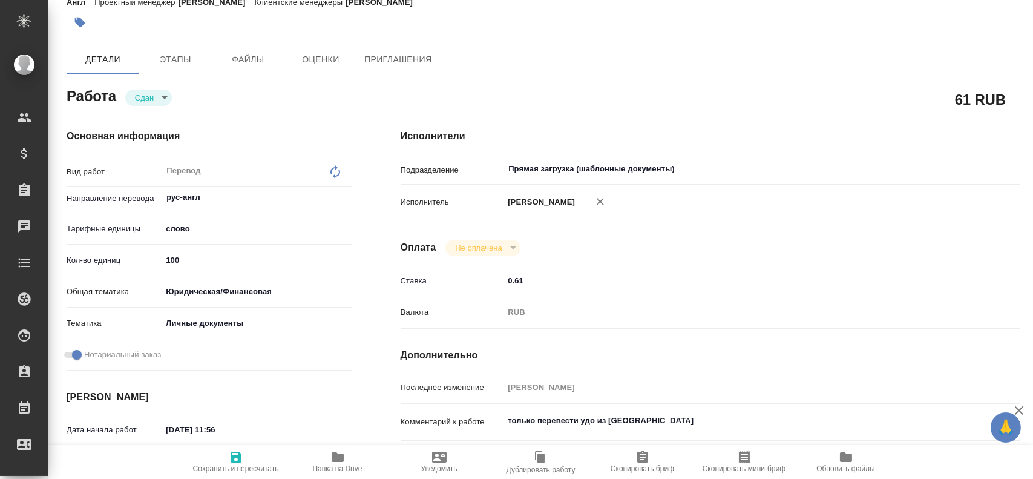
type textarea "x"
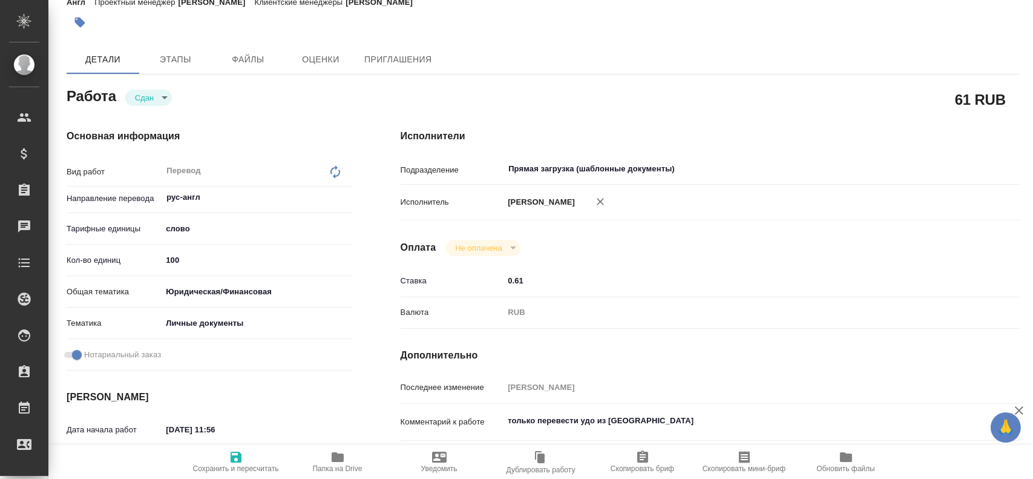
scroll to position [563, 0]
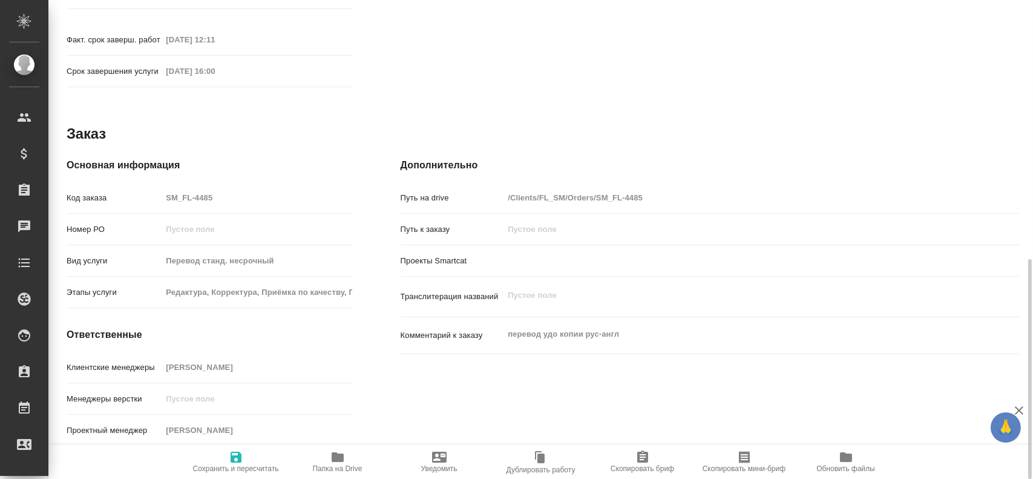
type textarea "x"
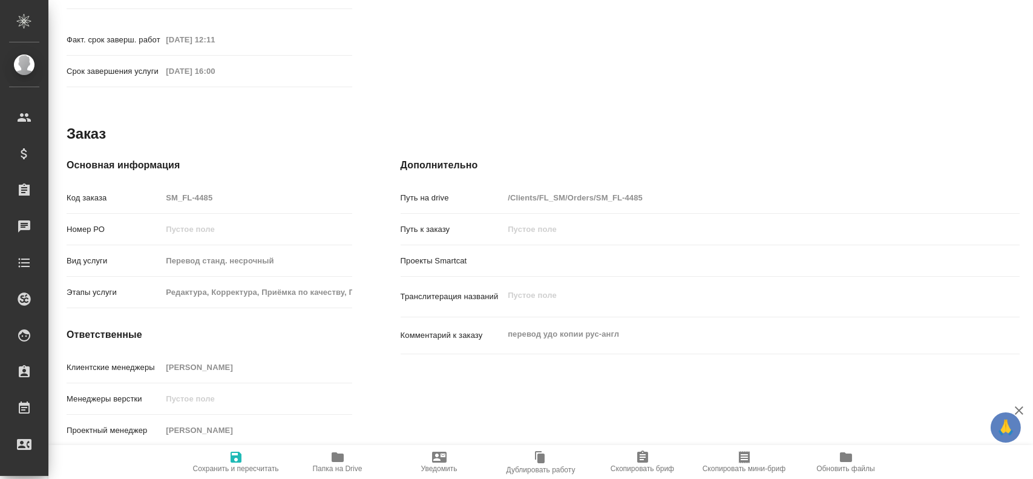
click at [123, 189] on div "Код заказа SM_FL-4485" at bounding box center [210, 197] width 286 height 21
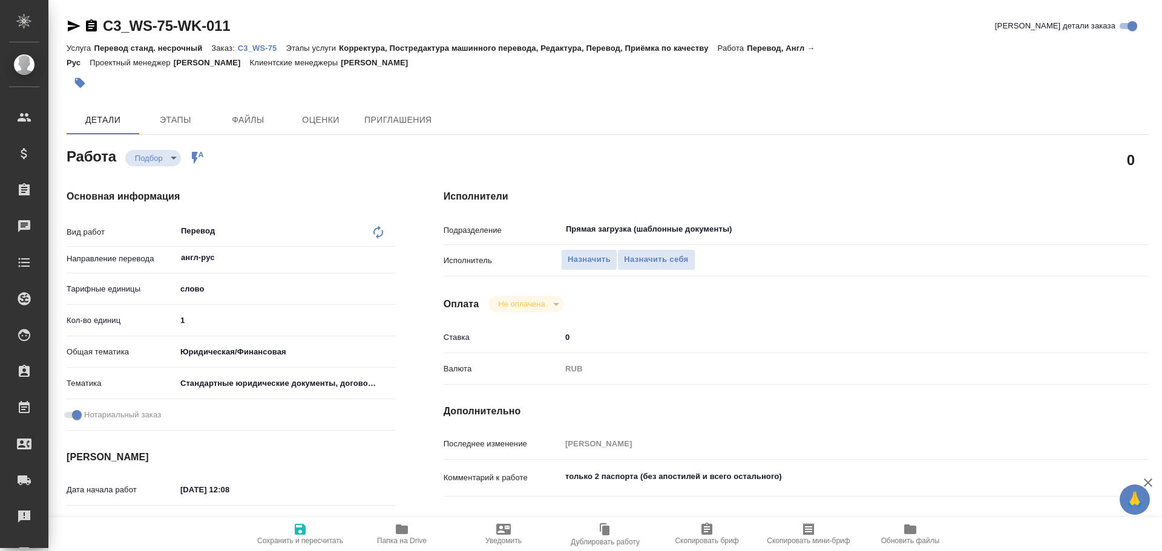
type textarea "x"
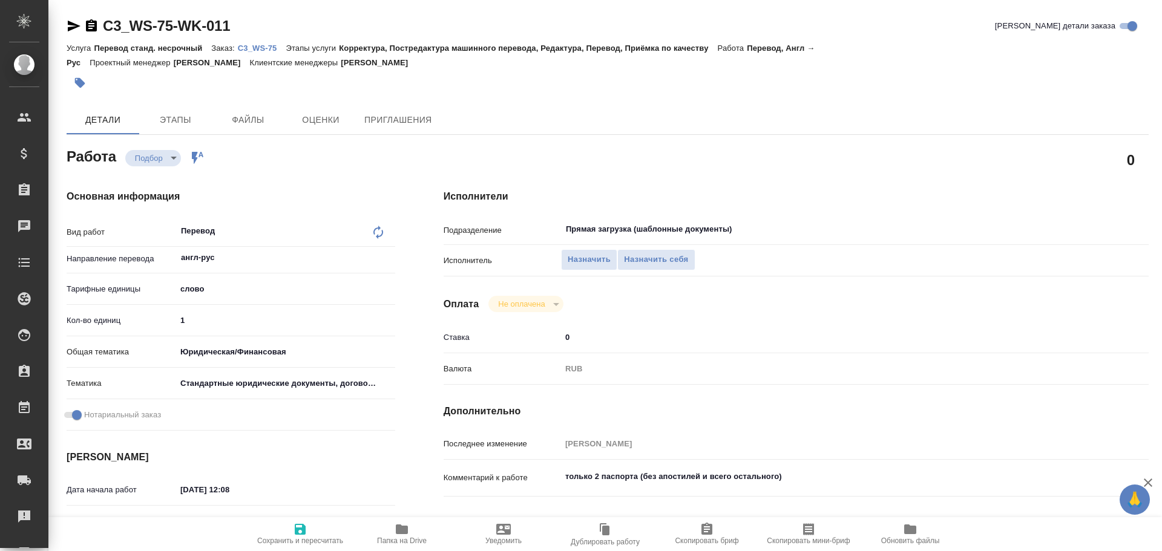
type textarea "x"
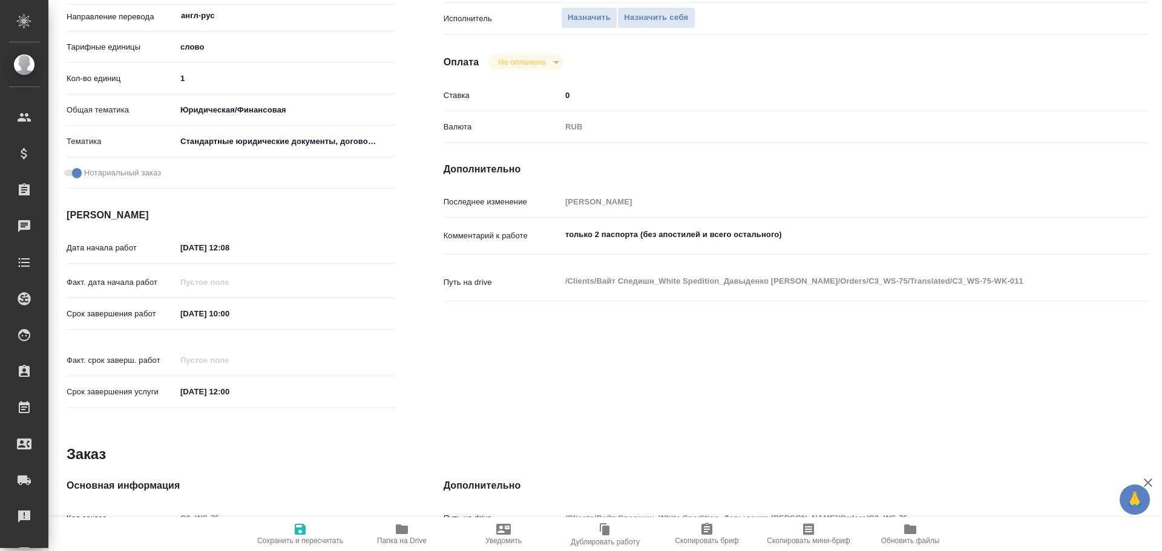
scroll to position [363, 0]
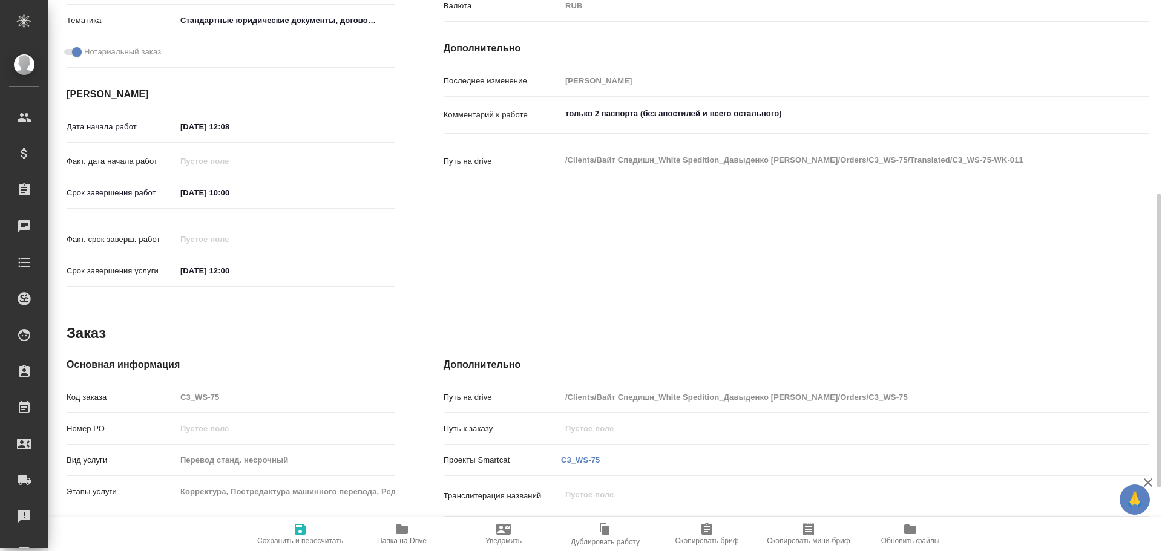
type textarea "x"
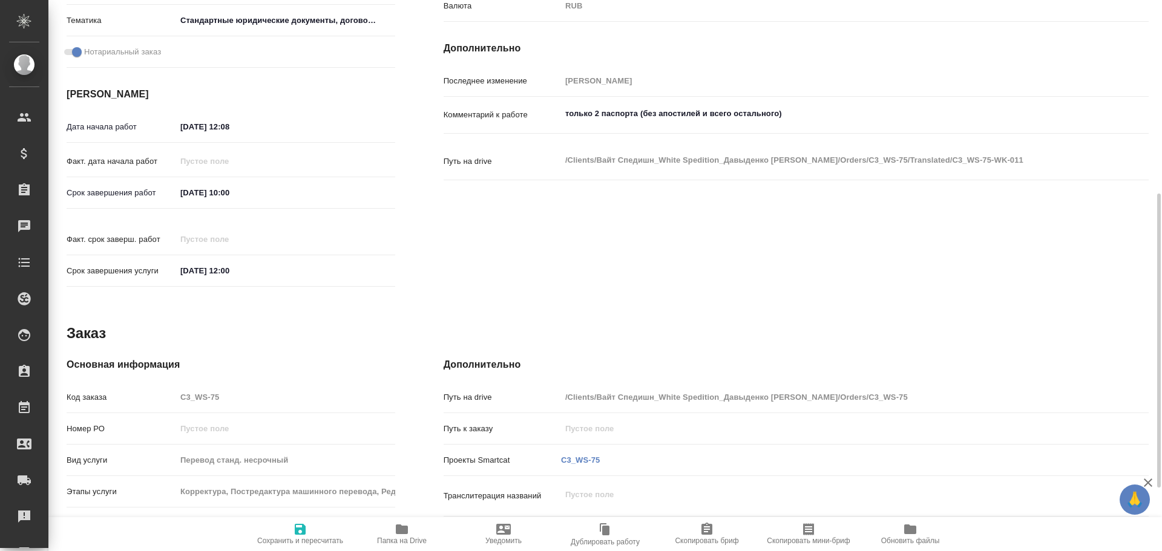
type textarea "x"
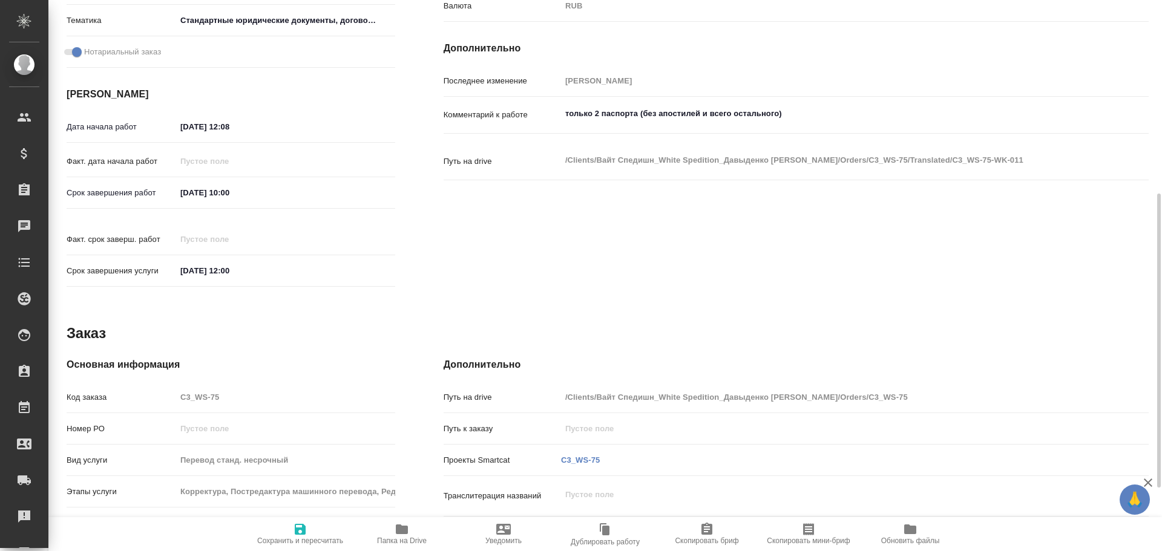
scroll to position [481, 0]
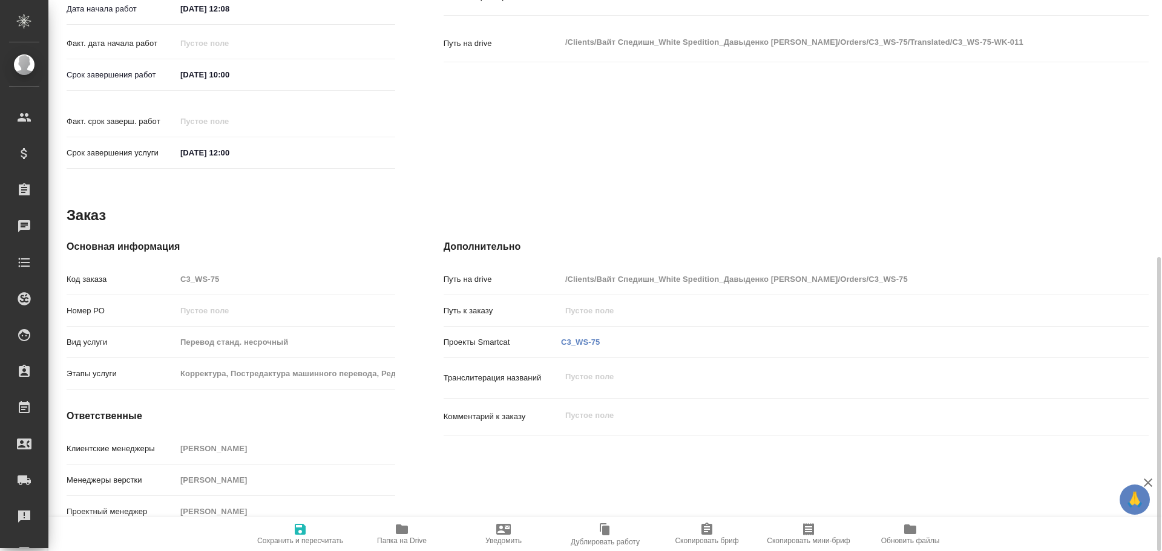
type textarea "x"
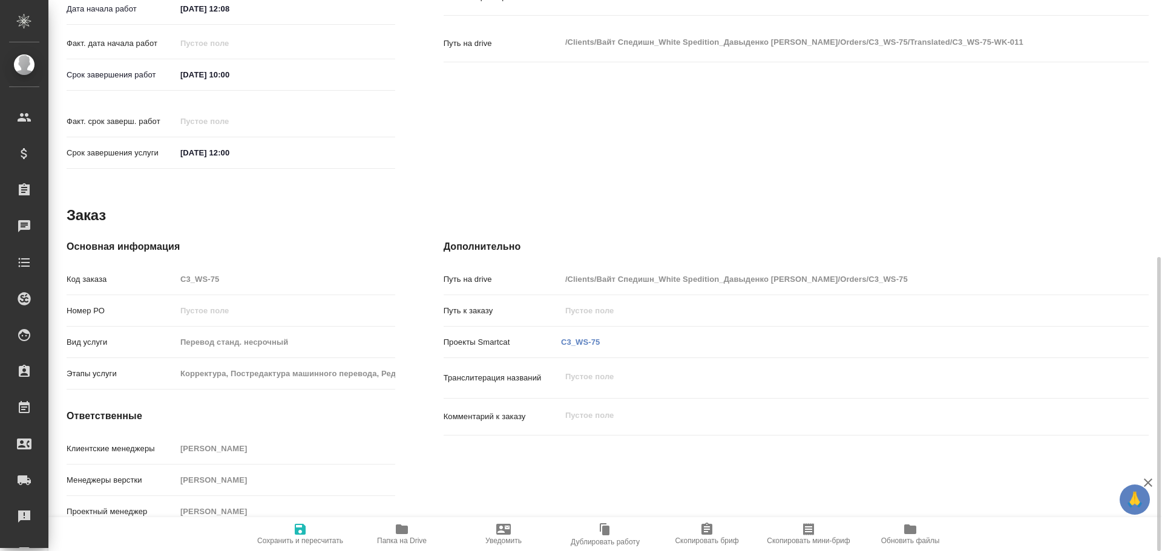
click at [401, 528] on icon "button" at bounding box center [402, 530] width 12 height 10
